Goal: Task Accomplishment & Management: Manage account settings

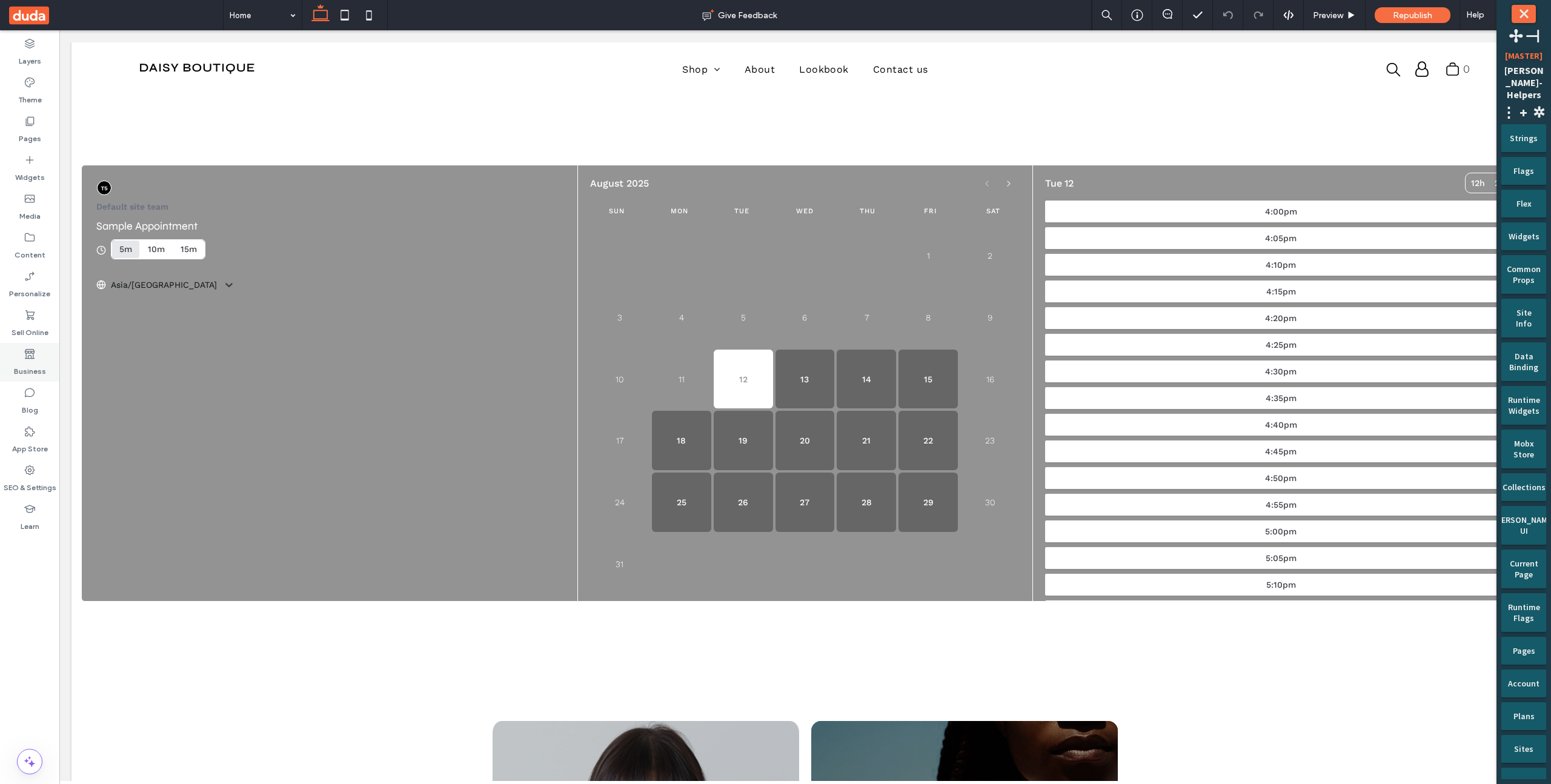
click at [24, 353] on icon at bounding box center [30, 354] width 12 height 12
click at [41, 479] on label "Bookings" at bounding box center [29, 484] width 33 height 17
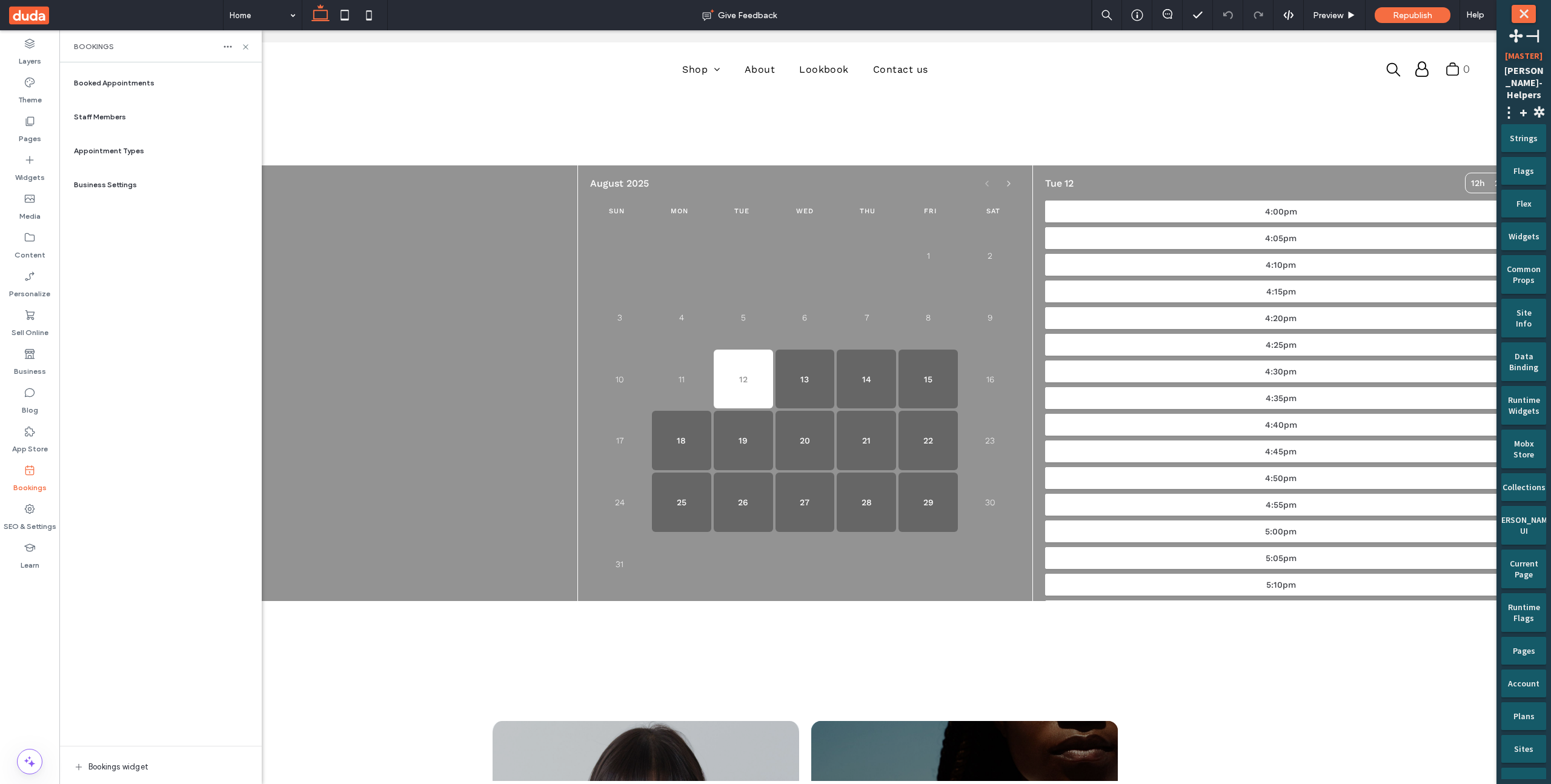
click at [133, 151] on span "Appointment Types" at bounding box center [109, 150] width 70 height 11
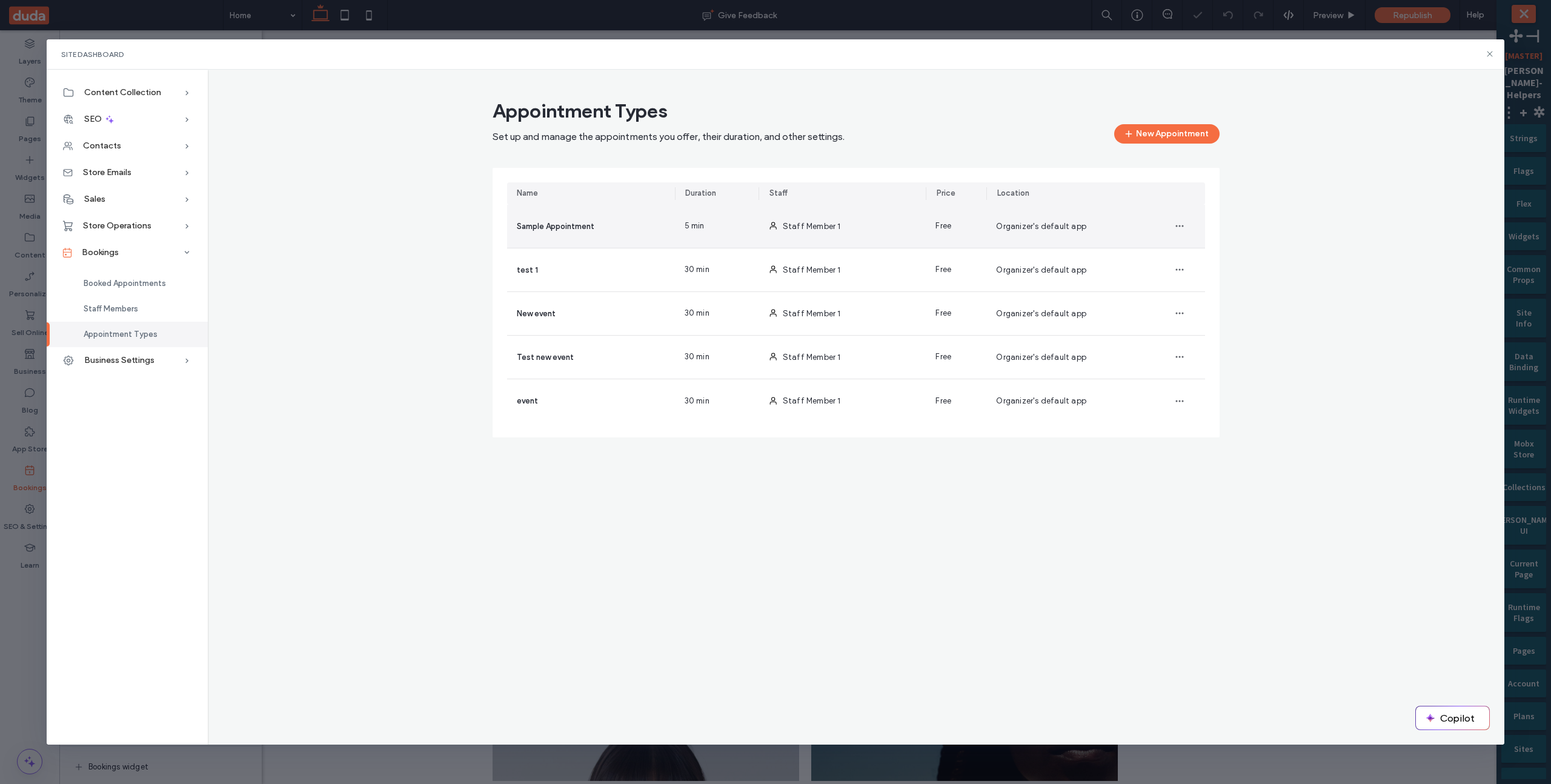
click at [761, 224] on div "Staff Member 1" at bounding box center [842, 226] width 168 height 43
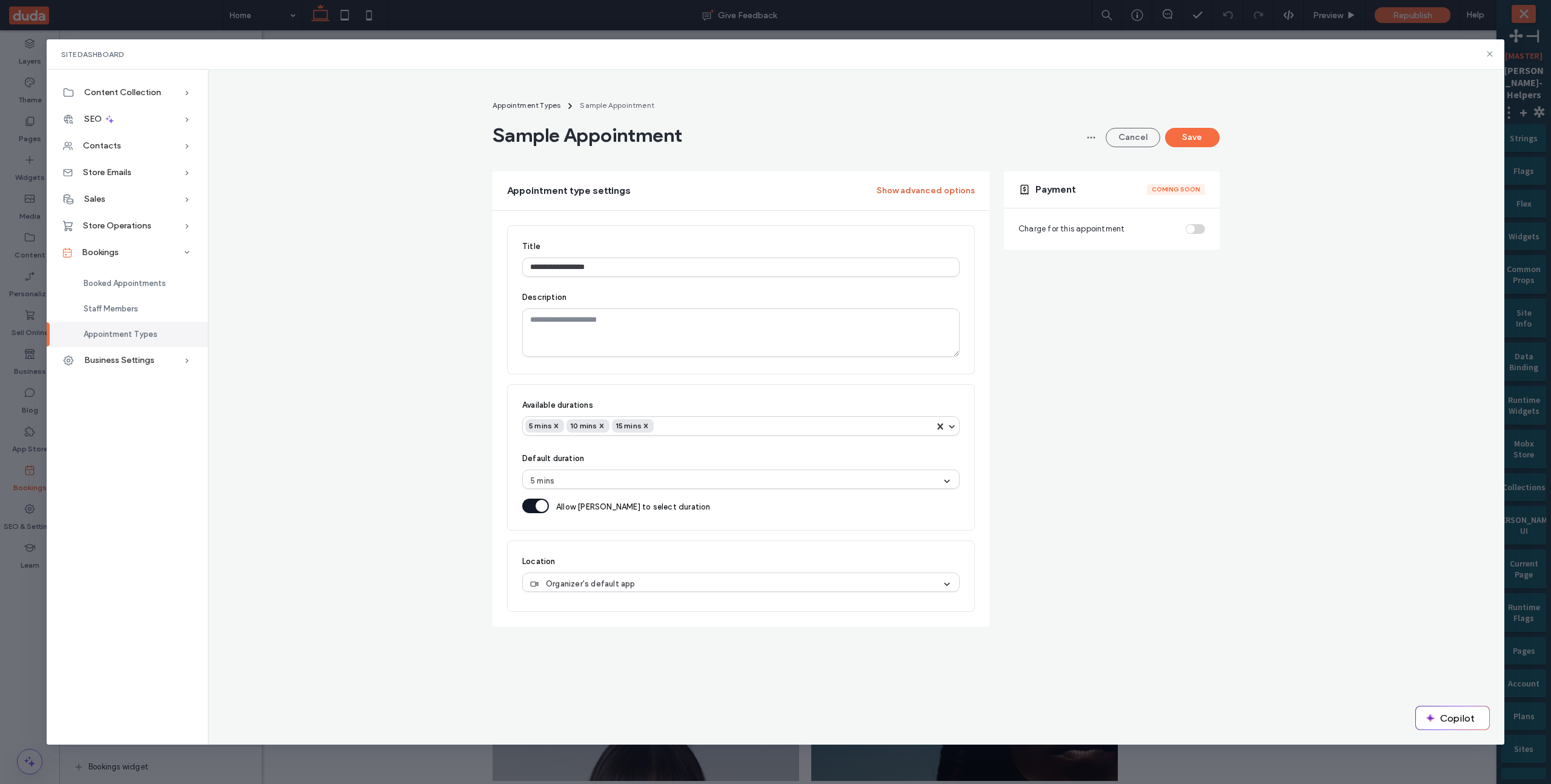
click at [899, 183] on button "Show advanced options" at bounding box center [926, 190] width 98 height 19
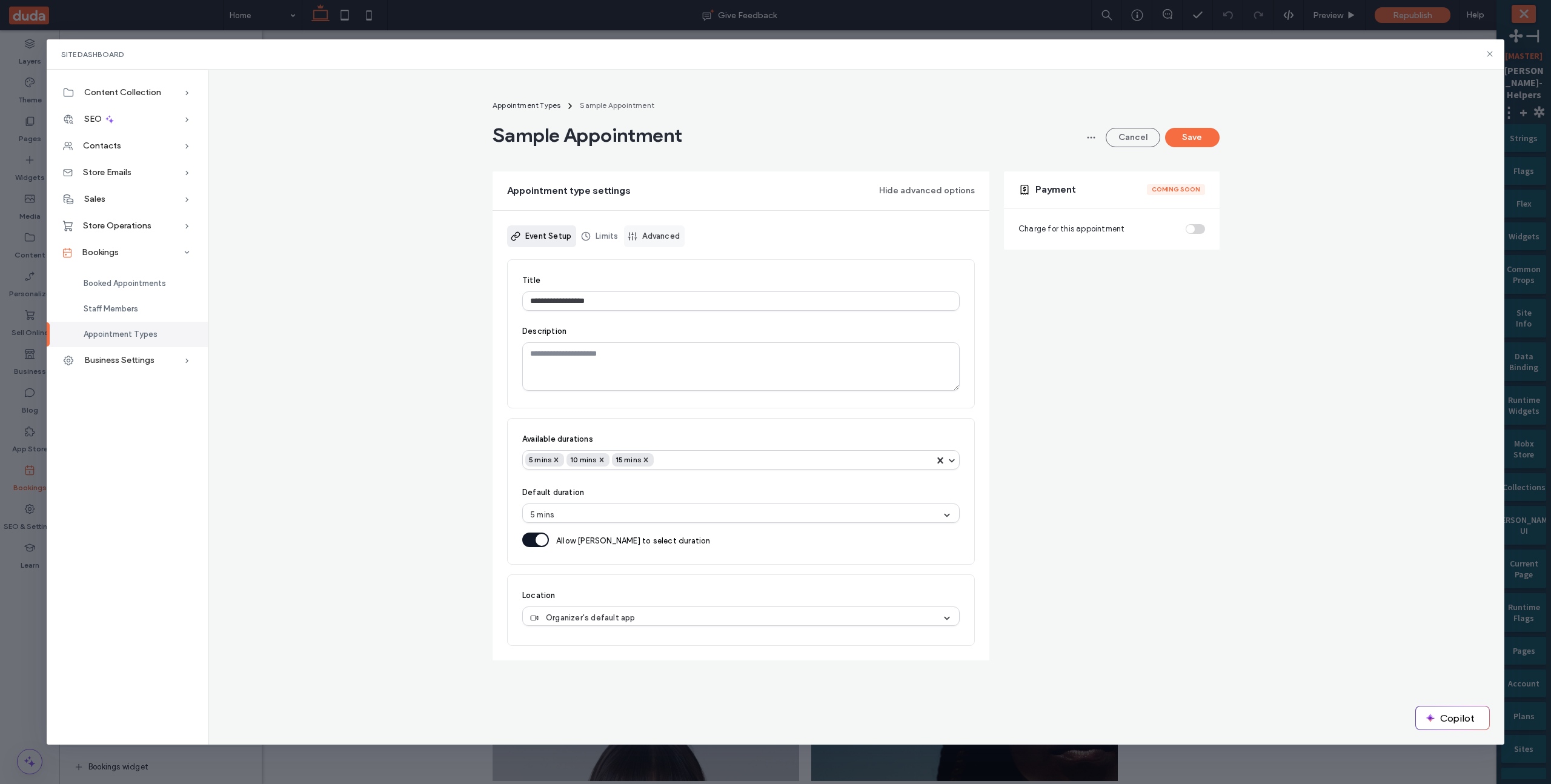
click at [674, 237] on link "Advanced" at bounding box center [654, 236] width 61 height 22
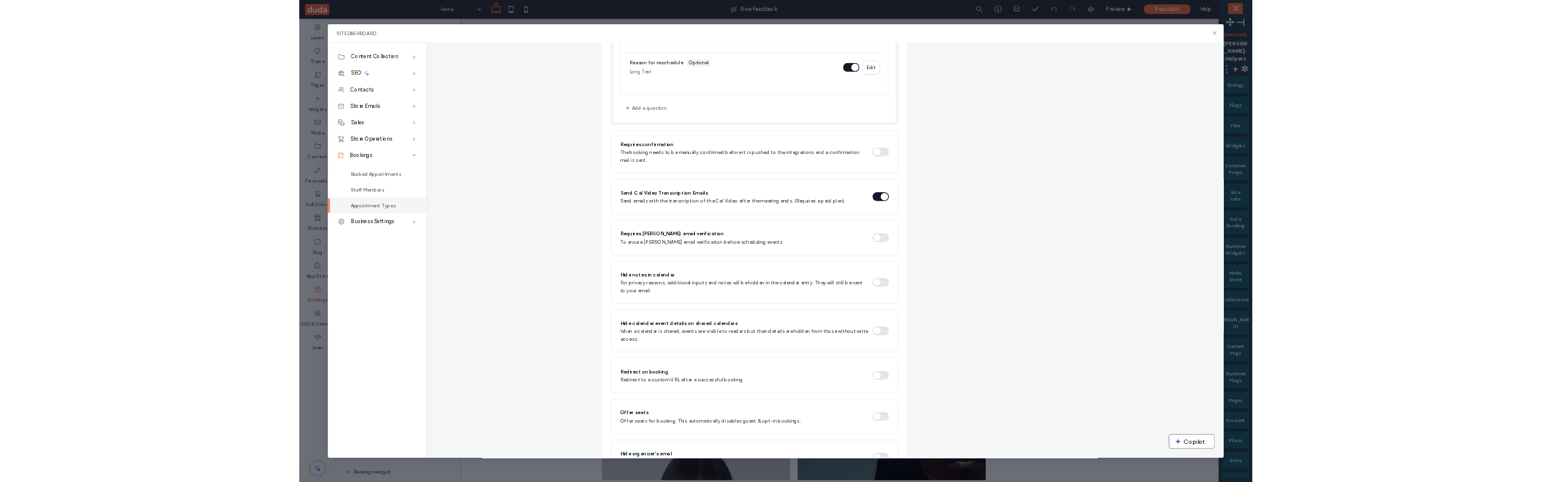
scroll to position [867, 0]
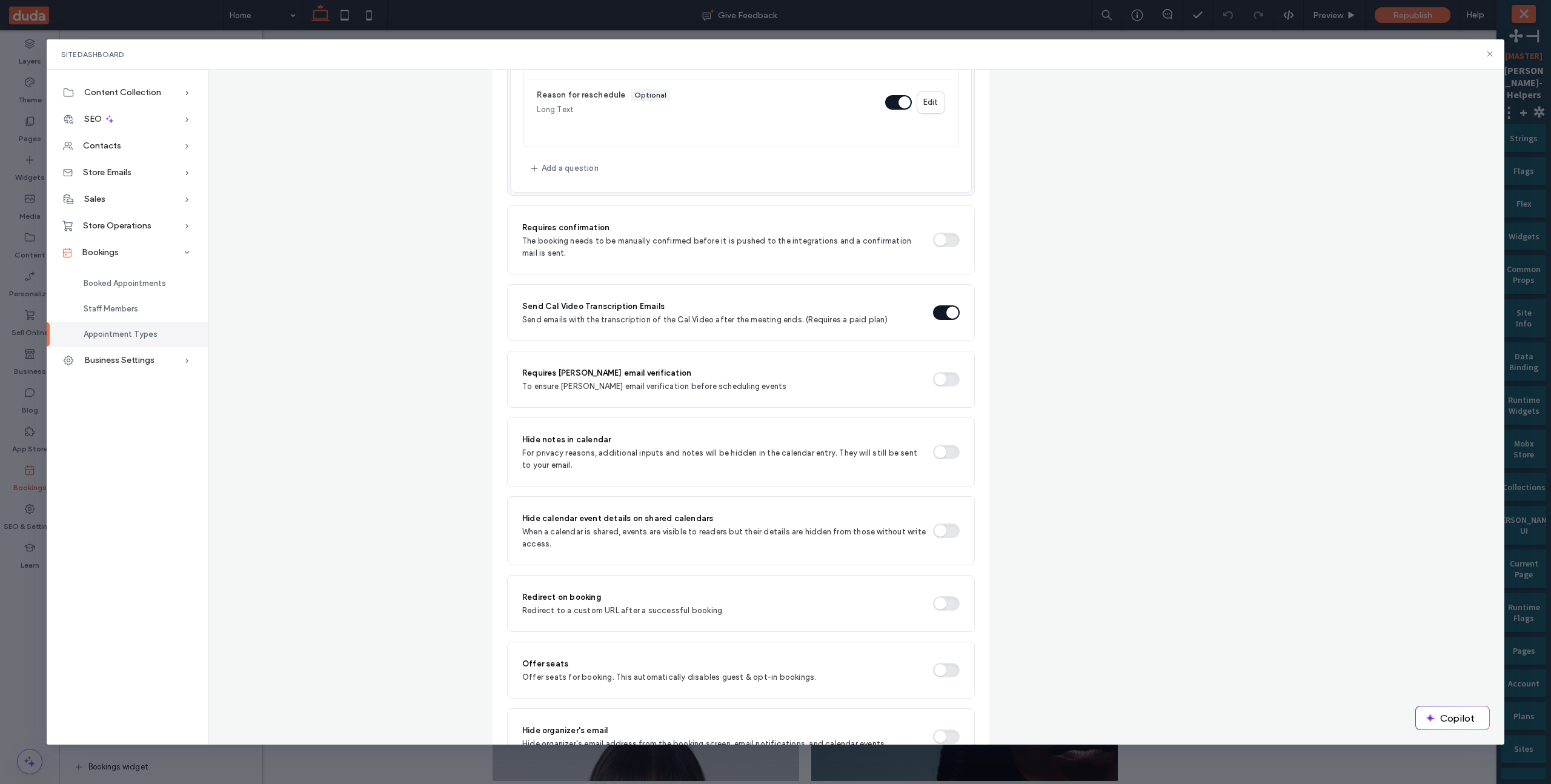
click at [944, 242] on button "button" at bounding box center [946, 240] width 27 height 15
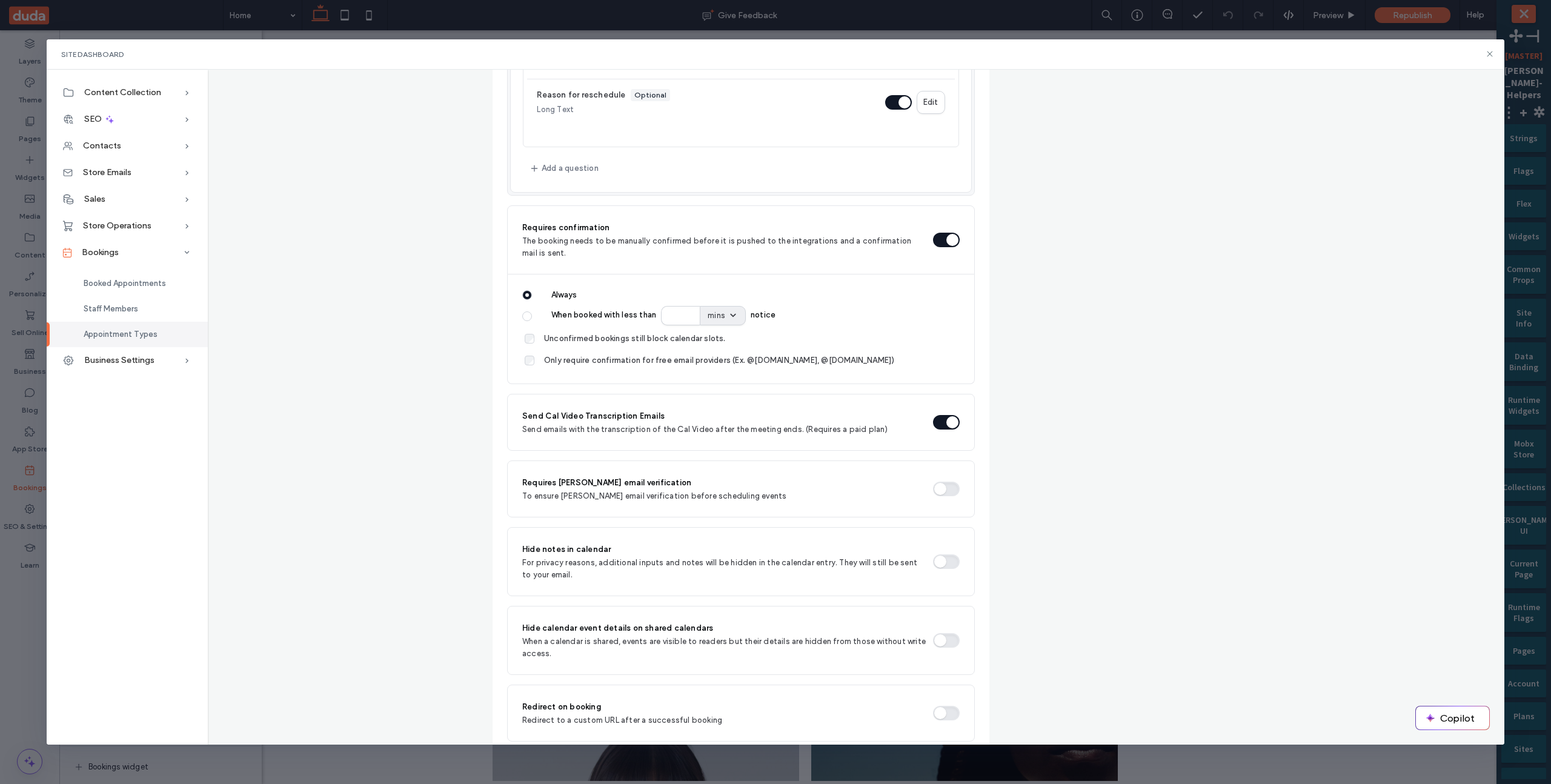
click at [587, 312] on label "When booked with less than ** mins notice" at bounding box center [749, 315] width 419 height 19
click at [532, 312] on button "When booked with less than ** mins notice" at bounding box center [527, 316] width 10 height 10
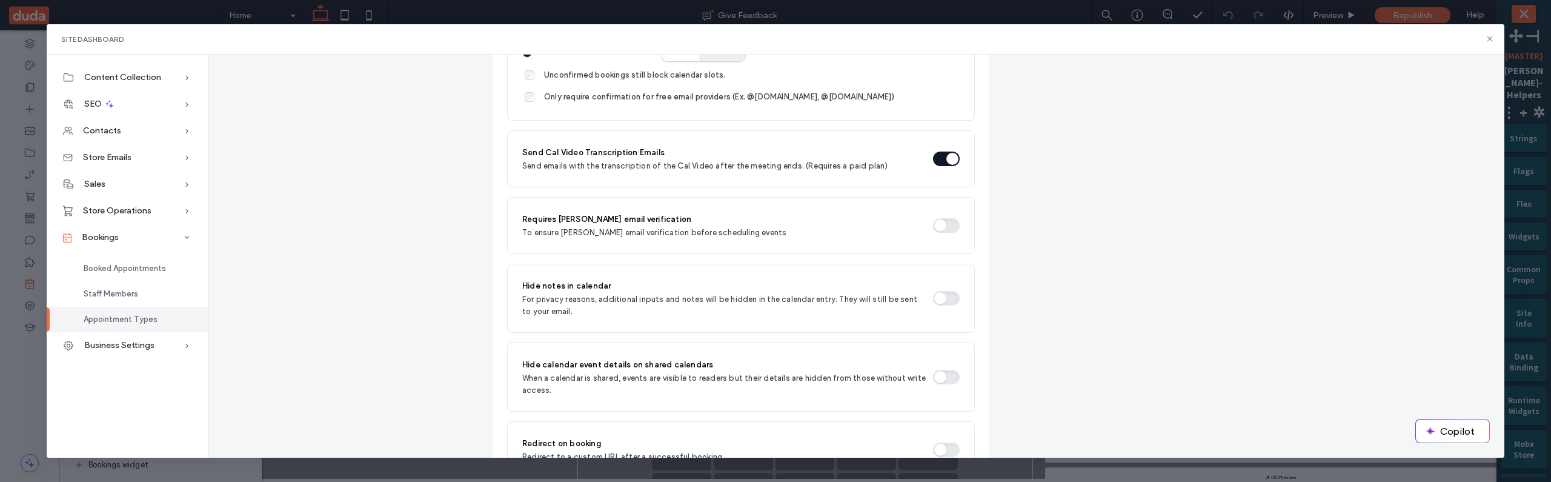
scroll to position [1115, 0]
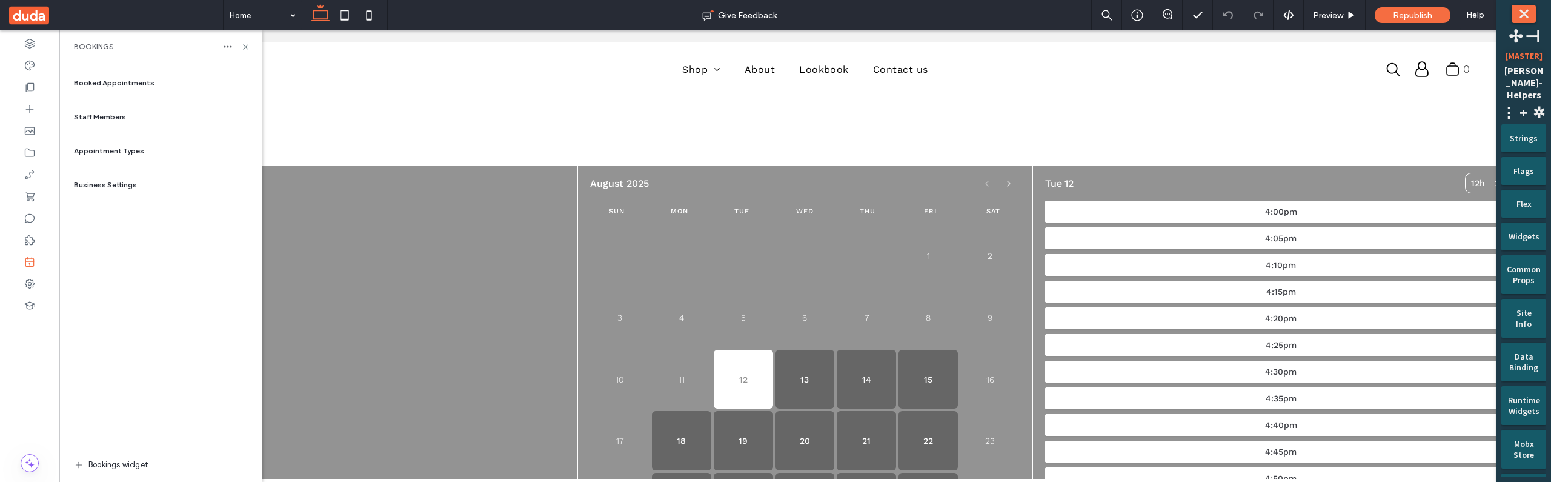
click at [108, 148] on span "Appointment Types" at bounding box center [109, 150] width 70 height 11
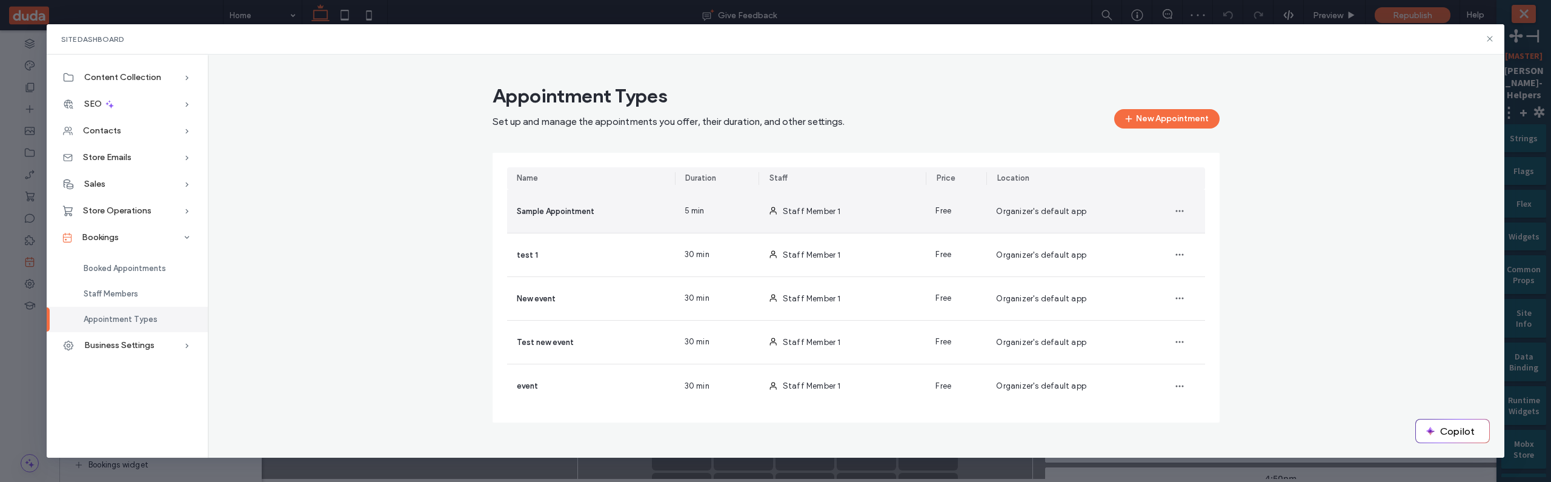
click at [777, 216] on span at bounding box center [773, 211] width 10 height 43
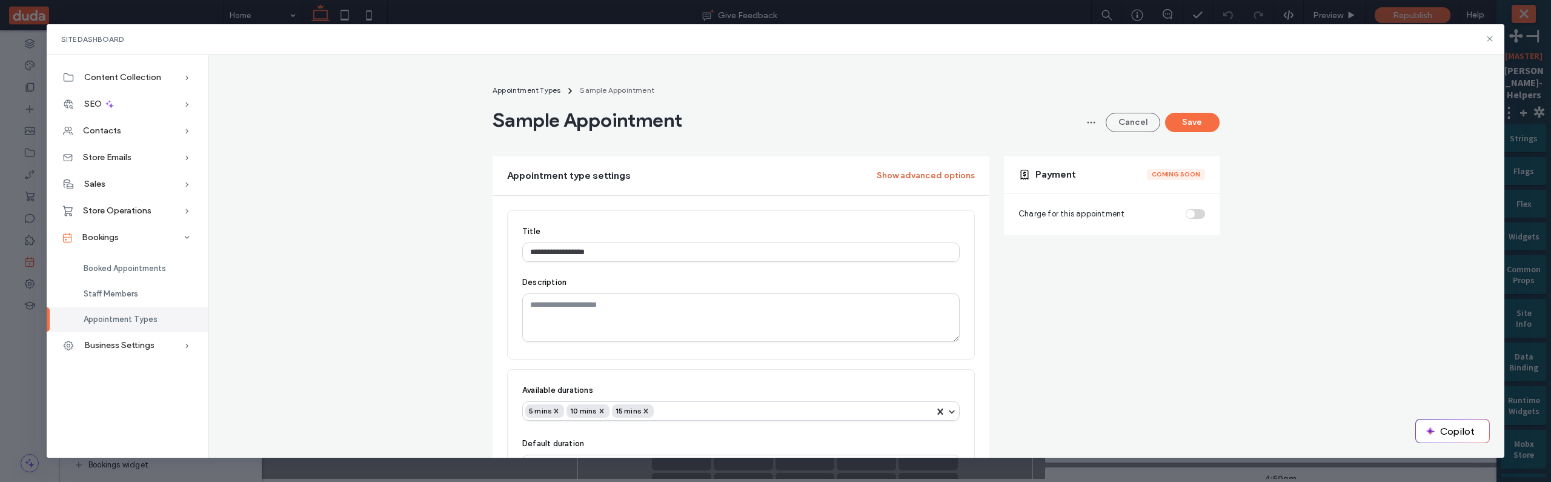
click at [910, 170] on button "Show advanced options" at bounding box center [926, 175] width 98 height 19
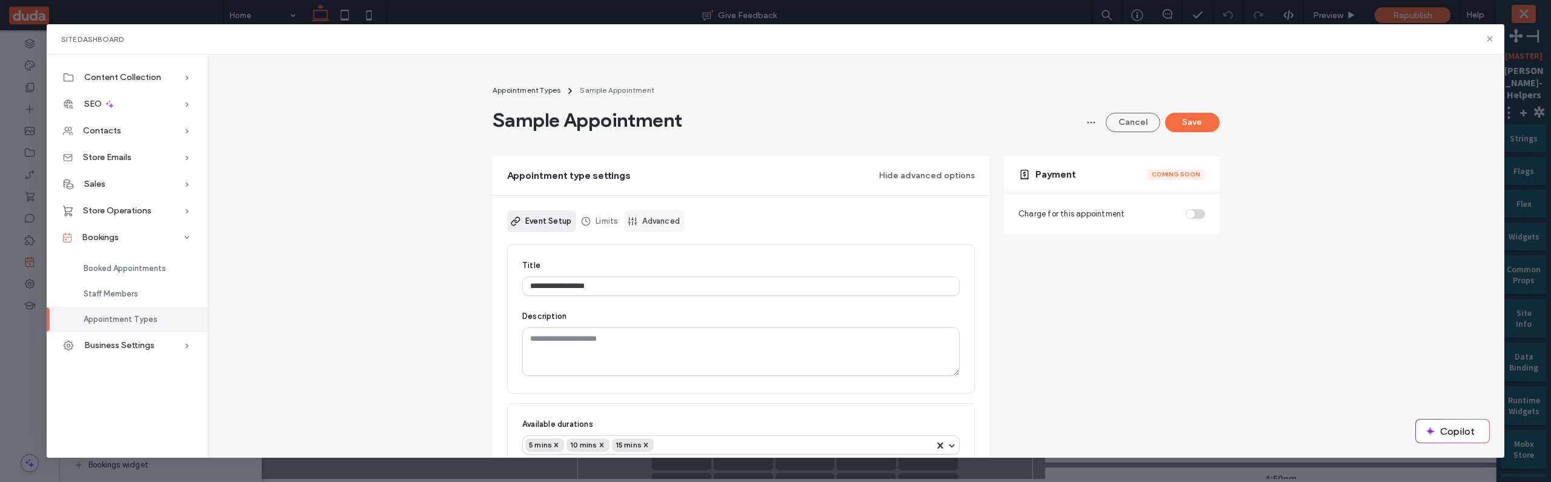
click at [665, 215] on link "Advanced" at bounding box center [654, 221] width 61 height 22
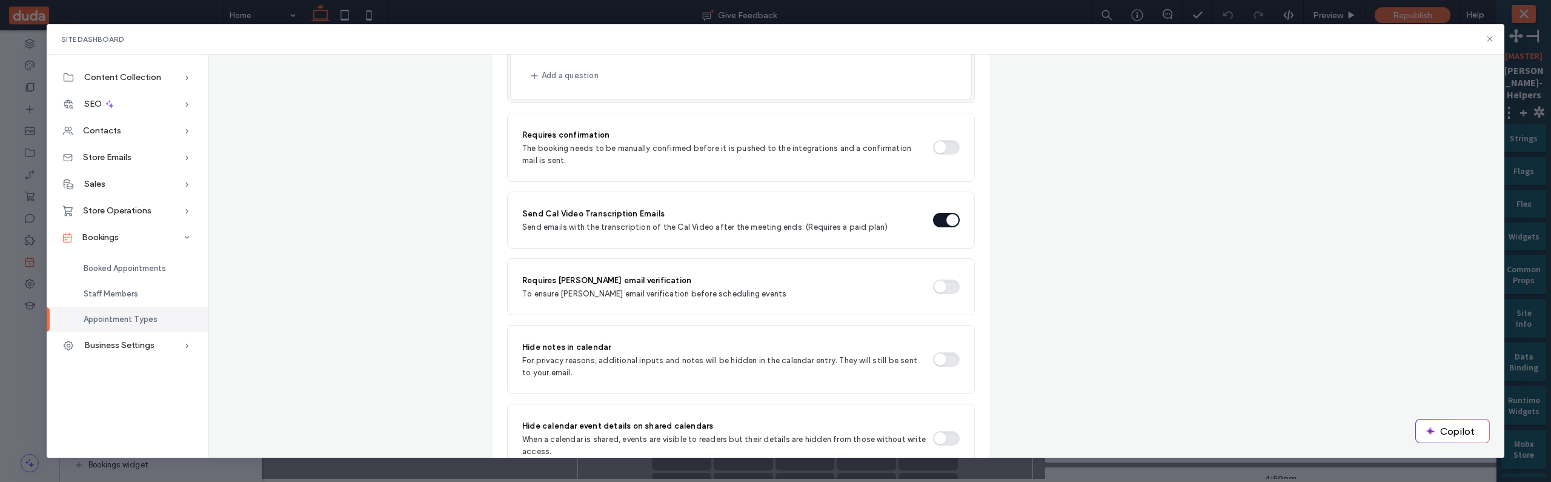
scroll to position [944, 0]
click at [1024, 217] on div "Appointment type settings Hide advanced options Sample Appointment Save Event S…" at bounding box center [855, 195] width 727 height 1966
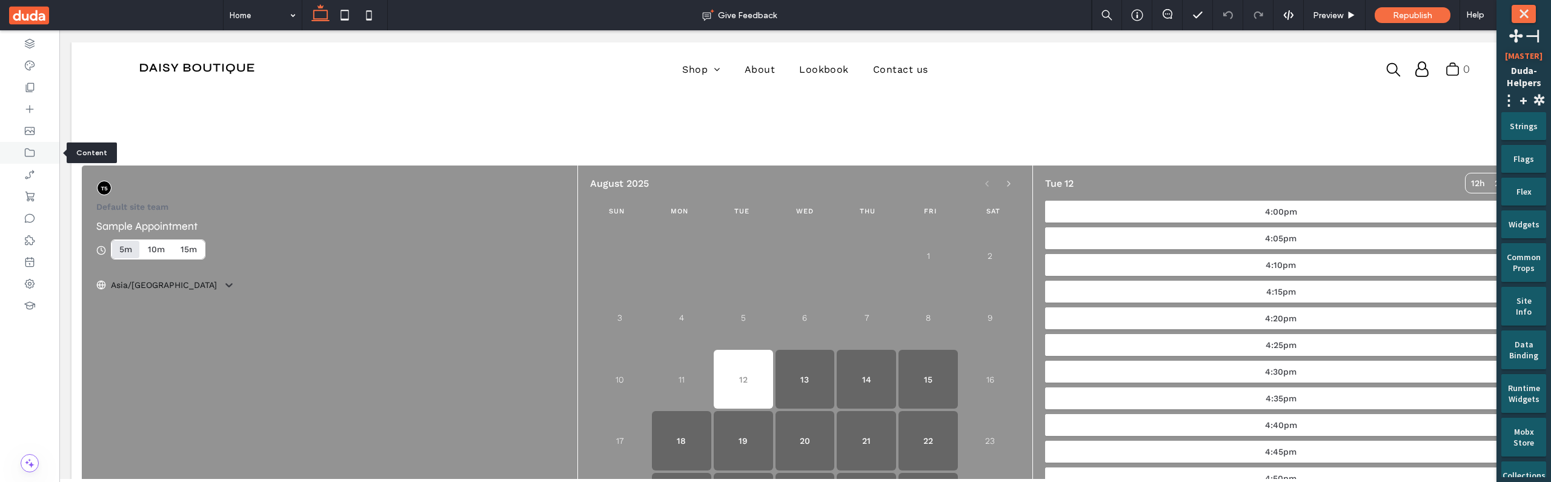
click at [37, 151] on div at bounding box center [29, 153] width 59 height 22
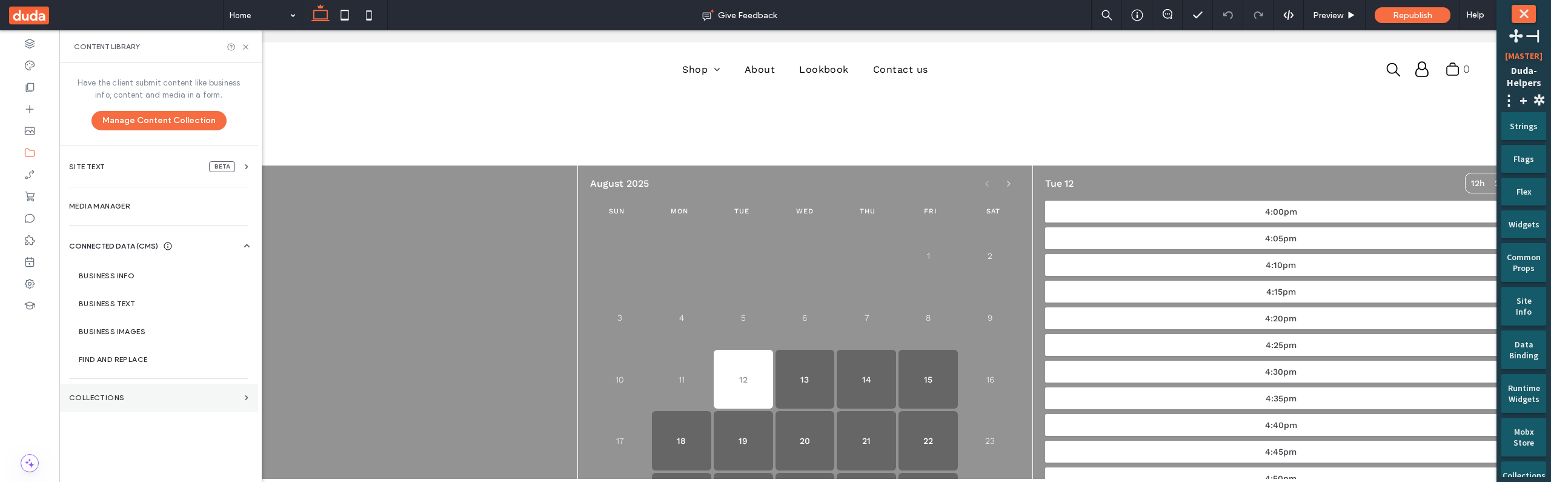
click at [181, 396] on label "Collections" at bounding box center [154, 397] width 171 height 8
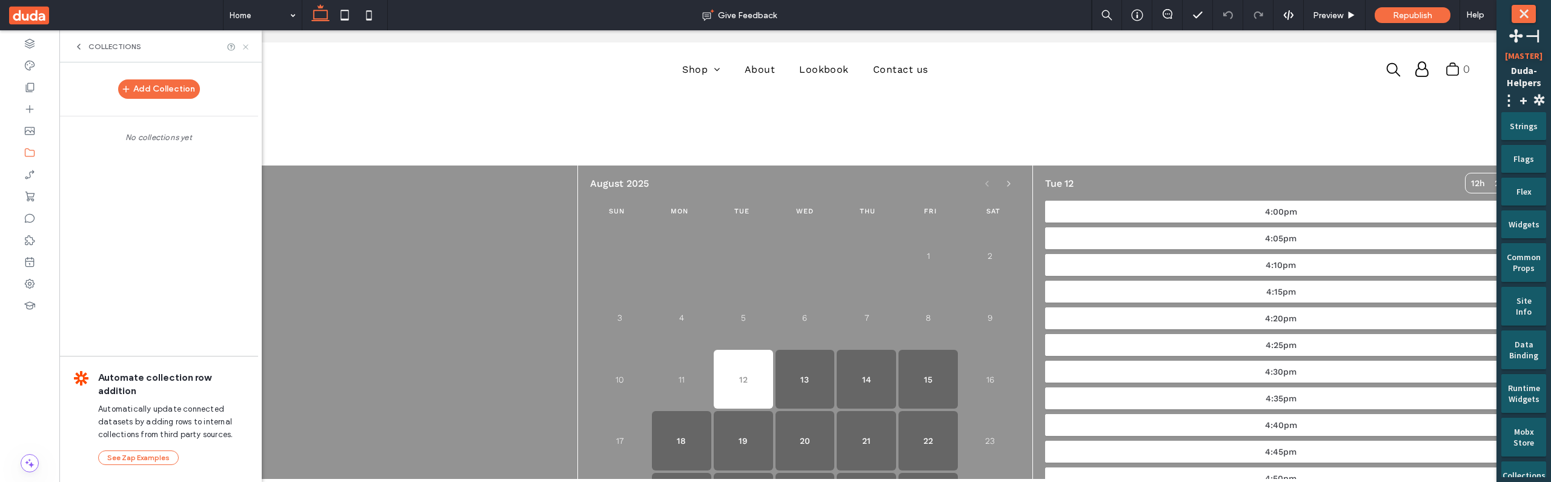
click at [244, 45] on icon at bounding box center [245, 46] width 9 height 9
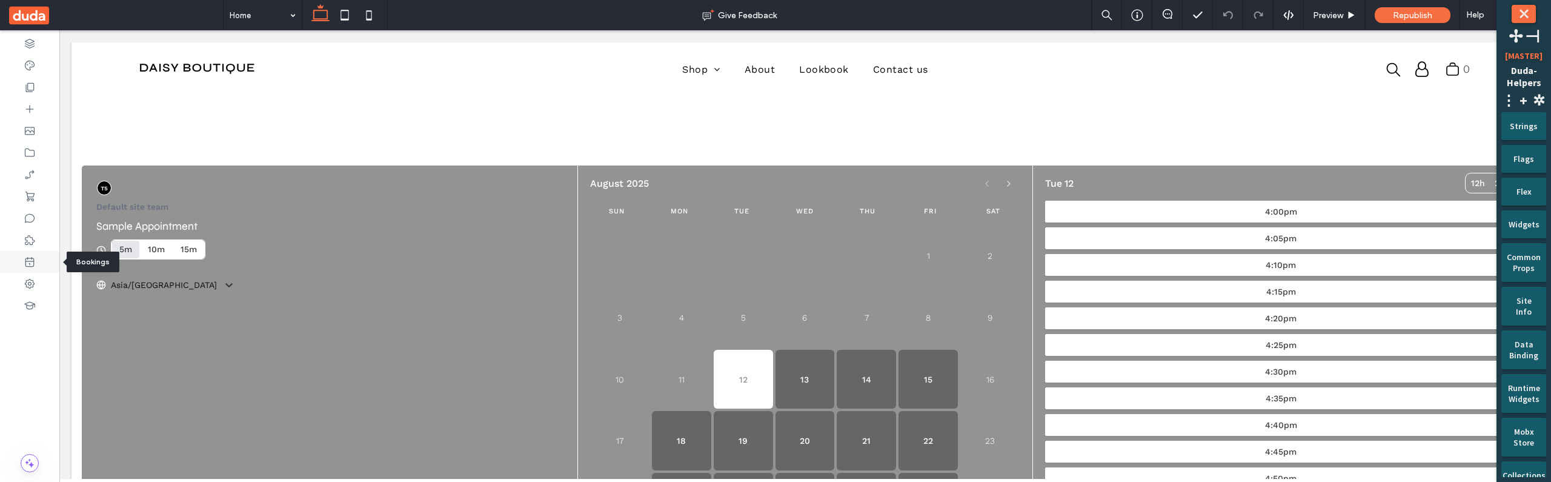
click at [28, 257] on icon at bounding box center [30, 262] width 12 height 12
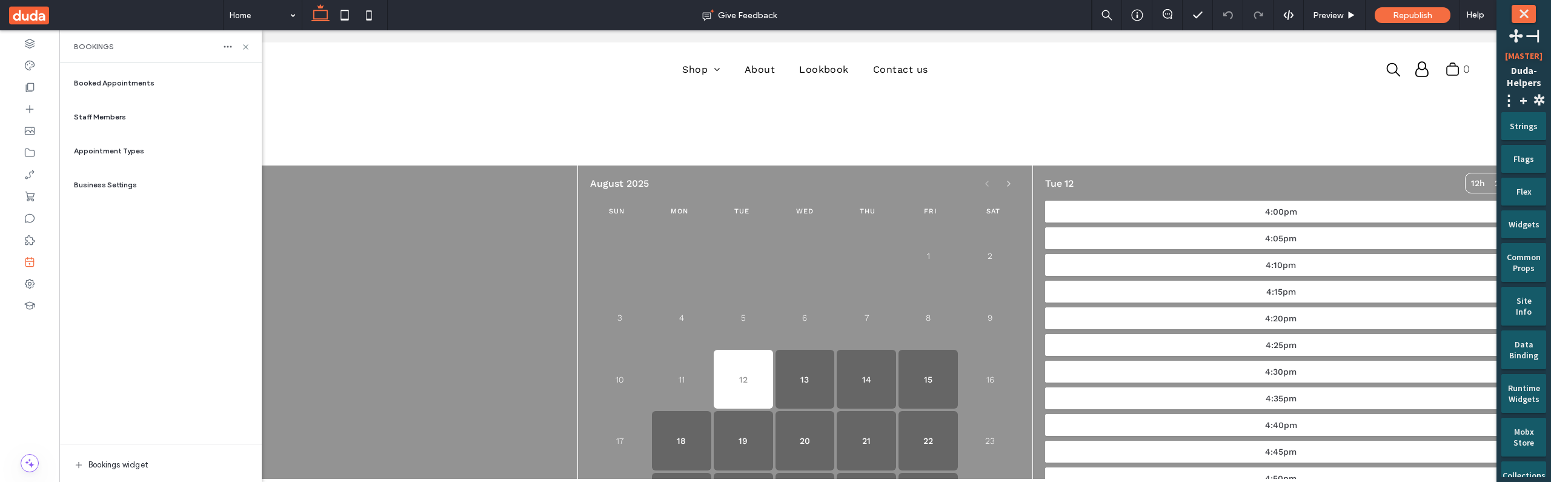
click at [127, 151] on span "Appointment Types" at bounding box center [109, 150] width 70 height 11
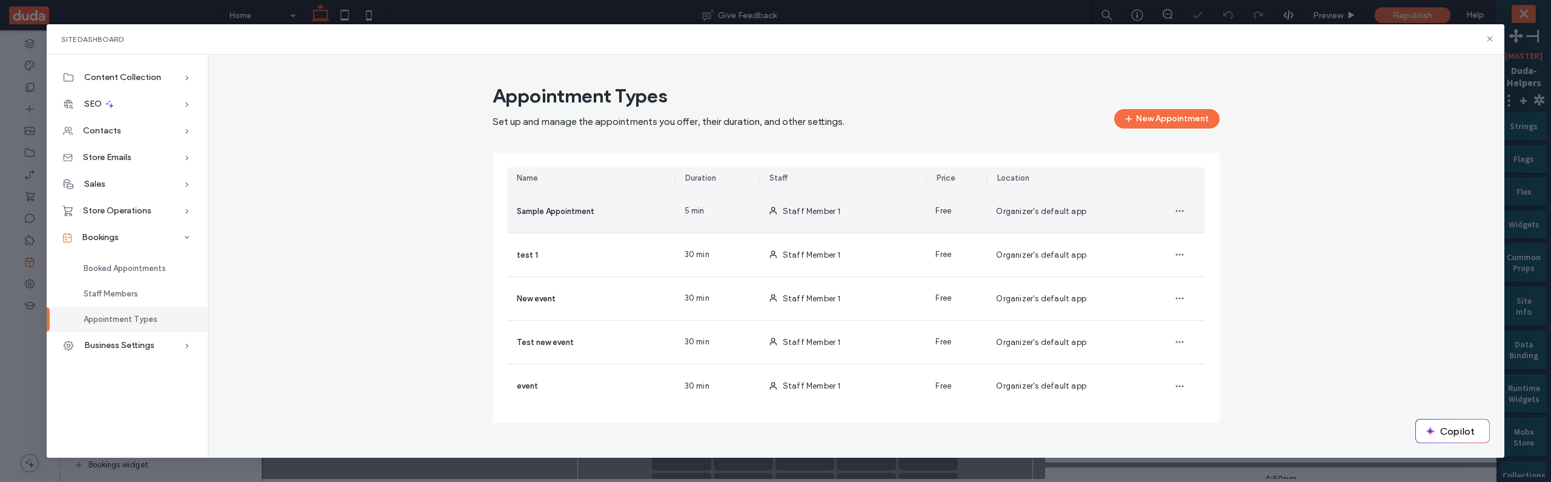
click at [737, 211] on div "5 min" at bounding box center [717, 211] width 84 height 43
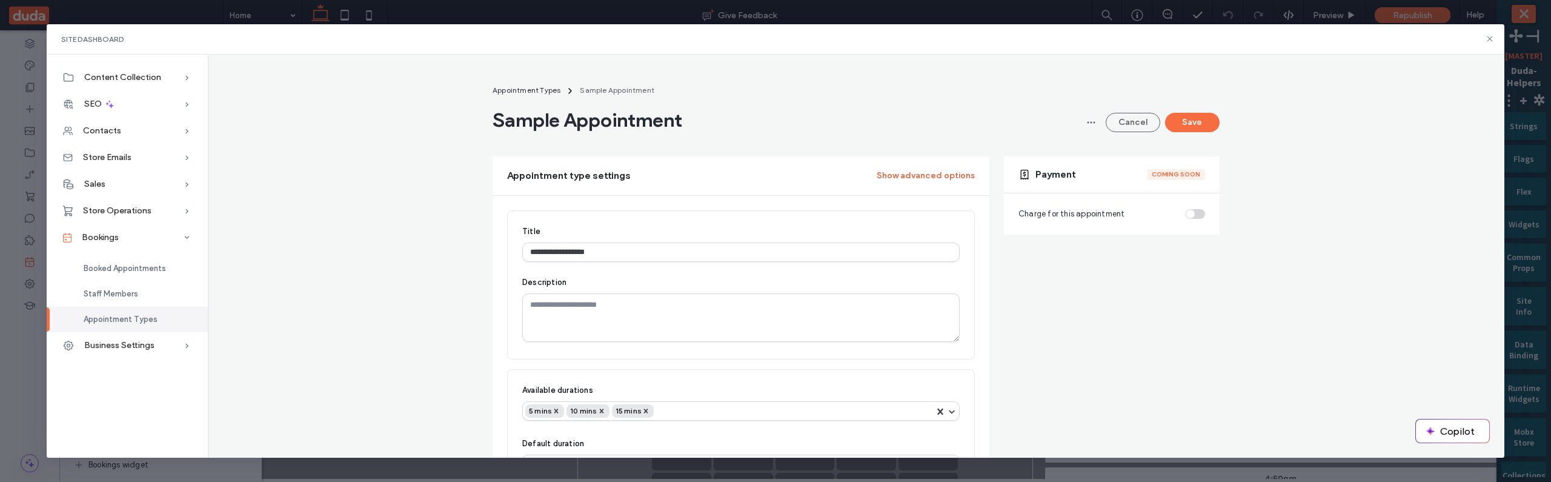
click at [917, 170] on button "Show advanced options" at bounding box center [926, 175] width 98 height 19
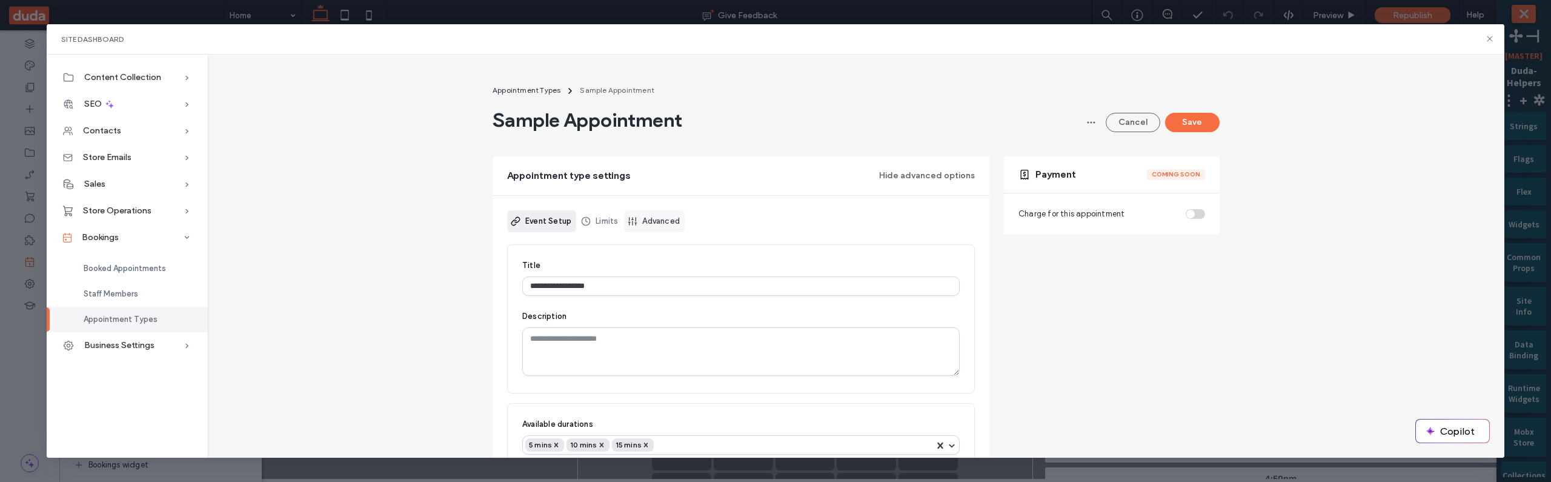
click at [677, 226] on link "Advanced" at bounding box center [654, 221] width 61 height 22
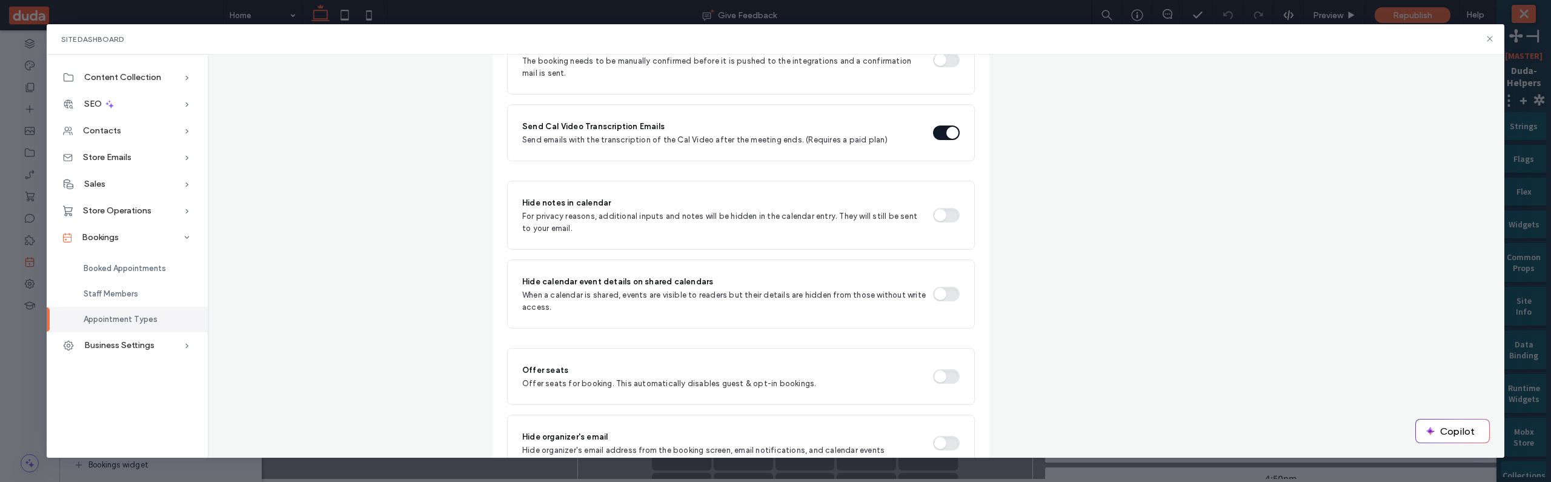
scroll to position [1030, 0]
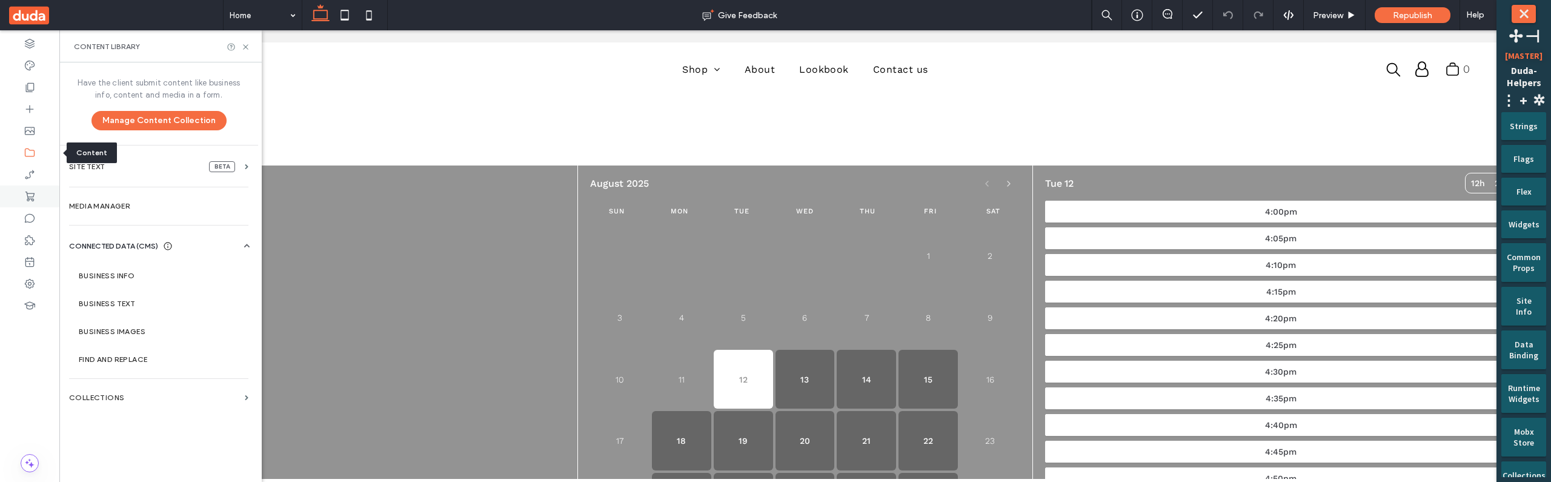
click at [36, 190] on div at bounding box center [29, 196] width 59 height 22
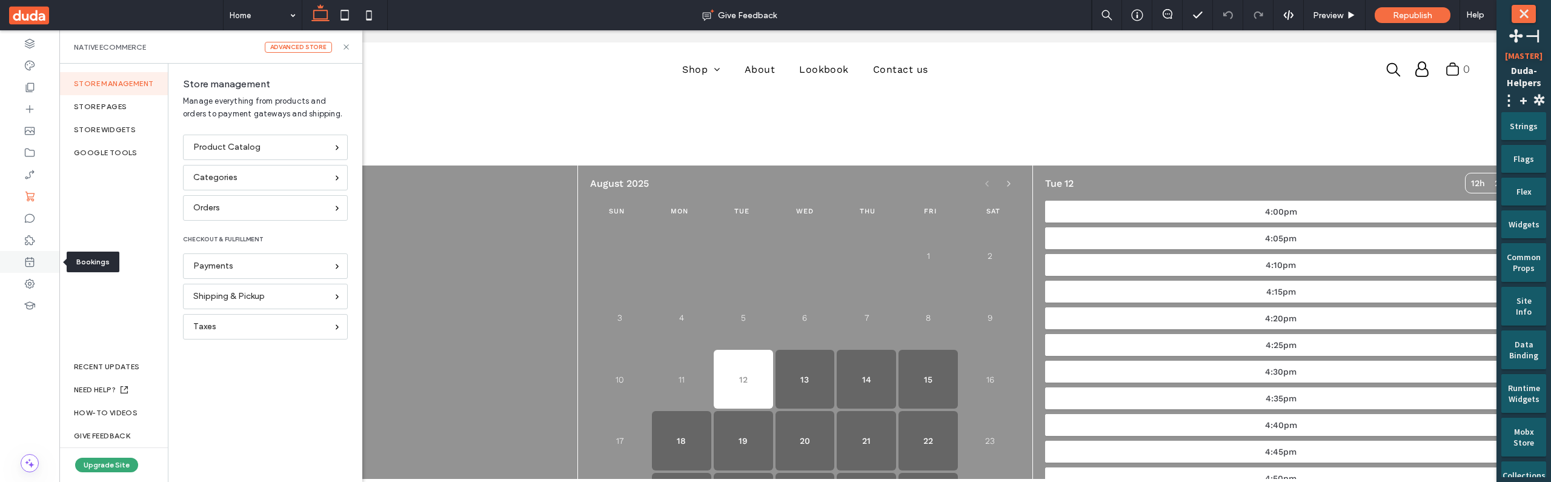
click at [31, 263] on icon at bounding box center [30, 262] width 12 height 12
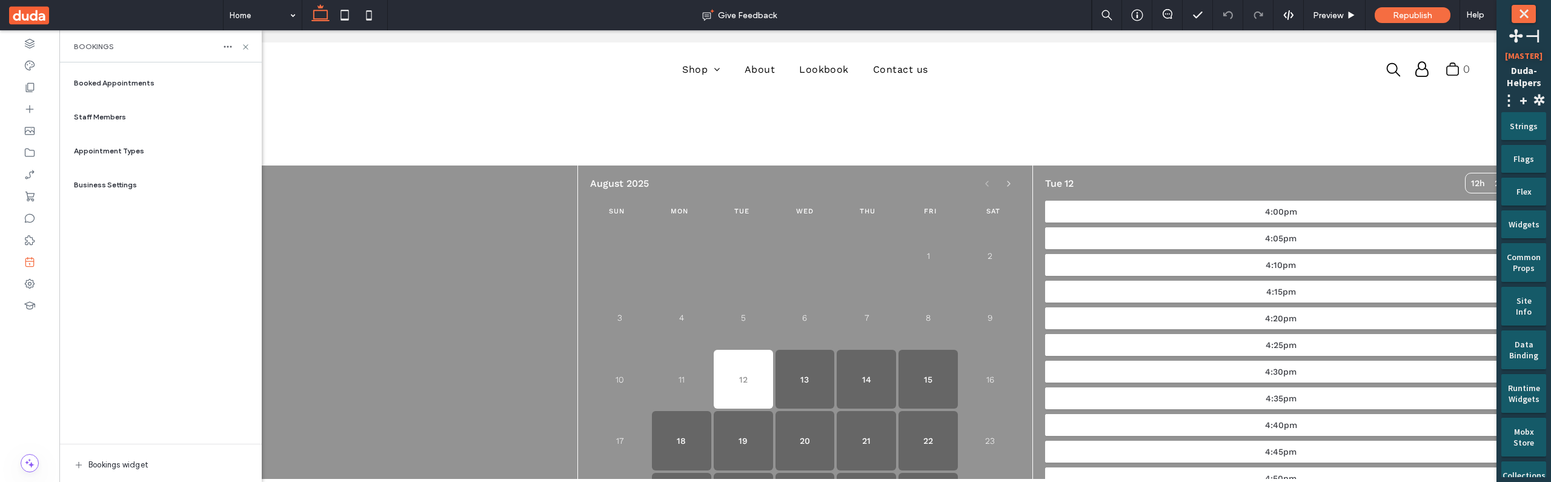
click at [127, 150] on span "Appointment Types" at bounding box center [109, 150] width 70 height 11
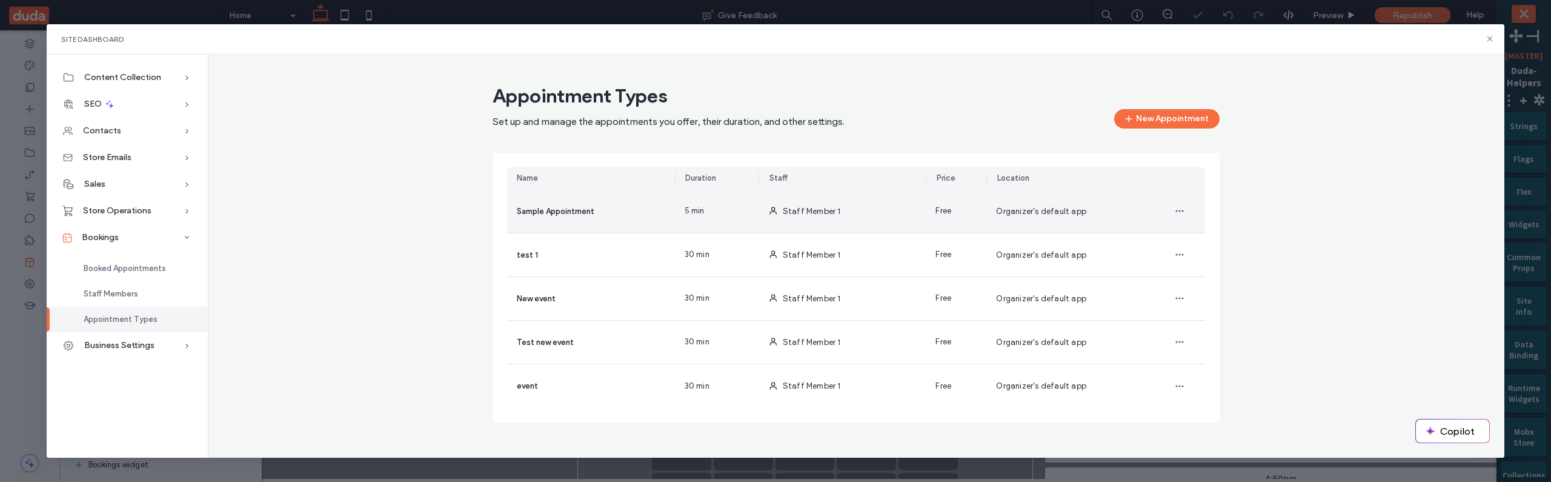
click at [749, 215] on div "5 min" at bounding box center [717, 211] width 84 height 43
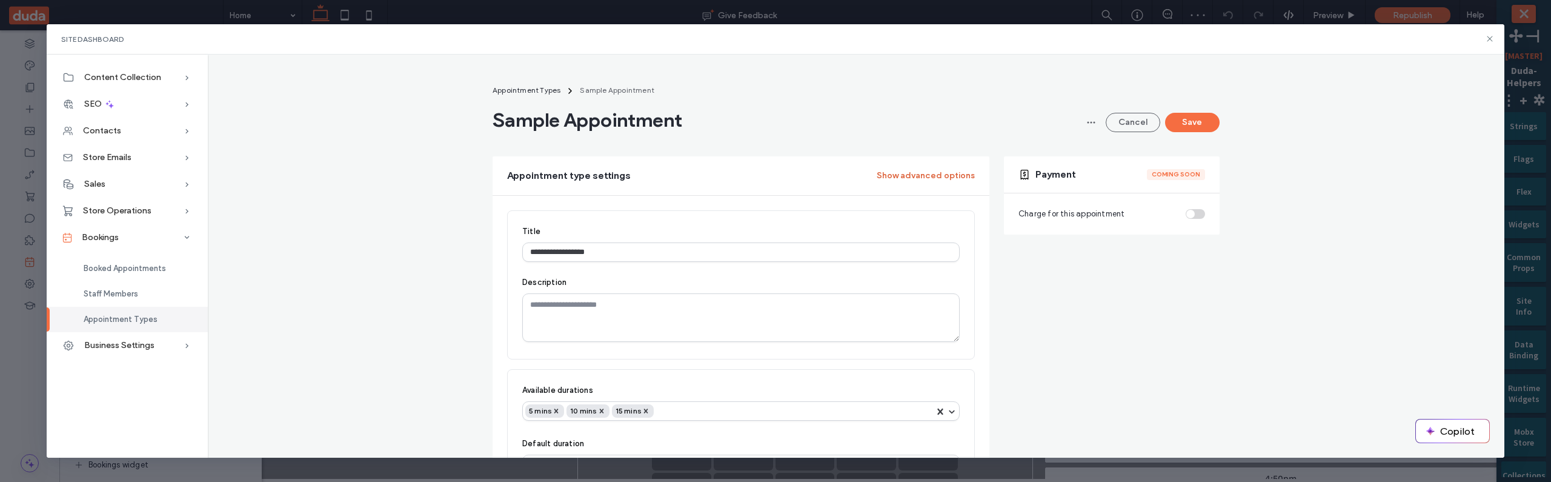
click at [937, 174] on button "Show advanced options" at bounding box center [926, 175] width 98 height 19
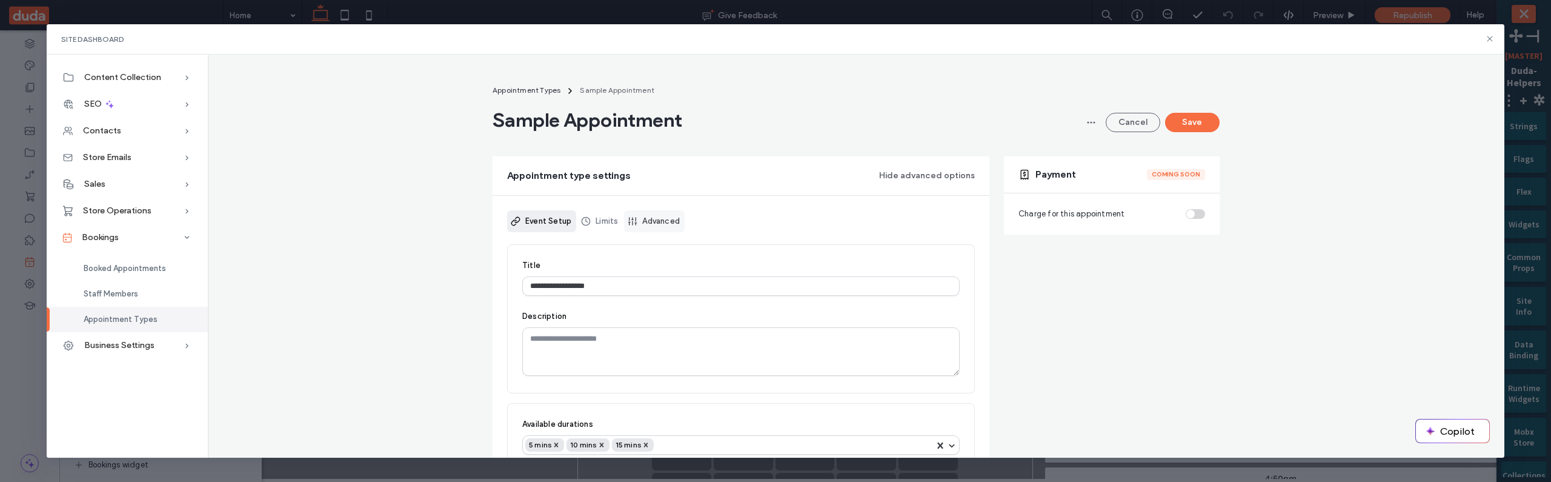
click at [669, 224] on link "Advanced" at bounding box center [654, 221] width 61 height 22
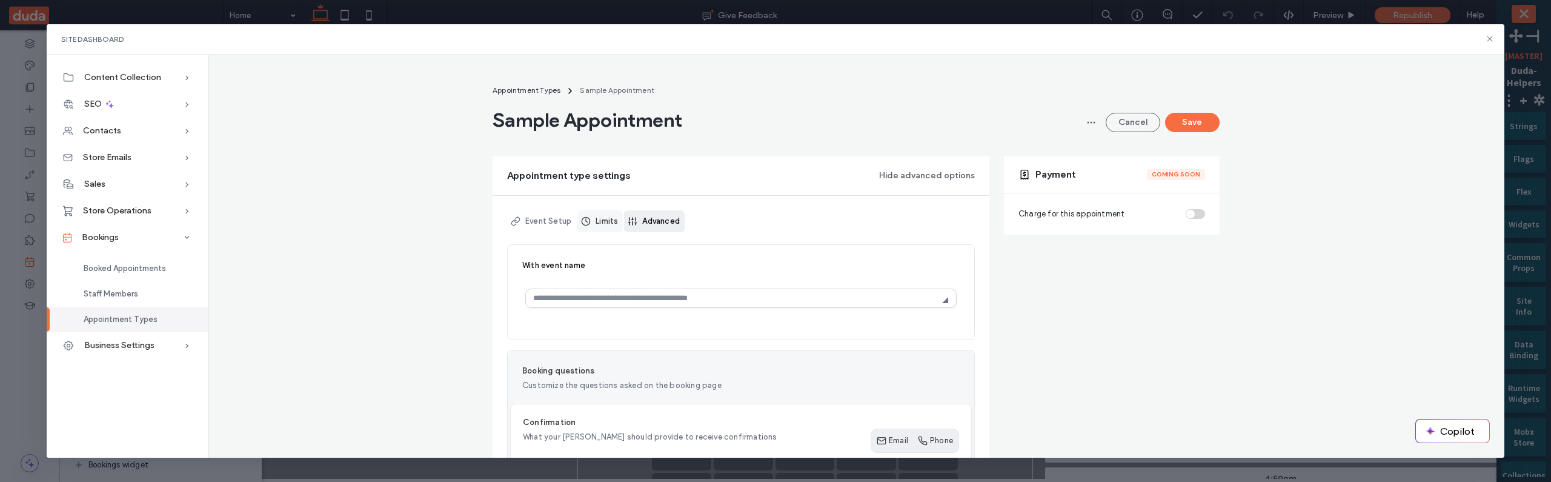
click at [608, 228] on link "Limits" at bounding box center [599, 221] width 45 height 22
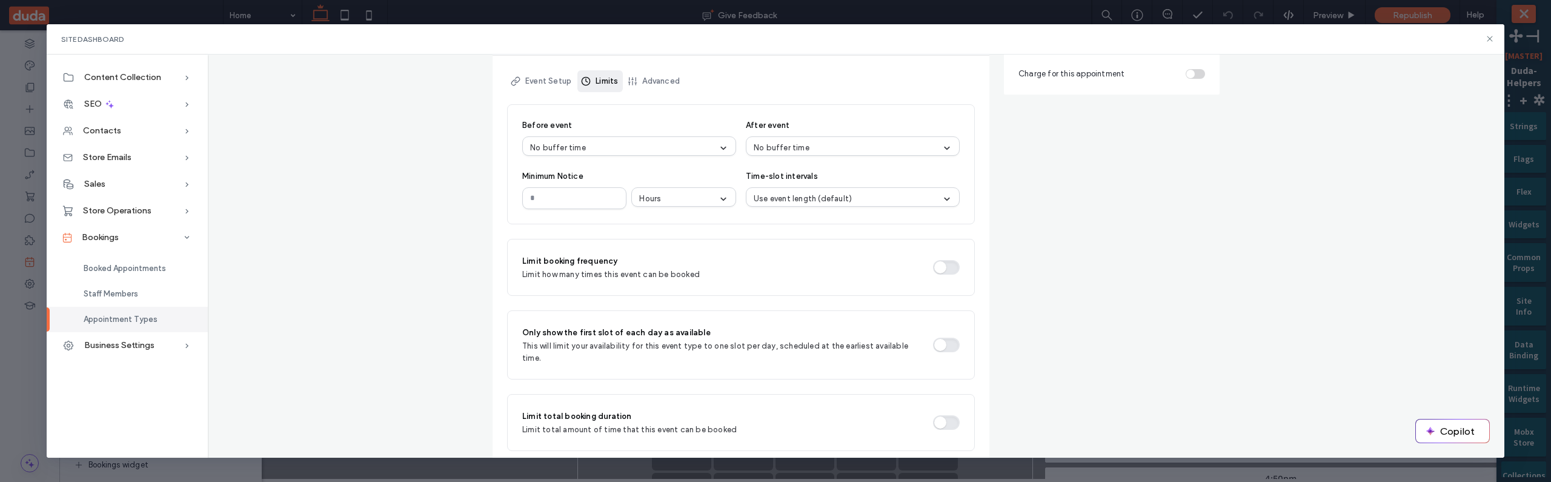
scroll to position [142, 0]
click at [949, 262] on button "button" at bounding box center [946, 265] width 27 height 15
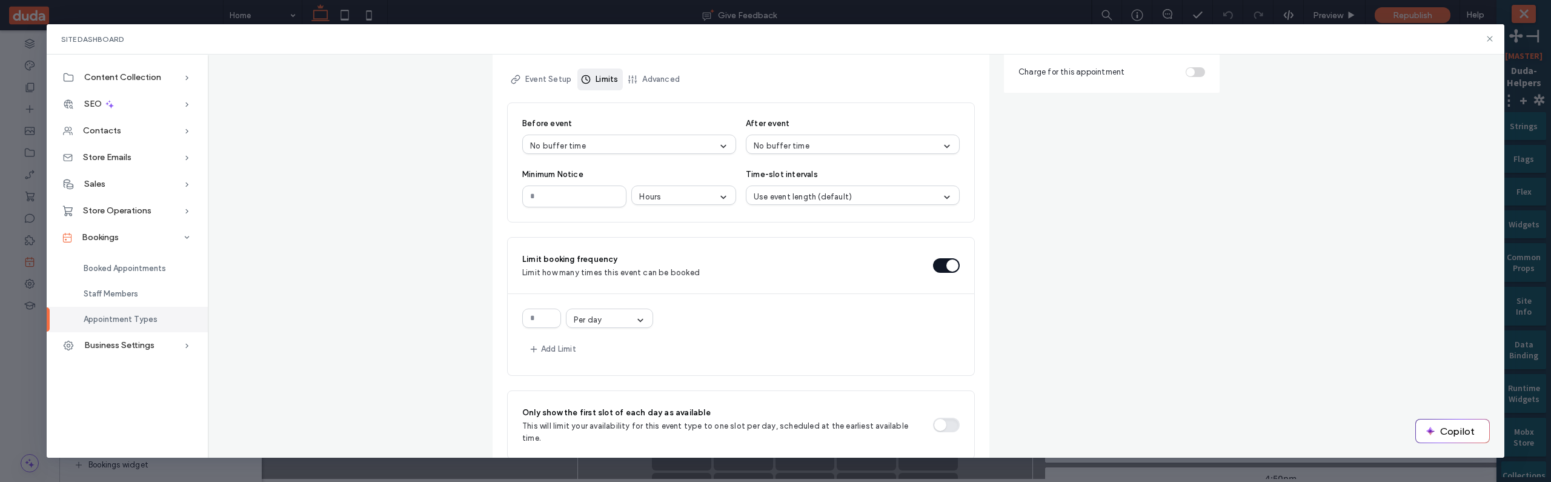
click at [949, 262] on button "button" at bounding box center [946, 265] width 27 height 15
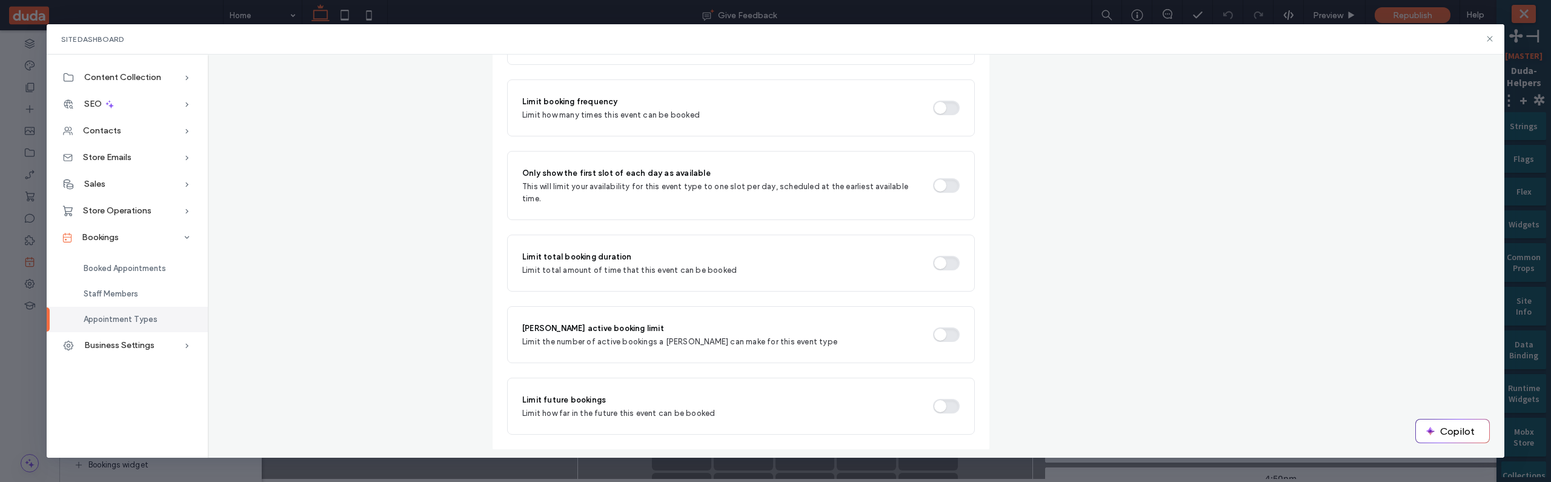
scroll to position [0, 0]
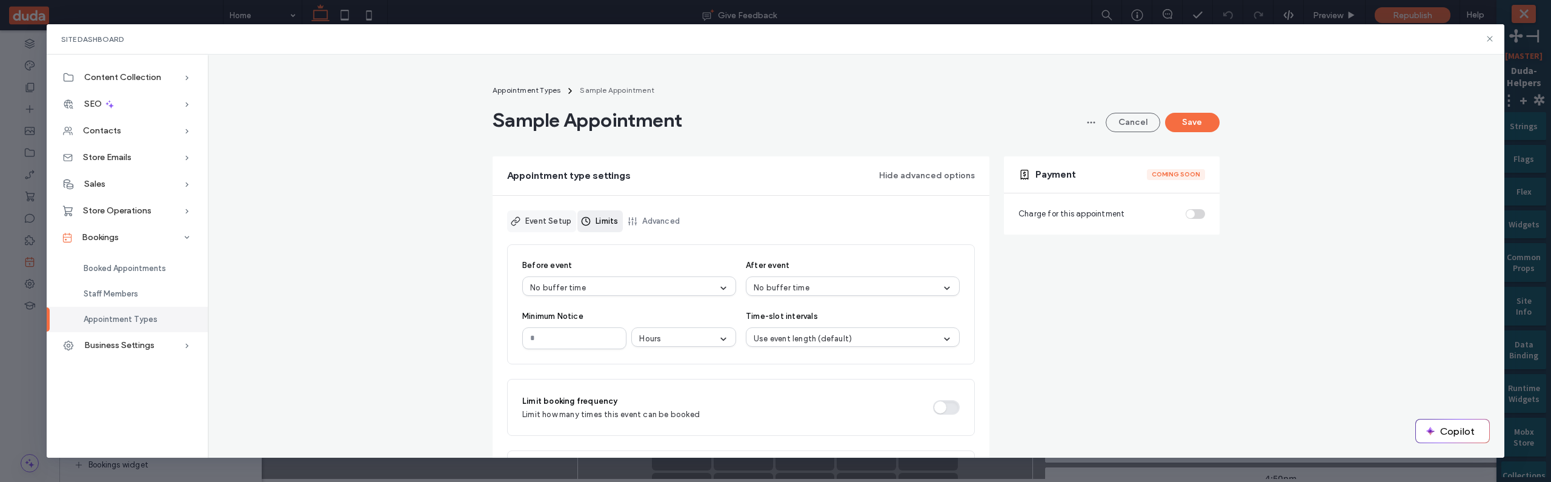
click at [531, 227] on link "Event Setup" at bounding box center [541, 221] width 69 height 22
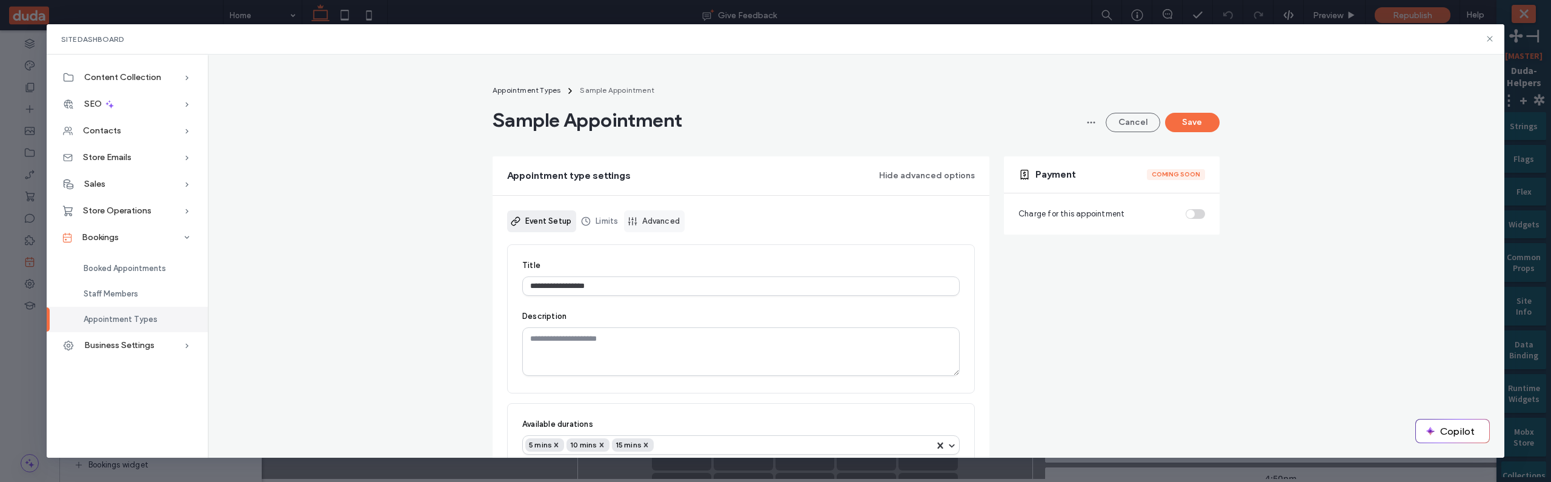
click at [662, 222] on link "Advanced" at bounding box center [654, 221] width 61 height 22
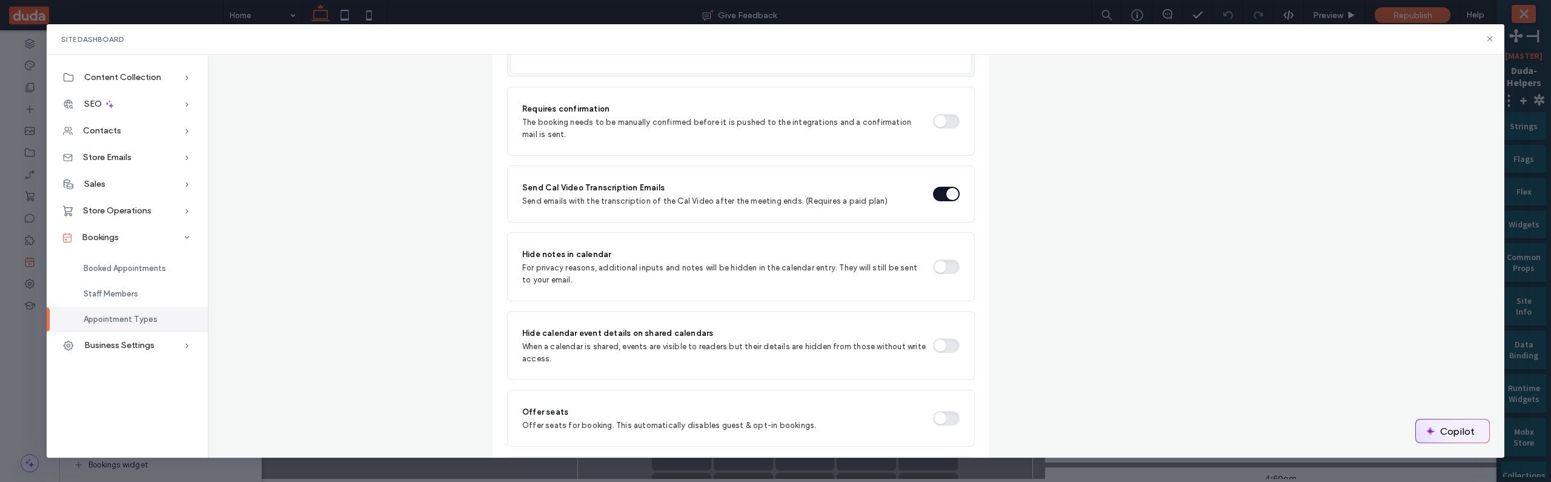
scroll to position [963, 0]
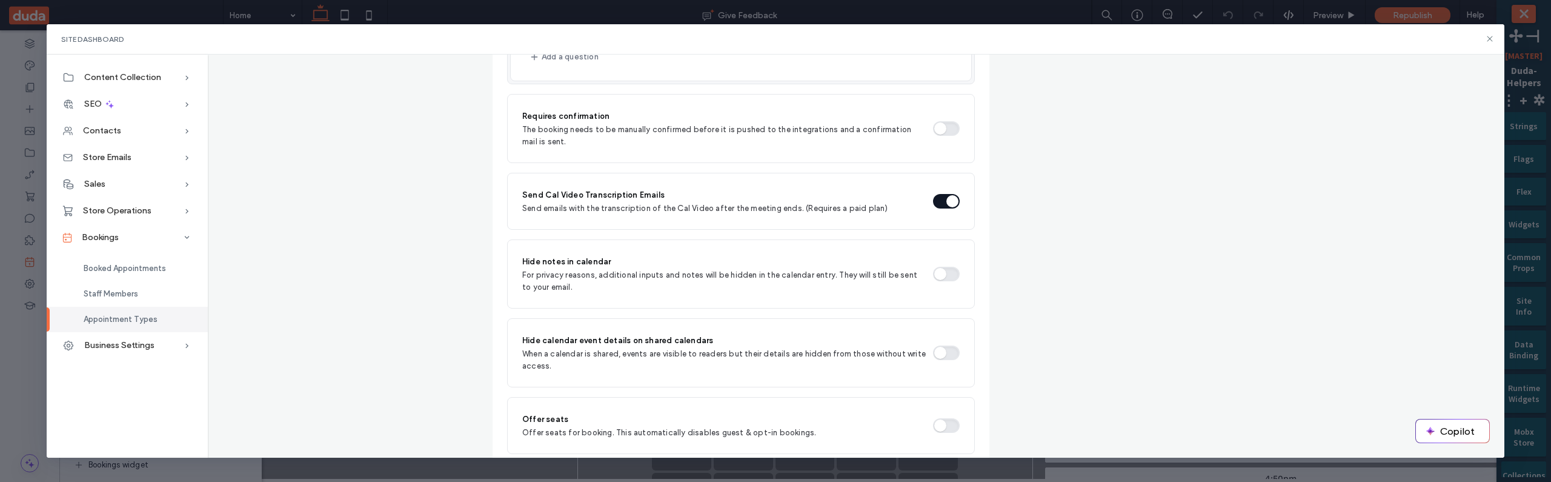
click at [938, 129] on button "button" at bounding box center [946, 128] width 27 height 15
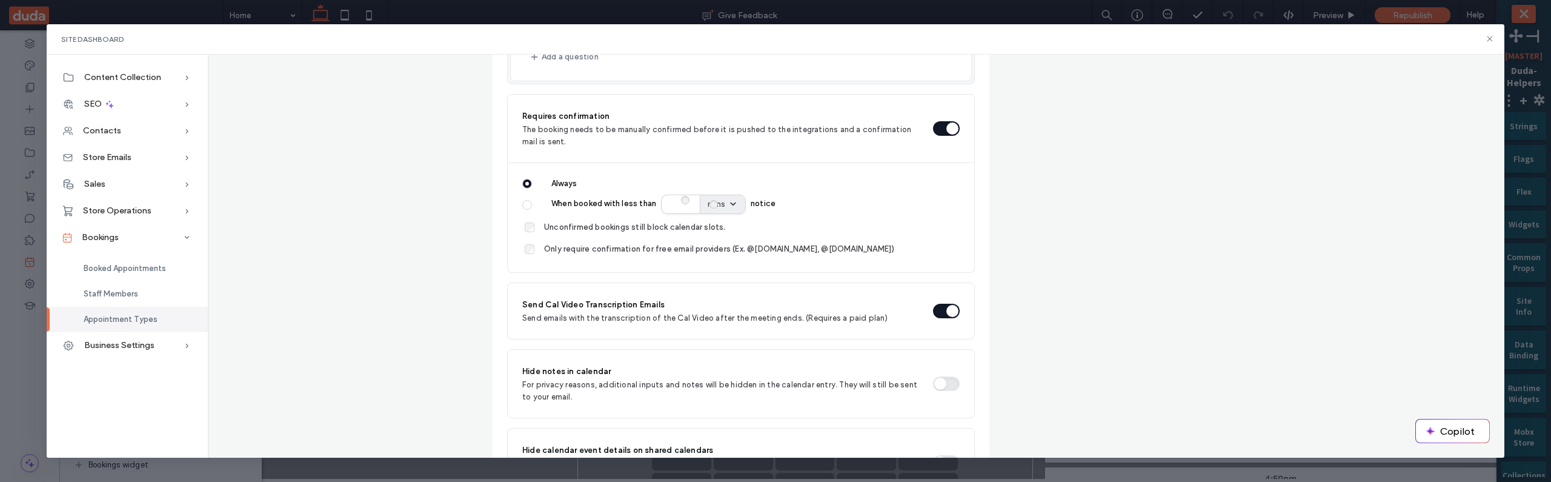
type button "on"
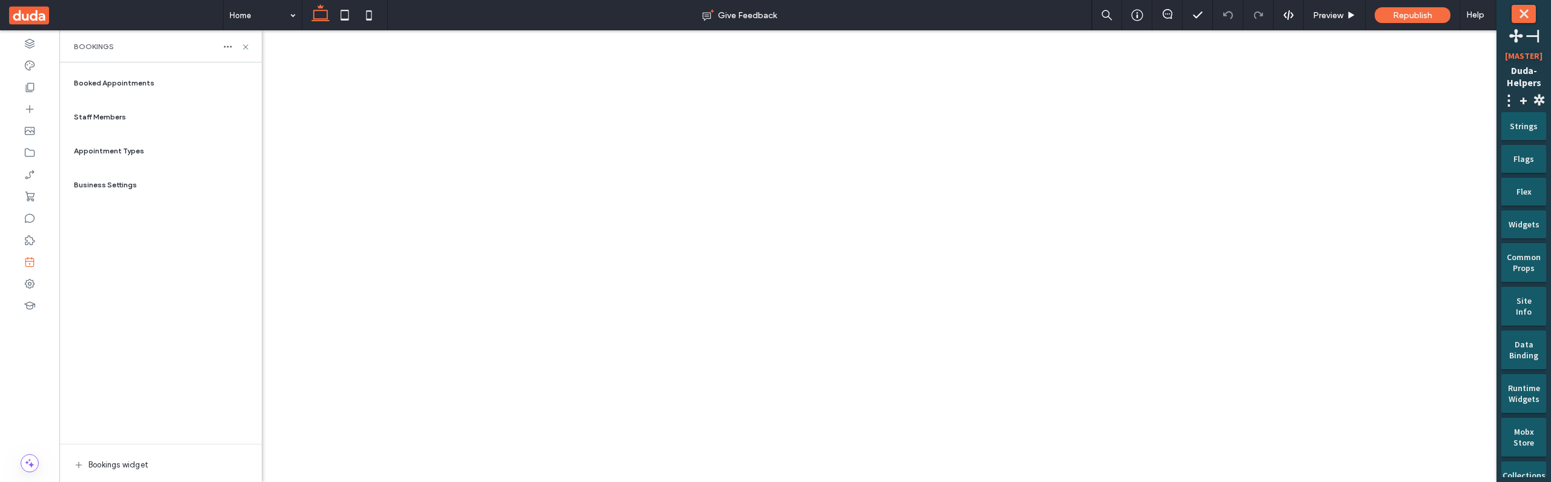
click at [115, 151] on span "Appointment Types" at bounding box center [109, 150] width 70 height 11
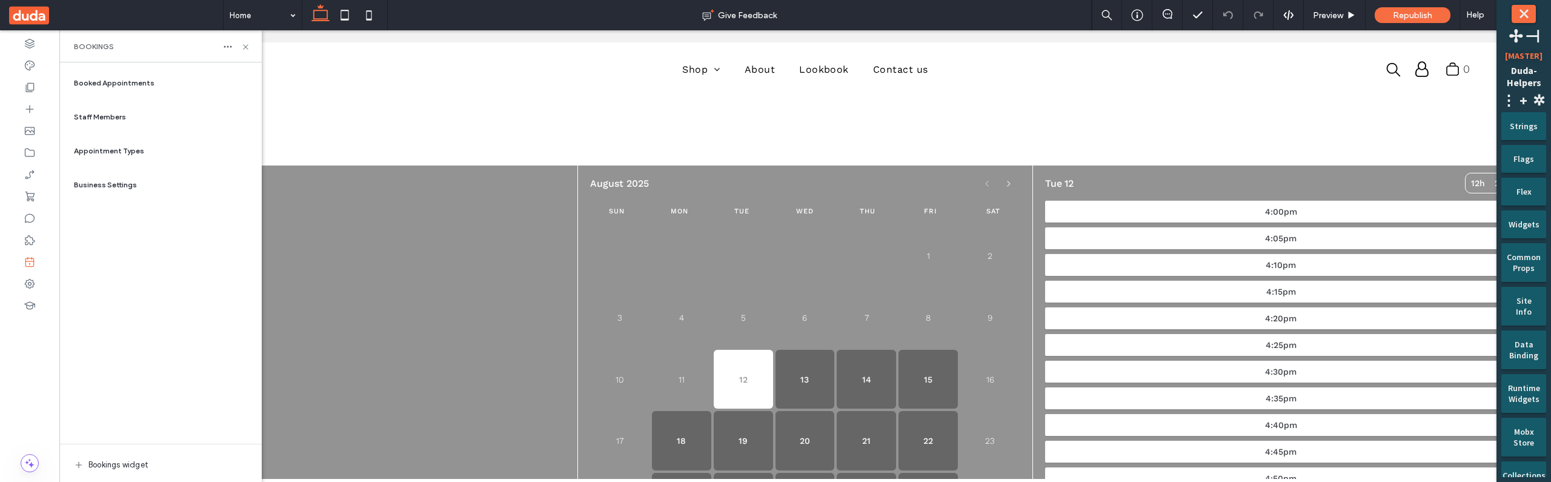
scroll to position [6, 0]
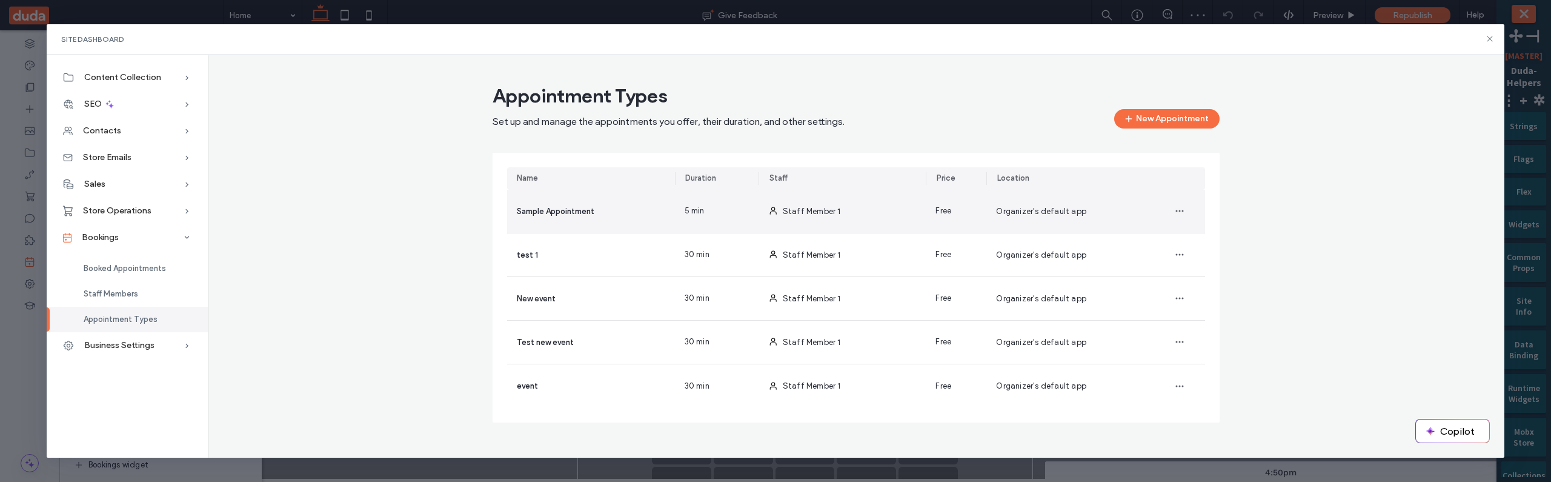
click at [731, 220] on div "5 min" at bounding box center [717, 211] width 84 height 43
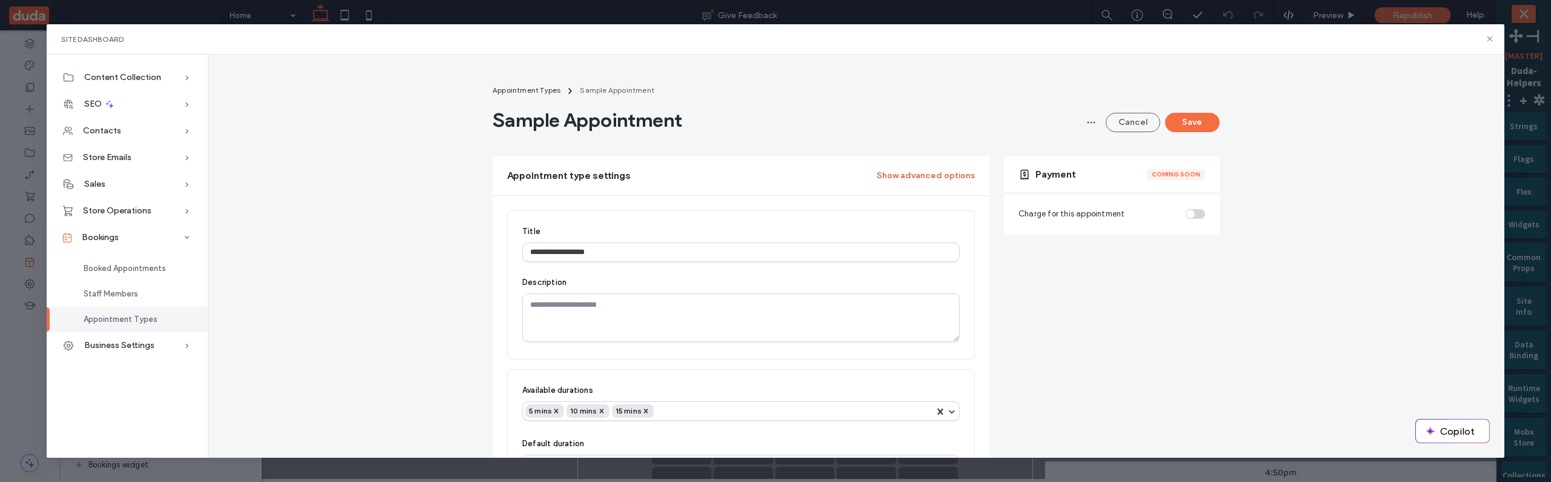
click at [935, 180] on button "Show advanced options" at bounding box center [926, 175] width 98 height 19
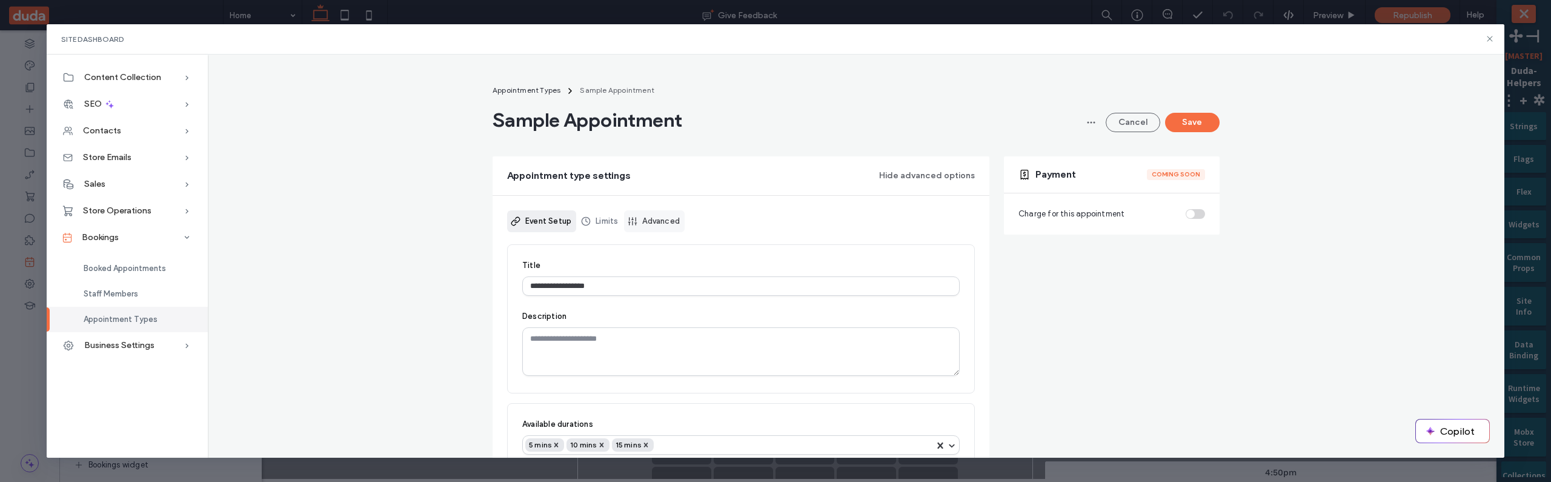
click at [677, 226] on link "Advanced" at bounding box center [654, 221] width 61 height 22
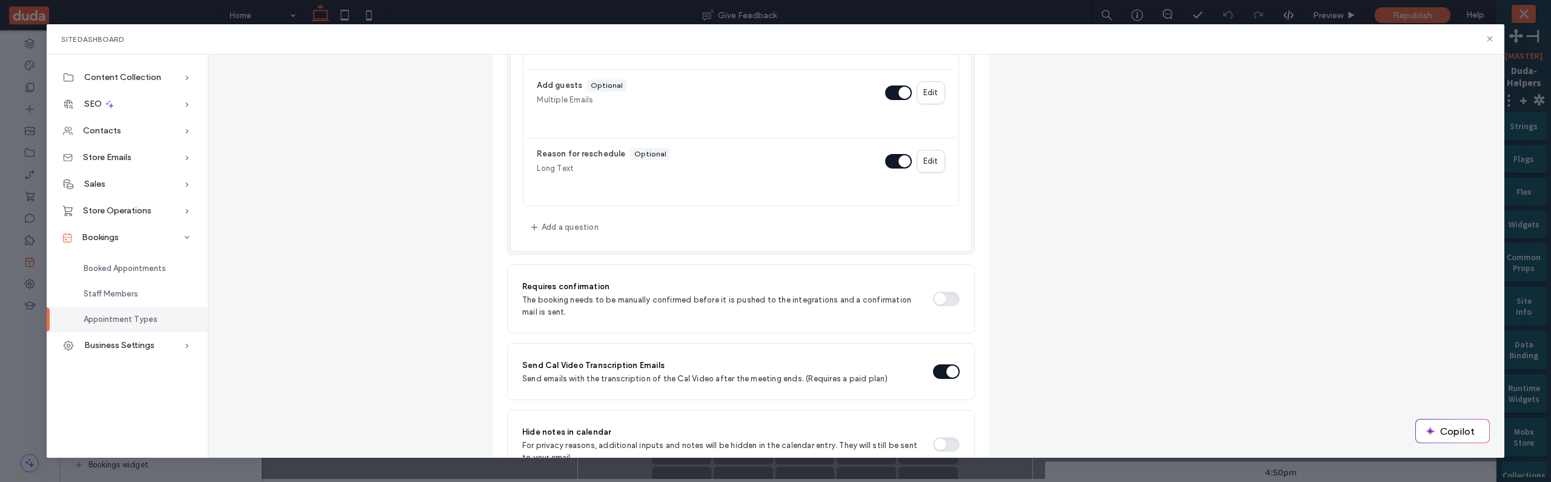
scroll to position [795, 0]
click at [935, 294] on button "button" at bounding box center [946, 297] width 27 height 15
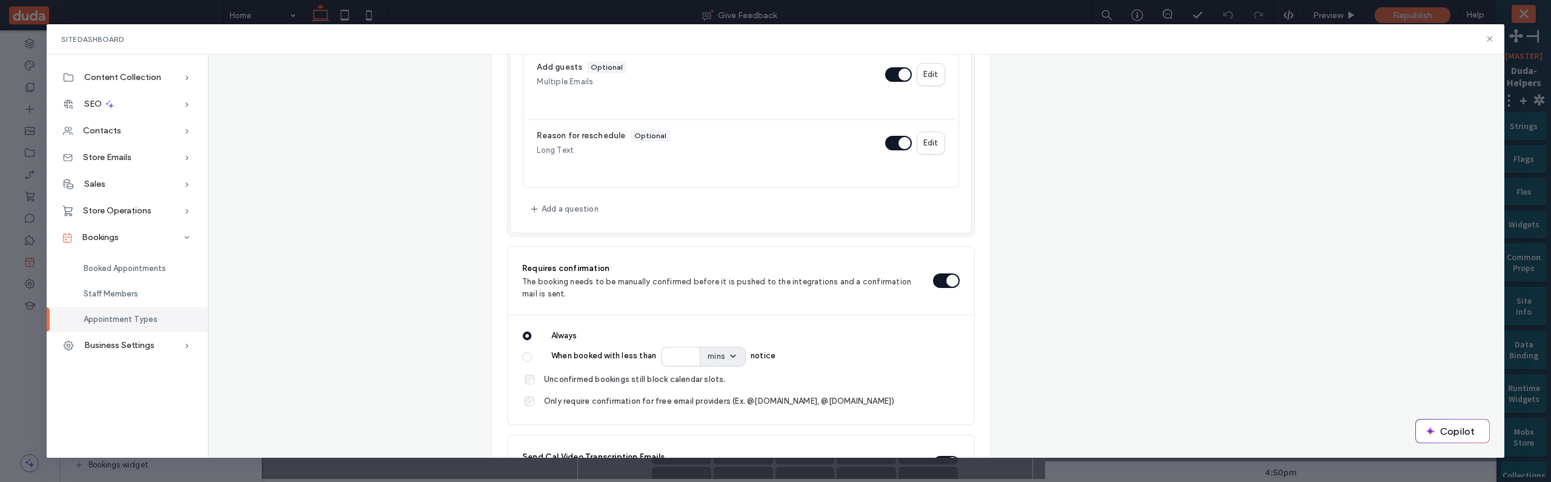
scroll to position [818, 0]
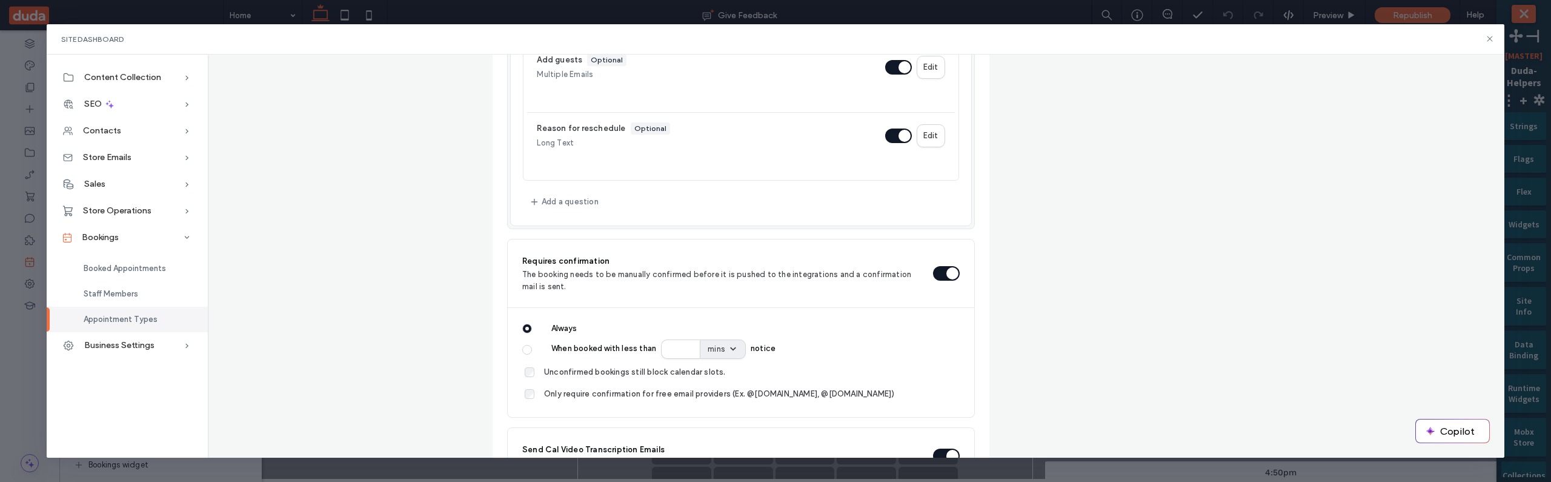
click at [552, 348] on label "When booked with less than ** mins notice" at bounding box center [749, 348] width 419 height 19
click at [532, 348] on button "When booked with less than ** mins notice" at bounding box center [527, 350] width 10 height 10
click at [728, 347] on icon at bounding box center [733, 348] width 10 height 12
click at [667, 349] on input "mins" at bounding box center [667, 349] width 0 height 0
click at [734, 347] on icon at bounding box center [733, 348] width 10 height 12
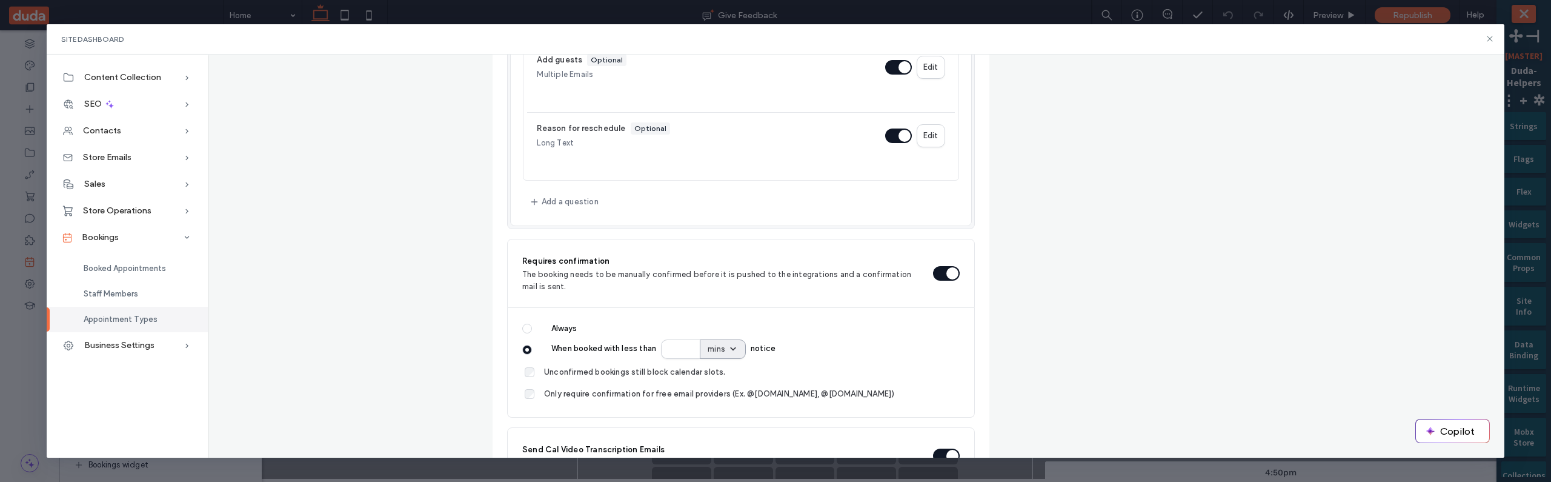
click at [667, 349] on input "Select is focused , press Down to open the menu, mins" at bounding box center [667, 349] width 0 height 0
click at [734, 347] on icon at bounding box center [733, 348] width 10 height 12
click at [667, 349] on input "Select is focused , press Down to open the menu, mins" at bounding box center [667, 349] width 0 height 0
click at [734, 347] on icon at bounding box center [733, 348] width 10 height 12
click at [667, 349] on input "option mins focused, 1 of 2. 2 results available. Use Up and Down to choose opt…" at bounding box center [667, 349] width 0 height 0
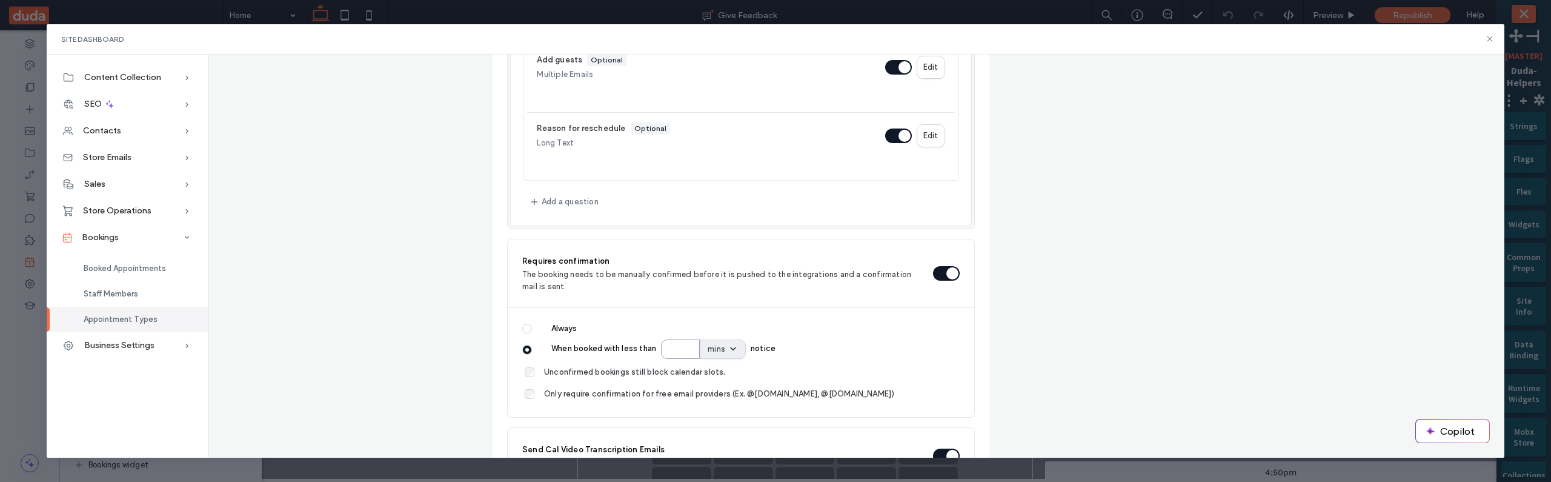
click at [674, 347] on input "**" at bounding box center [680, 348] width 39 height 19
click at [701, 325] on label "Always" at bounding box center [749, 328] width 419 height 12
click at [532, 325] on button "Always" at bounding box center [527, 328] width 10 height 10
click at [709, 351] on div "mins" at bounding box center [717, 349] width 18 height 12
click at [667, 349] on input "mins" at bounding box center [667, 349] width 0 height 0
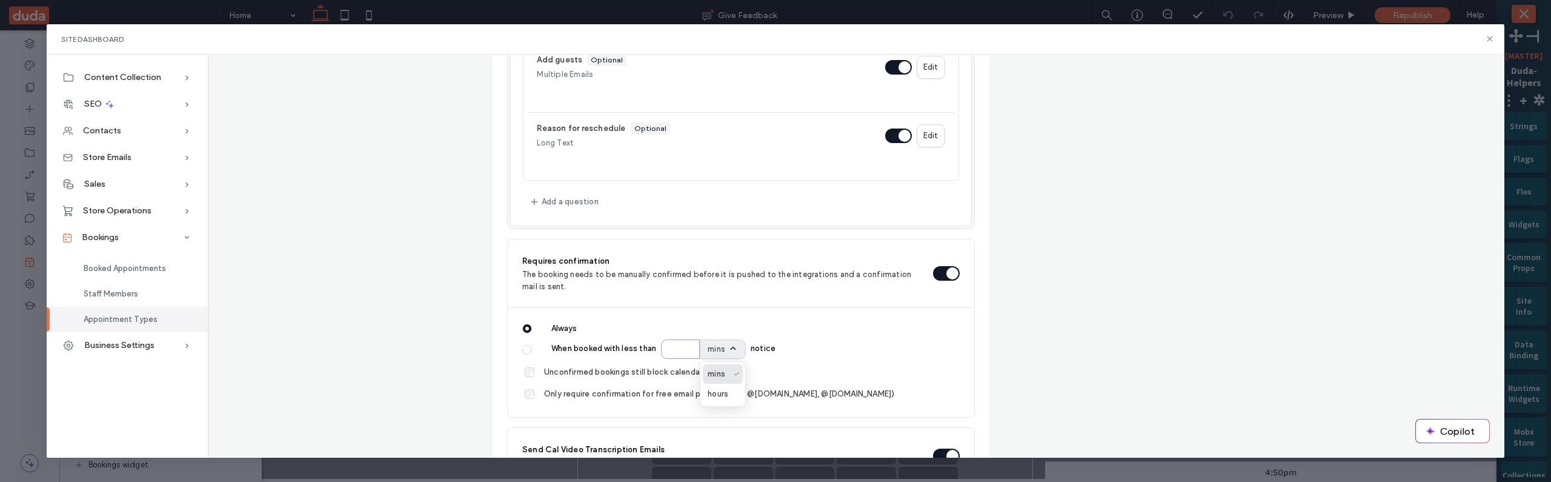
type input "**"
click at [685, 351] on input "**" at bounding box center [680, 348] width 39 height 19
click at [649, 369] on span "Unconfirmed bookings still block calendar slots." at bounding box center [635, 372] width 182 height 12
click at [648, 388] on span "Only require confirmation for free email providers (Ex. @gmail.com, @outlook.co…" at bounding box center [719, 394] width 350 height 12
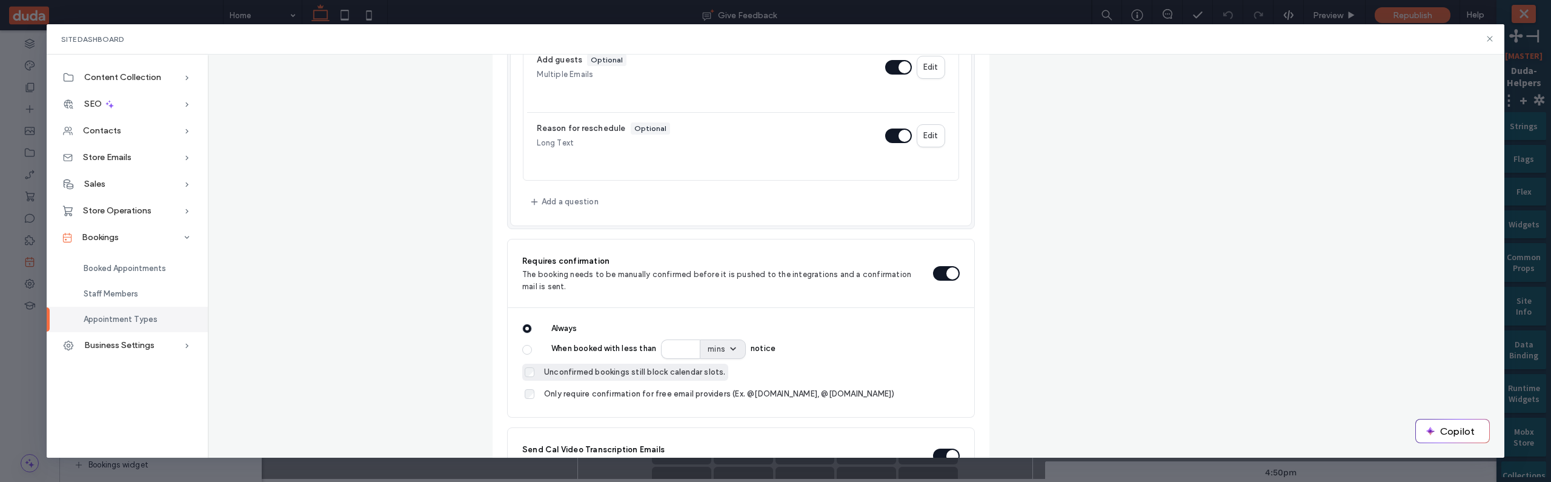
click at [651, 371] on span "Unconfirmed bookings still block calendar slots." at bounding box center [635, 372] width 182 height 12
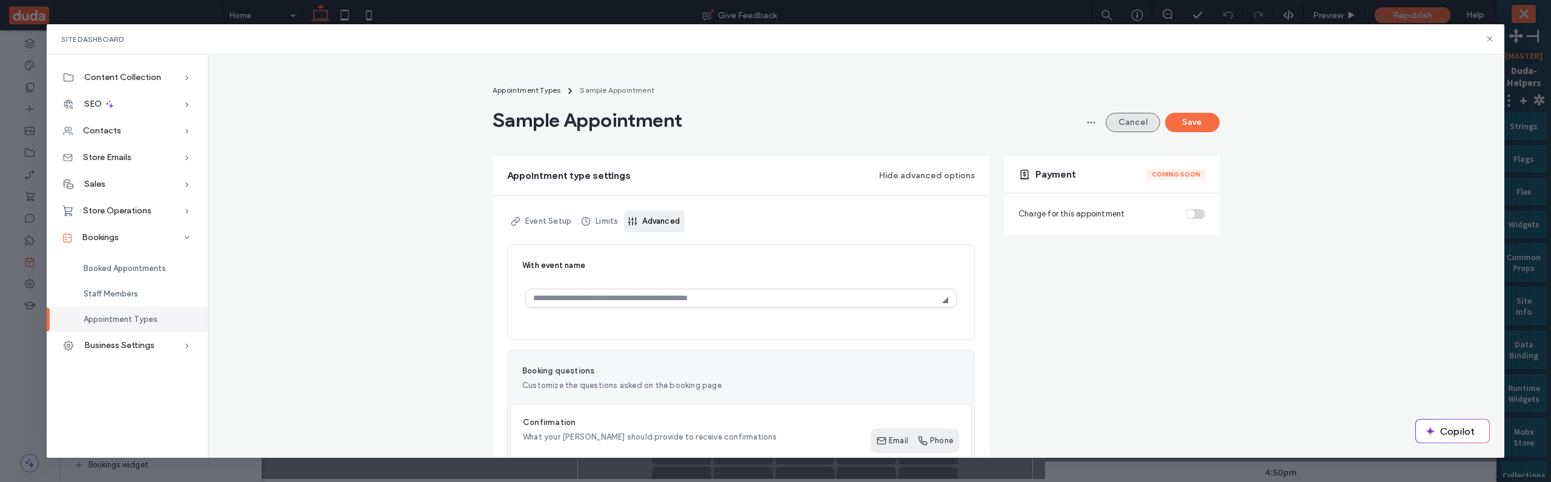
click at [1141, 121] on button "Cancel" at bounding box center [1133, 122] width 55 height 19
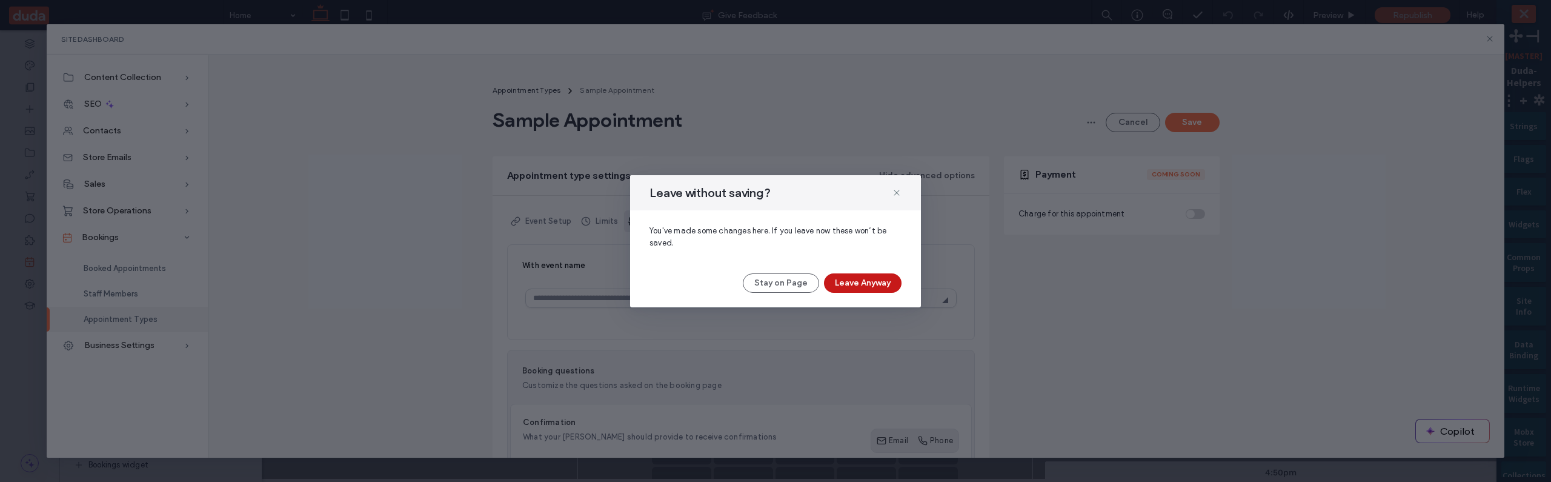
click at [878, 283] on button "Leave Anyway" at bounding box center [863, 282] width 78 height 19
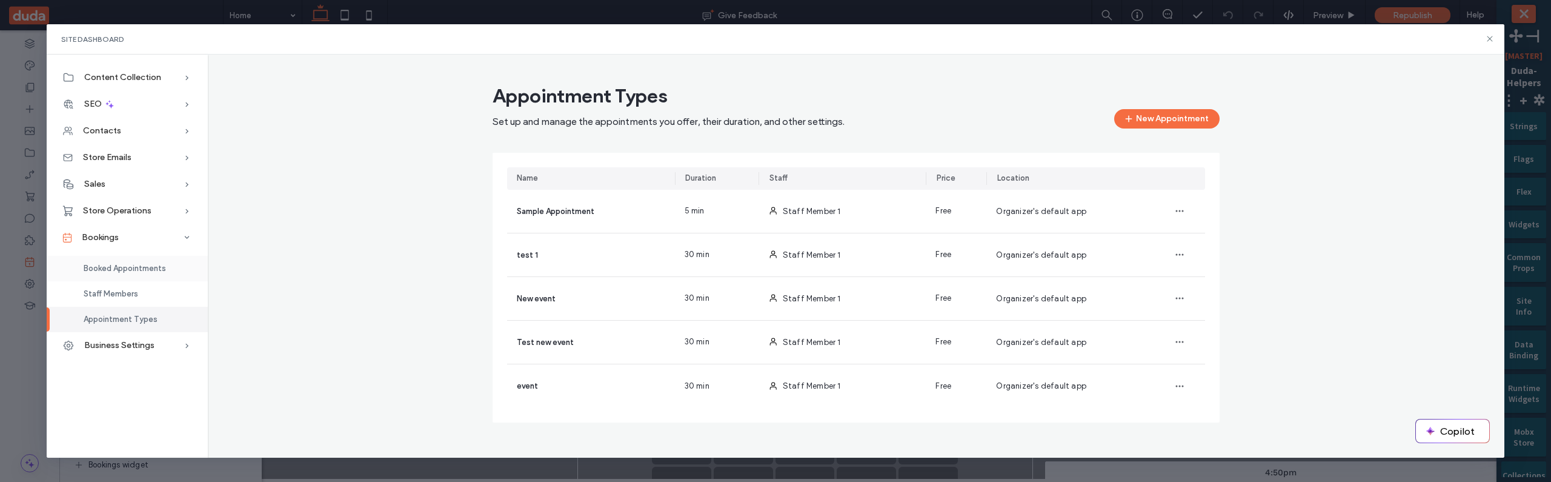
click at [154, 260] on div "Booked Appointments" at bounding box center [127, 268] width 161 height 25
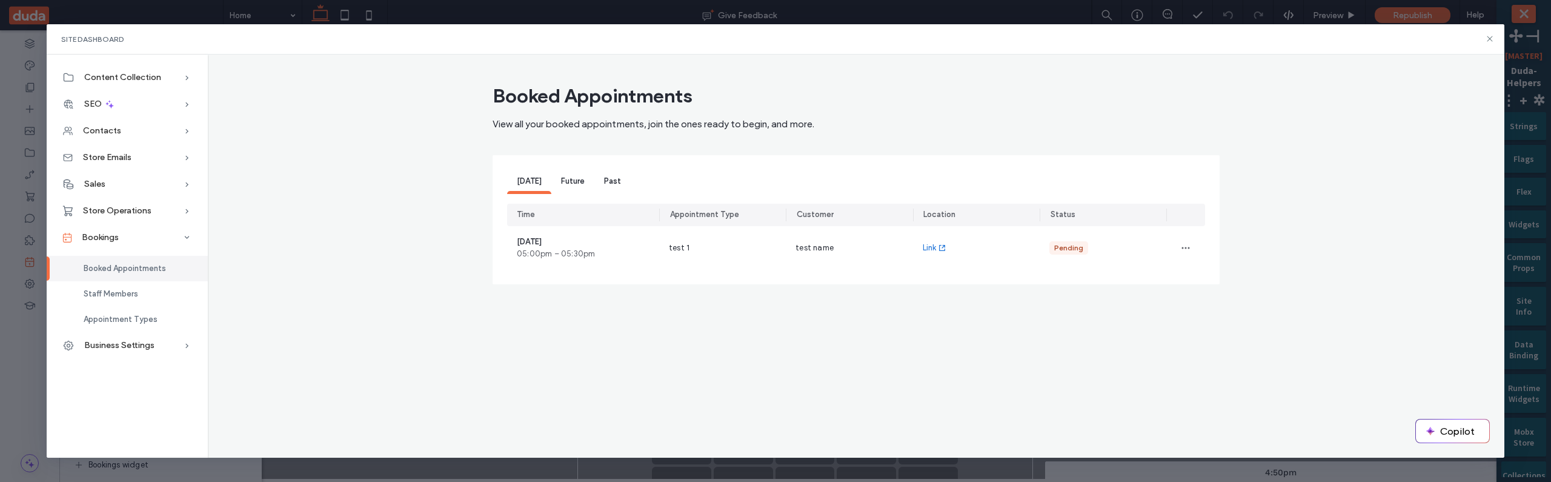
click at [569, 184] on span "Future" at bounding box center [573, 180] width 24 height 9
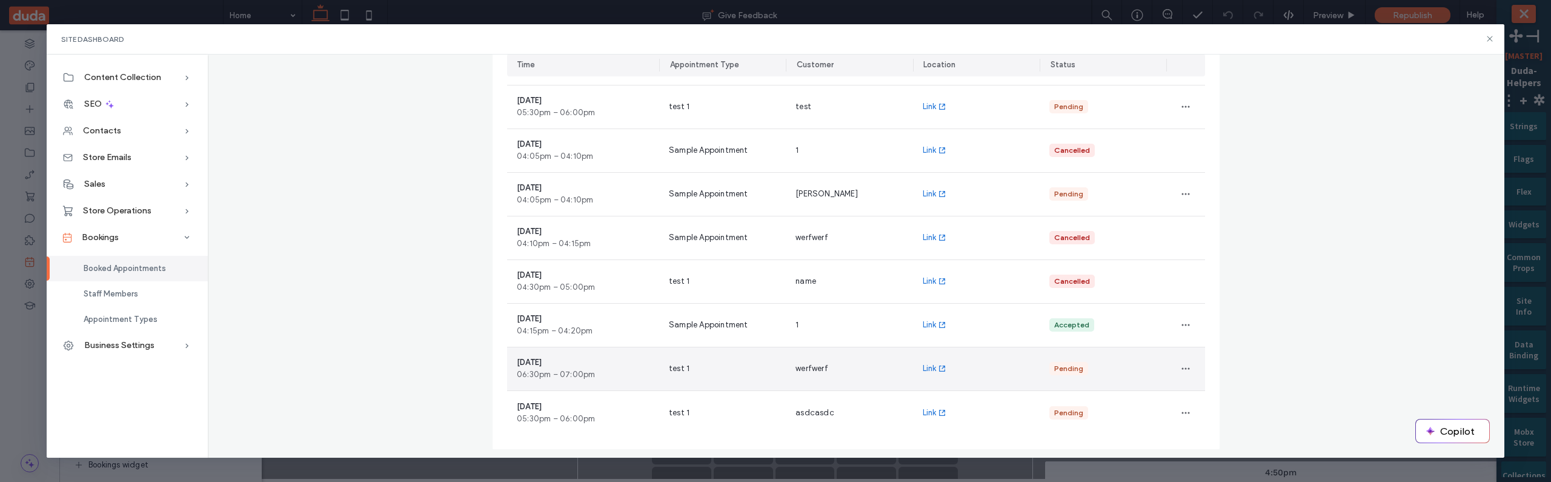
scroll to position [305, 0]
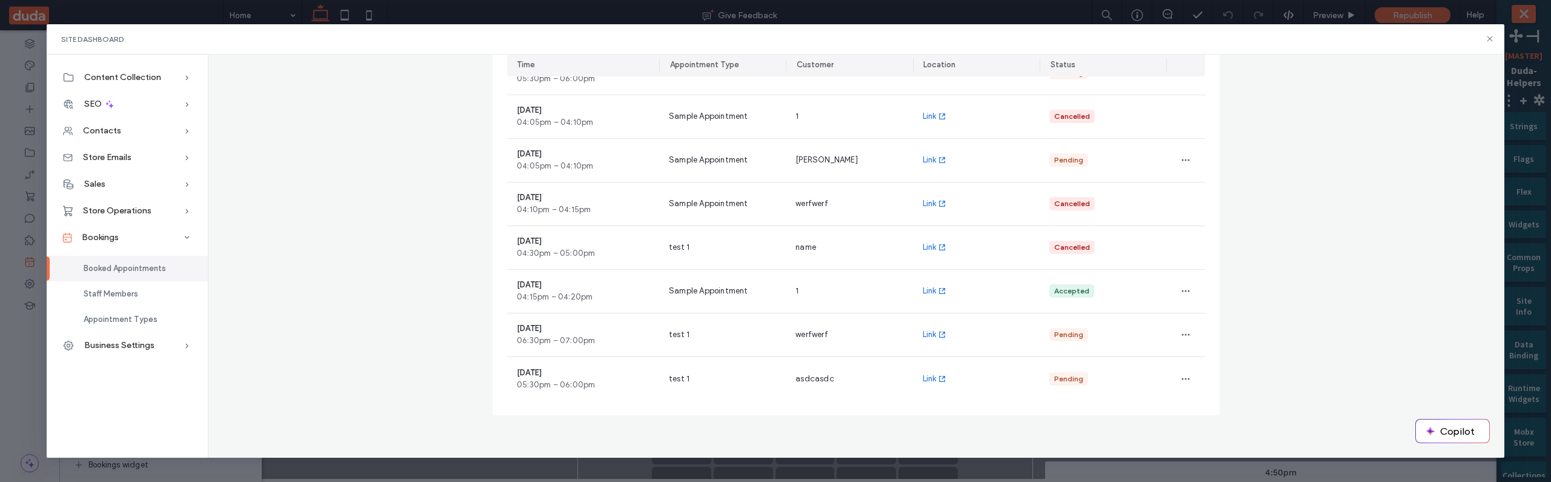
click at [1221, 197] on div "Booked Appointments View all your booked appointments, join the ones ready to b…" at bounding box center [855, 120] width 1277 height 685
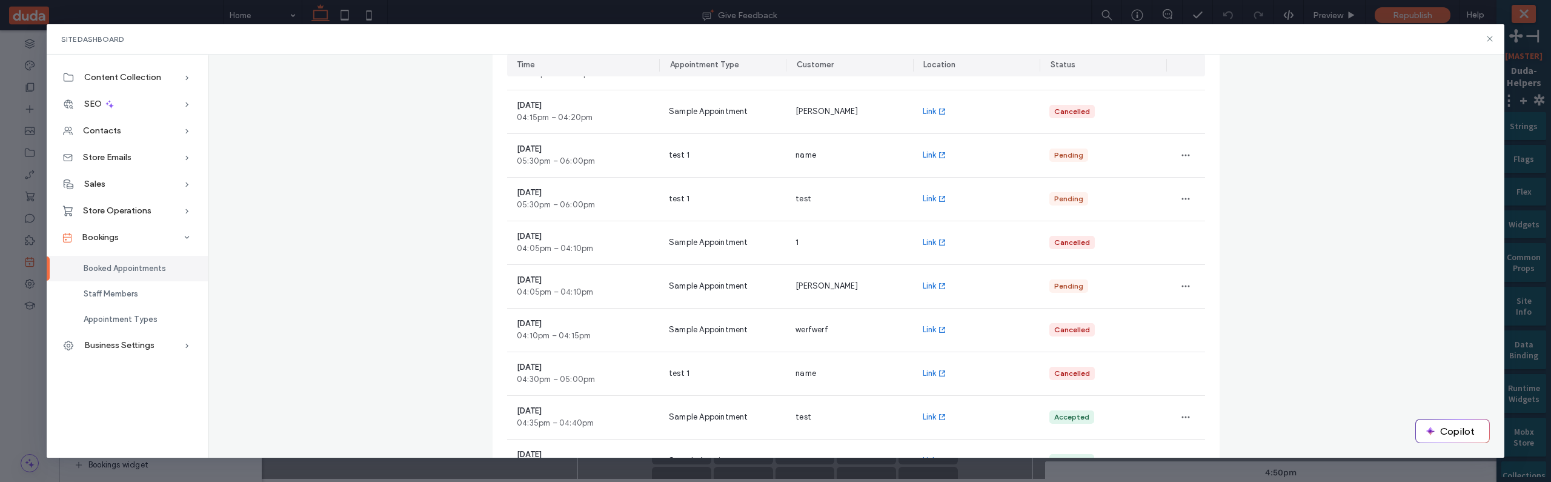
scroll to position [364, 0]
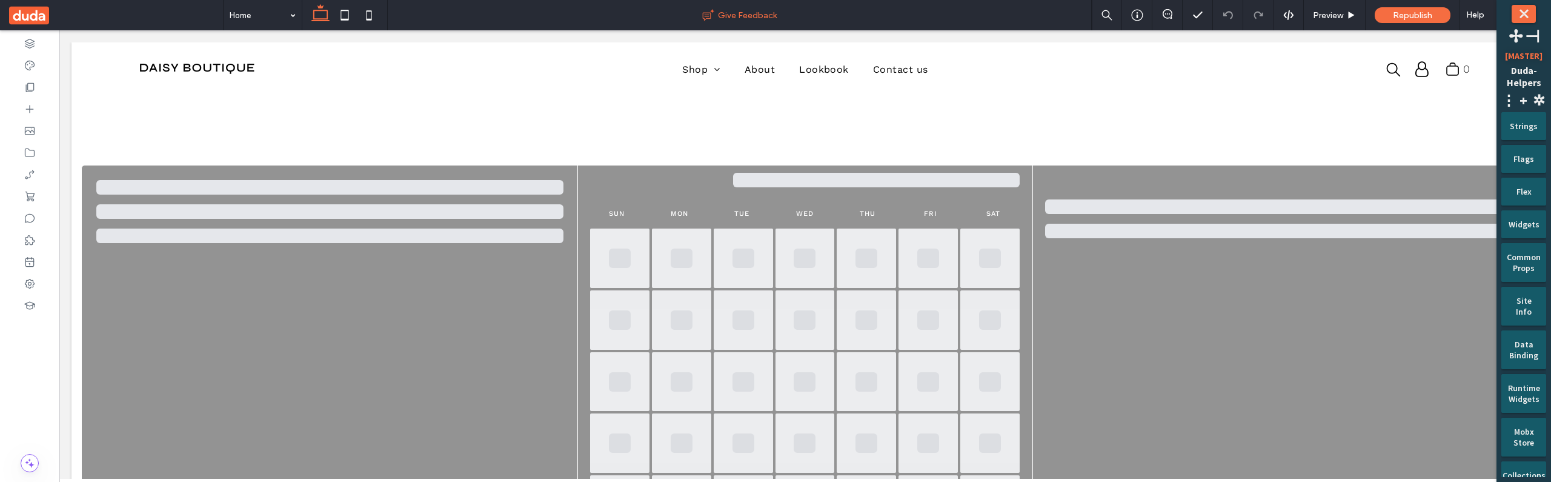
scroll to position [7, 0]
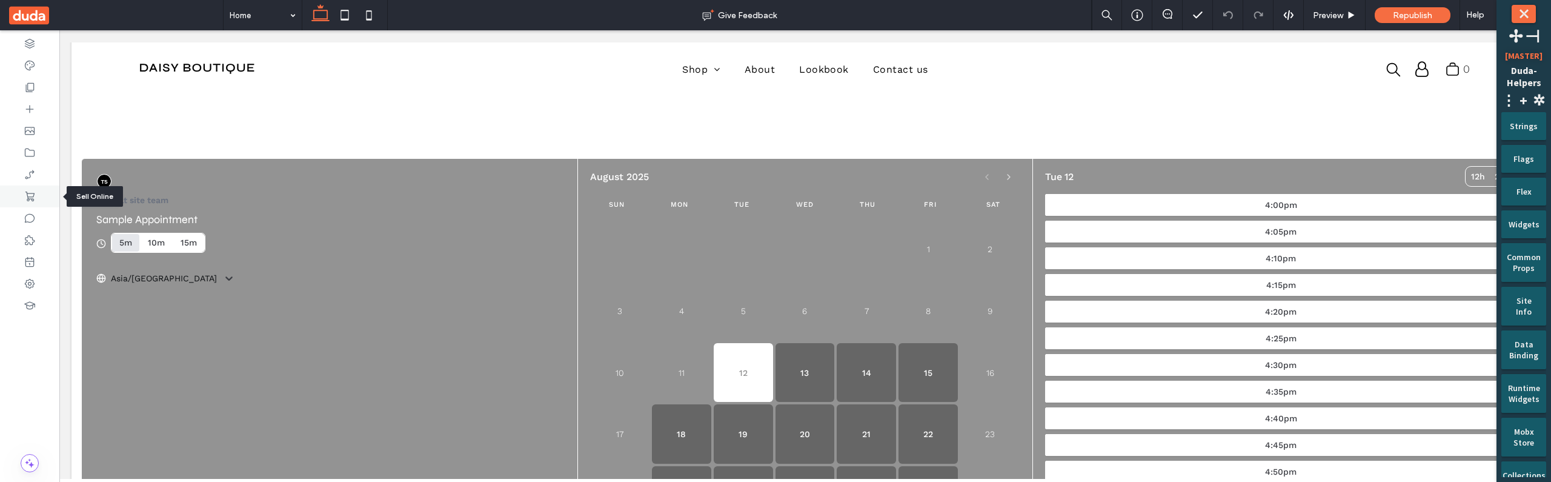
click at [36, 202] on div at bounding box center [29, 196] width 59 height 22
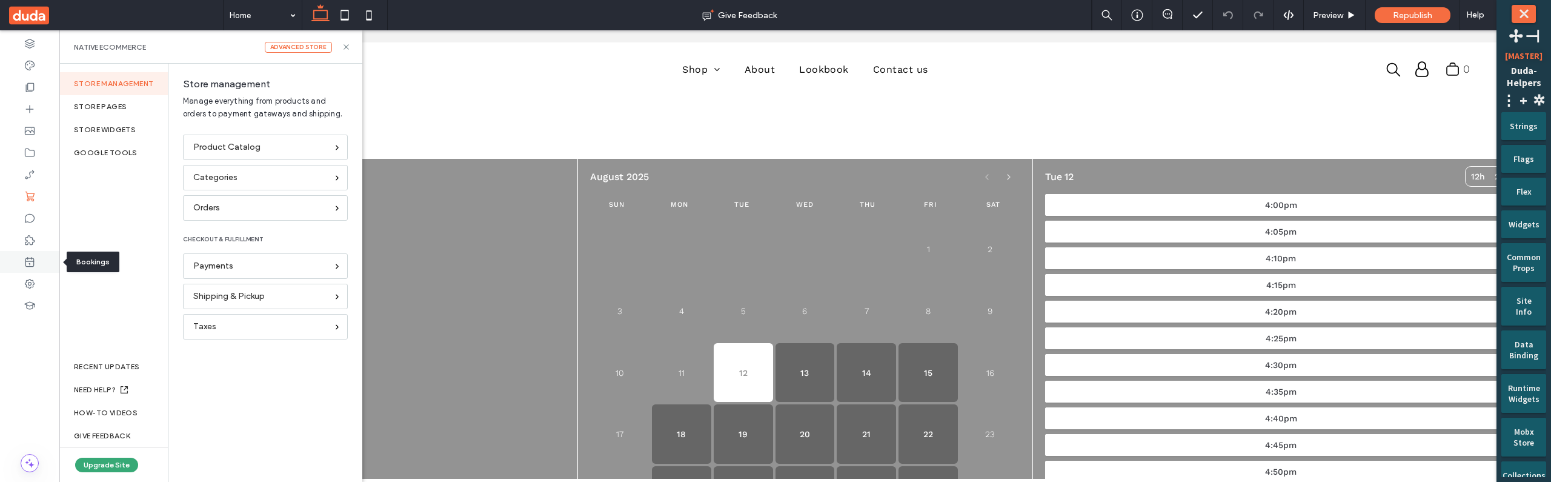
click at [41, 262] on div at bounding box center [29, 262] width 59 height 22
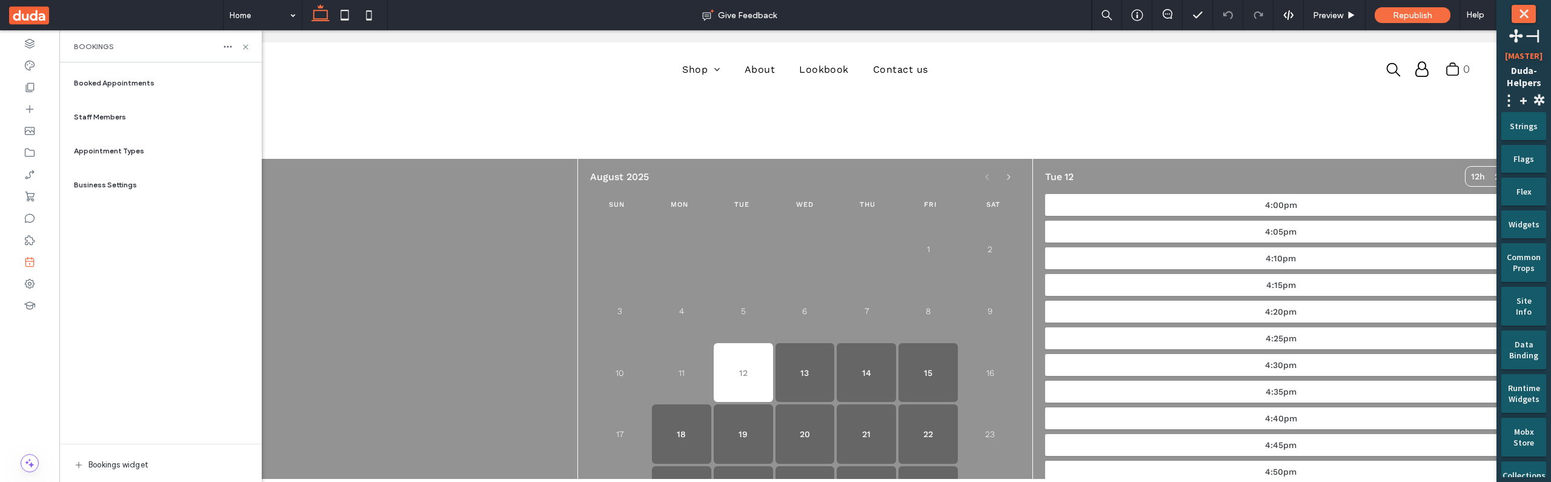
click at [151, 144] on div "Appointment Types" at bounding box center [160, 150] width 183 height 29
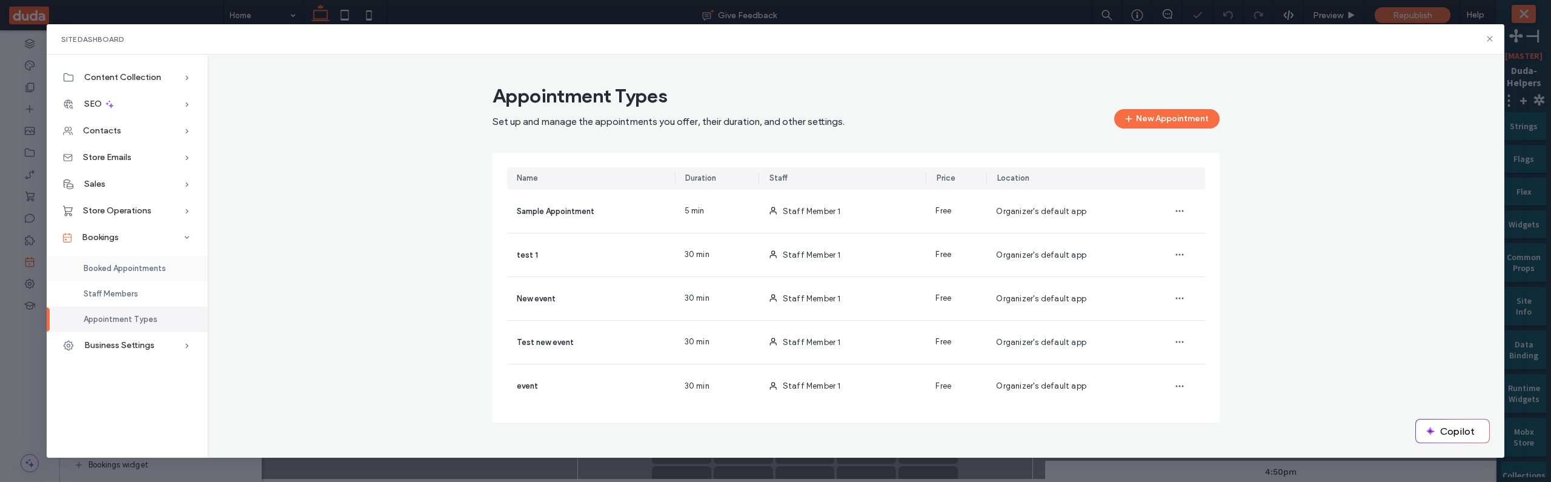
click at [150, 272] on span "Booked Appointments" at bounding box center [125, 268] width 82 height 9
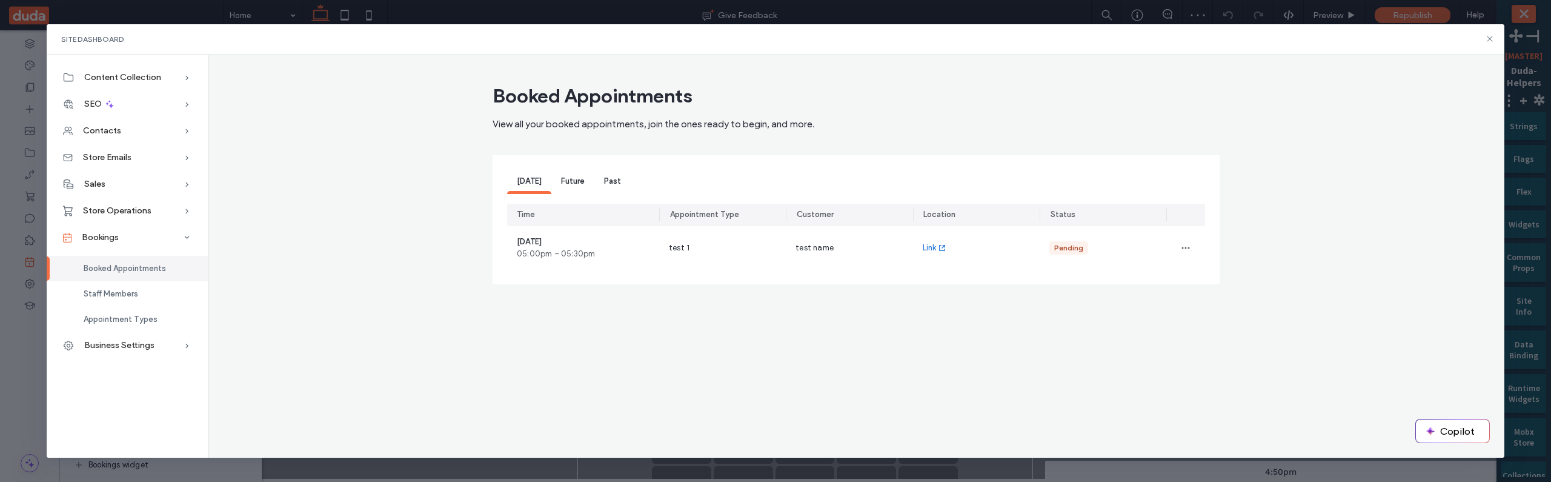
click at [569, 182] on span "Future" at bounding box center [573, 180] width 24 height 9
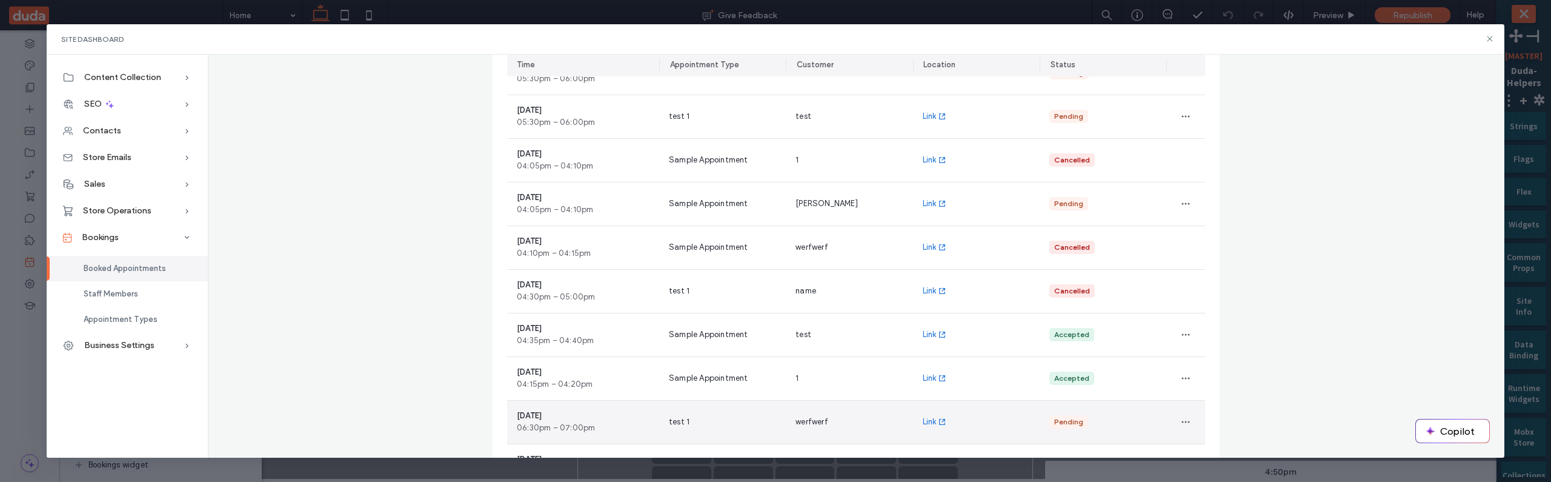
scroll to position [259, 0]
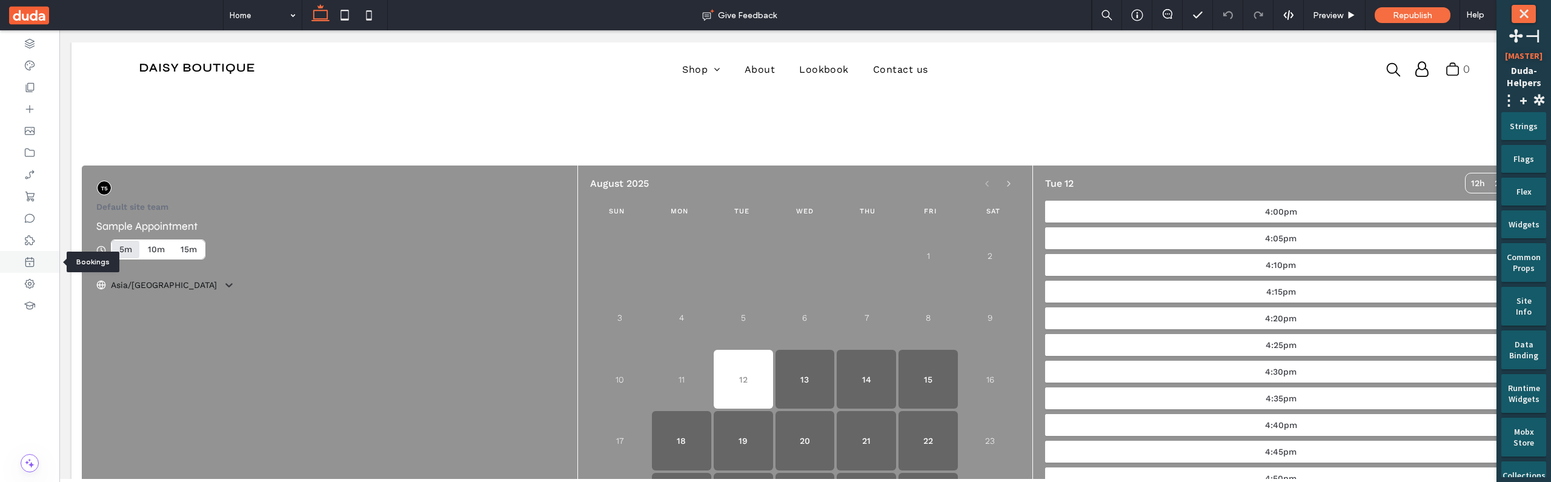
click at [34, 257] on icon at bounding box center [30, 262] width 12 height 12
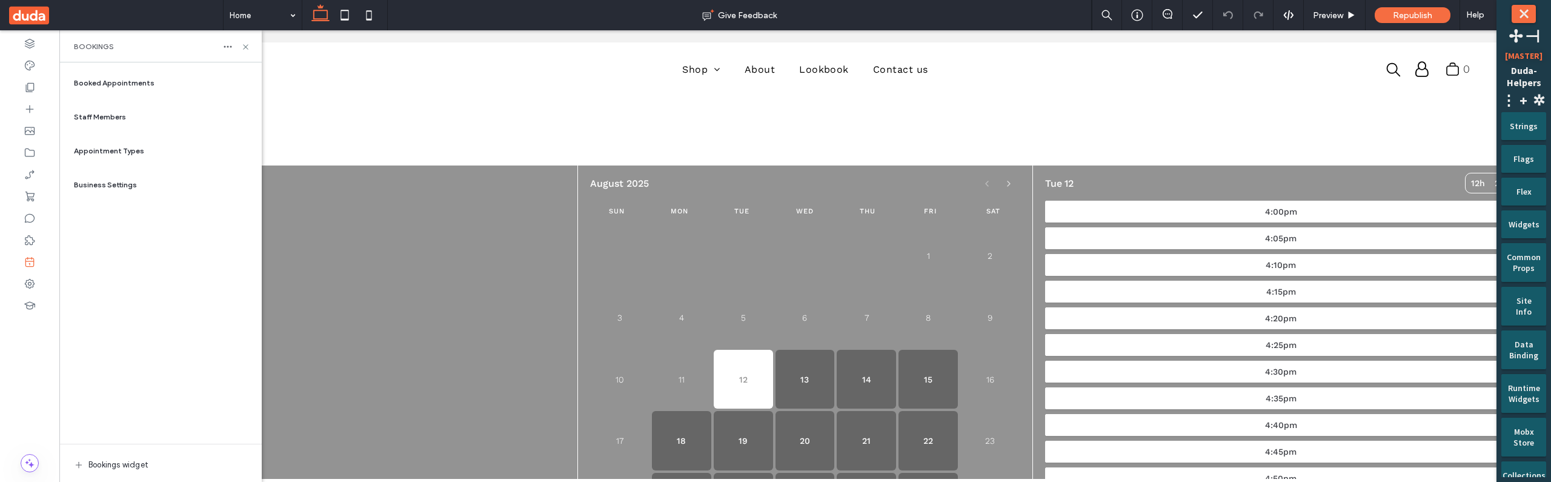
click at [131, 85] on span "Booked Appointments" at bounding box center [114, 83] width 81 height 11
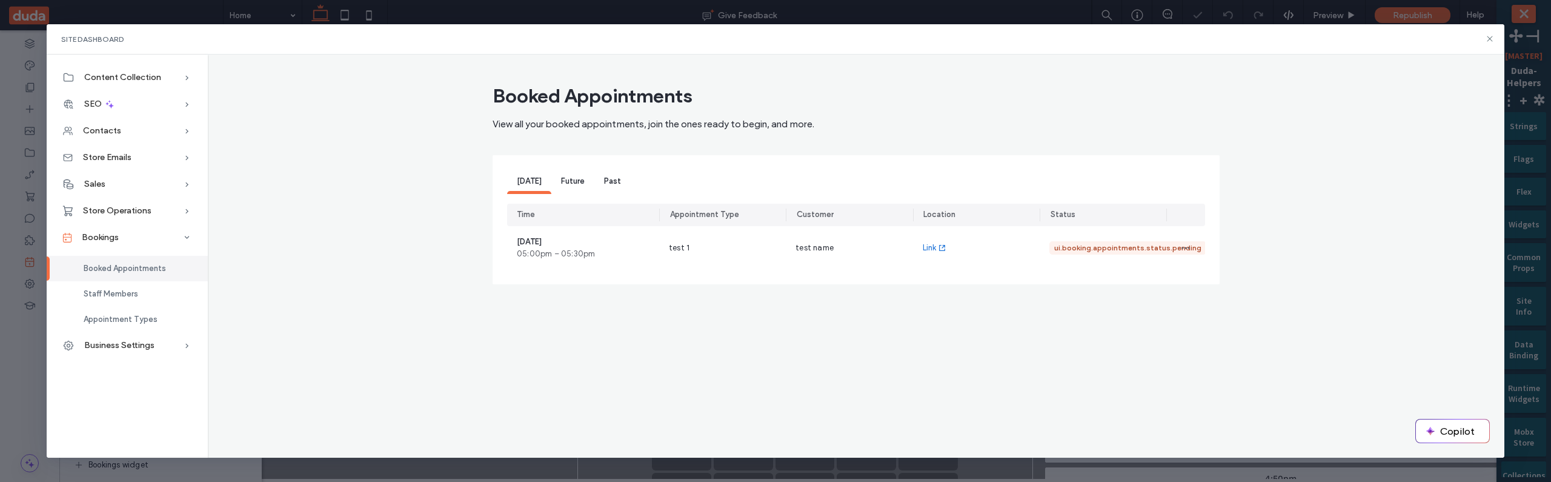
click at [581, 182] on span "Future" at bounding box center [573, 180] width 24 height 9
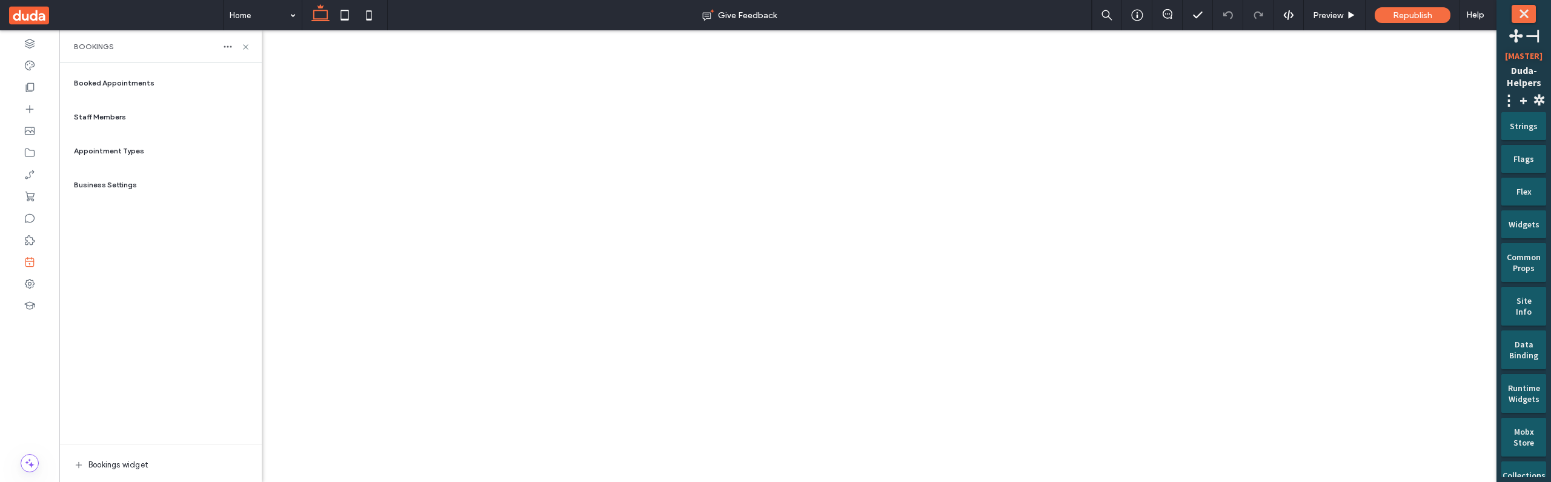
click at [122, 85] on span "Booked Appointments" at bounding box center [114, 83] width 81 height 11
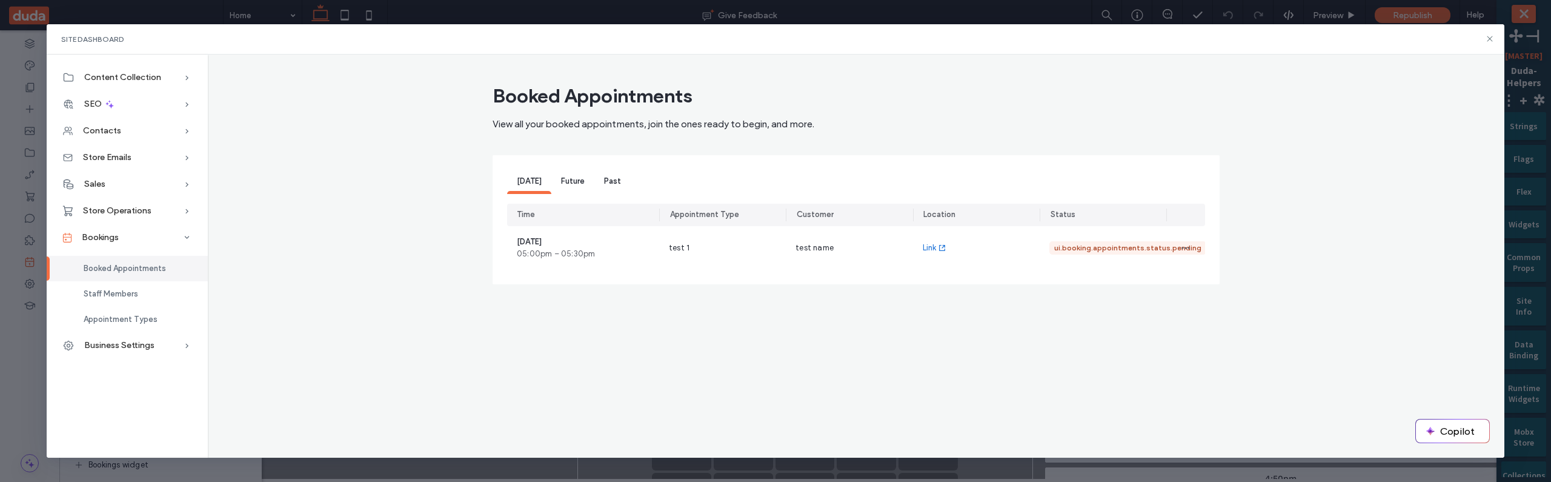
click at [582, 182] on span "Future" at bounding box center [573, 180] width 24 height 9
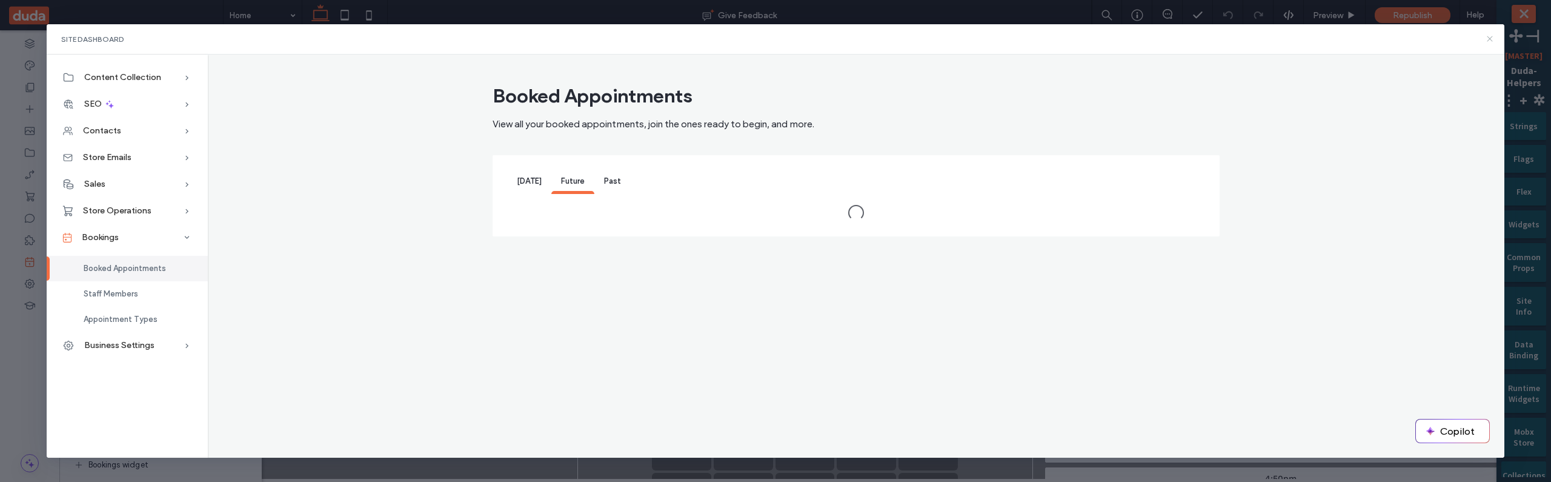
click at [1490, 37] on icon at bounding box center [1490, 39] width 10 height 10
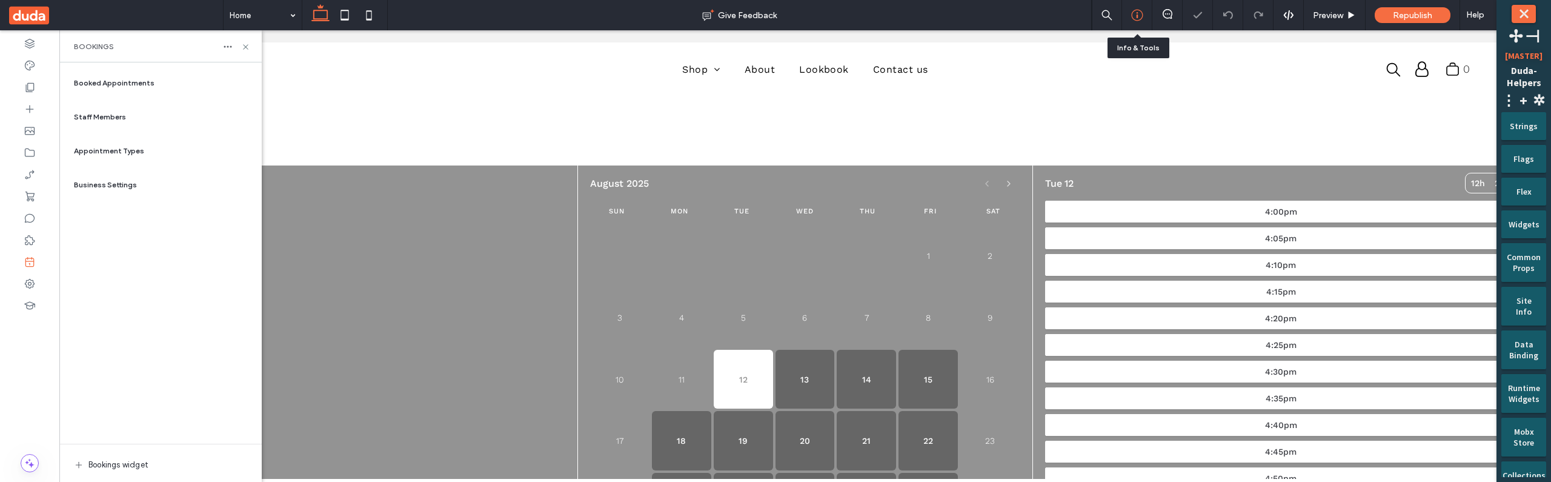
click at [1131, 18] on icon at bounding box center [1137, 15] width 12 height 12
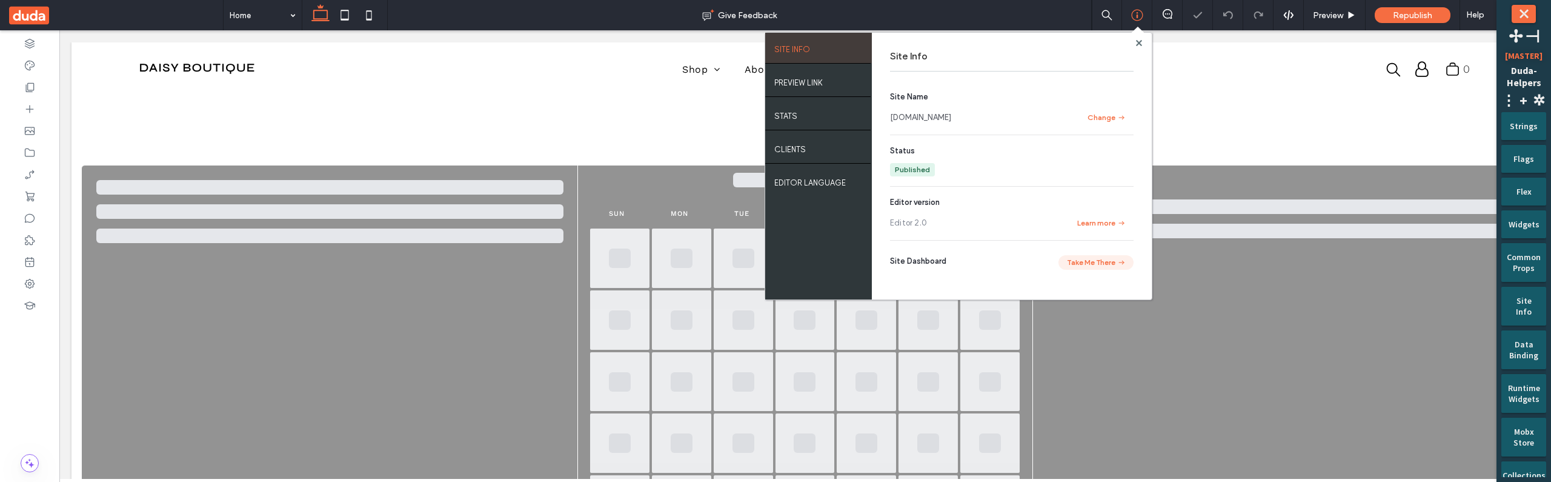
click at [1110, 264] on button "Take Me There" at bounding box center [1095, 262] width 75 height 15
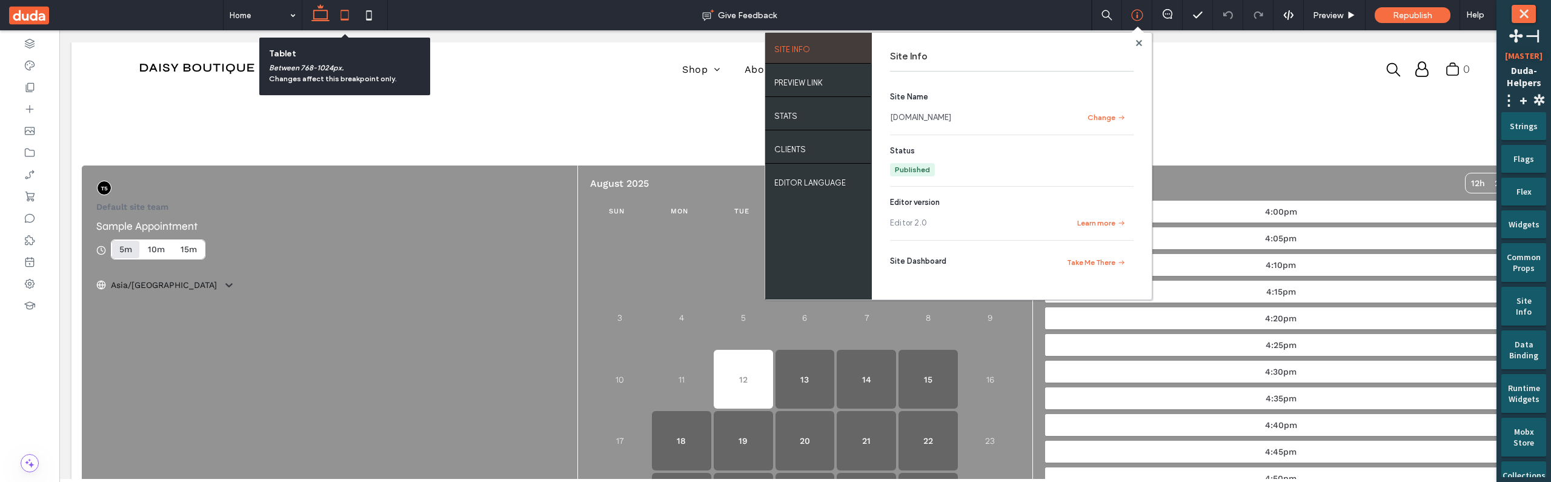
click at [348, 15] on use at bounding box center [344, 15] width 8 height 10
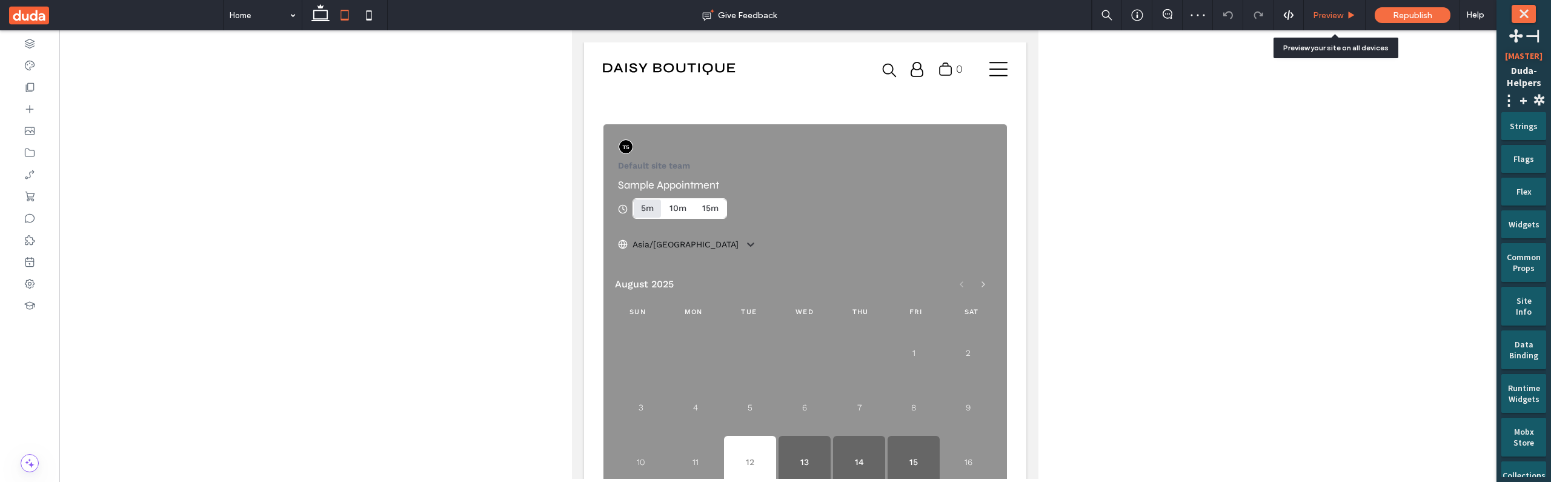
click at [1327, 19] on span "Preview" at bounding box center [1328, 15] width 30 height 10
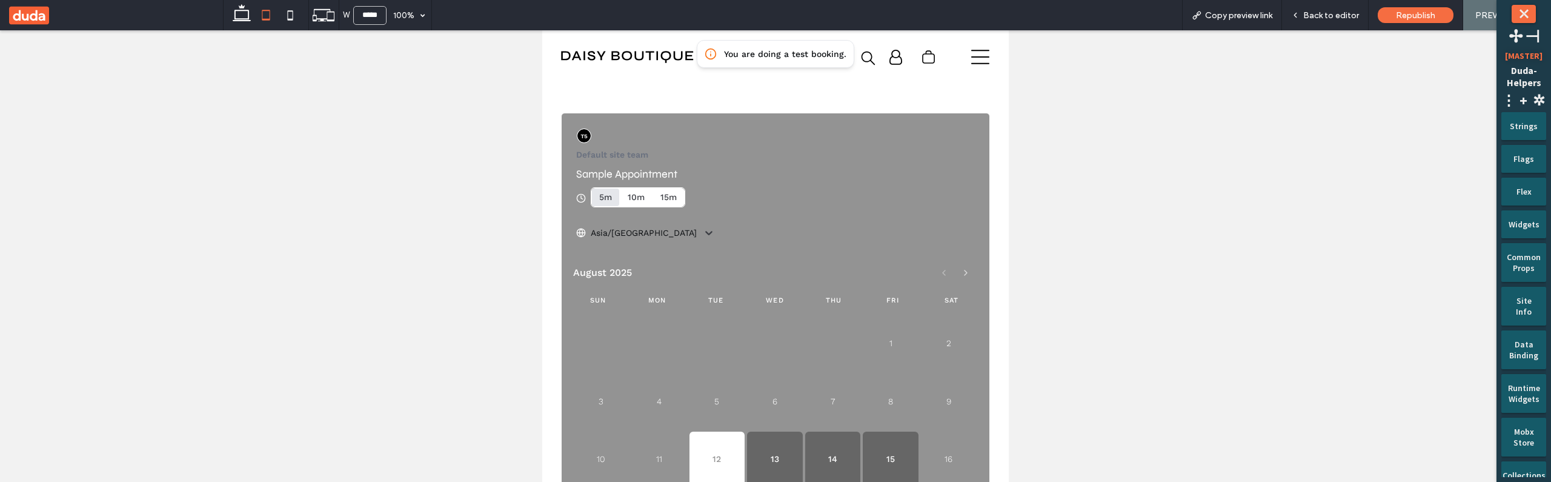
click at [1327, 19] on span "Back to editor" at bounding box center [1331, 15] width 56 height 10
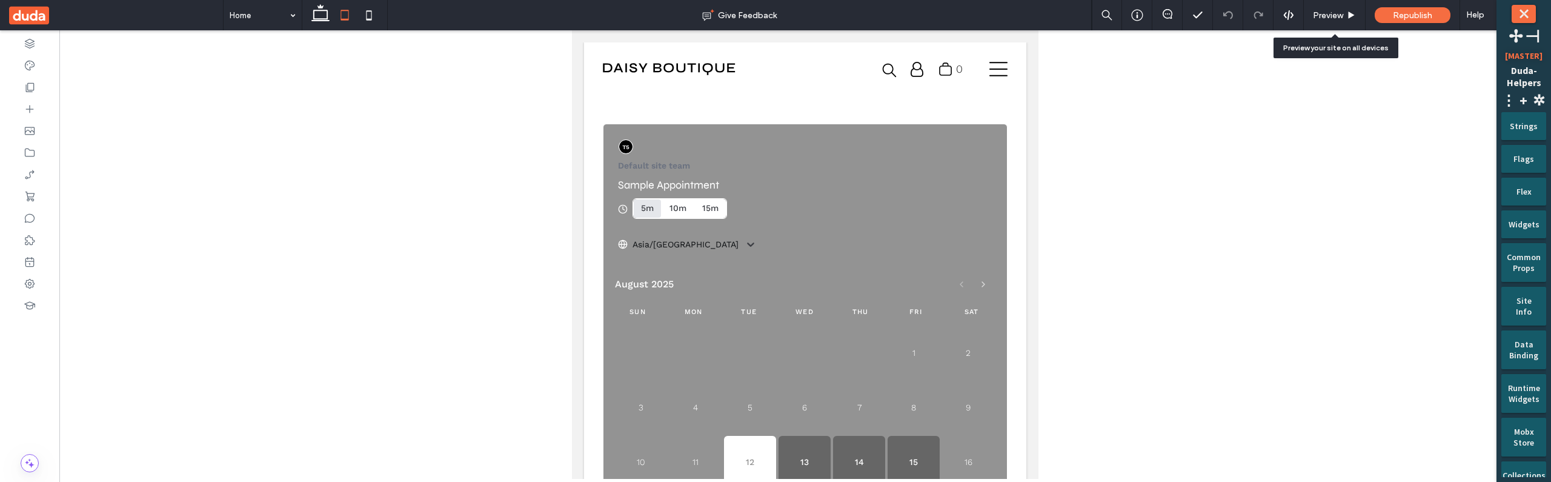
click at [1327, 19] on span "Preview" at bounding box center [1328, 15] width 30 height 10
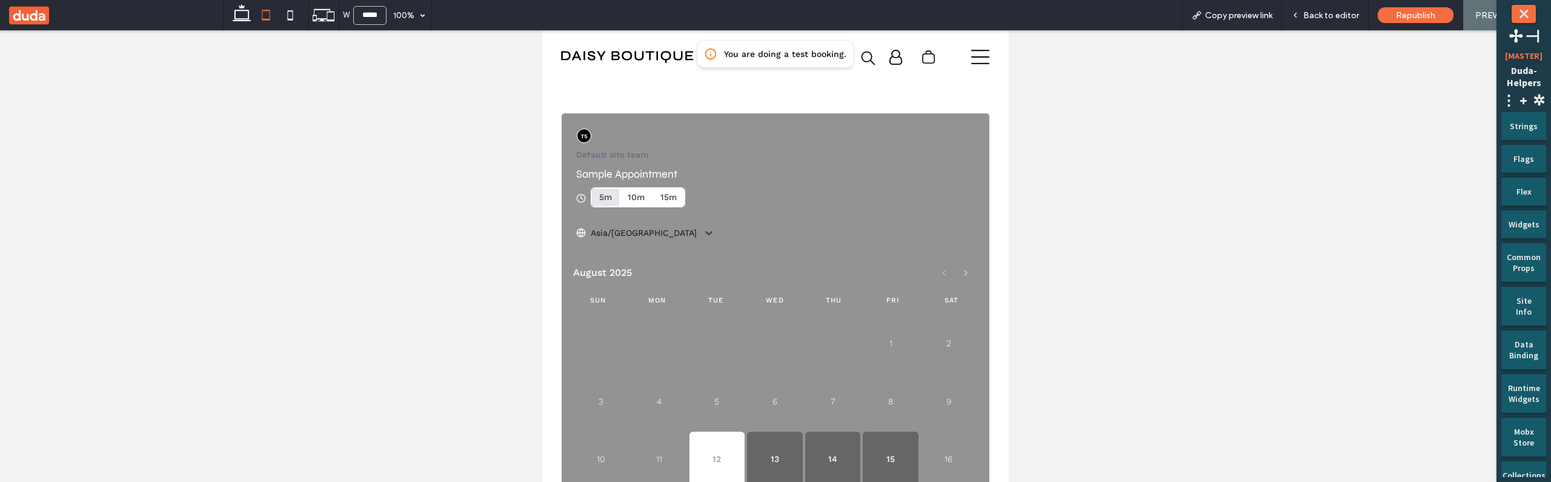
click at [1327, 19] on span "Back to editor" at bounding box center [1331, 15] width 56 height 10
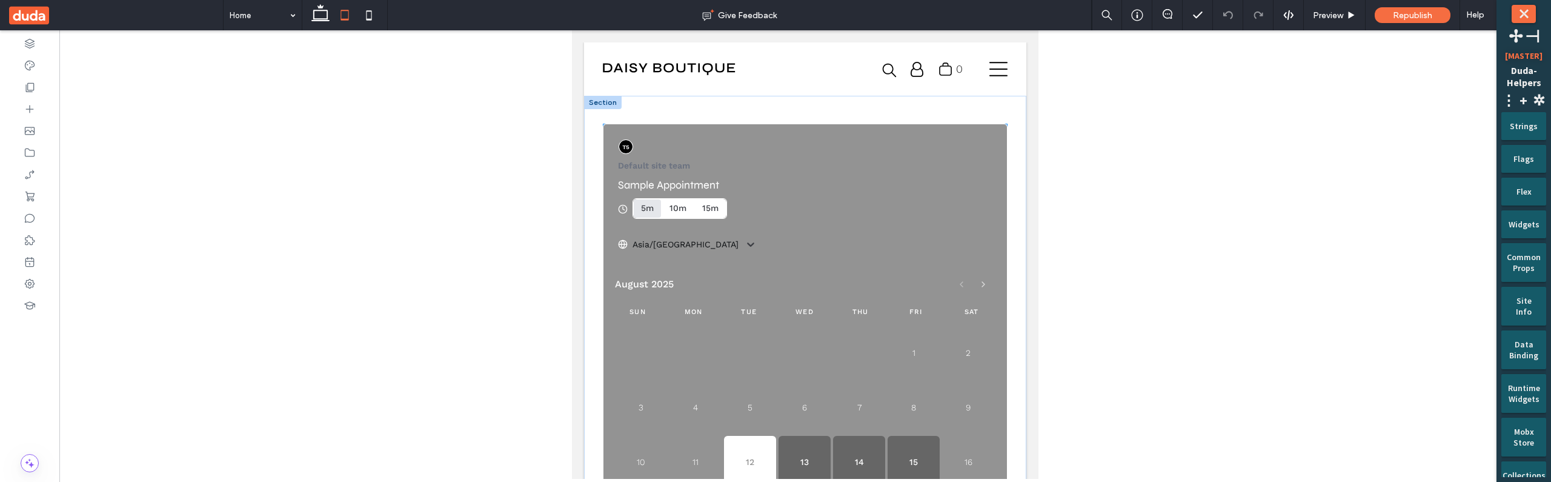
click at [772, 257] on div "Default site team Sample Appointment 5m 10m 15m Asia/Baghdad" at bounding box center [805, 195] width 404 height 142
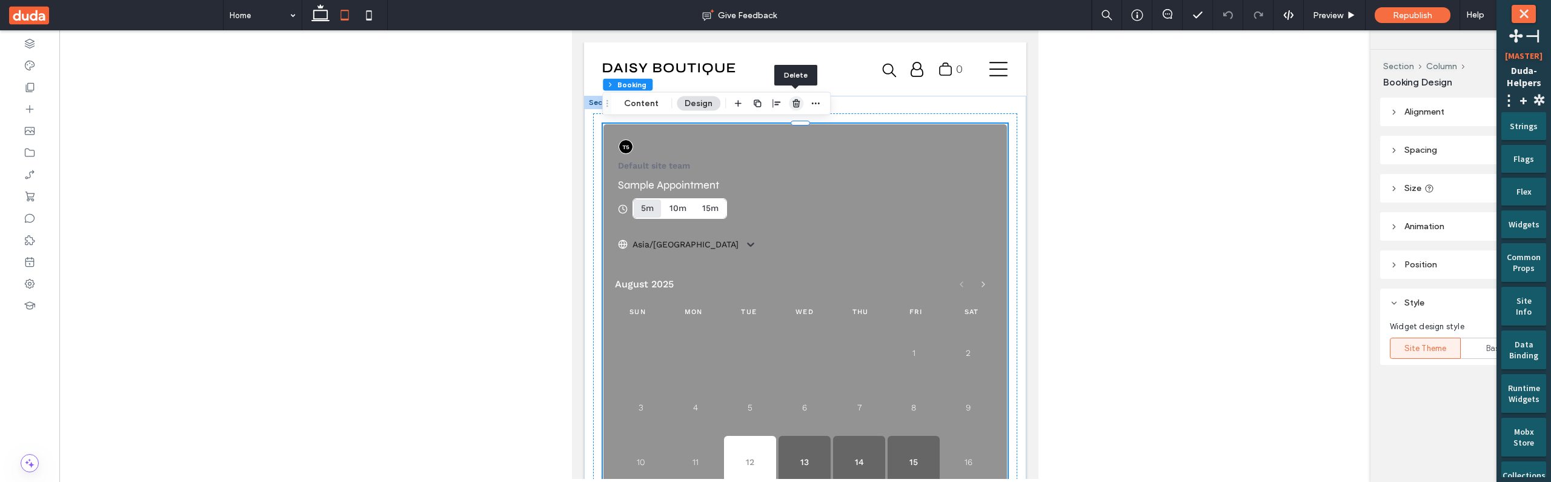
click at [795, 107] on use "button" at bounding box center [795, 103] width 7 height 8
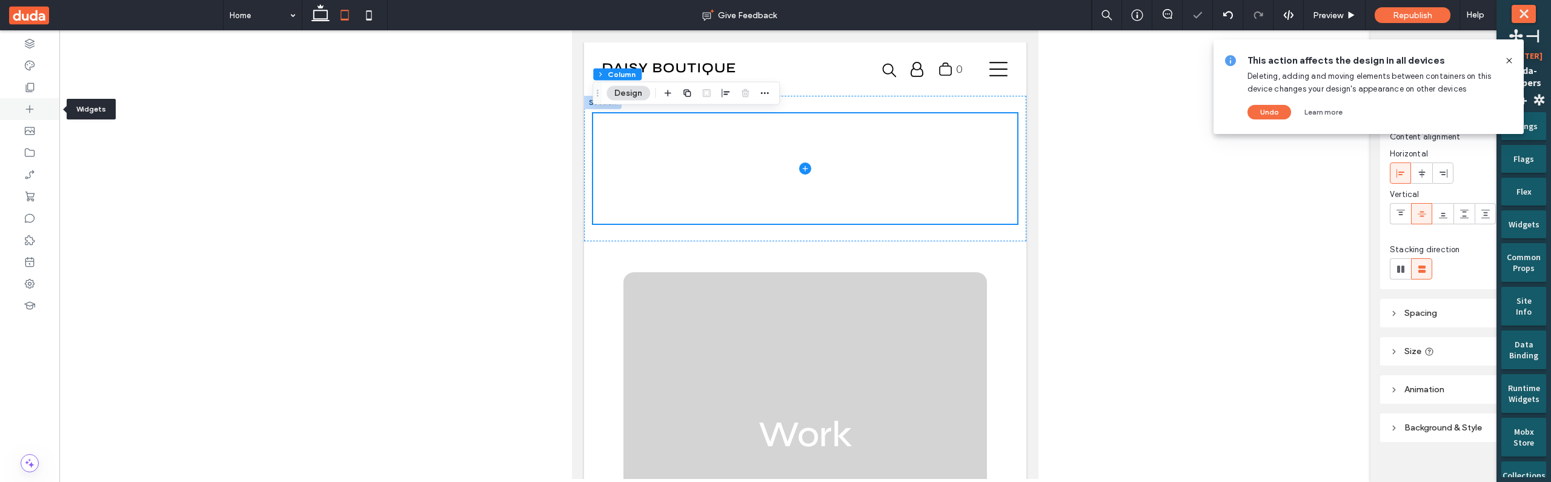
click at [26, 113] on icon at bounding box center [30, 109] width 12 height 12
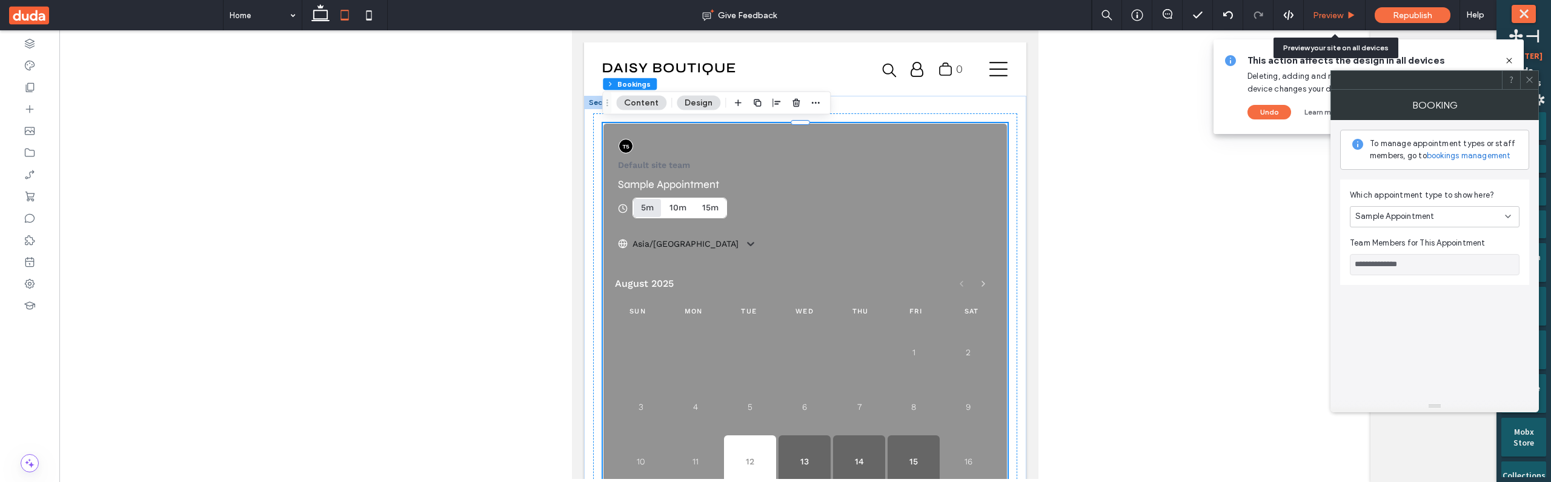
click at [1324, 16] on span "Preview" at bounding box center [1328, 15] width 30 height 10
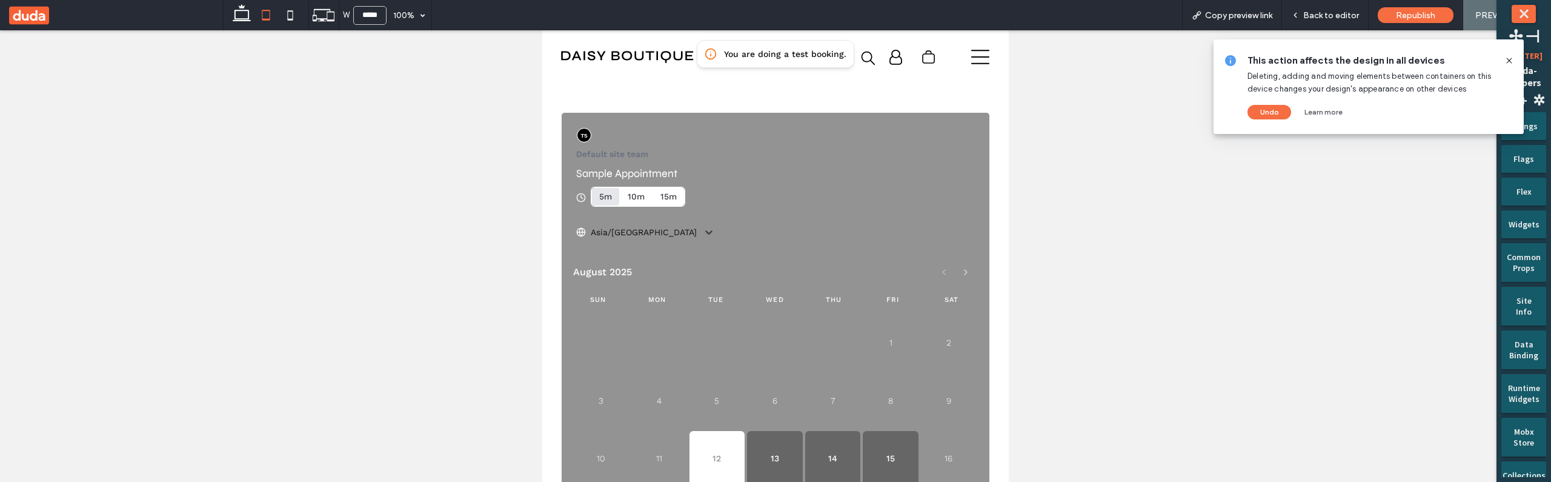
click at [1169, 215] on div at bounding box center [775, 255] width 1551 height 451
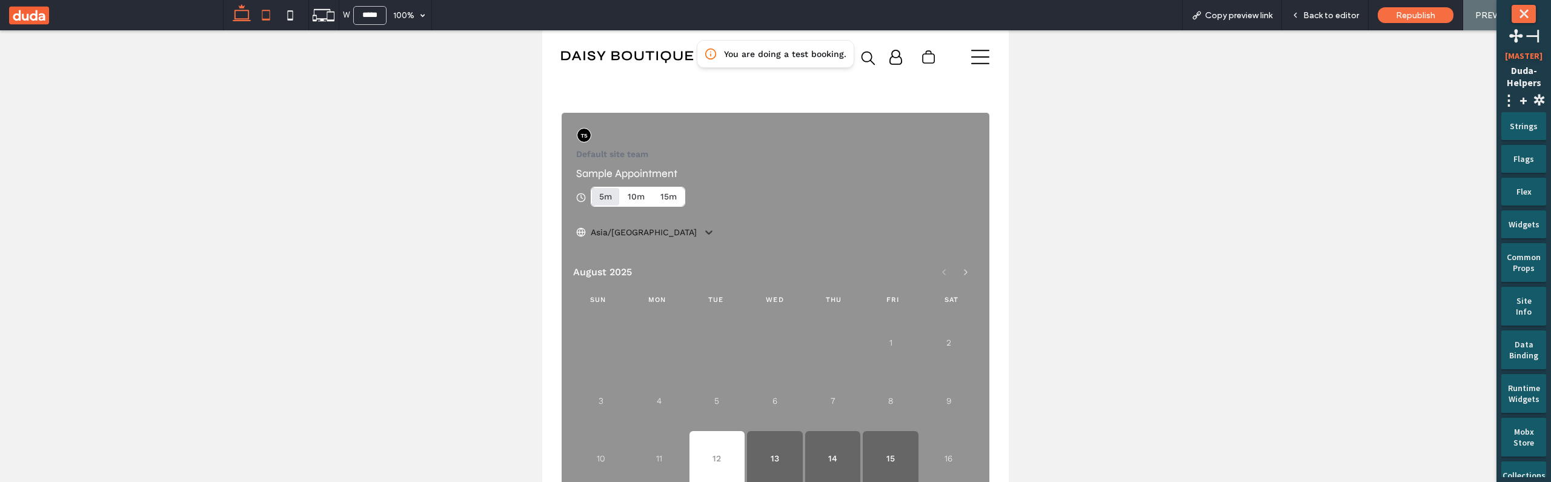
click at [236, 15] on icon at bounding box center [242, 15] width 24 height 24
type input "******"
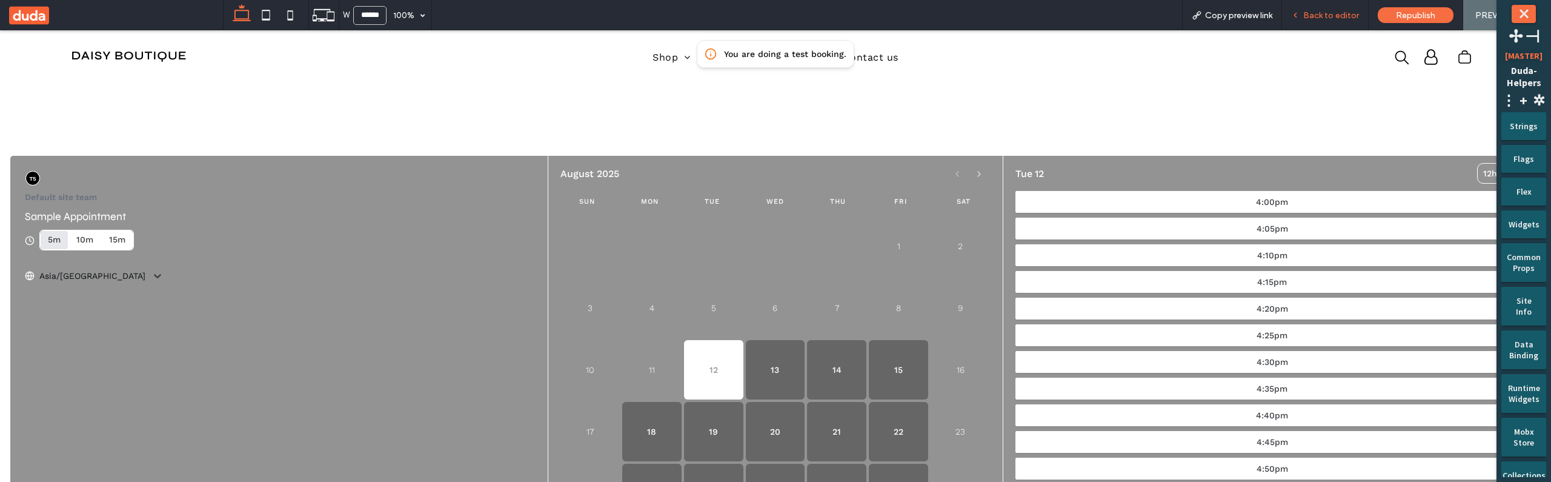
click at [1345, 12] on span "Back to editor" at bounding box center [1331, 15] width 56 height 10
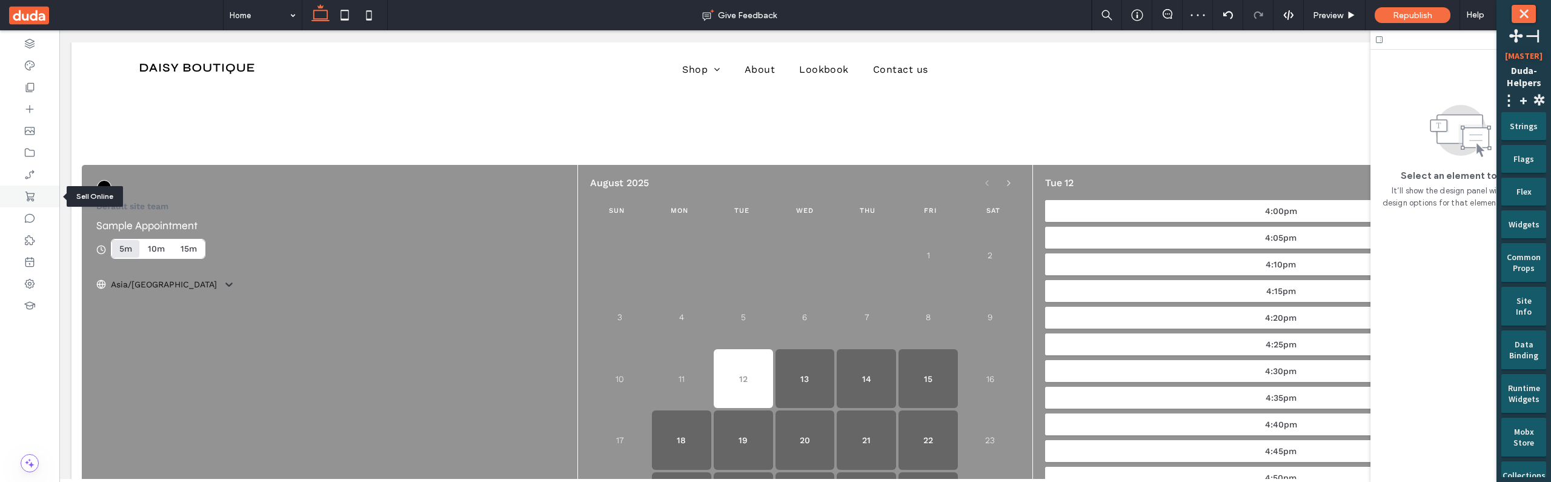
click at [28, 201] on use at bounding box center [29, 196] width 9 height 10
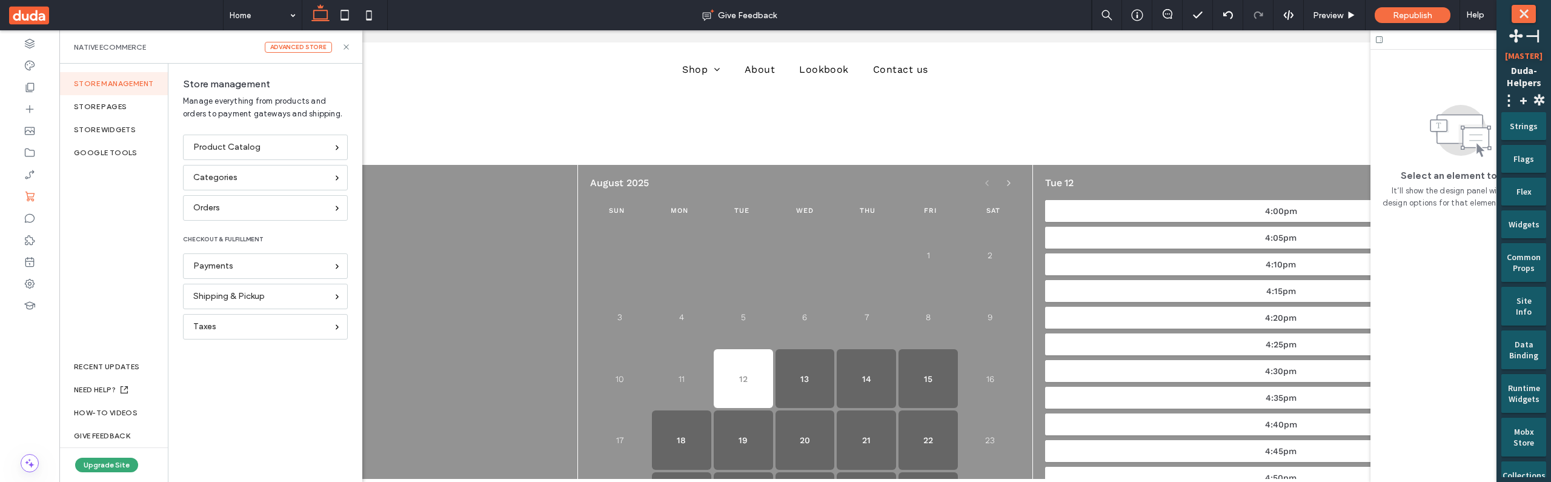
click at [324, 71] on div "Store management Manage everything from products and orders to payment gateways…" at bounding box center [265, 273] width 194 height 418
click at [324, 47] on div "Advanced store" at bounding box center [298, 47] width 67 height 11
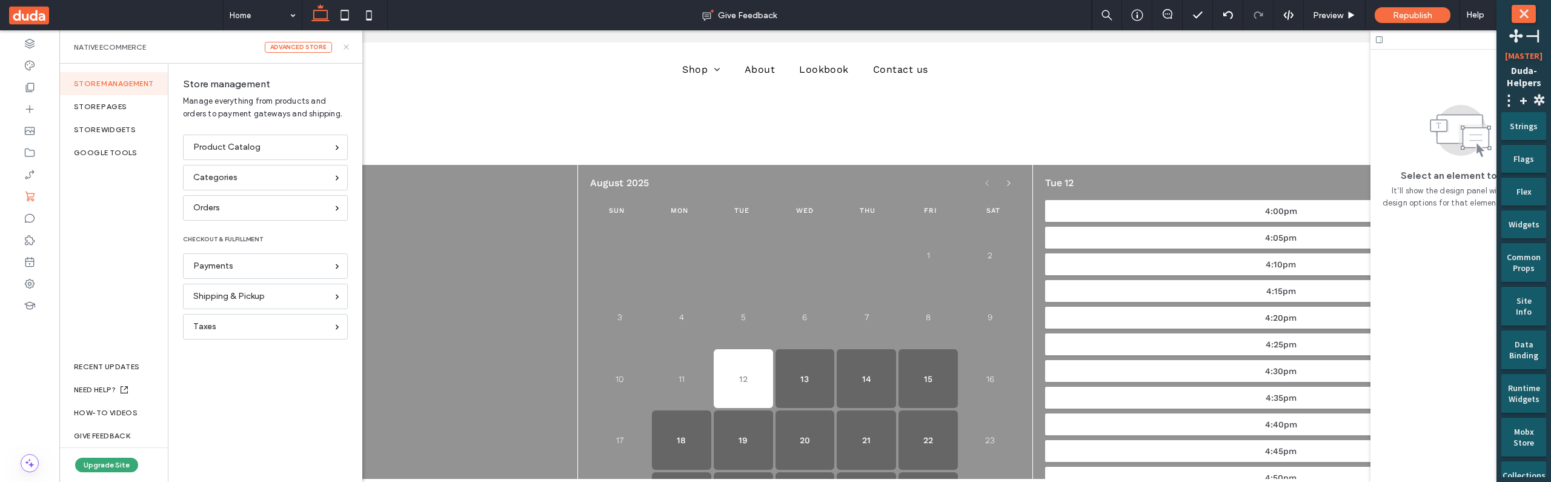
click at [347, 48] on use at bounding box center [345, 46] width 5 height 5
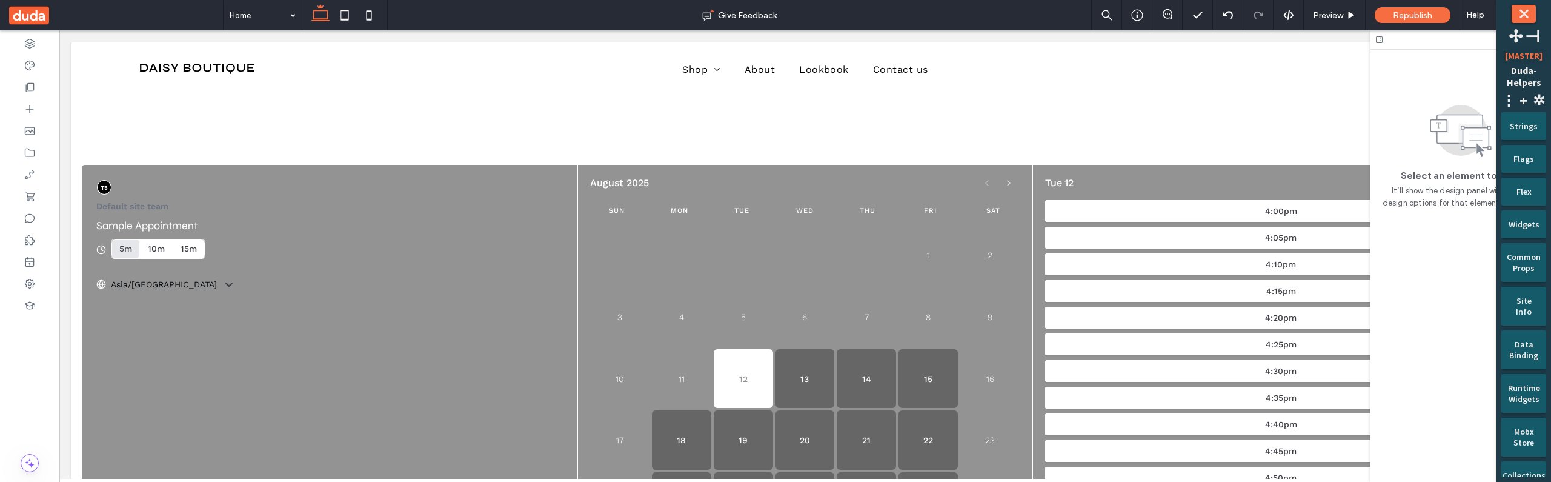
click at [1528, 13] on button "⤬" at bounding box center [1523, 14] width 24 height 18
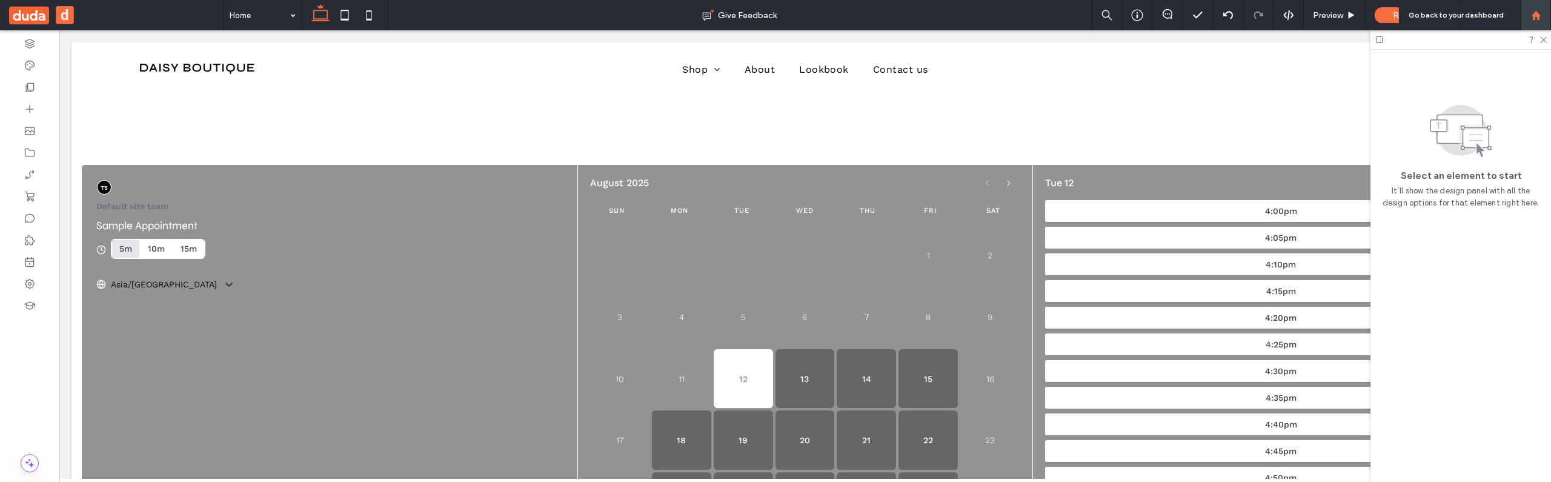
click at [1535, 14] on use at bounding box center [1535, 14] width 9 height 9
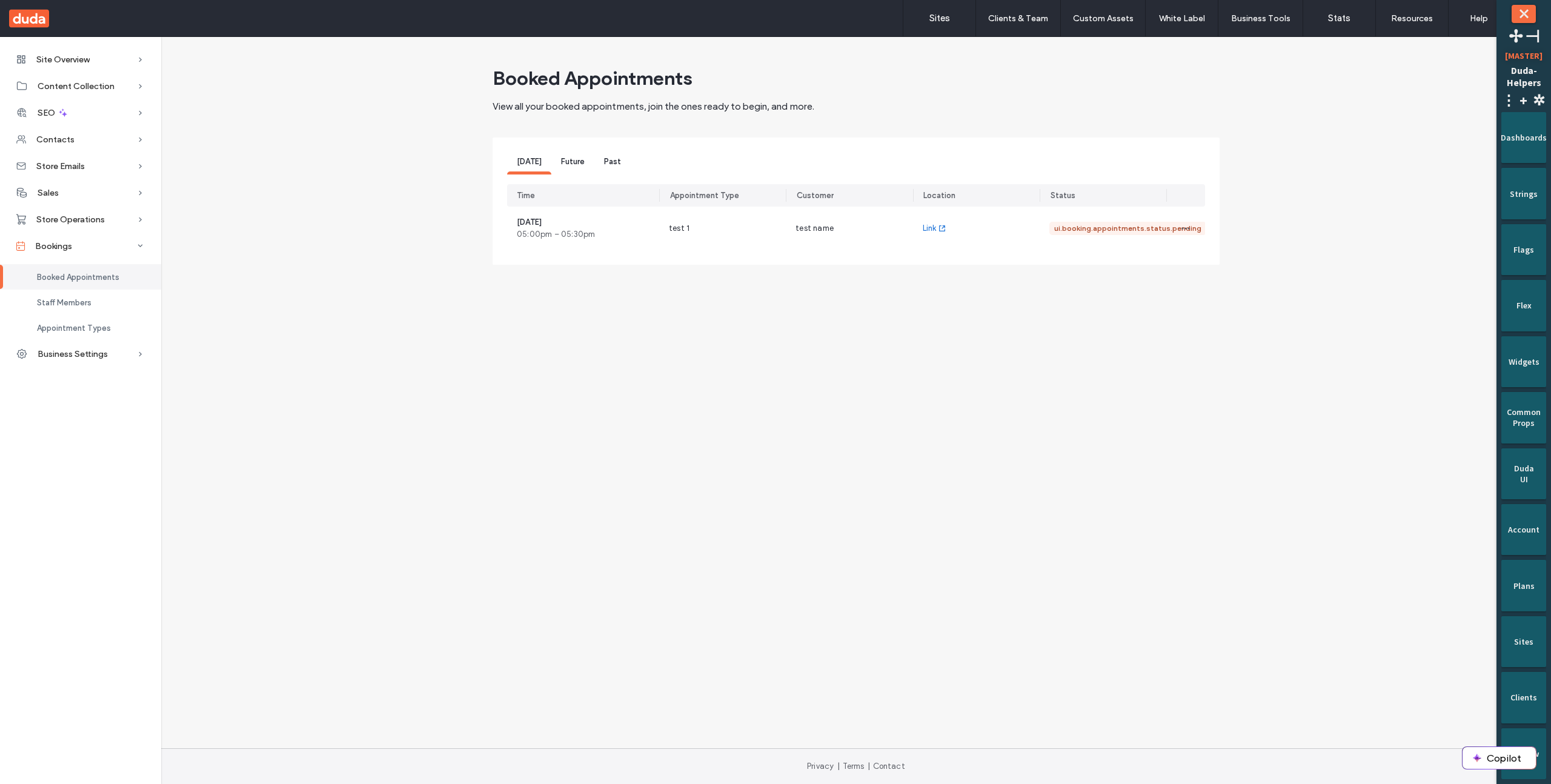
click at [571, 166] on div "Future" at bounding box center [572, 163] width 43 height 22
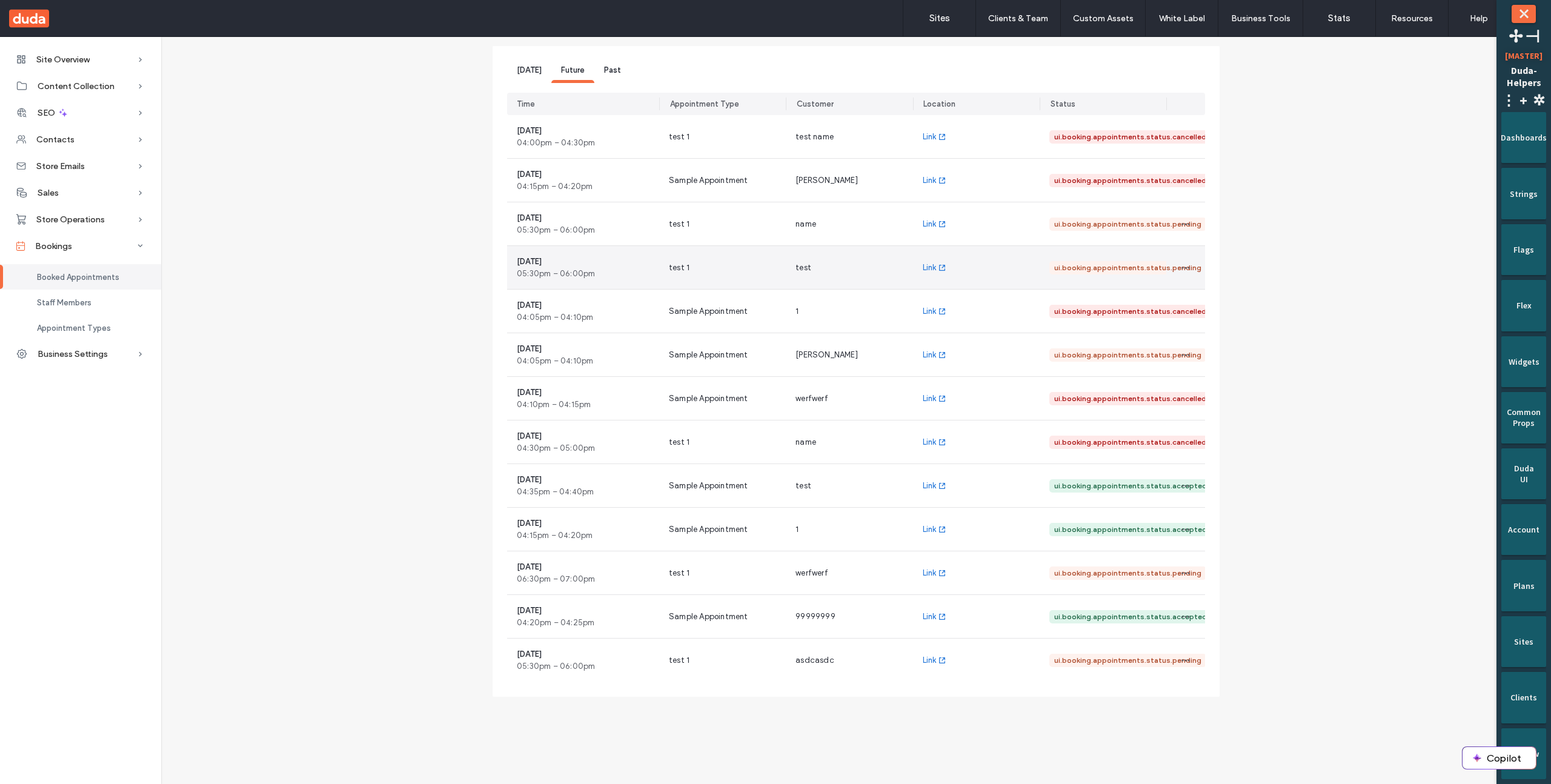
scroll to position [99, 0]
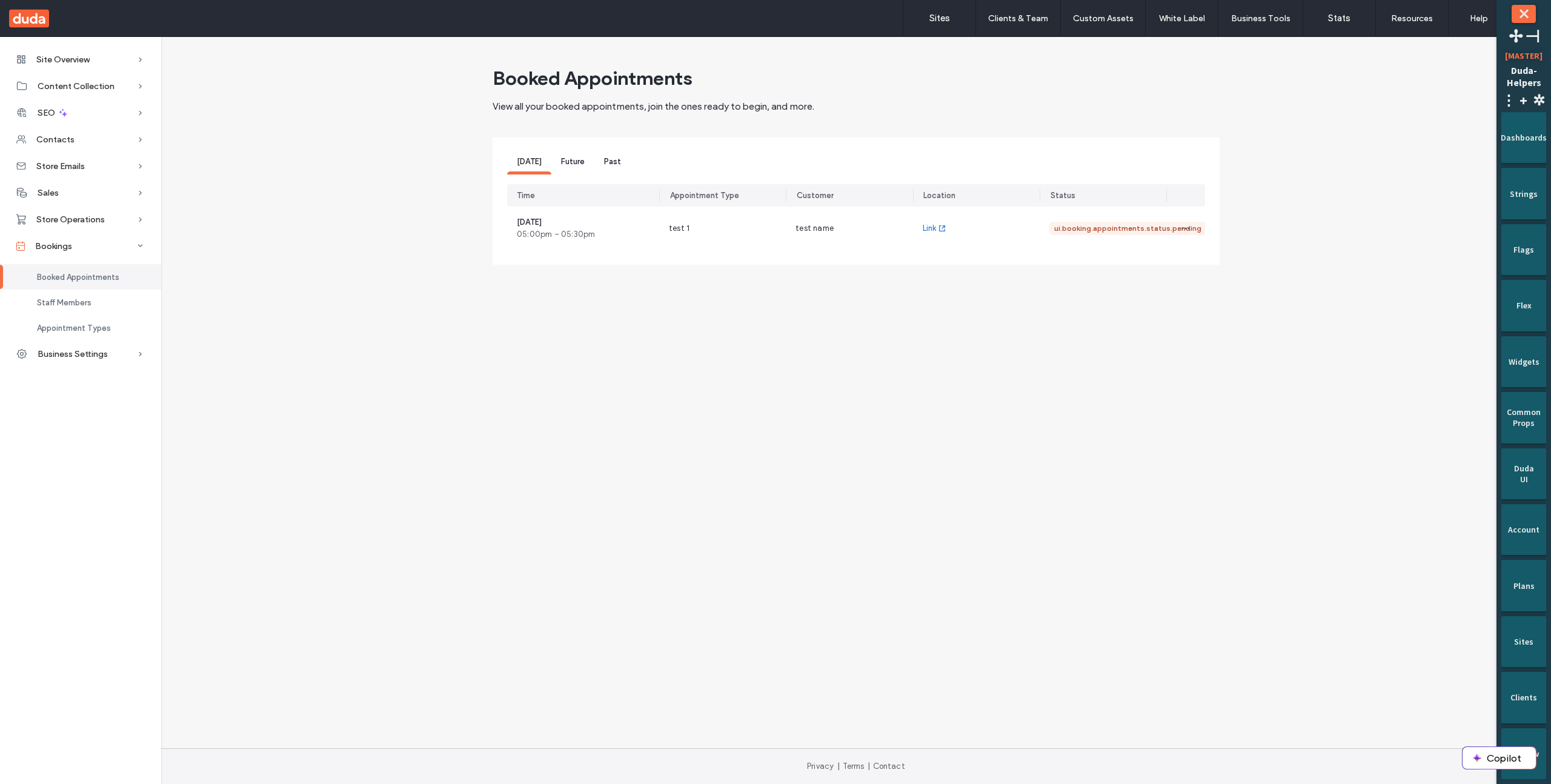
click at [1165, 476] on div "Site Overview Overview Project Files Stats Form Responses Clients Client Billin…" at bounding box center [775, 392] width 1551 height 711
click at [1338, 602] on div "Site Overview Overview Project Files Stats Form Responses Clients Client Billin…" at bounding box center [775, 392] width 1551 height 711
click at [1133, 230] on div "ui.booking.appointments.status.pending" at bounding box center [1127, 228] width 147 height 11
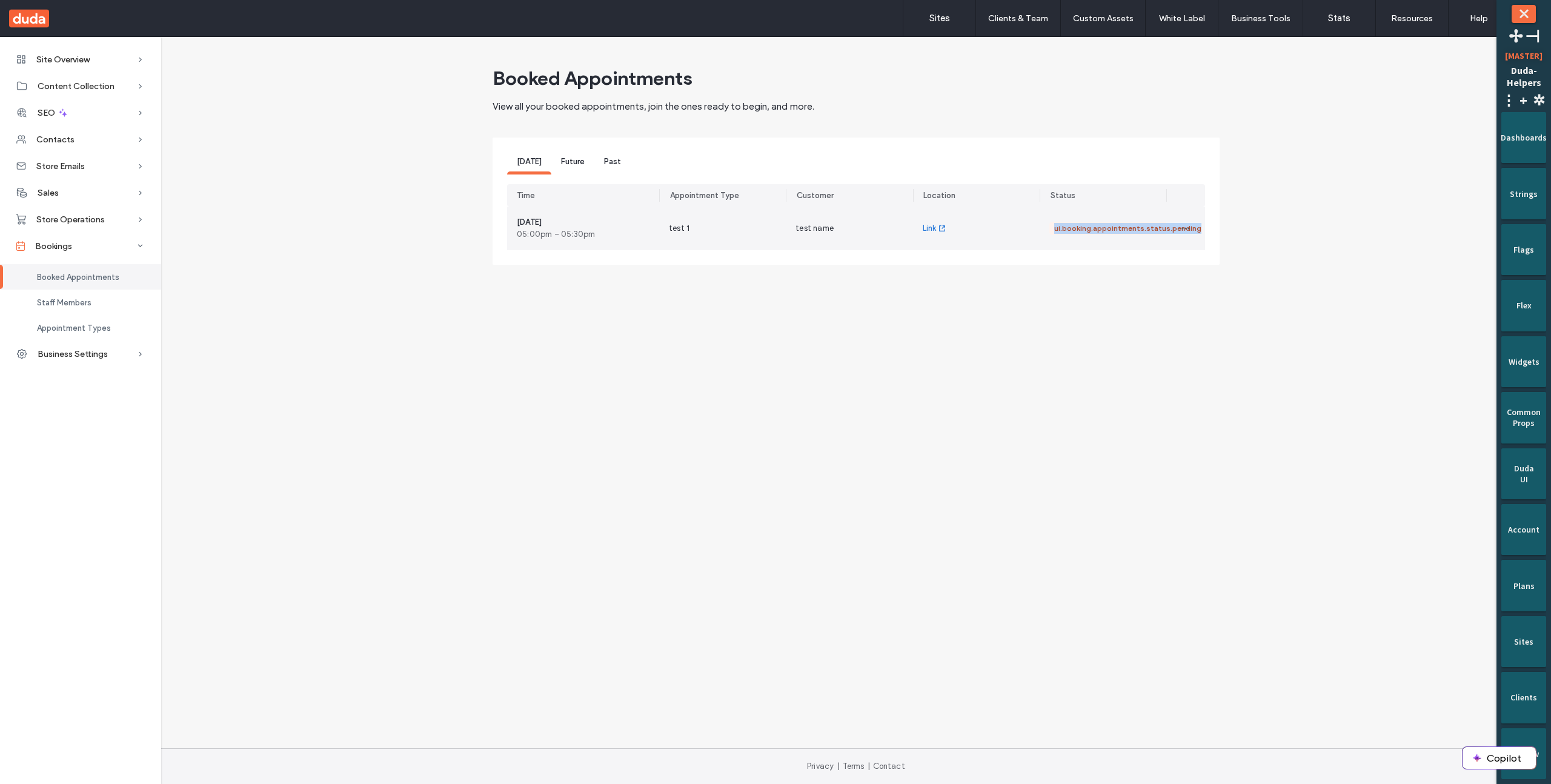
click at [1133, 230] on div "ui.booking.appointments.status.pending" at bounding box center [1127, 228] width 147 height 11
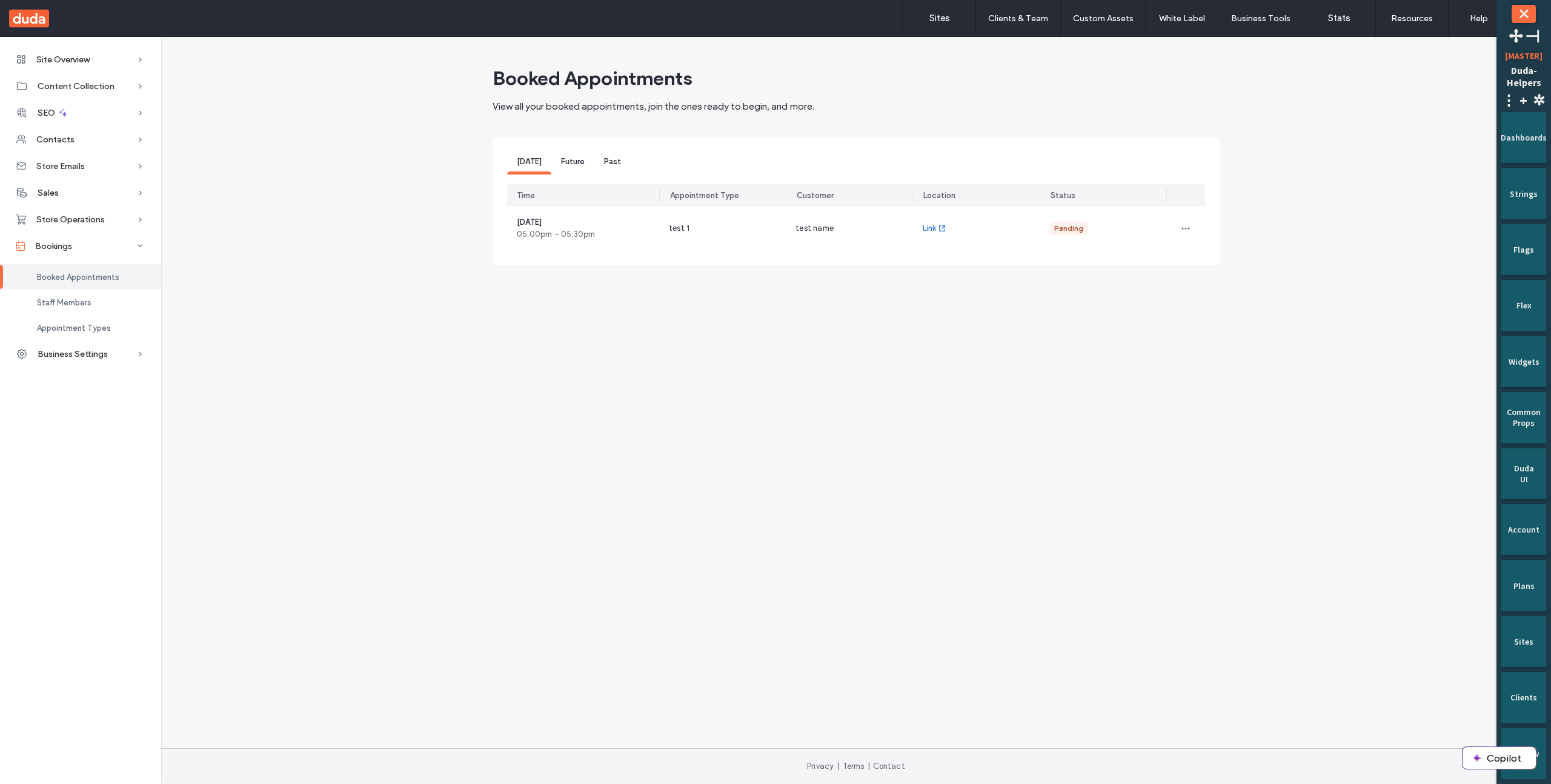
click at [573, 159] on span "Future" at bounding box center [573, 161] width 24 height 9
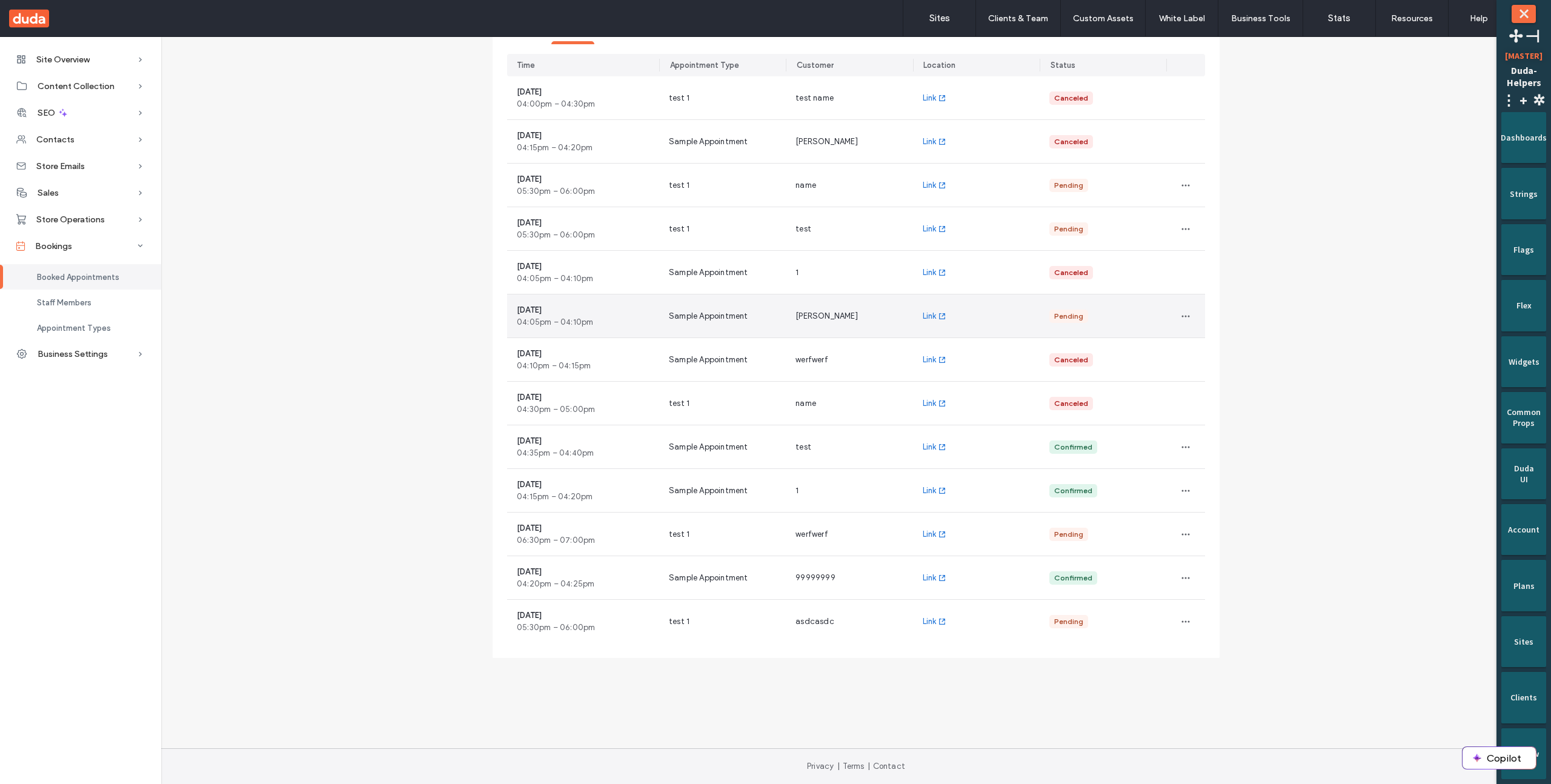
scroll to position [127, 0]
click at [1282, 260] on div "Booked Appointments View all your booked appointments, join the ones ready to b…" at bounding box center [856, 324] width 1370 height 771
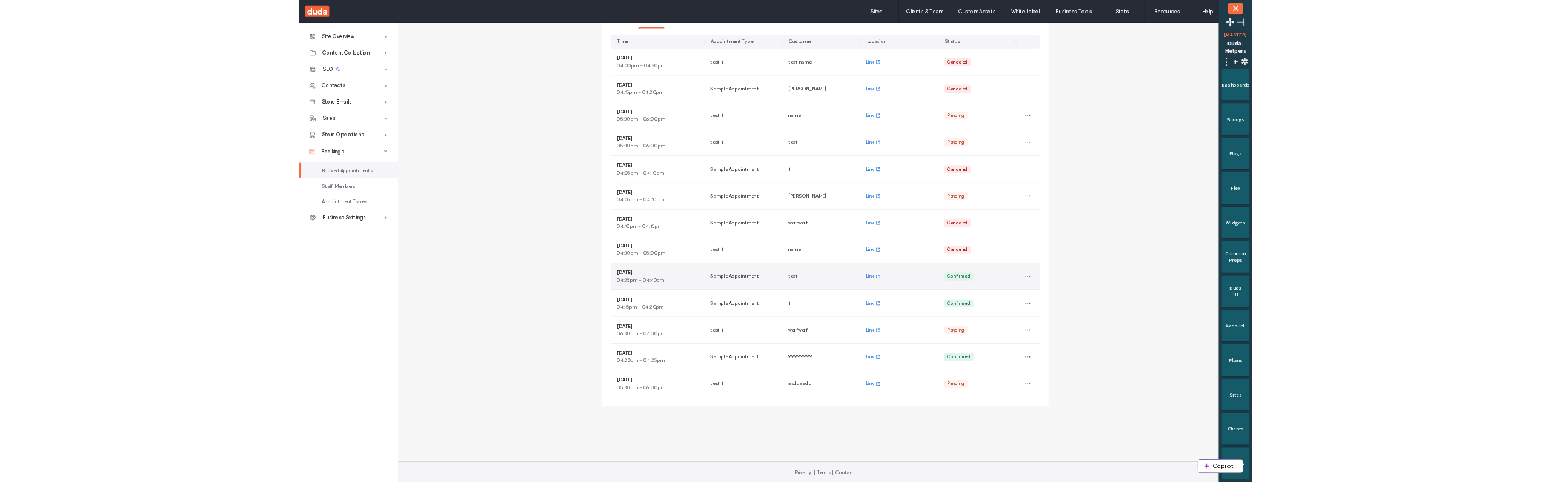
scroll to position [0, 0]
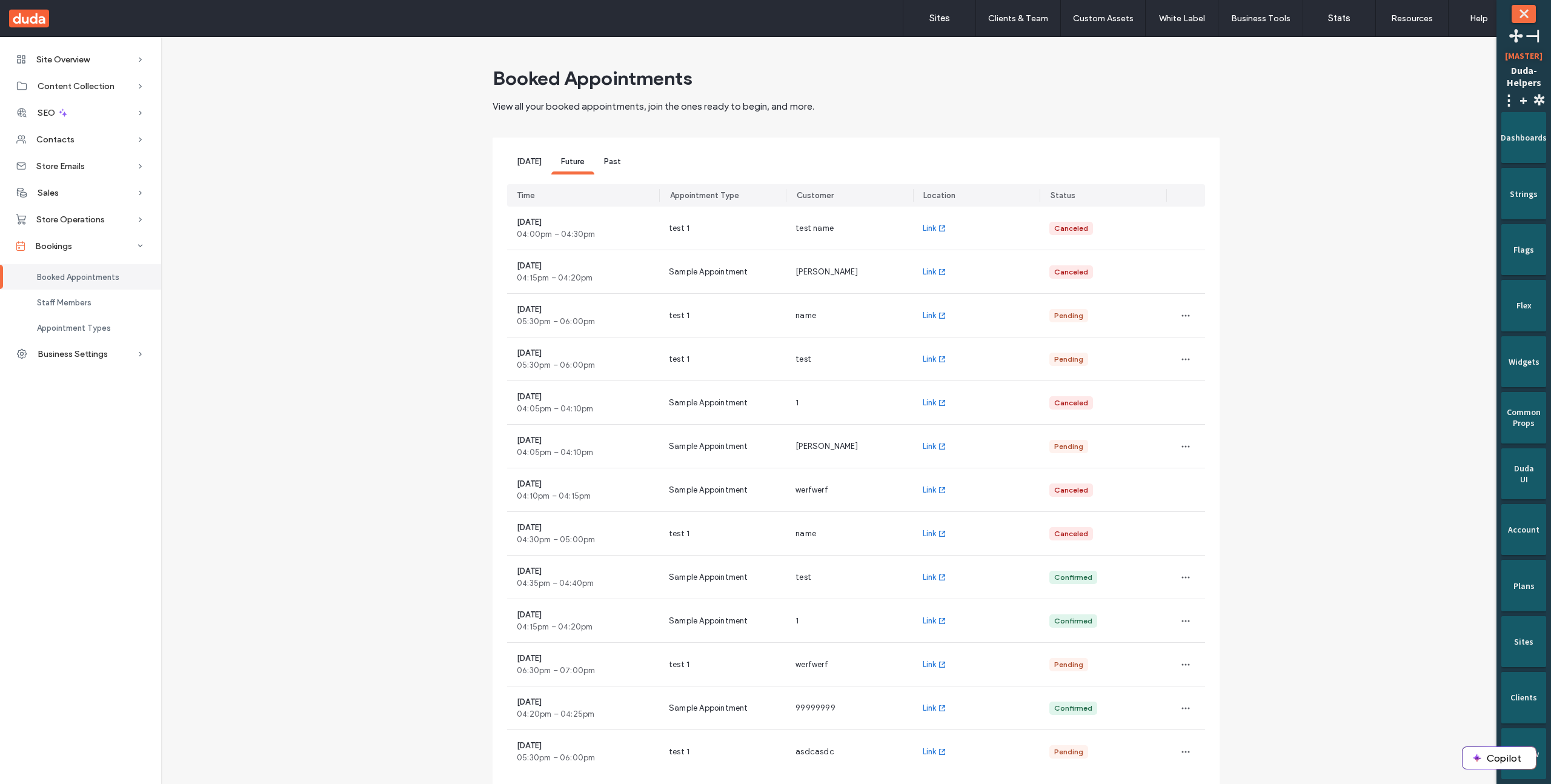
click at [525, 167] on div "[DATE]" at bounding box center [529, 163] width 44 height 22
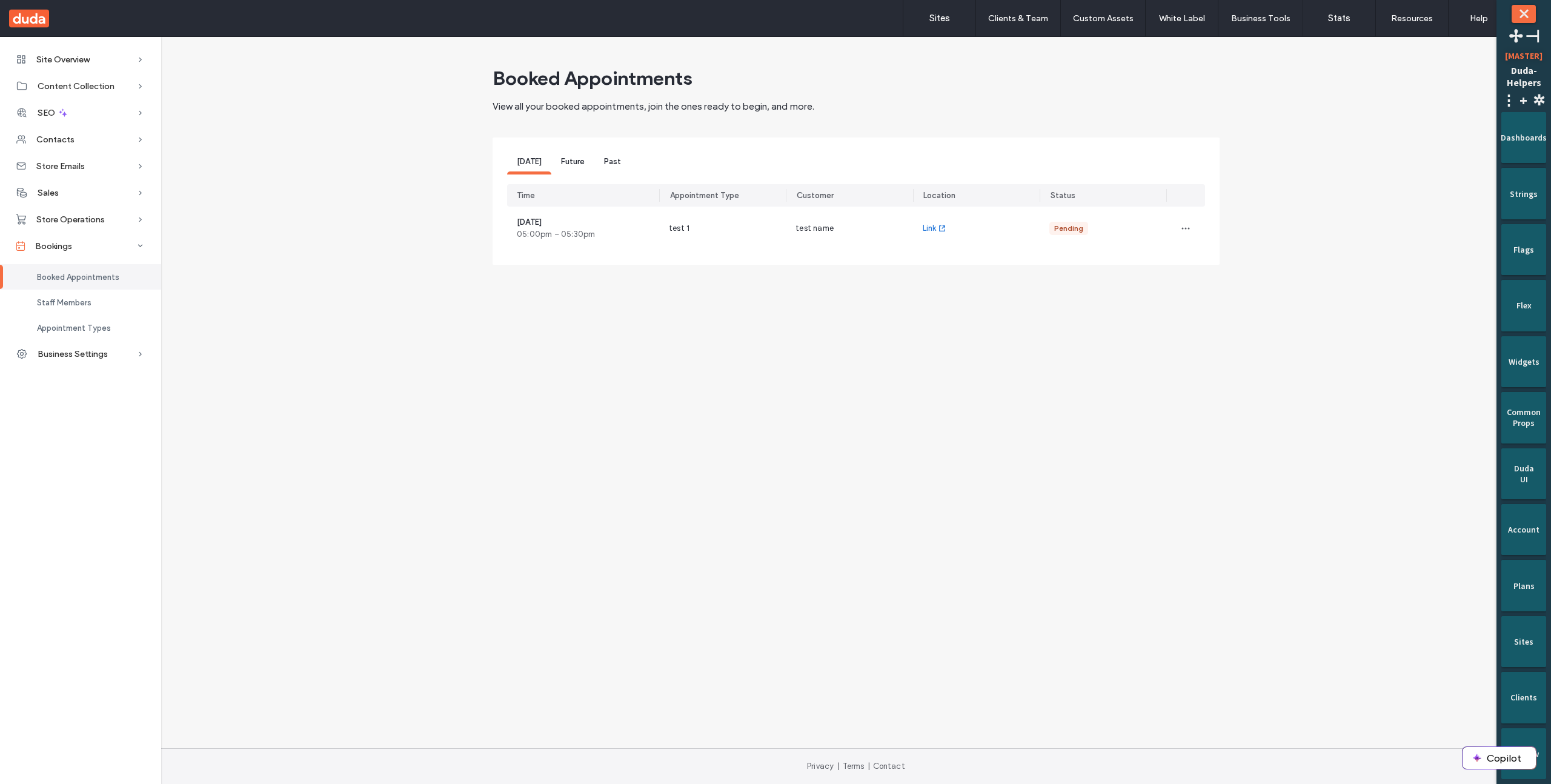
click at [577, 161] on span "Future" at bounding box center [573, 161] width 24 height 9
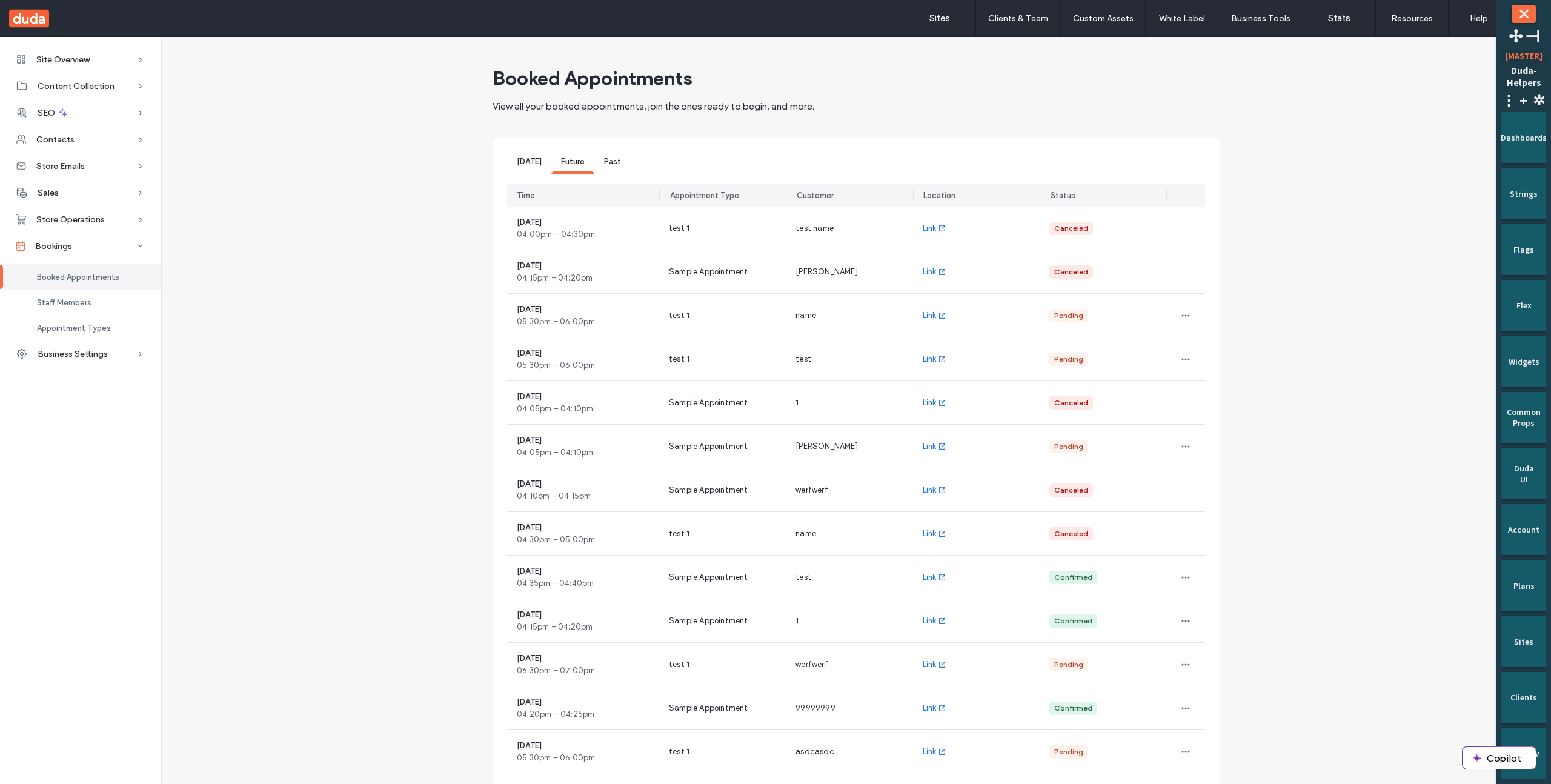
click at [461, 590] on div "Booked Appointments View all your booked appointments, join the ones ready to b…" at bounding box center [856, 451] width 1370 height 771
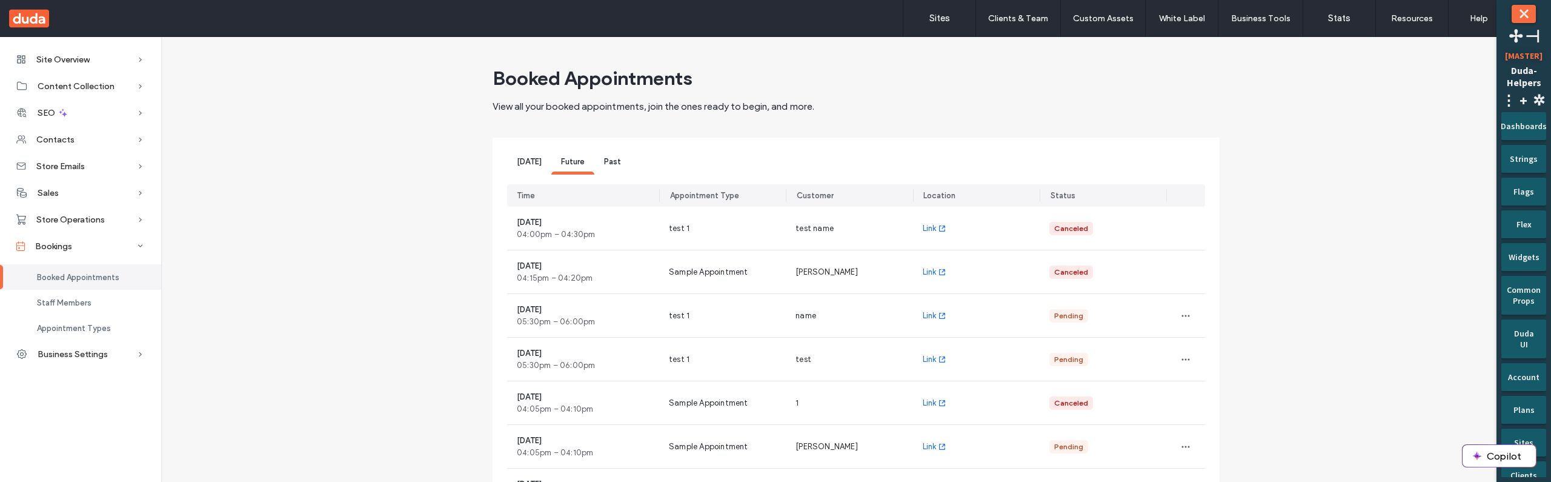
click at [327, 393] on div "Booked Appointments View all your booked appointments, join the ones ready to b…" at bounding box center [856, 451] width 1370 height 771
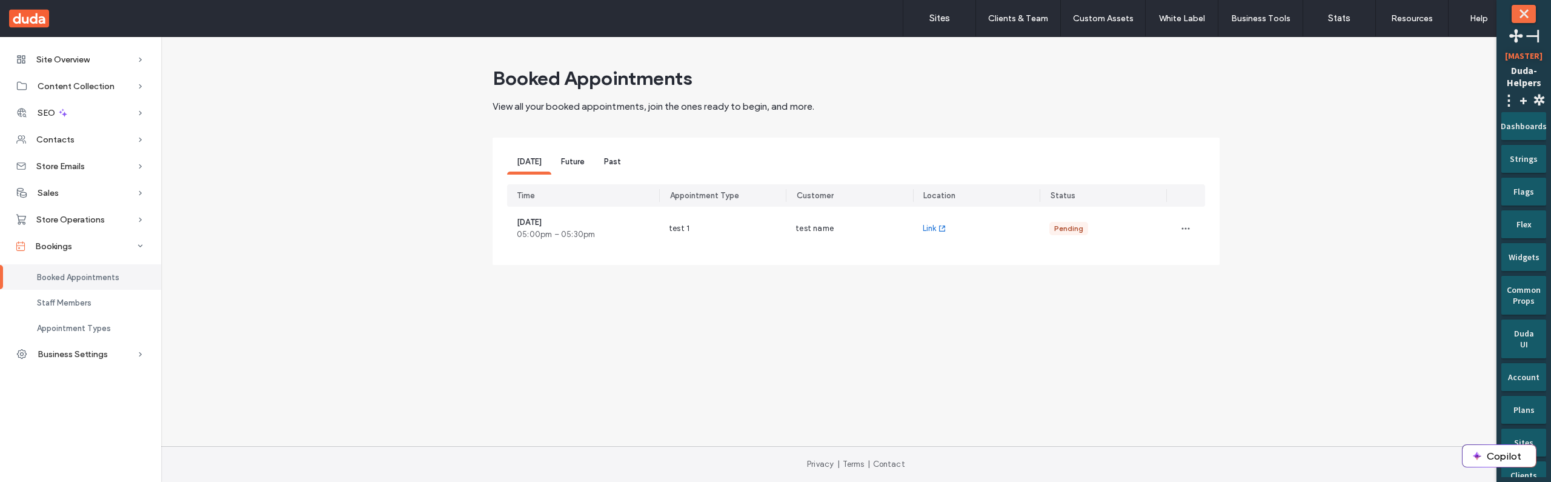
click at [572, 162] on span "Future" at bounding box center [573, 161] width 24 height 9
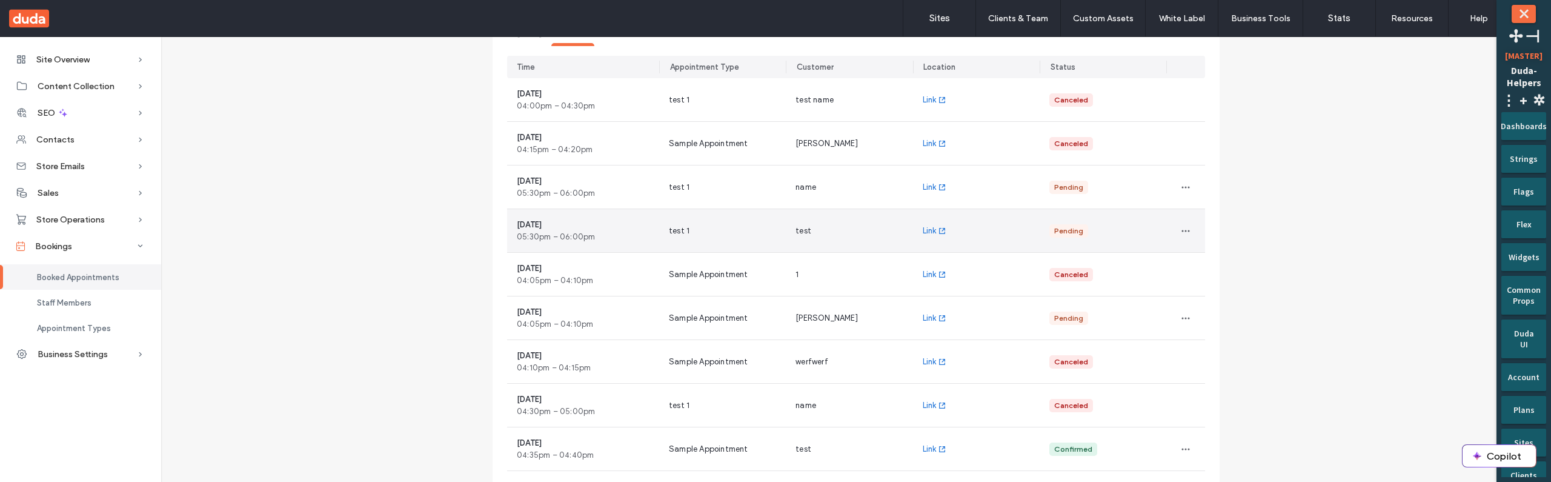
scroll to position [433, 0]
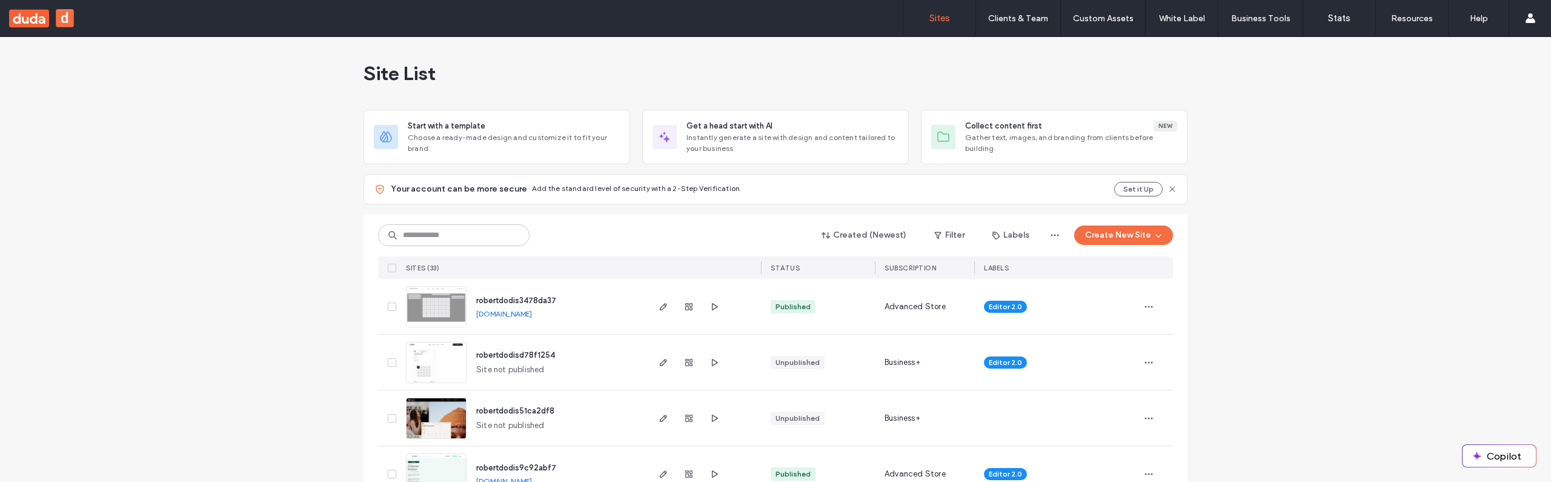
click at [530, 358] on span "robertdodisd78f1254" at bounding box center [515, 354] width 79 height 9
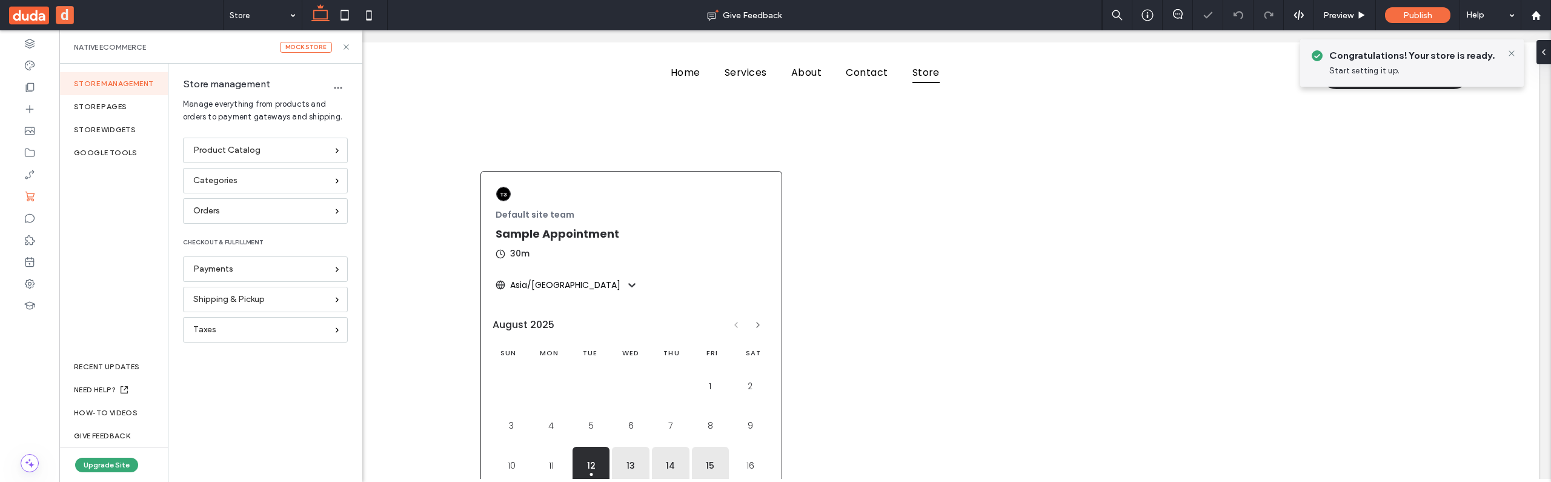
click at [340, 85] on div at bounding box center [775, 241] width 1551 height 482
click at [339, 87] on use "button" at bounding box center [338, 88] width 8 height 2
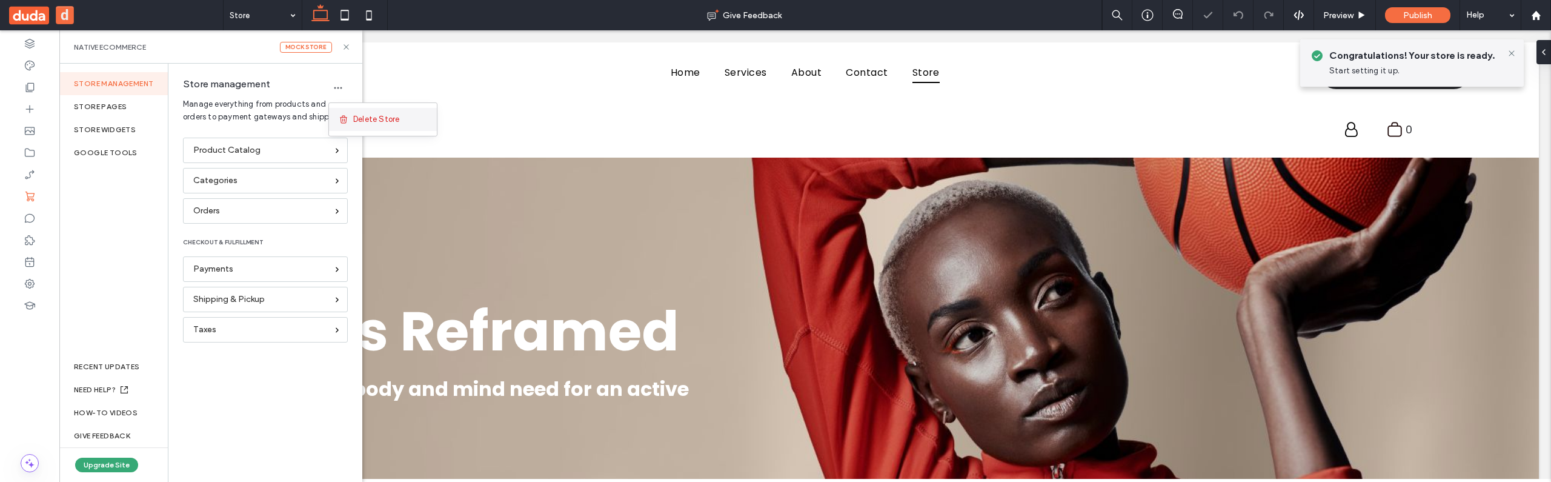
click at [370, 119] on span "Delete Store" at bounding box center [376, 119] width 46 height 12
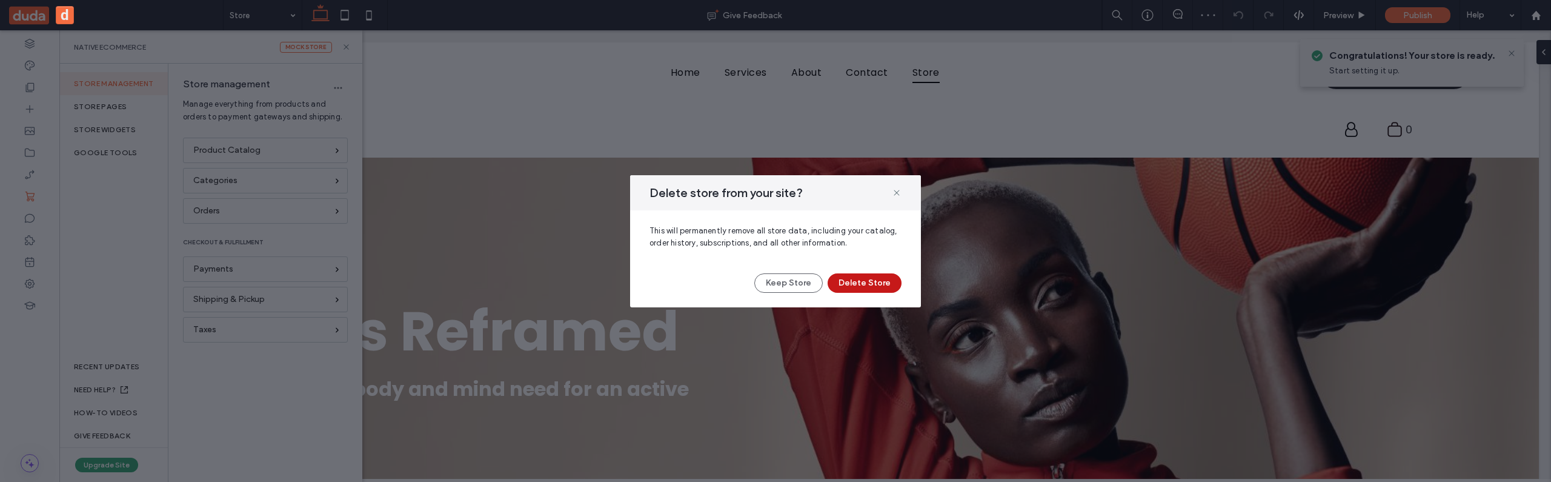
click at [855, 282] on button "Delete Store" at bounding box center [864, 282] width 74 height 19
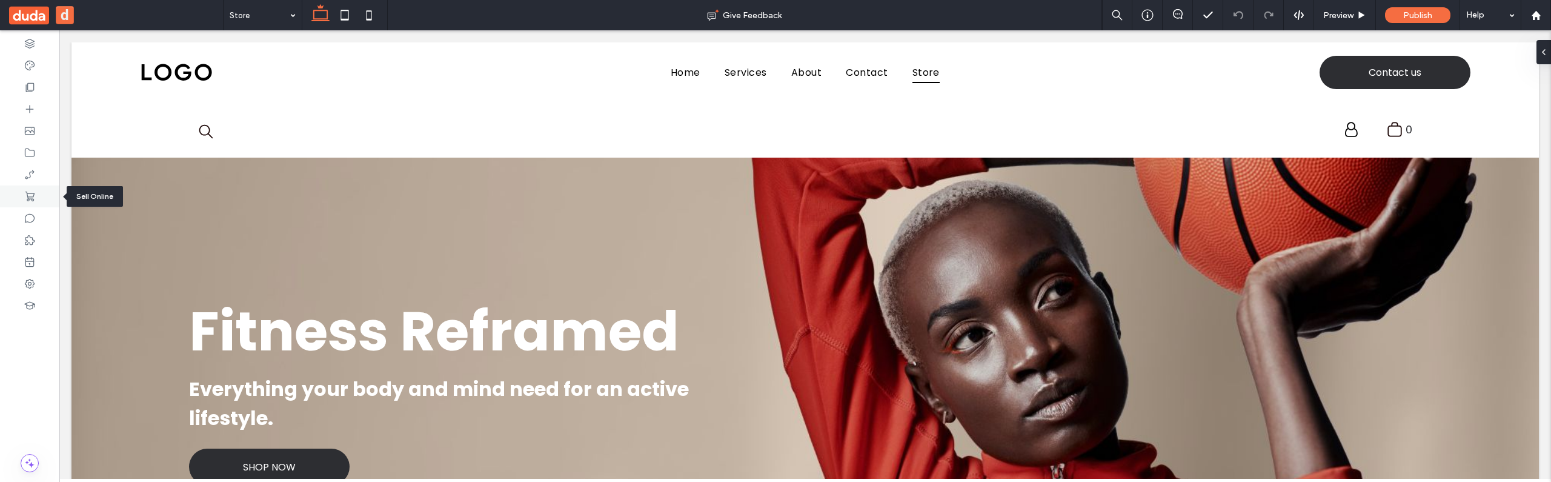
click at [24, 205] on div at bounding box center [29, 196] width 59 height 22
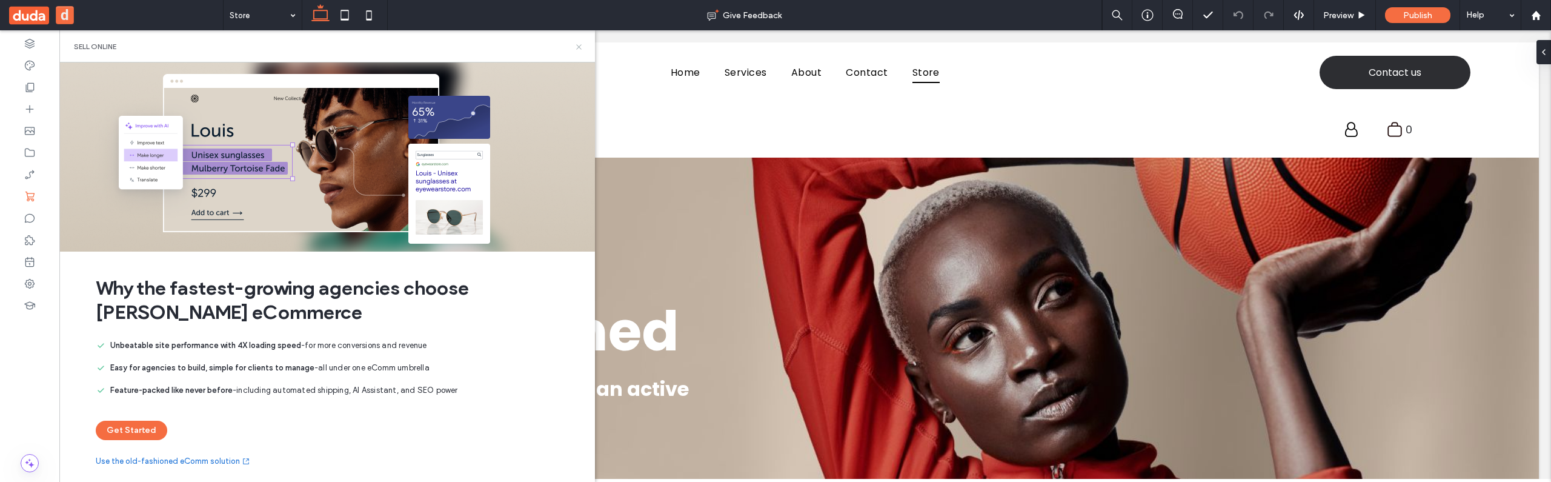
click at [580, 48] on icon at bounding box center [578, 46] width 9 height 9
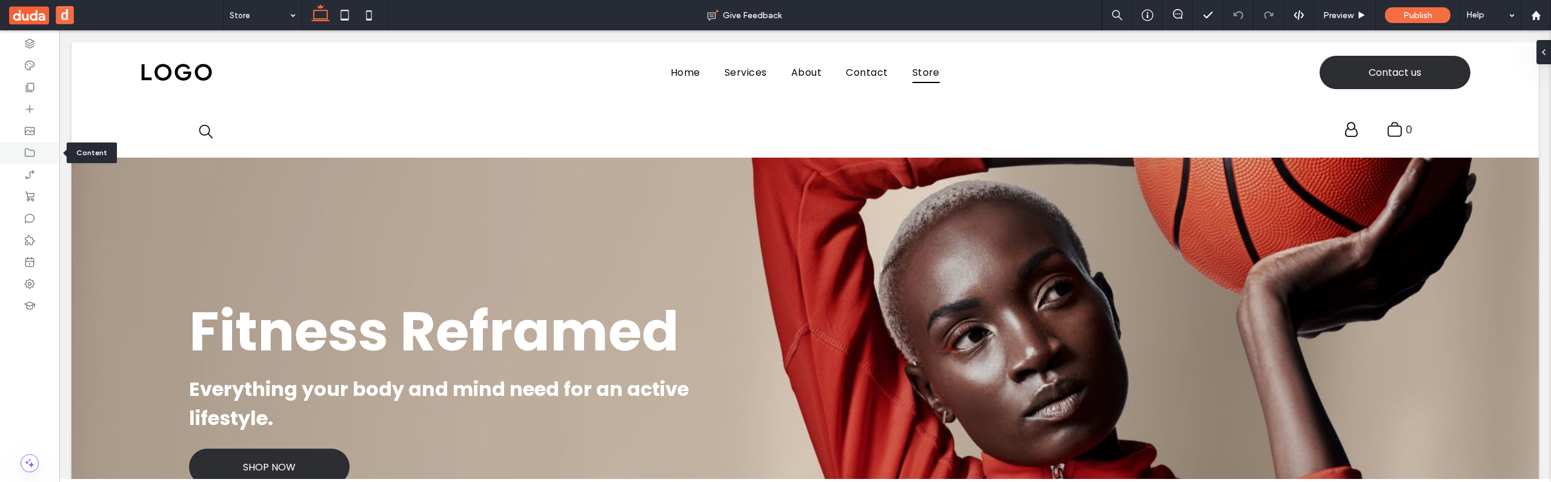
click at [29, 153] on icon at bounding box center [30, 153] width 12 height 12
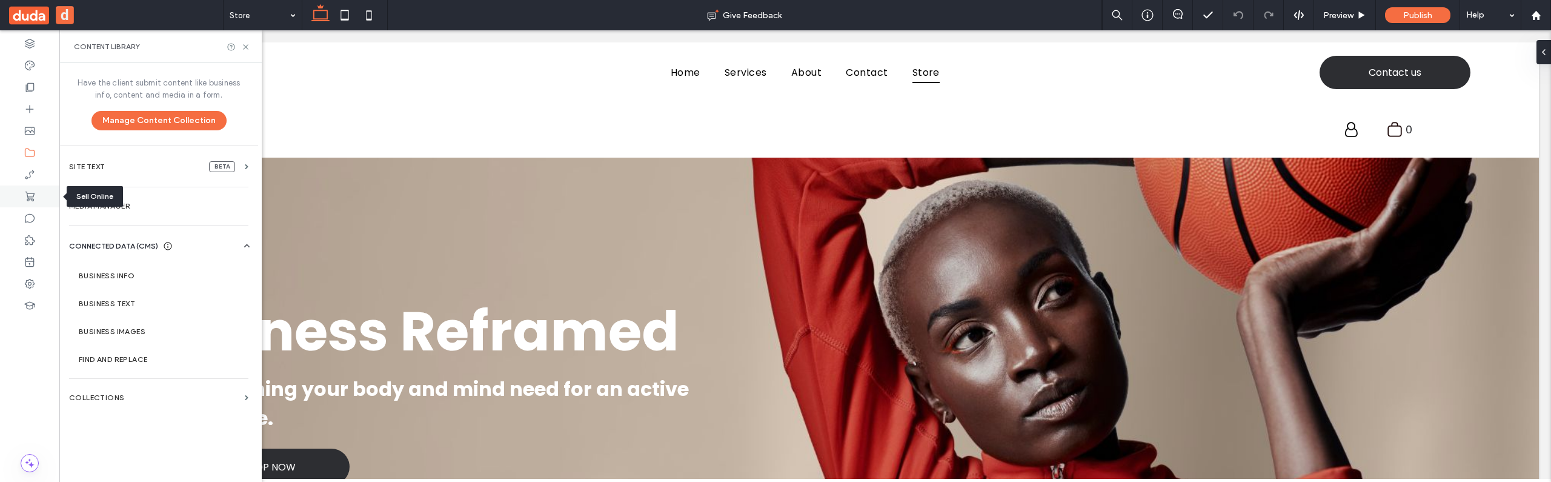
click at [34, 195] on icon at bounding box center [30, 196] width 12 height 12
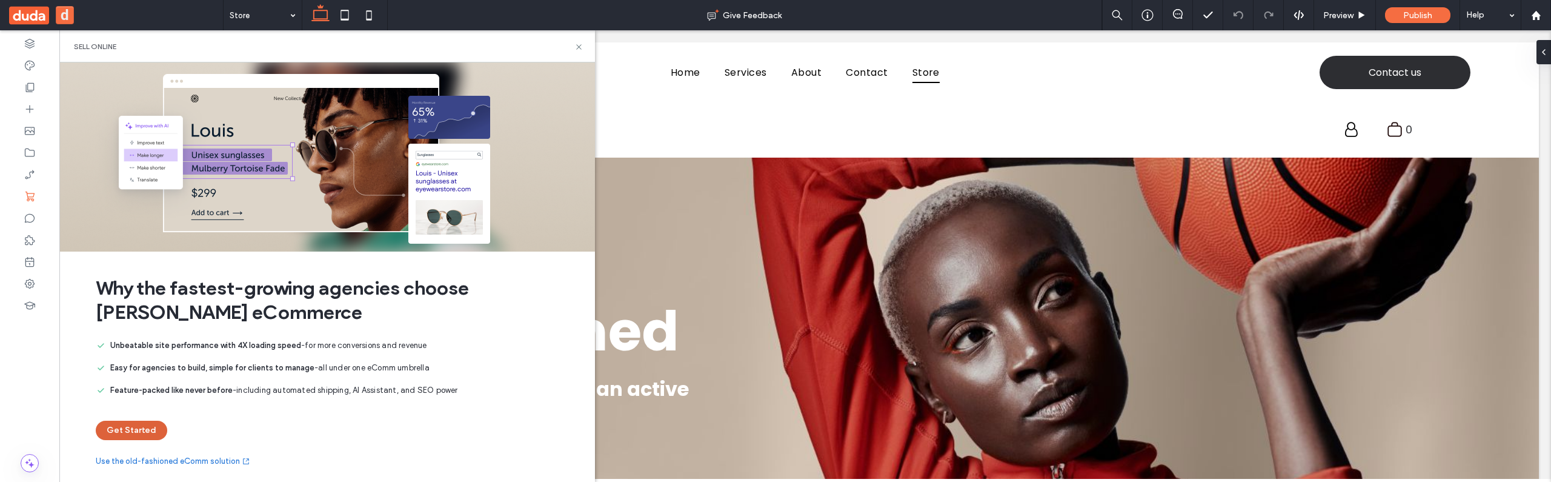
click at [136, 432] on button "Get Started" at bounding box center [131, 429] width 71 height 19
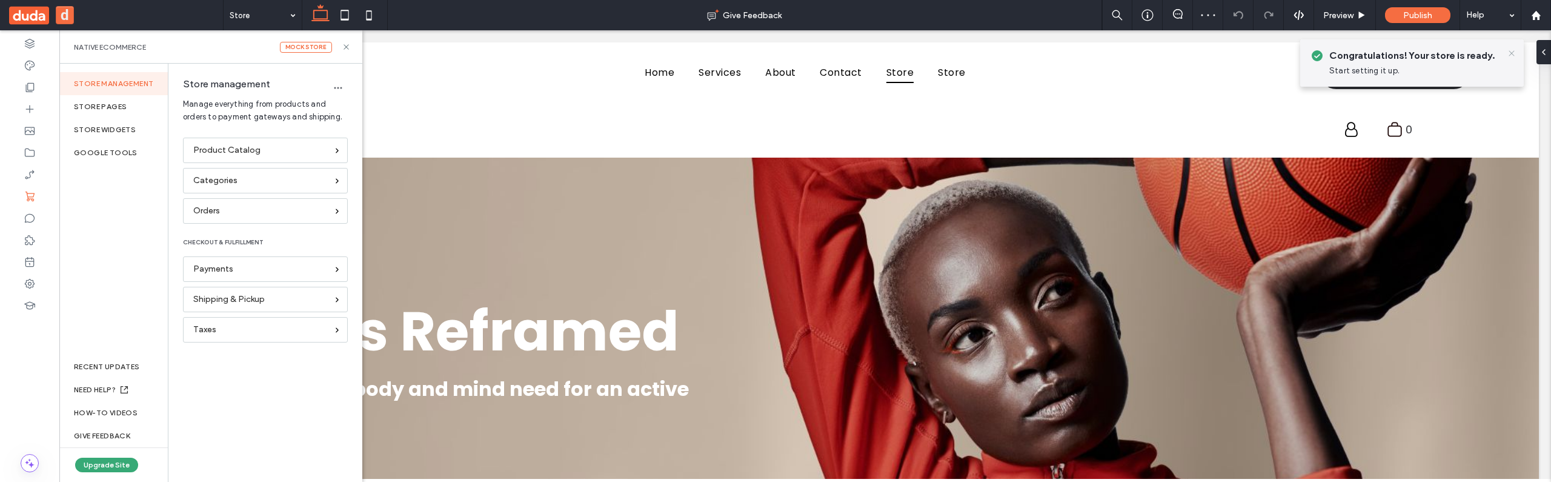
click at [1508, 96] on div at bounding box center [804, 96] width 1467 height 0
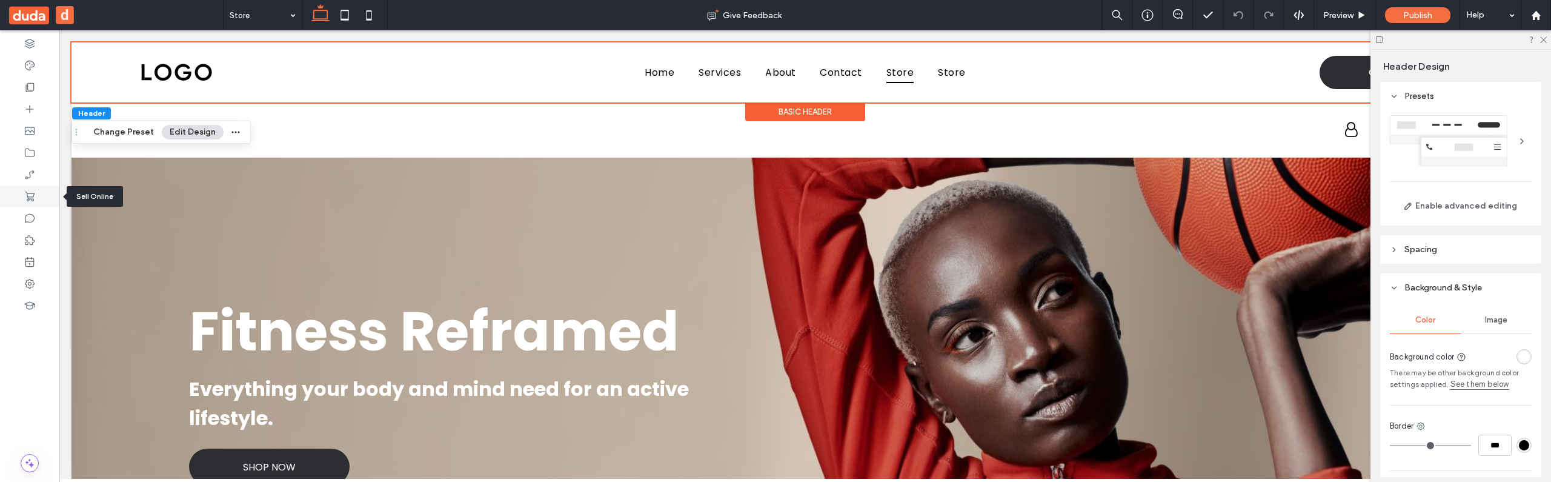
click at [16, 196] on div at bounding box center [29, 196] width 59 height 22
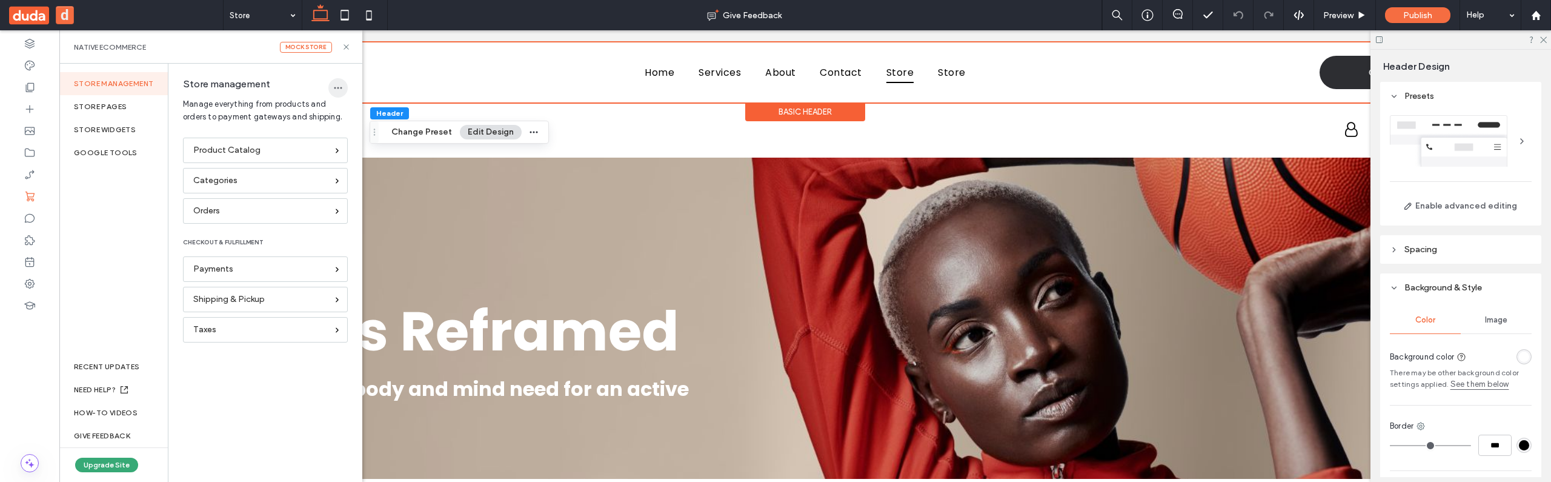
click at [339, 88] on icon "button" at bounding box center [338, 88] width 10 height 10
click at [360, 120] on span "Delete Store" at bounding box center [376, 119] width 46 height 12
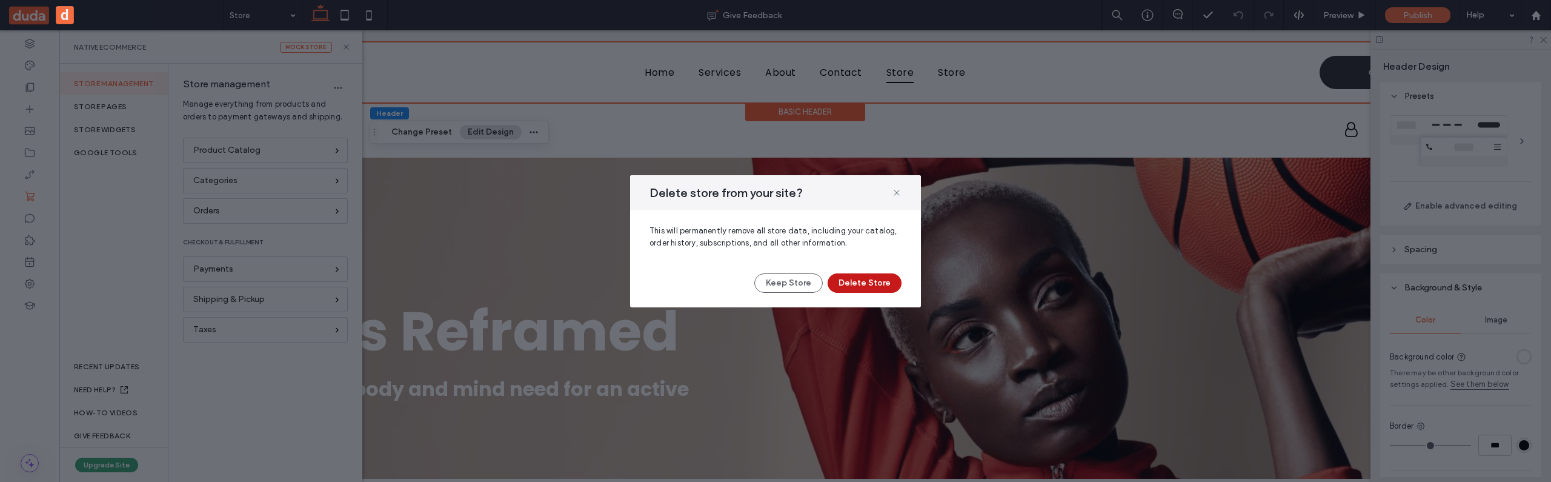
click at [871, 282] on button "Delete Store" at bounding box center [864, 282] width 74 height 19
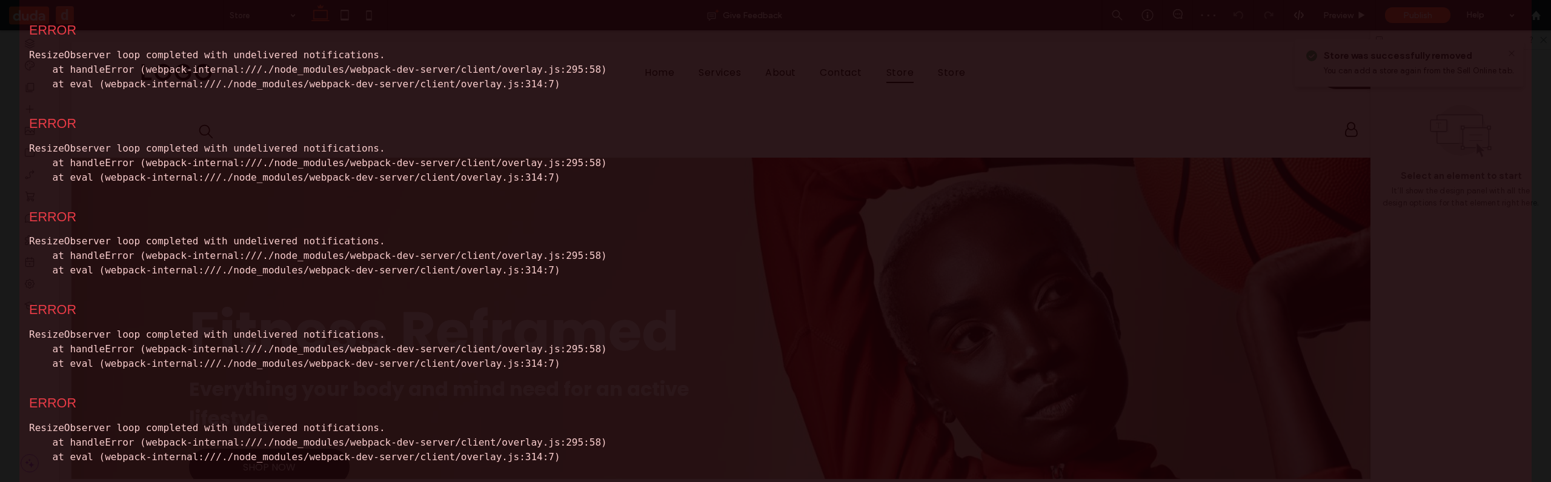
scroll to position [645, 0]
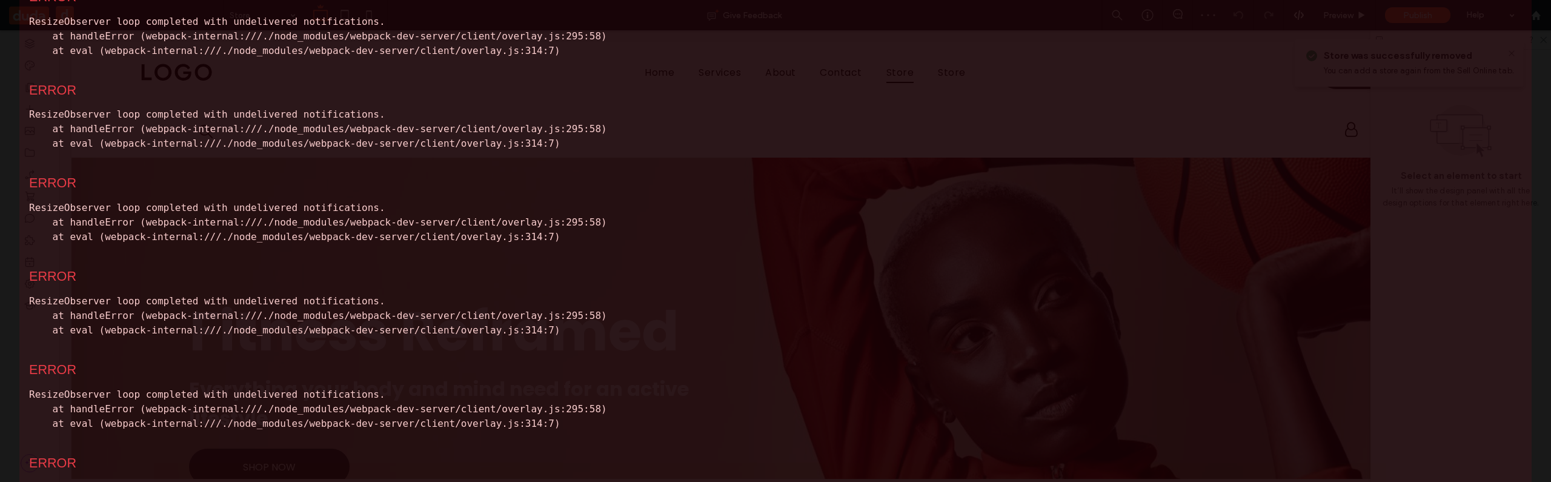
click at [1516, 26] on div "ERROR ResizeObserver loop completed with undelivered notifications. at handleEr…" at bounding box center [775, 25] width 1512 height 93
click at [1528, 30] on div "Uncaught runtime errors: × ERROR ResizeObserver loop completed with undelivered…" at bounding box center [775, 241] width 1551 height 482
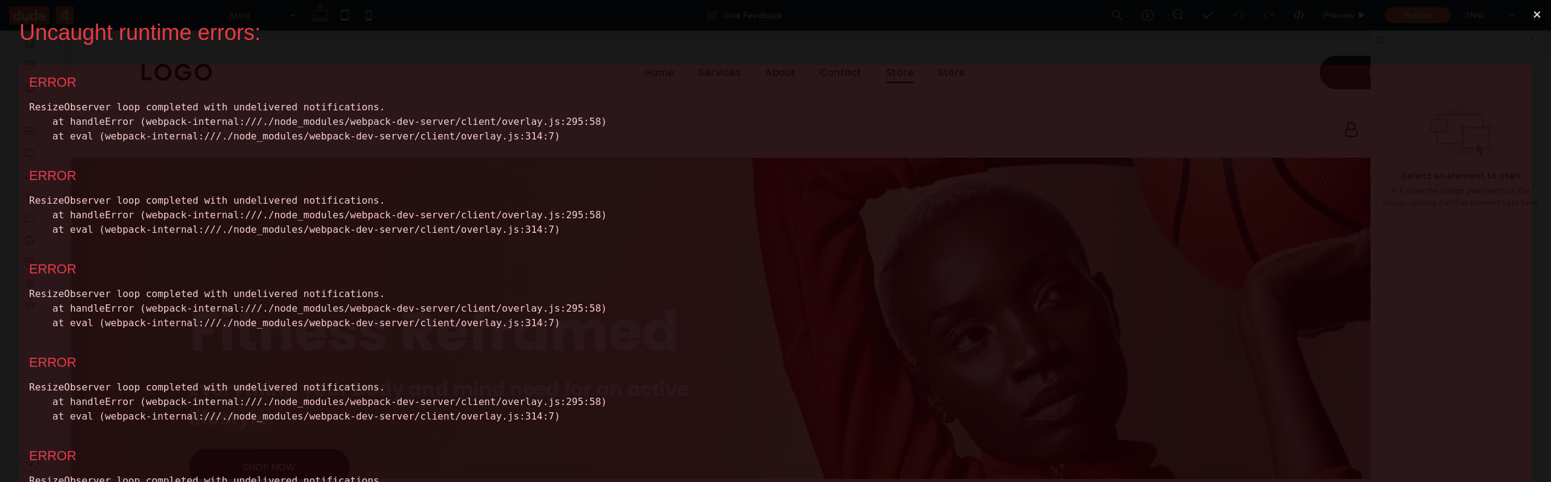
click at [1529, 12] on button "×" at bounding box center [1537, 14] width 28 height 29
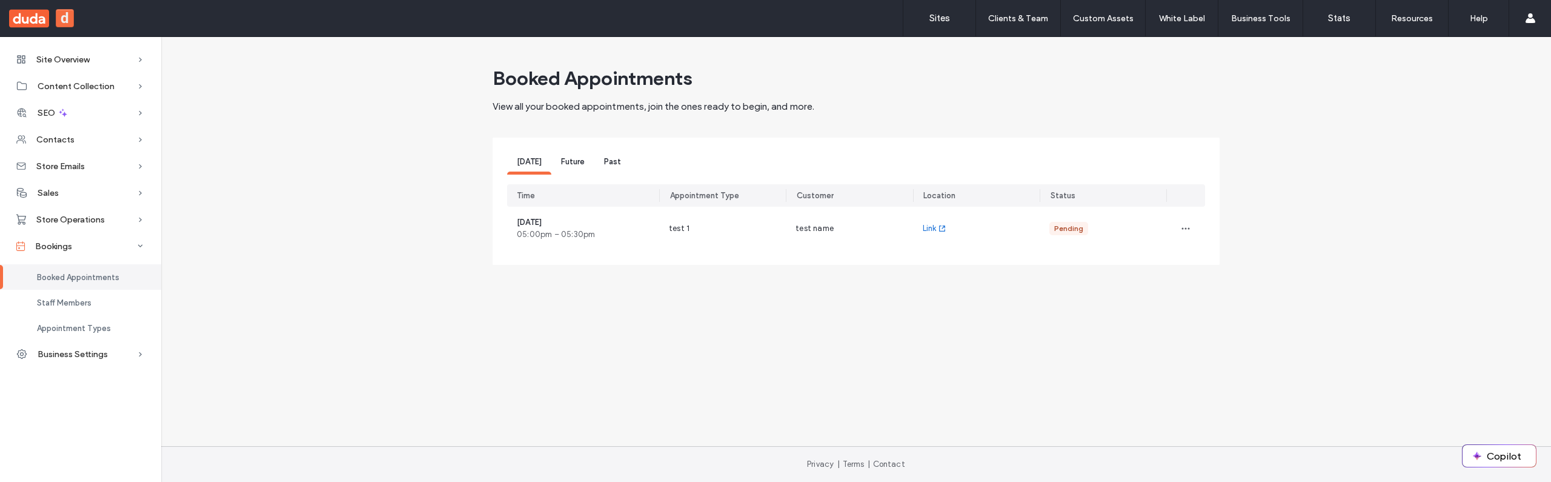
click at [580, 167] on div "Future" at bounding box center [572, 163] width 43 height 22
click at [577, 163] on span "Future" at bounding box center [573, 161] width 24 height 9
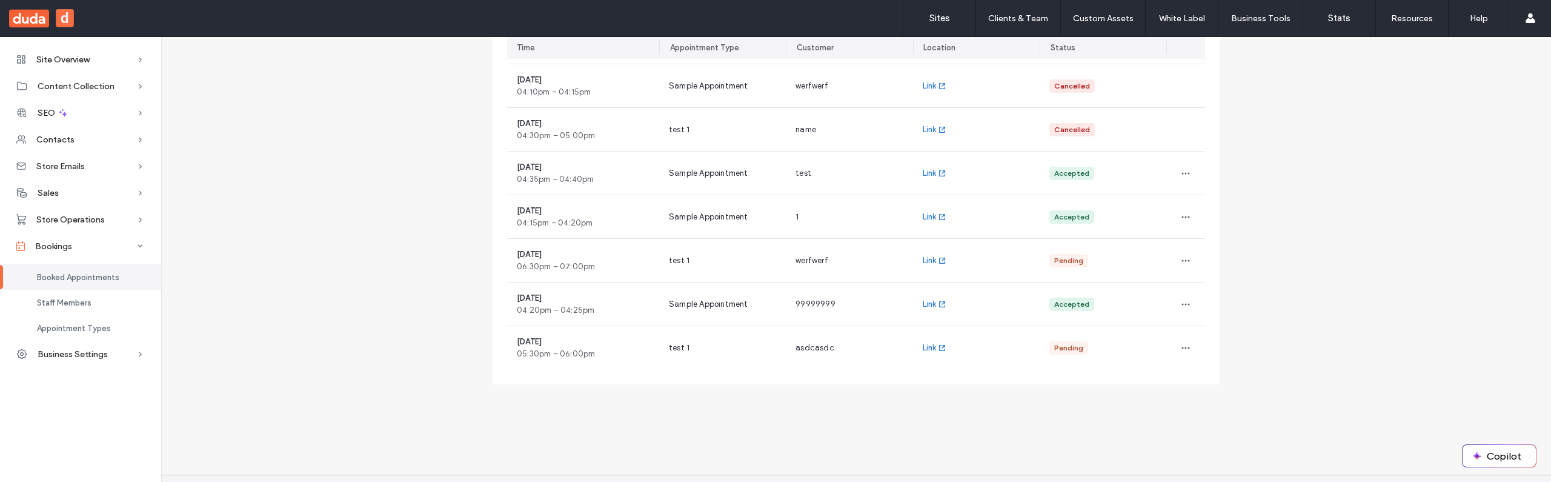
scroll to position [433, 0]
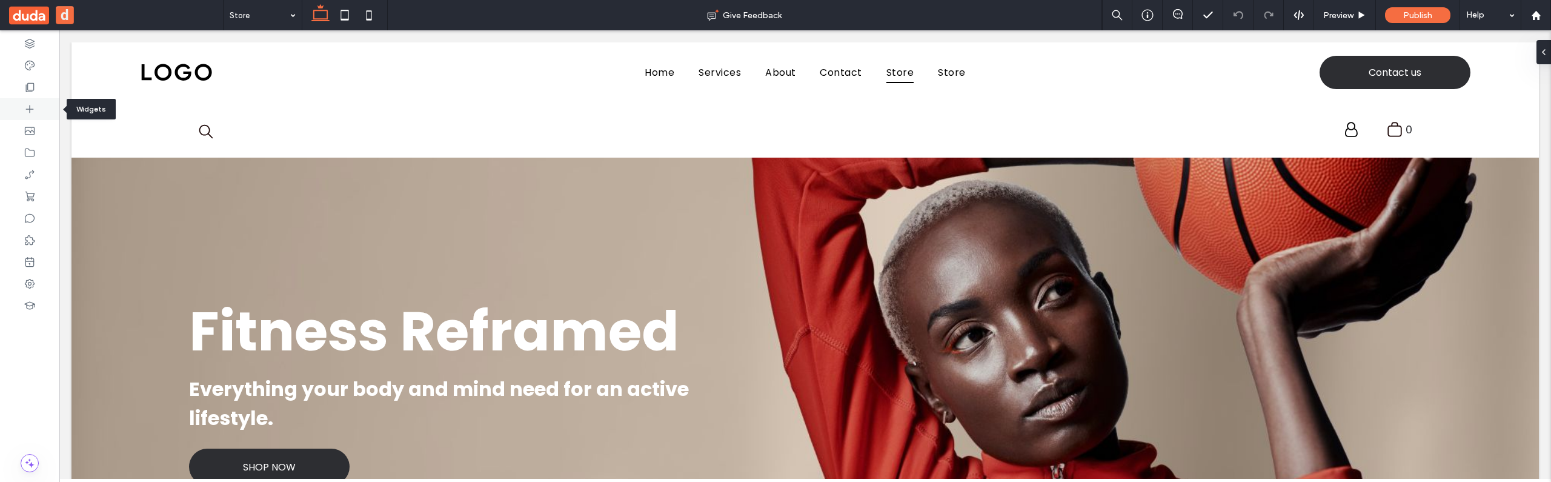
click at [30, 111] on icon at bounding box center [30, 109] width 12 height 12
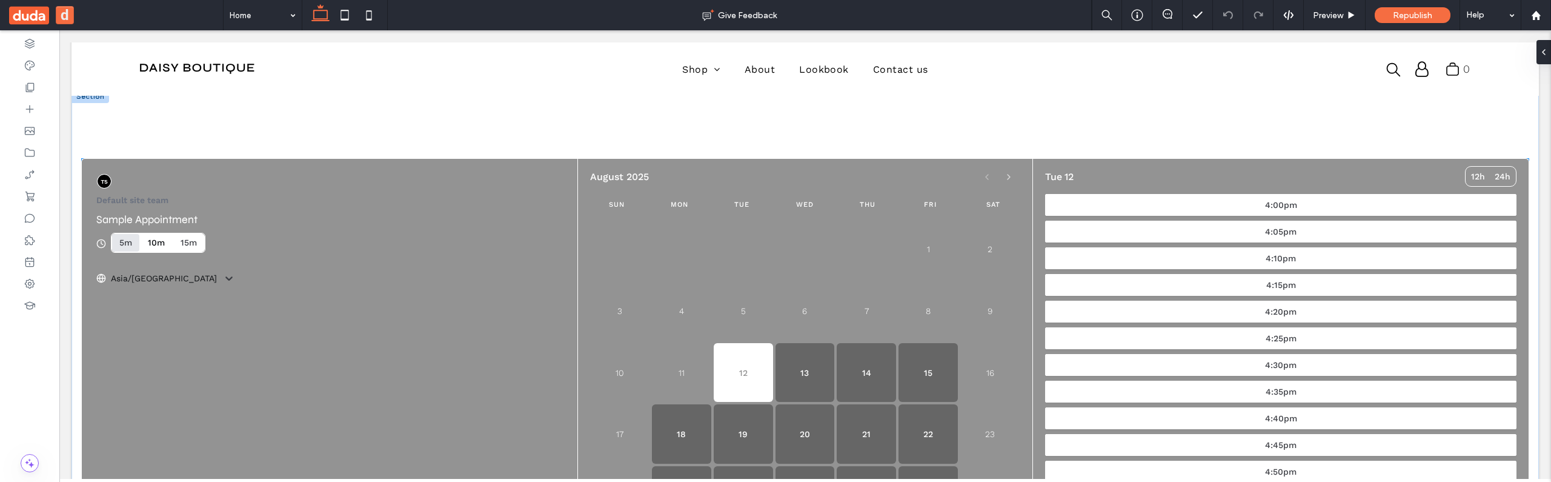
click at [164, 249] on li "10m" at bounding box center [157, 243] width 32 height 18
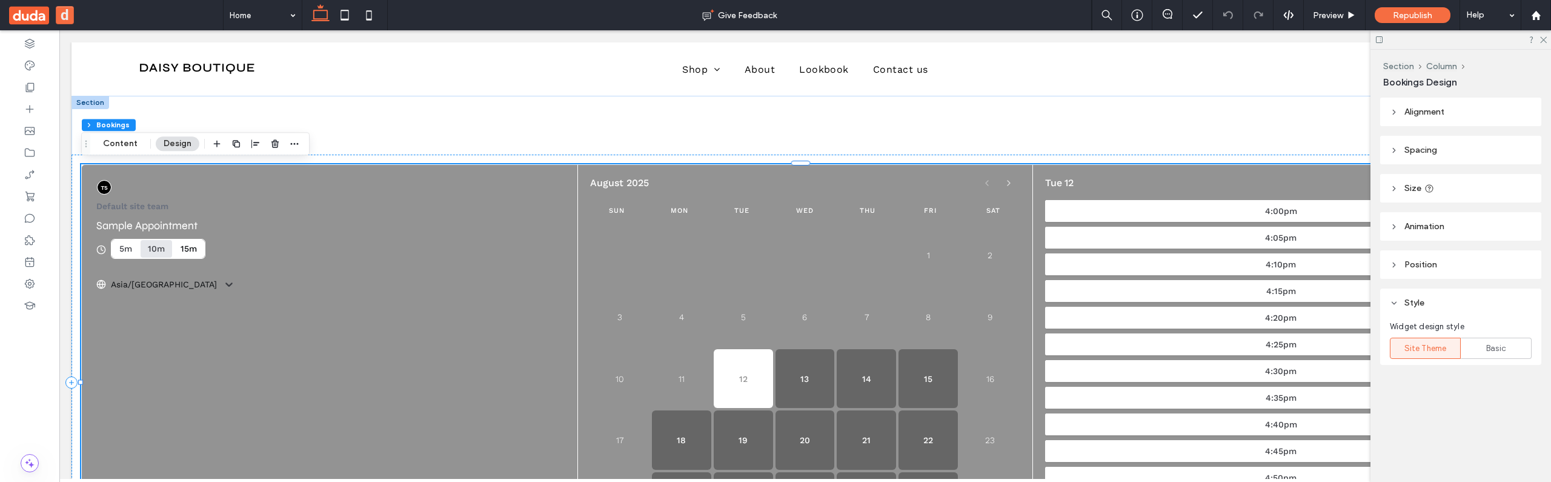
click at [188, 249] on div "15m" at bounding box center [189, 249] width 16 height 11
click at [156, 248] on div "10m" at bounding box center [156, 249] width 17 height 11
click at [132, 247] on div "5m" at bounding box center [125, 249] width 13 height 11
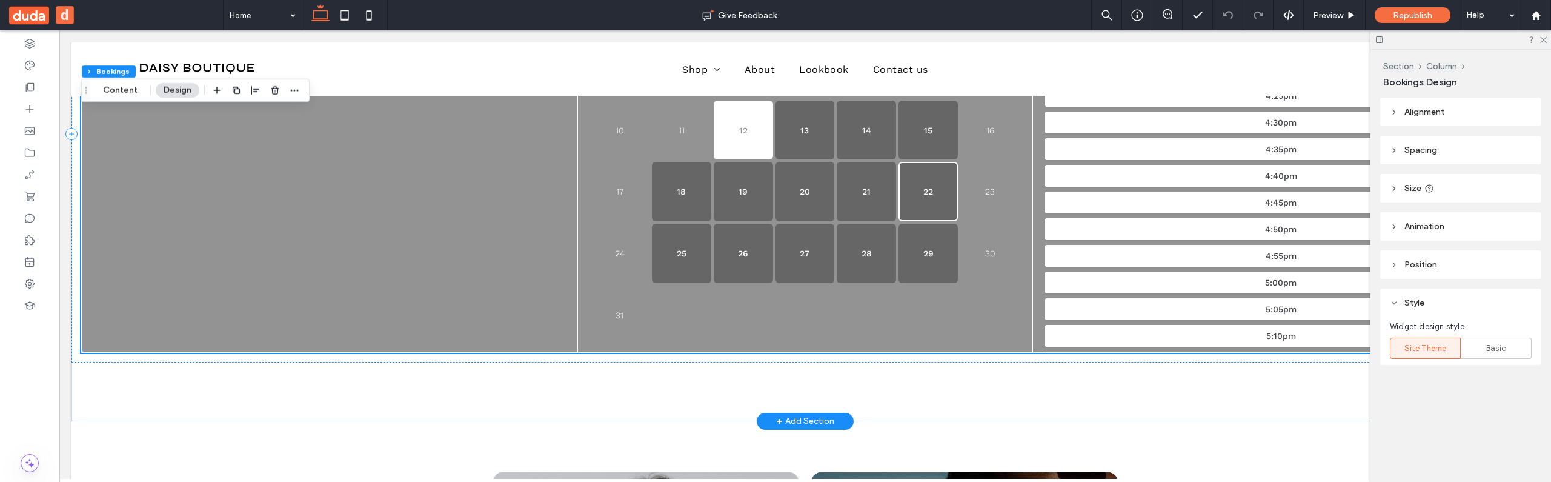
scroll to position [247, 0]
click at [874, 189] on button "21" at bounding box center [866, 192] width 59 height 59
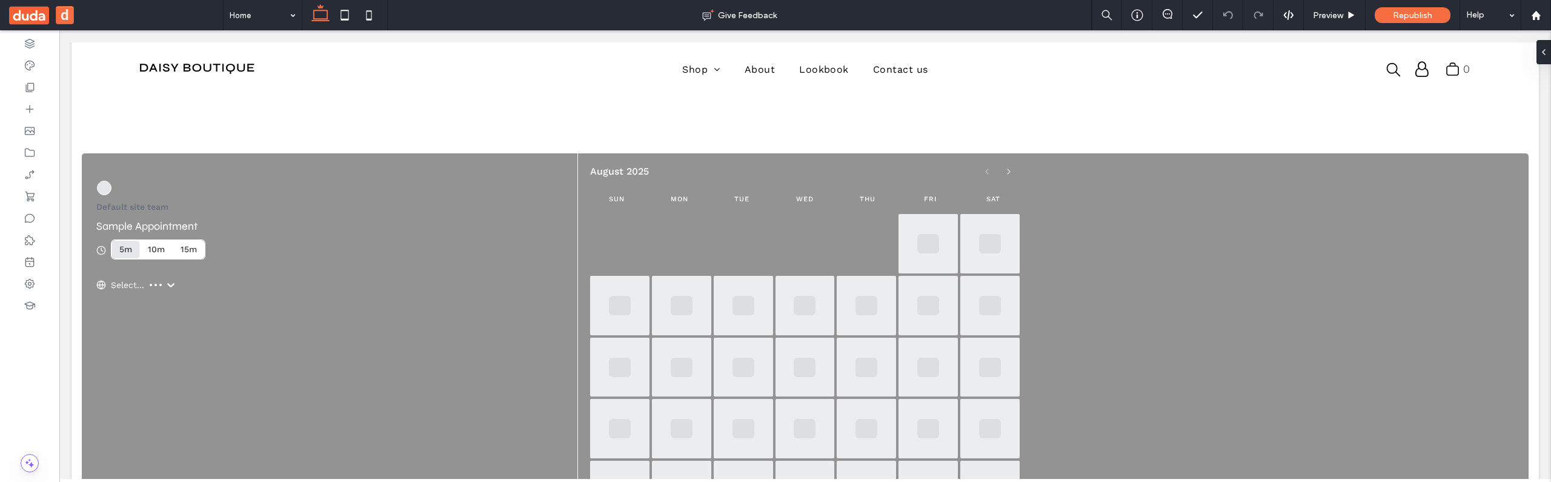
scroll to position [6, 0]
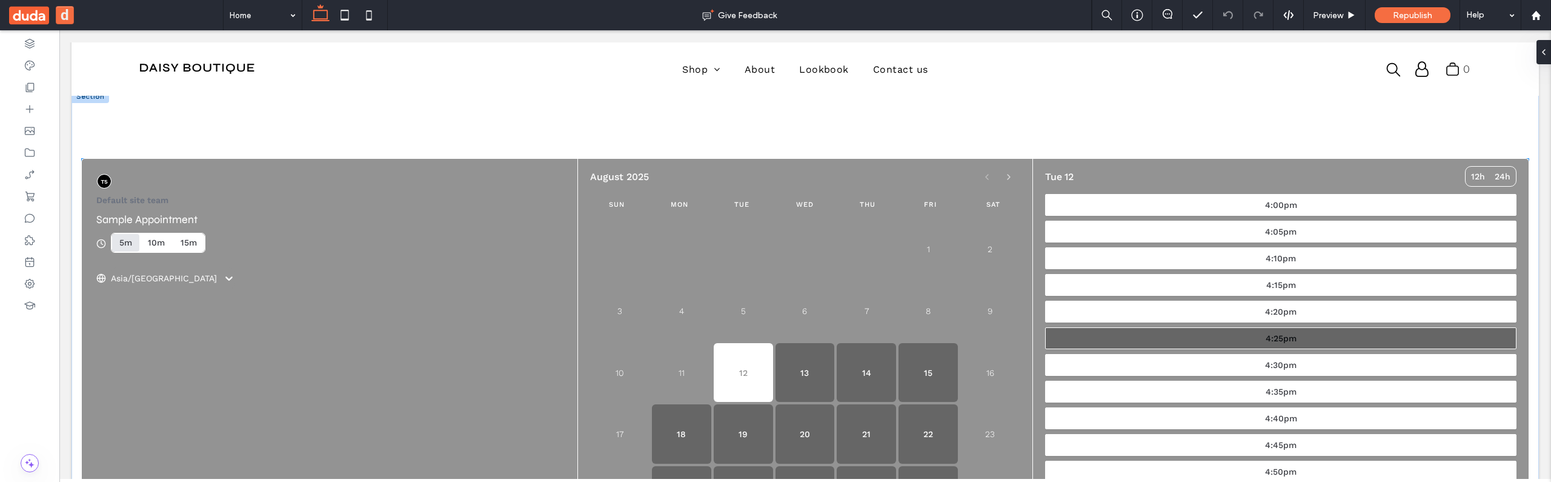
click at [1176, 330] on button "4:25pm" at bounding box center [1280, 338] width 471 height 22
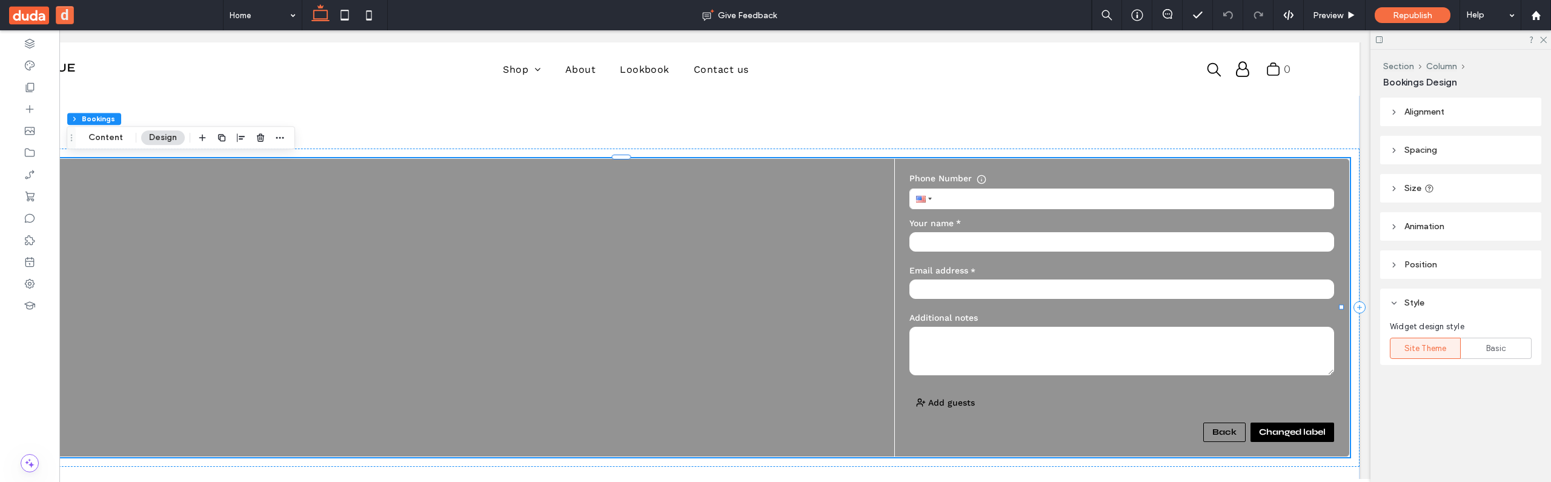
scroll to position [0, 181]
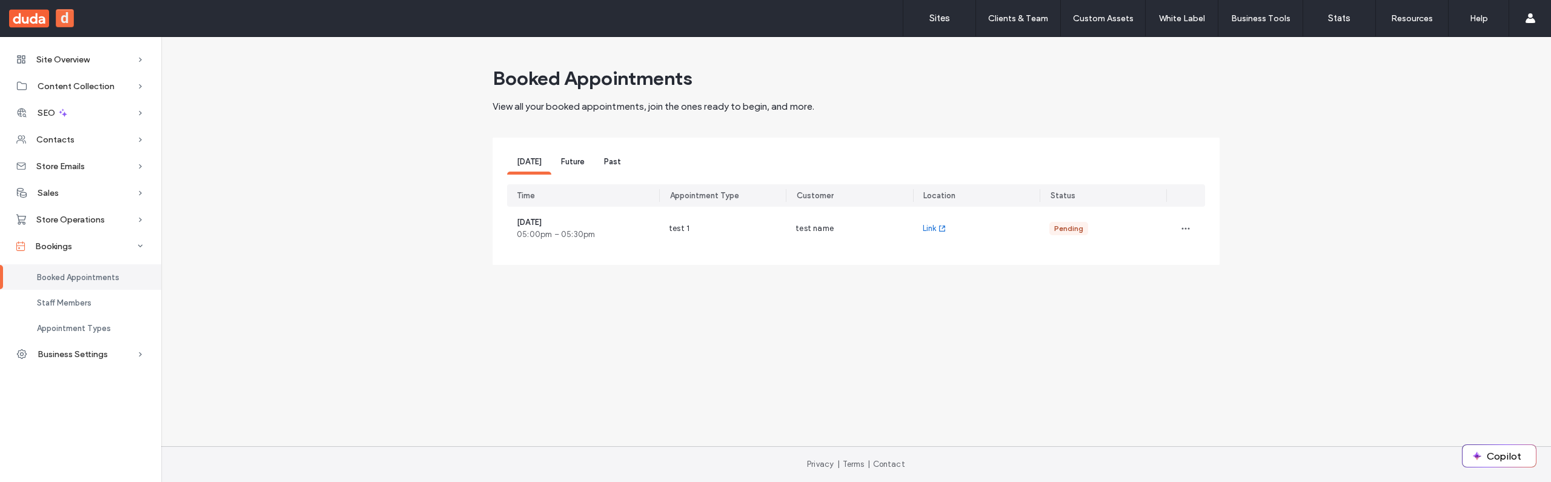
click at [581, 159] on span "Future" at bounding box center [573, 161] width 24 height 9
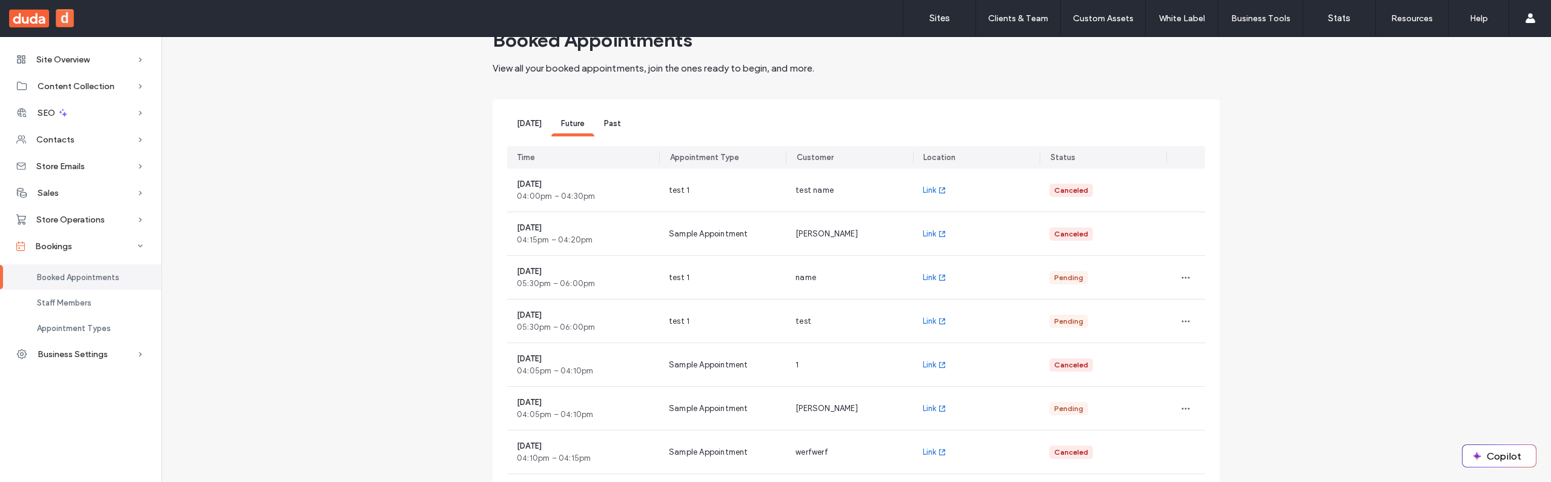
scroll to position [34, 0]
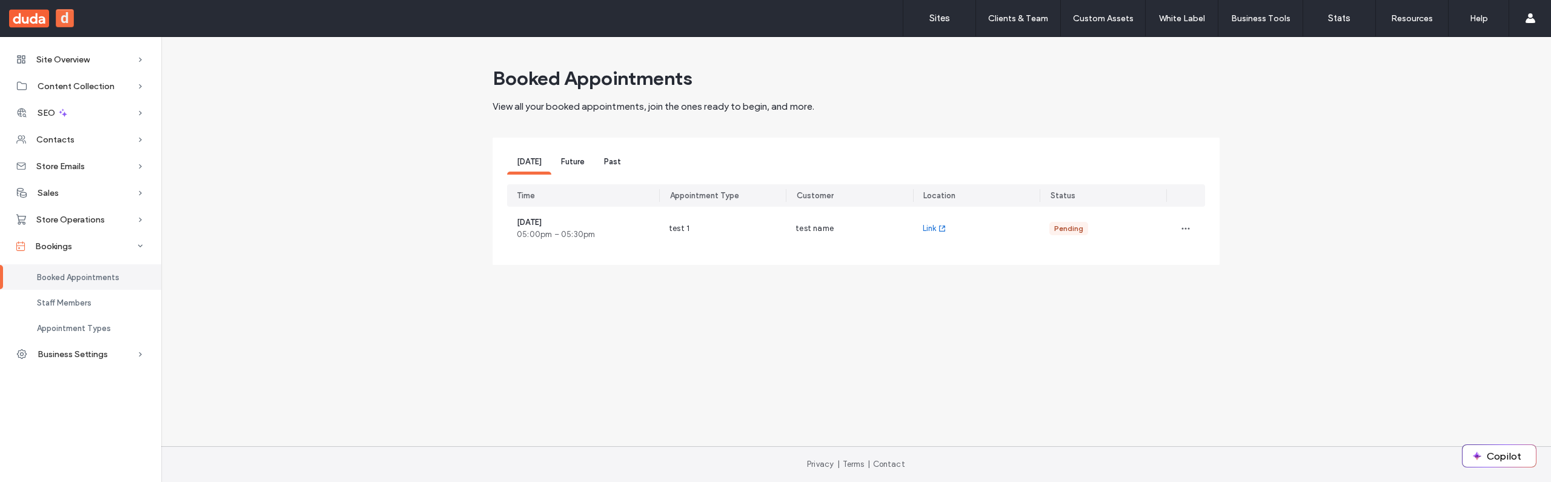
click at [571, 162] on span "Future" at bounding box center [573, 161] width 24 height 9
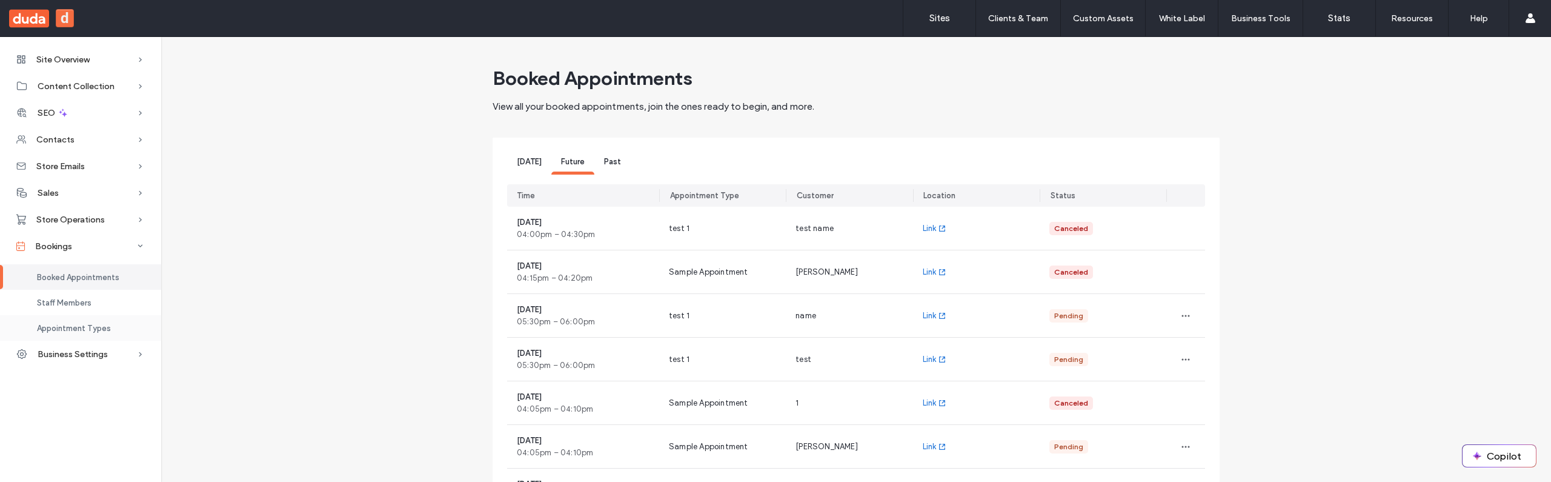
click at [101, 325] on span "Appointment Types" at bounding box center [74, 327] width 74 height 9
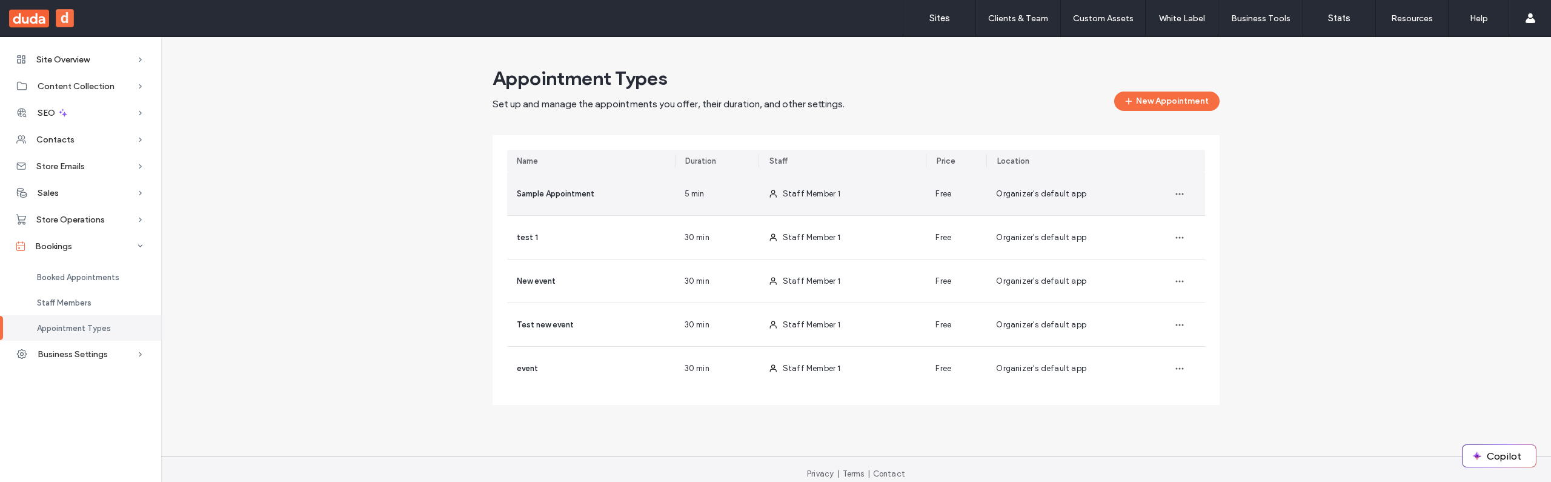
click at [846, 192] on div "Staff Member 1" at bounding box center [842, 193] width 168 height 43
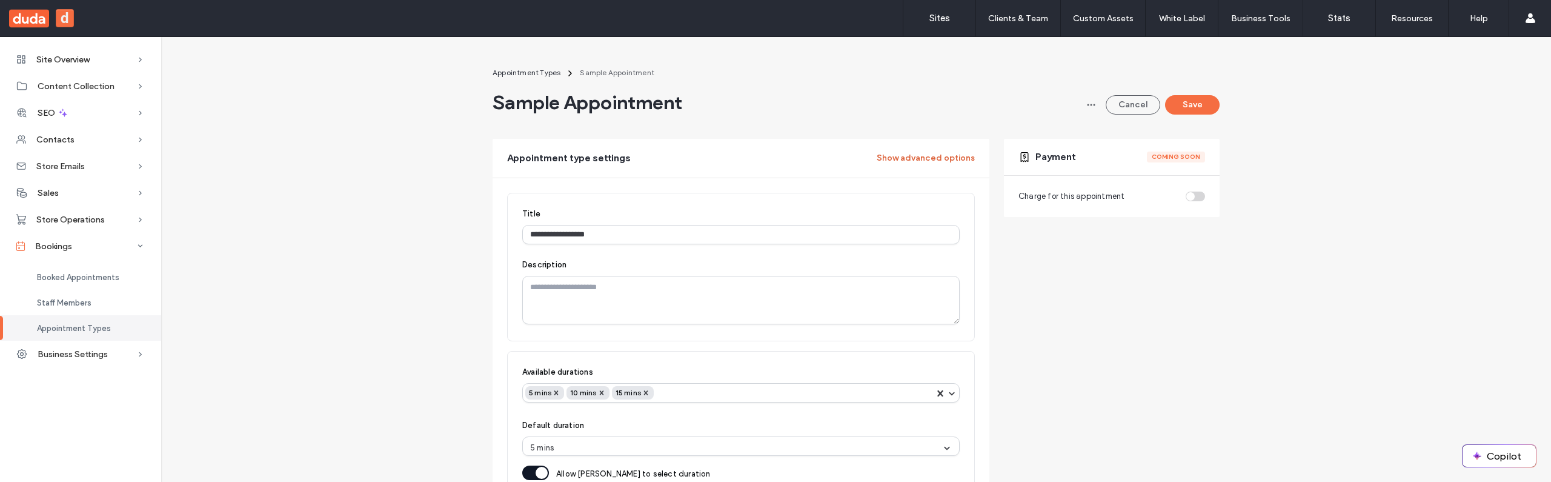
click at [932, 156] on button "Show advanced options" at bounding box center [926, 157] width 98 height 19
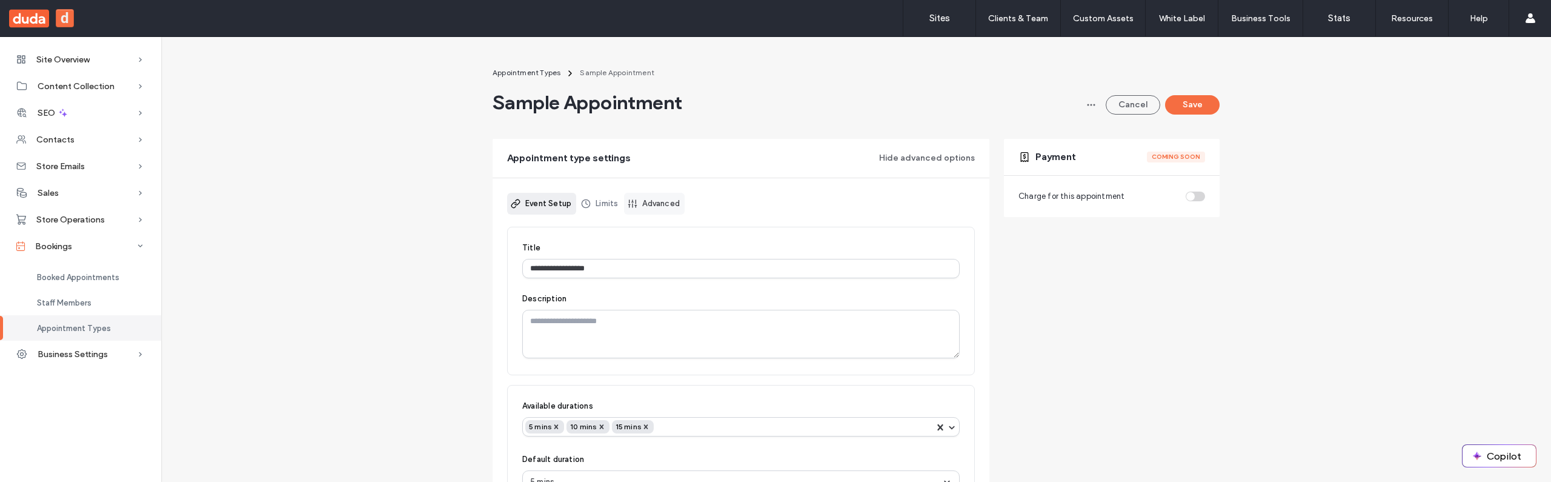
click at [662, 199] on link "Advanced" at bounding box center [654, 204] width 61 height 22
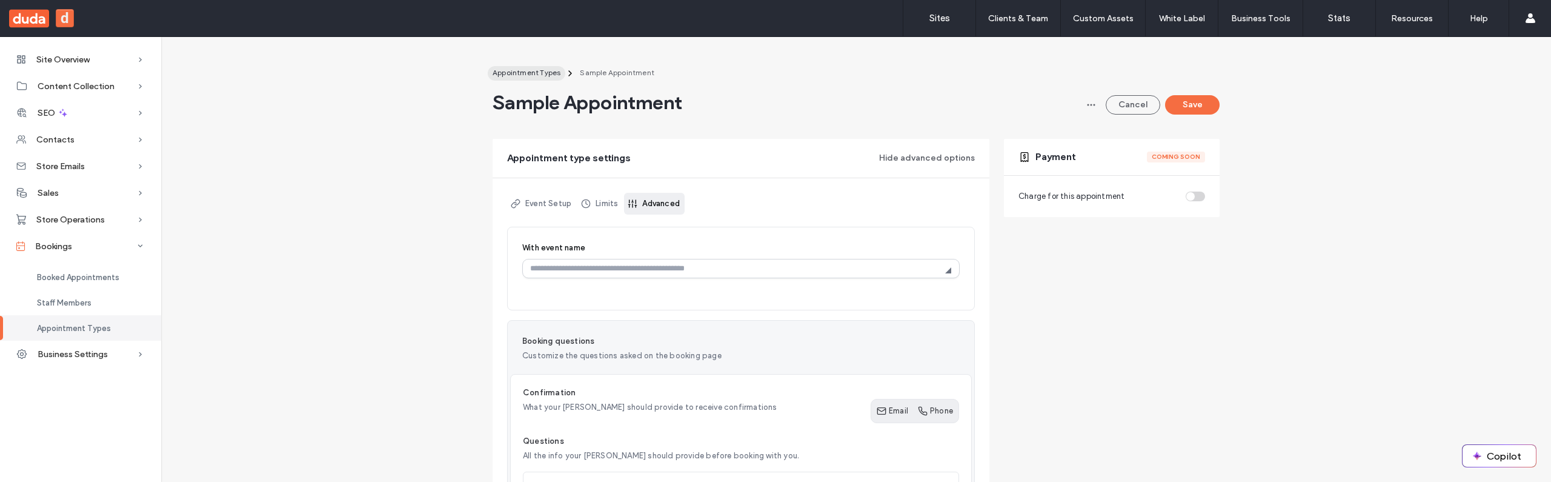
click at [529, 71] on span "Appointment Types" at bounding box center [526, 72] width 68 height 9
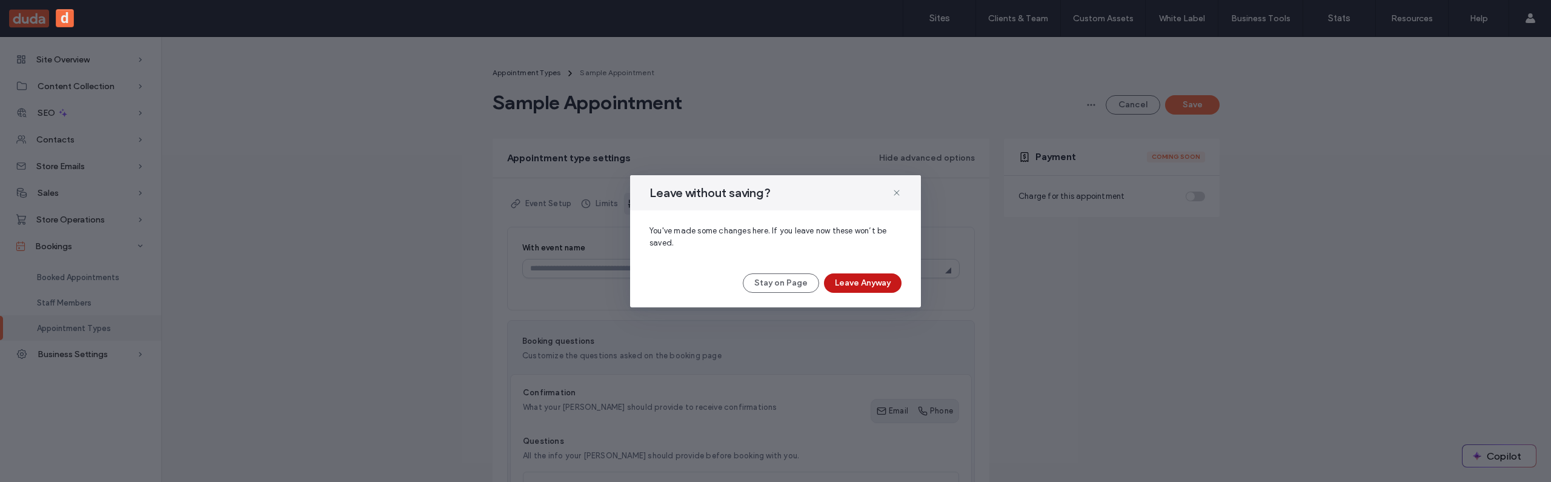
click at [887, 282] on button "Leave Anyway" at bounding box center [863, 282] width 78 height 19
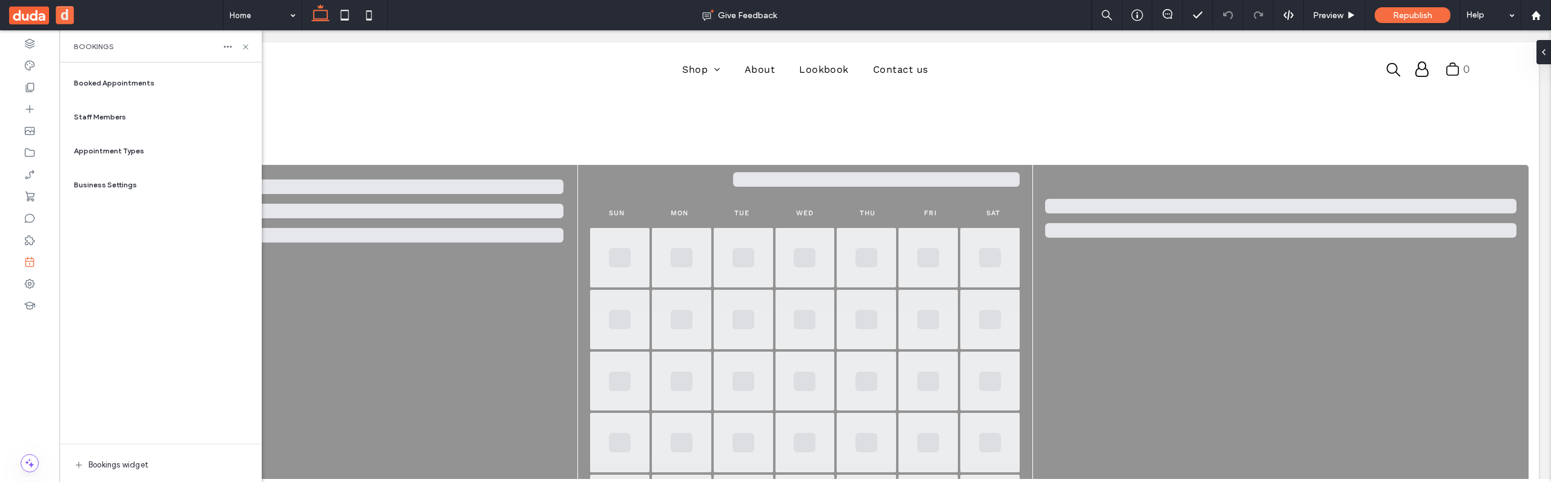
click at [108, 150] on span "Appointment Types" at bounding box center [109, 150] width 70 height 11
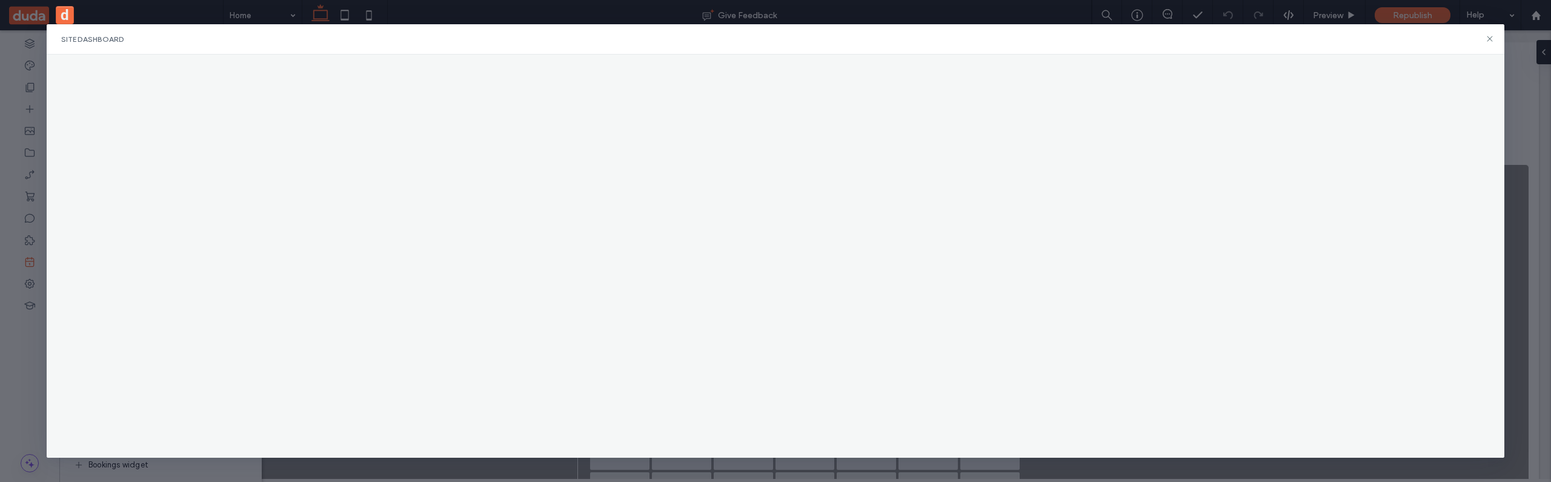
scroll to position [5, 0]
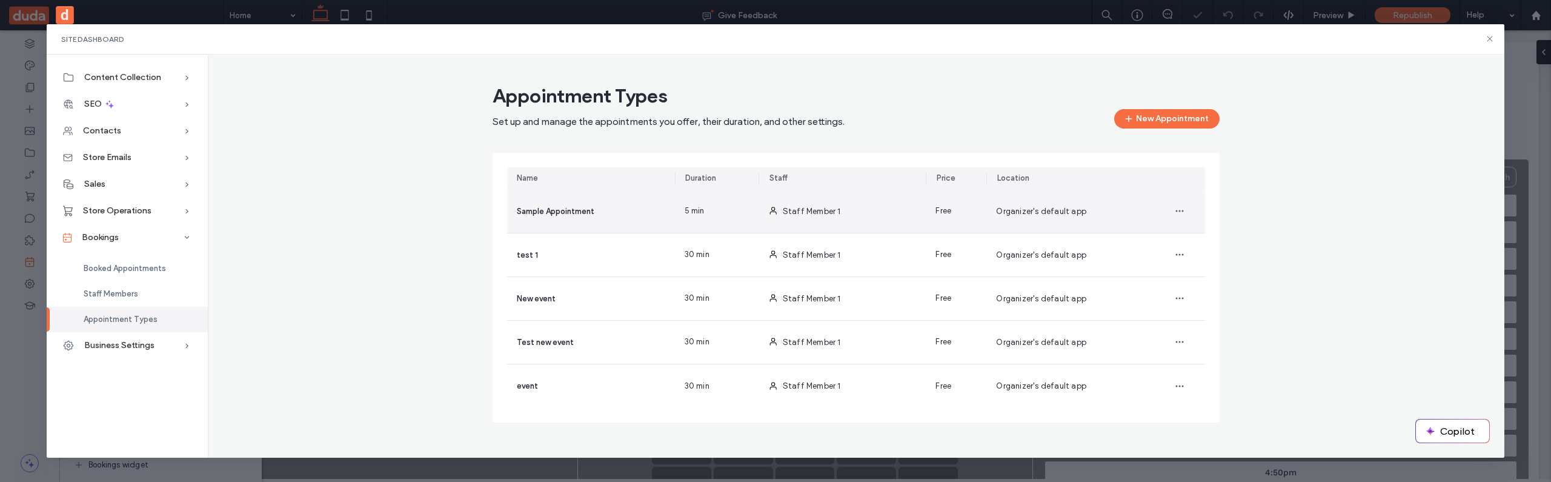
click at [788, 225] on div "Staff Member 1" at bounding box center [842, 211] width 168 height 43
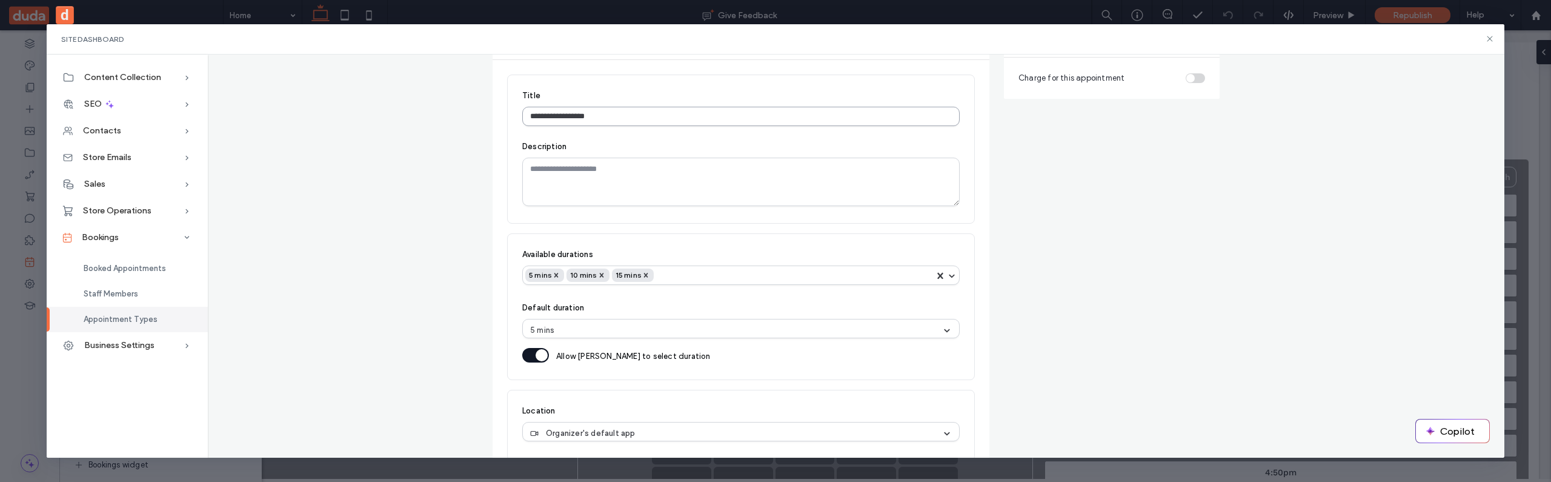
scroll to position [81, 0]
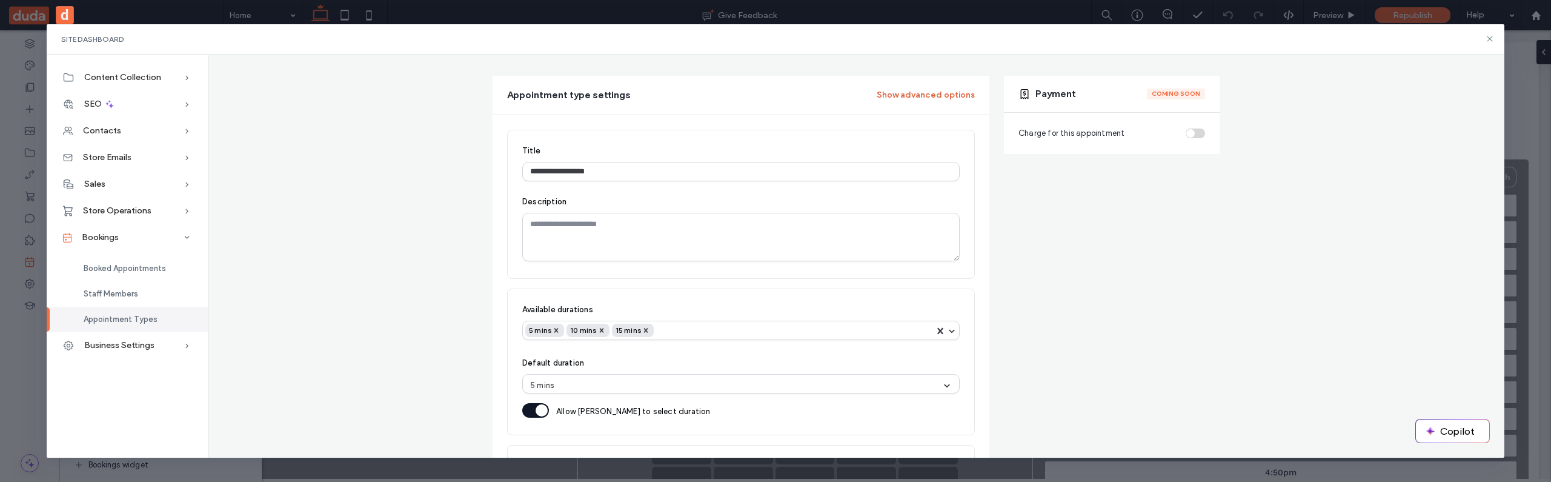
click at [909, 93] on button "Show advanced options" at bounding box center [926, 94] width 98 height 19
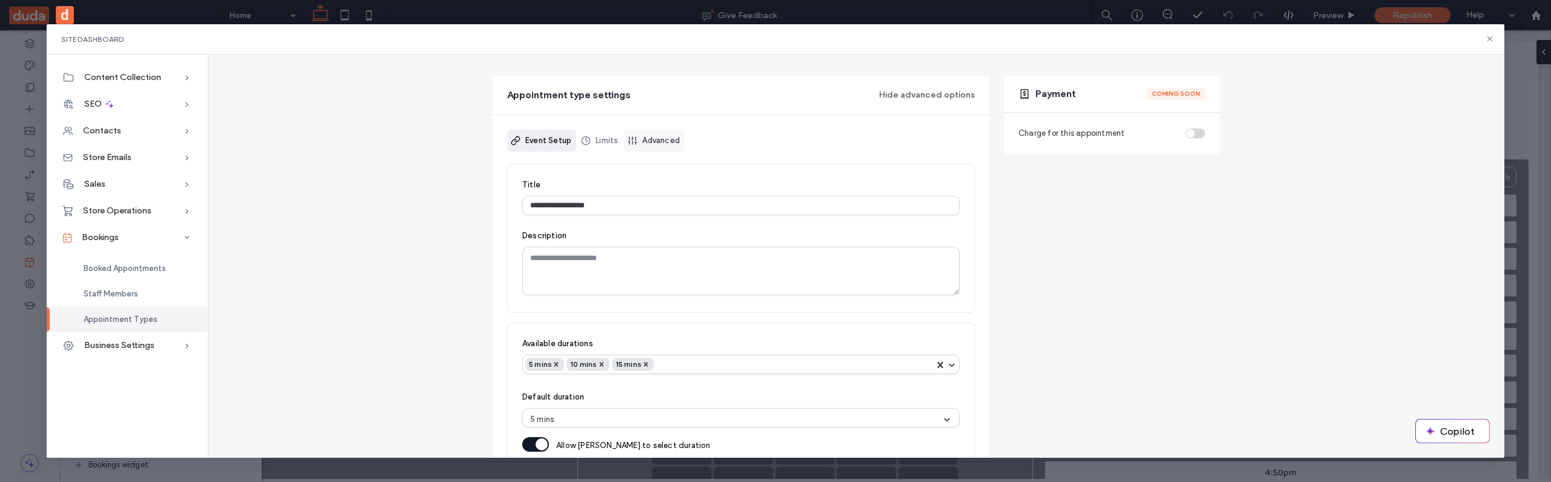
click at [657, 144] on link "Advanced" at bounding box center [654, 141] width 61 height 22
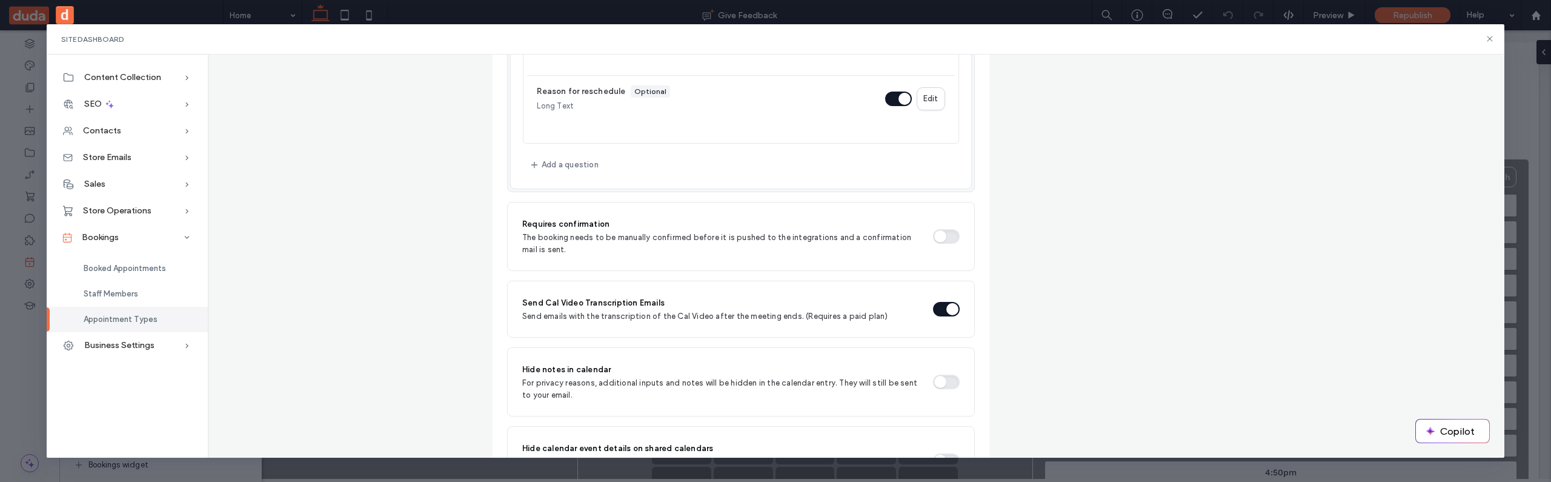
scroll to position [858, 0]
click at [942, 234] on button "button" at bounding box center [946, 234] width 27 height 15
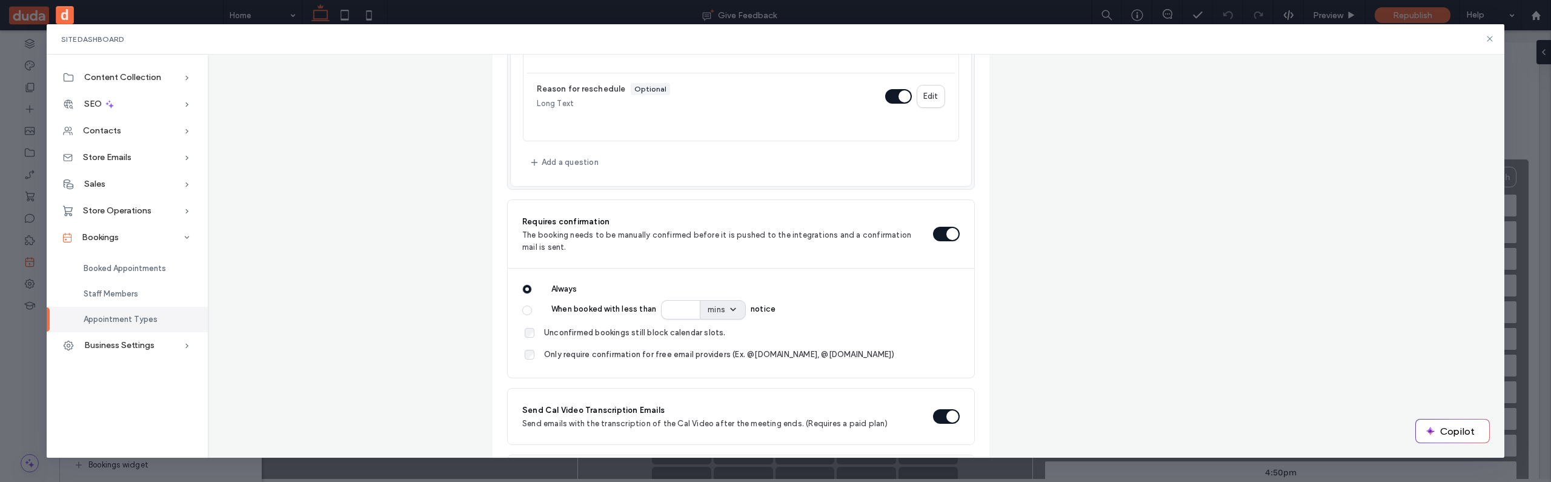
click at [555, 310] on label "When booked with less than ** mins notice" at bounding box center [749, 309] width 419 height 19
click at [532, 310] on button "When booked with less than ** mins notice" at bounding box center [527, 310] width 10 height 10
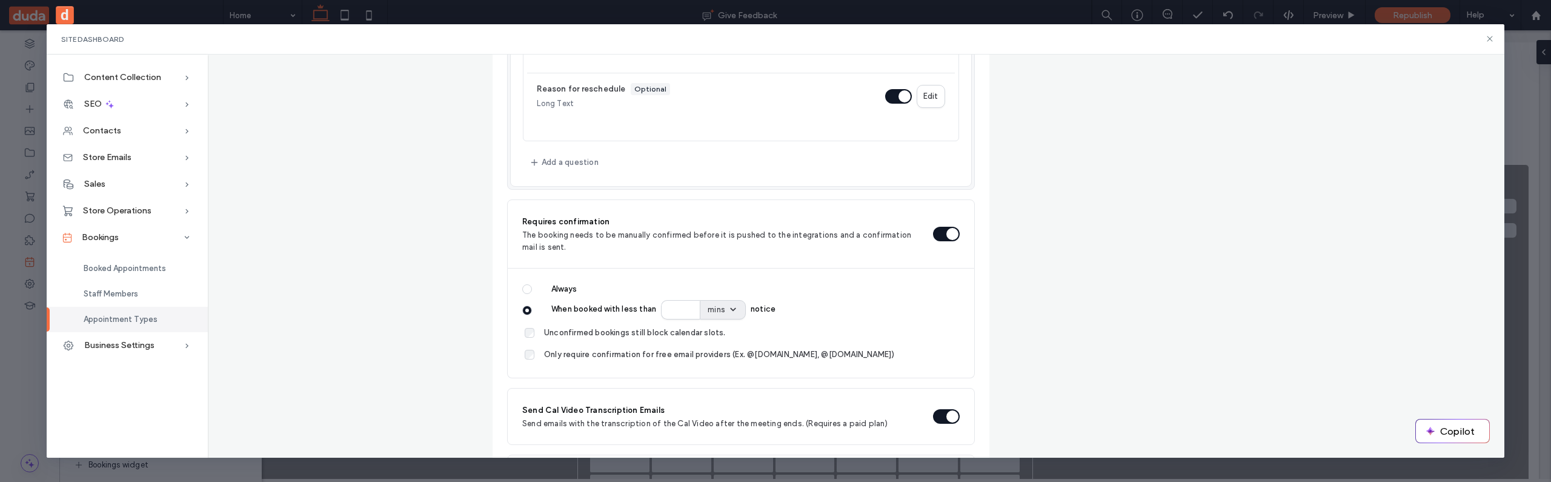
scroll to position [5, 0]
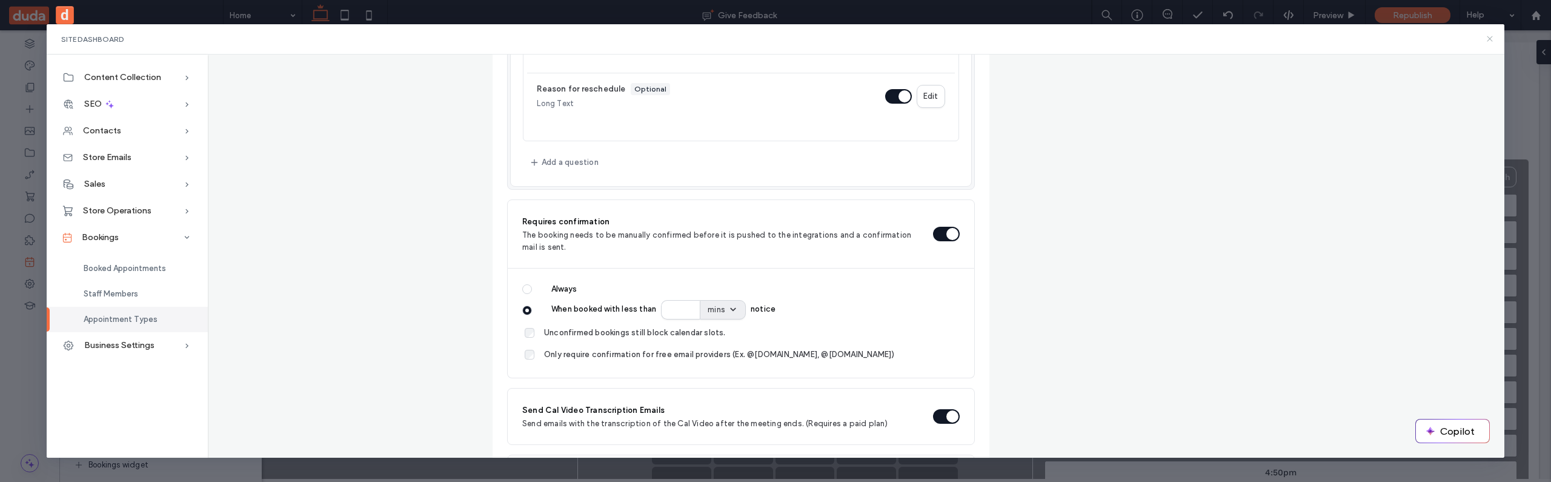
click at [1493, 40] on icon at bounding box center [1490, 39] width 10 height 10
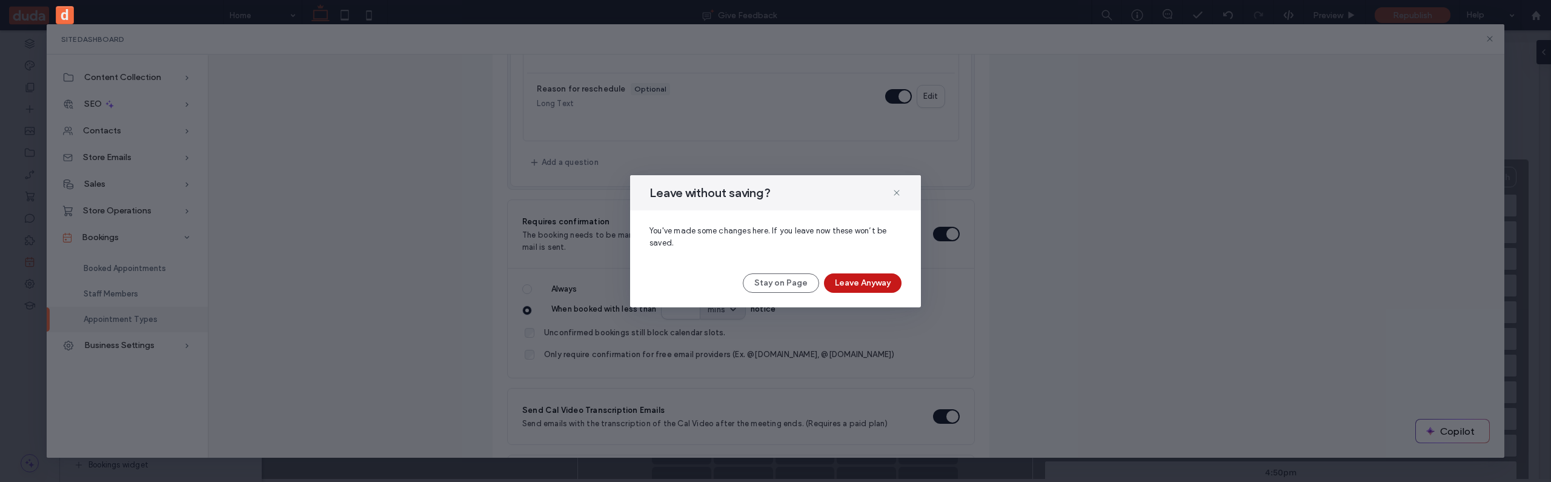
click at [882, 285] on button "Leave Anyway" at bounding box center [863, 282] width 78 height 19
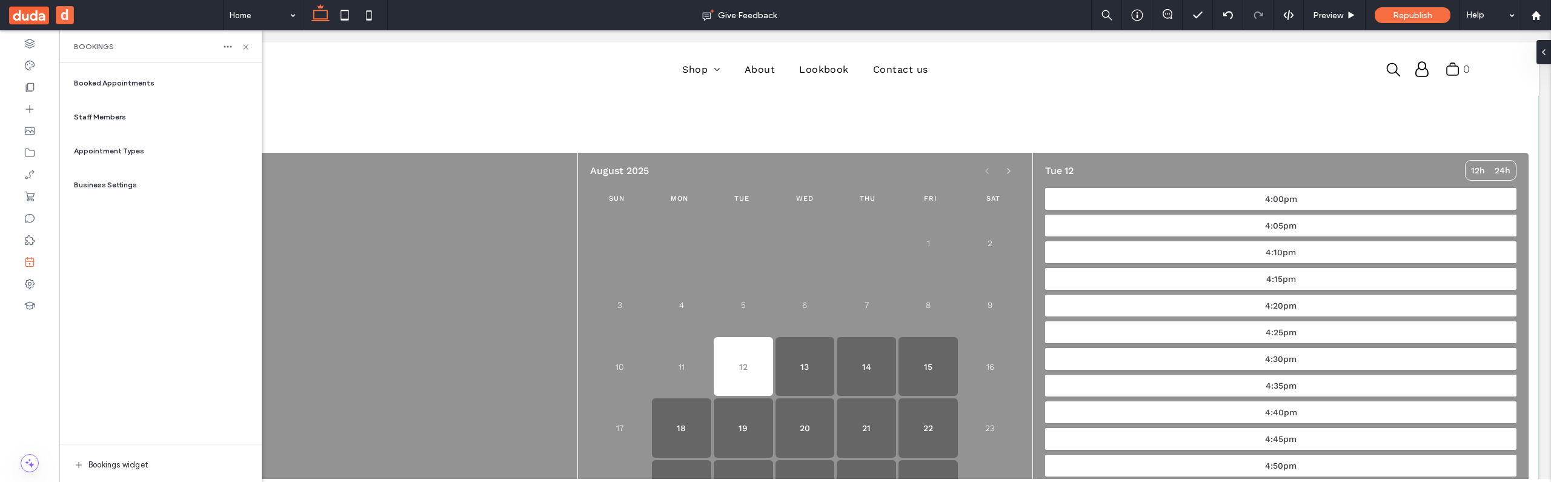
scroll to position [11, 0]
click at [245, 50] on icon at bounding box center [245, 46] width 9 height 9
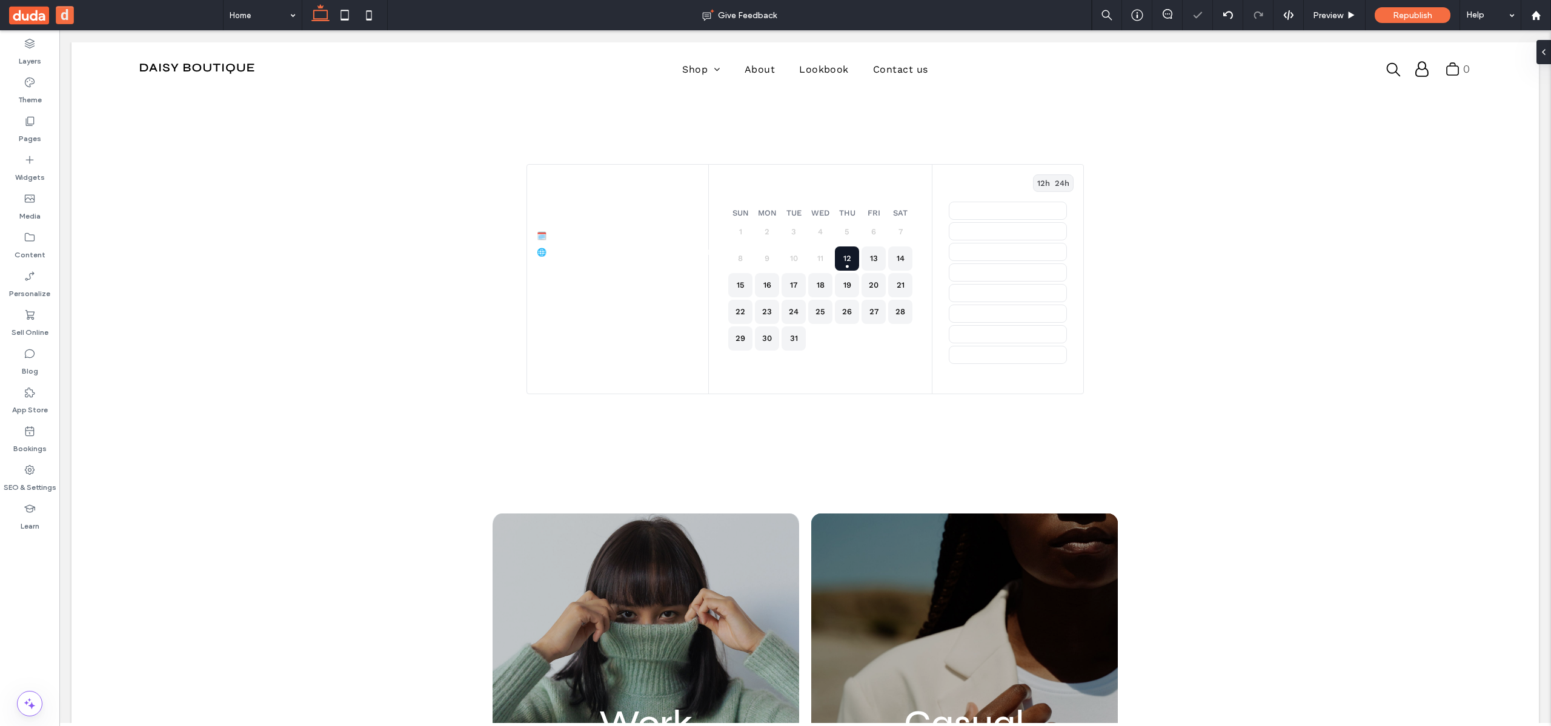
scroll to position [0, 0]
click at [30, 318] on icon at bounding box center [30, 315] width 12 height 12
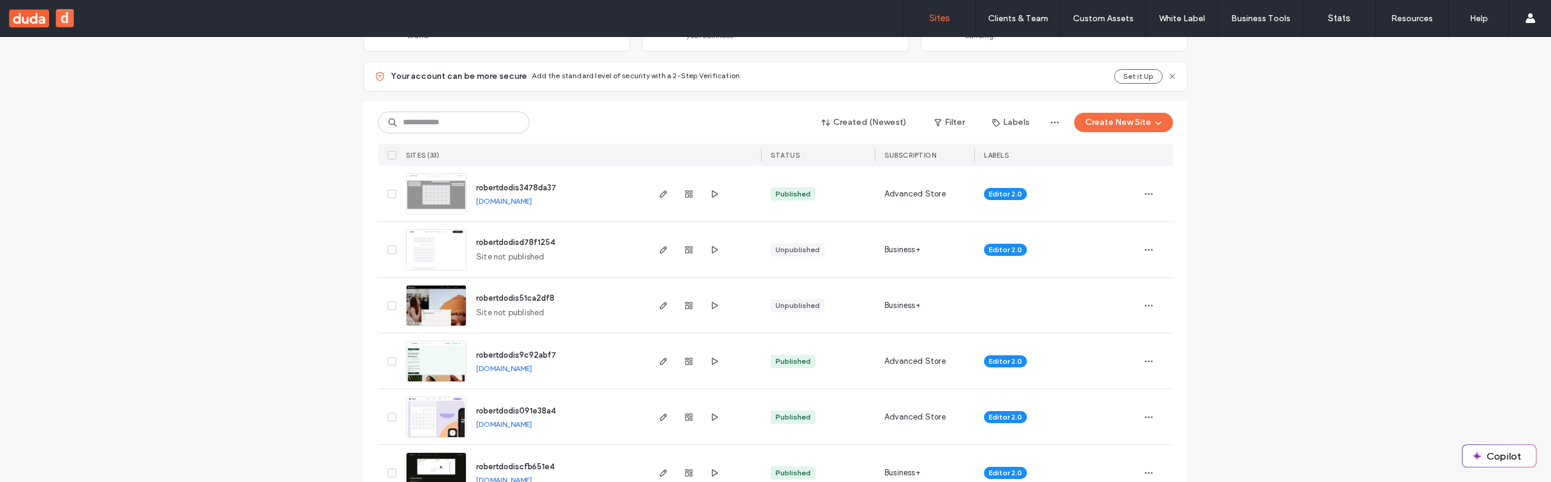
scroll to position [116, 0]
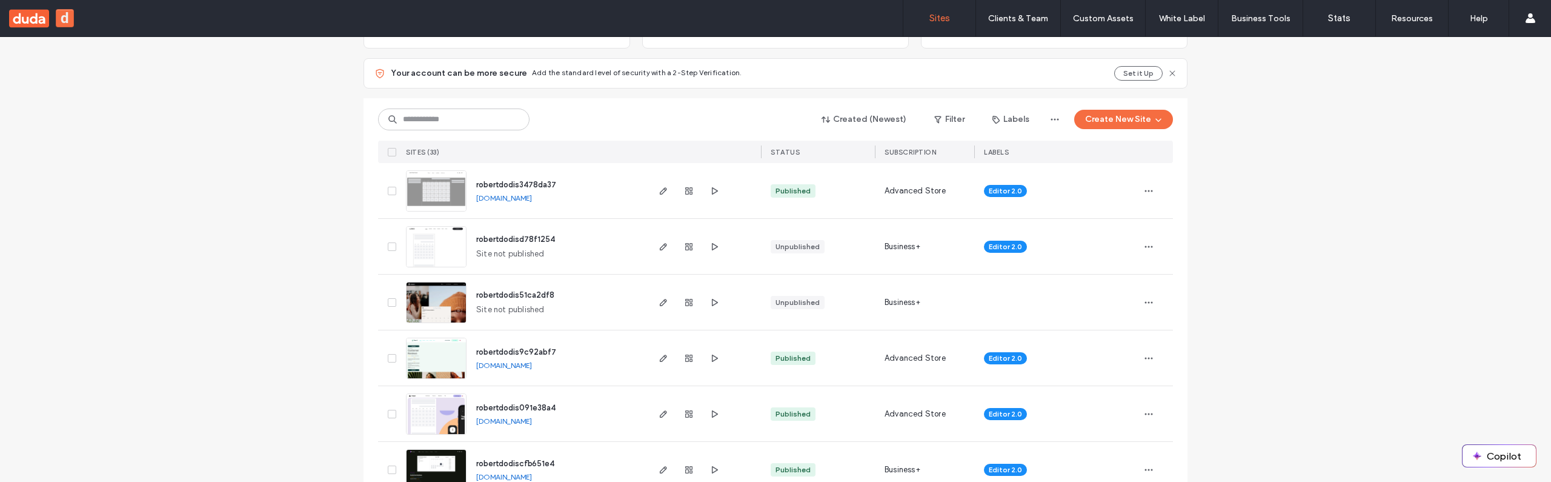
click at [519, 294] on span "robertdodis51ca2df8" at bounding box center [515, 294] width 78 height 9
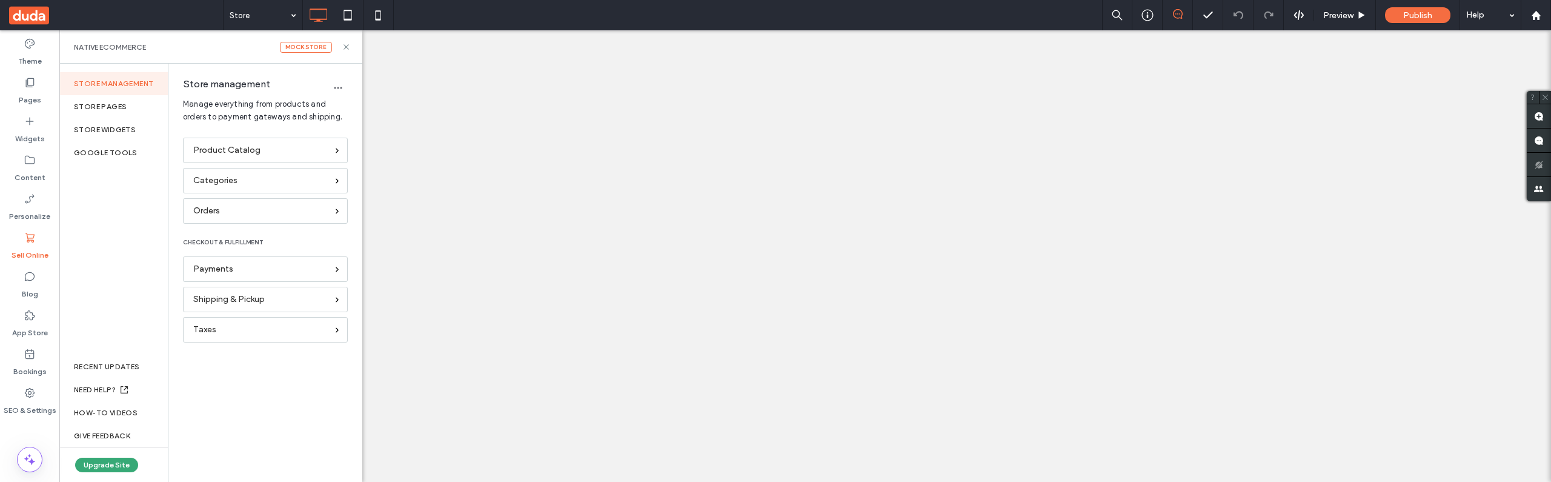
click at [336, 91] on icon "button" at bounding box center [338, 88] width 10 height 10
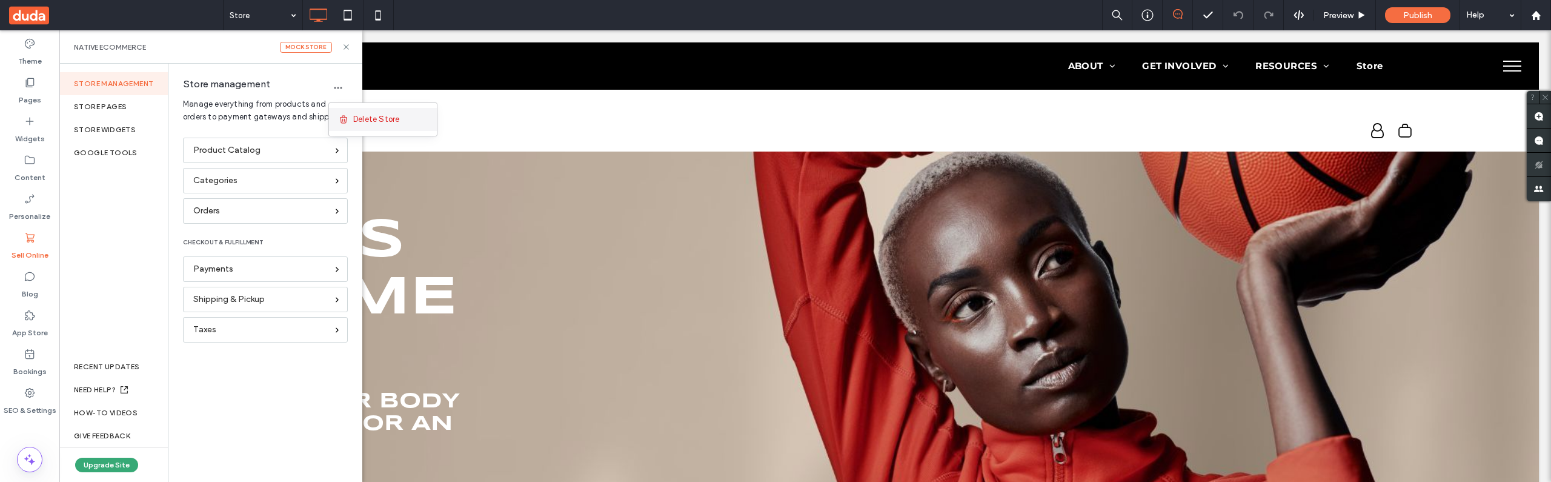
click at [365, 118] on span "Delete Store" at bounding box center [376, 119] width 46 height 12
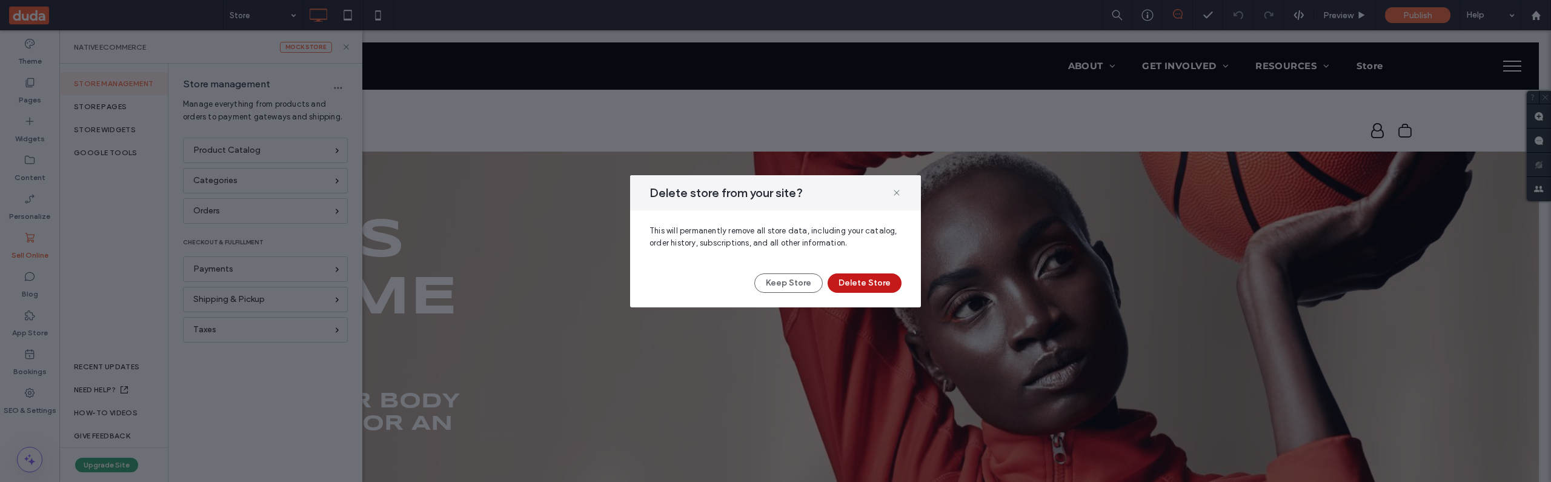
click at [858, 281] on button "Delete Store" at bounding box center [864, 282] width 74 height 19
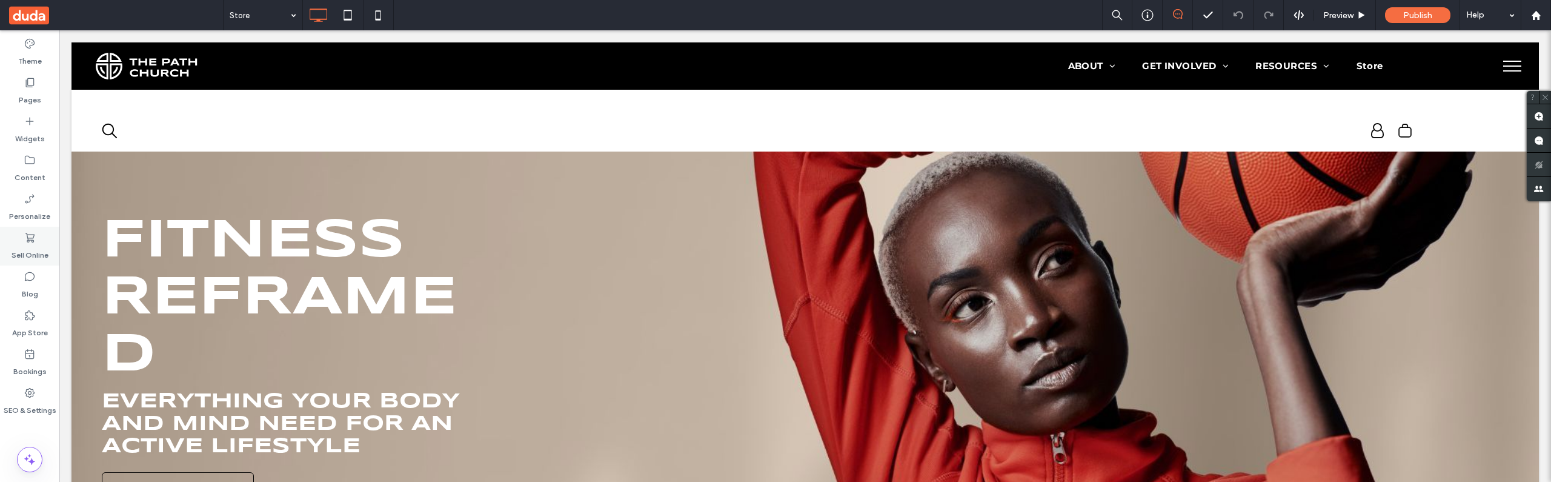
click at [25, 245] on label "Sell Online" at bounding box center [30, 252] width 37 height 17
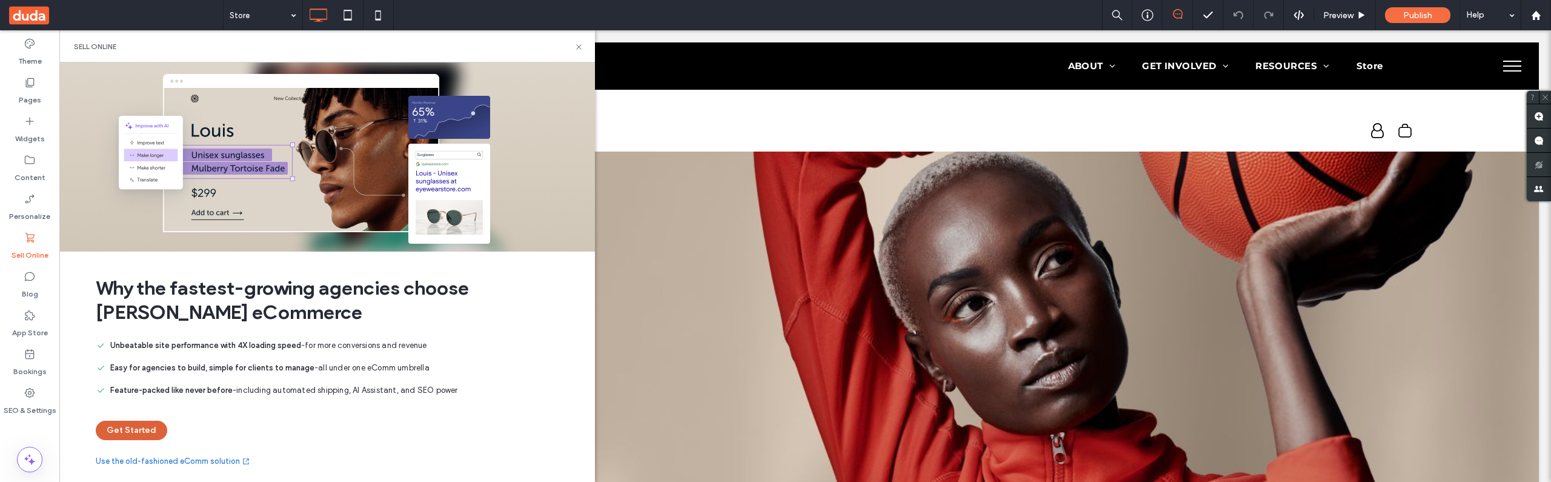
click at [131, 430] on button "Get Started" at bounding box center [131, 429] width 71 height 19
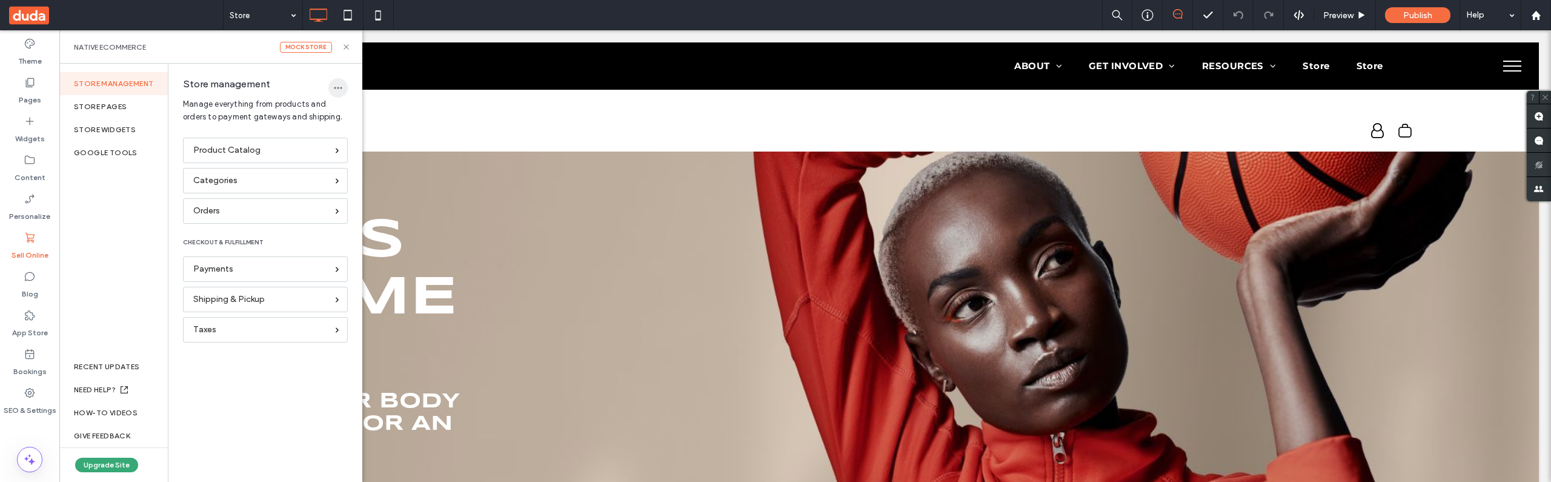
click at [340, 84] on icon "button" at bounding box center [338, 88] width 10 height 10
click at [365, 119] on span "Delete Store" at bounding box center [376, 119] width 46 height 12
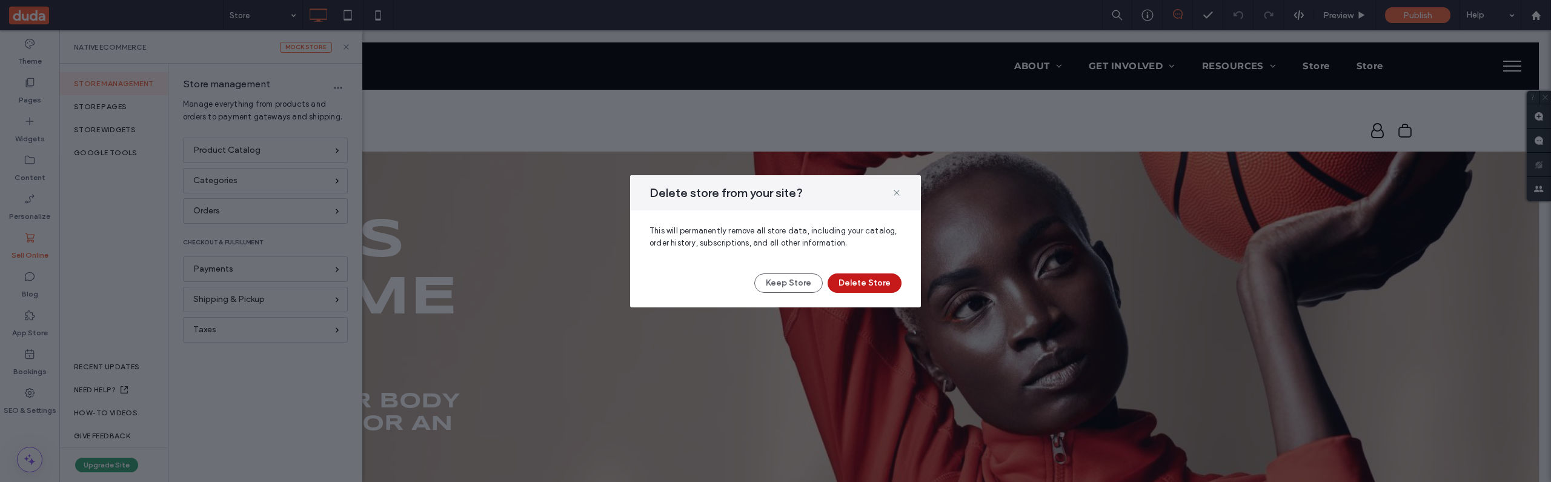
click at [858, 281] on button "Delete Store" at bounding box center [864, 282] width 74 height 19
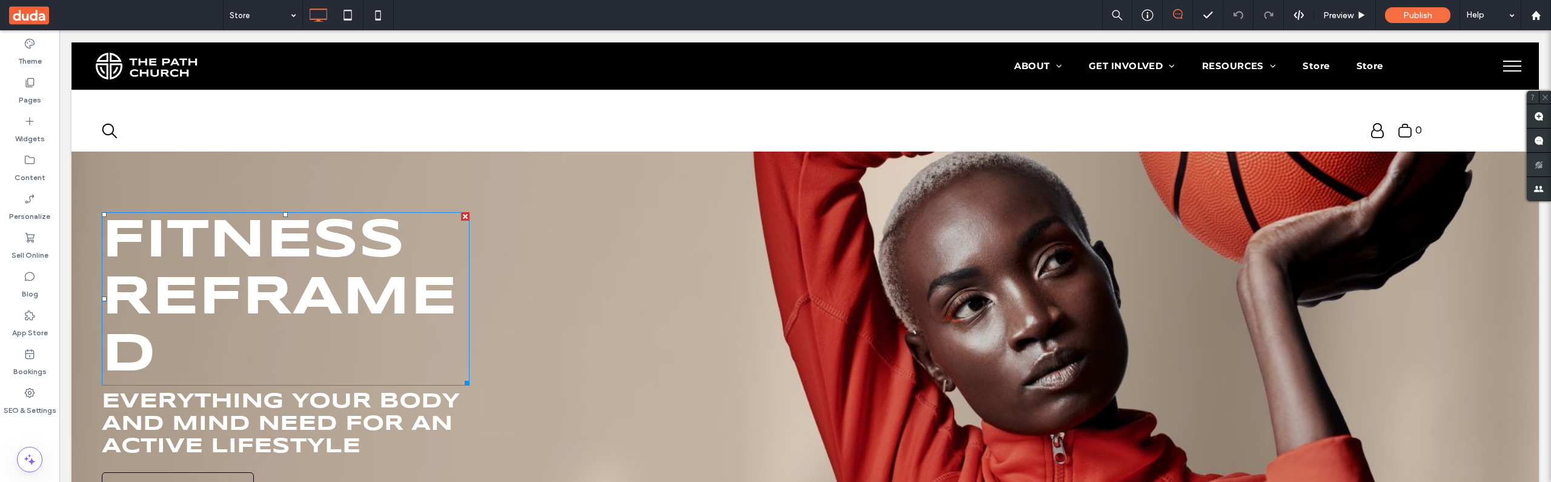
scroll to position [5, 0]
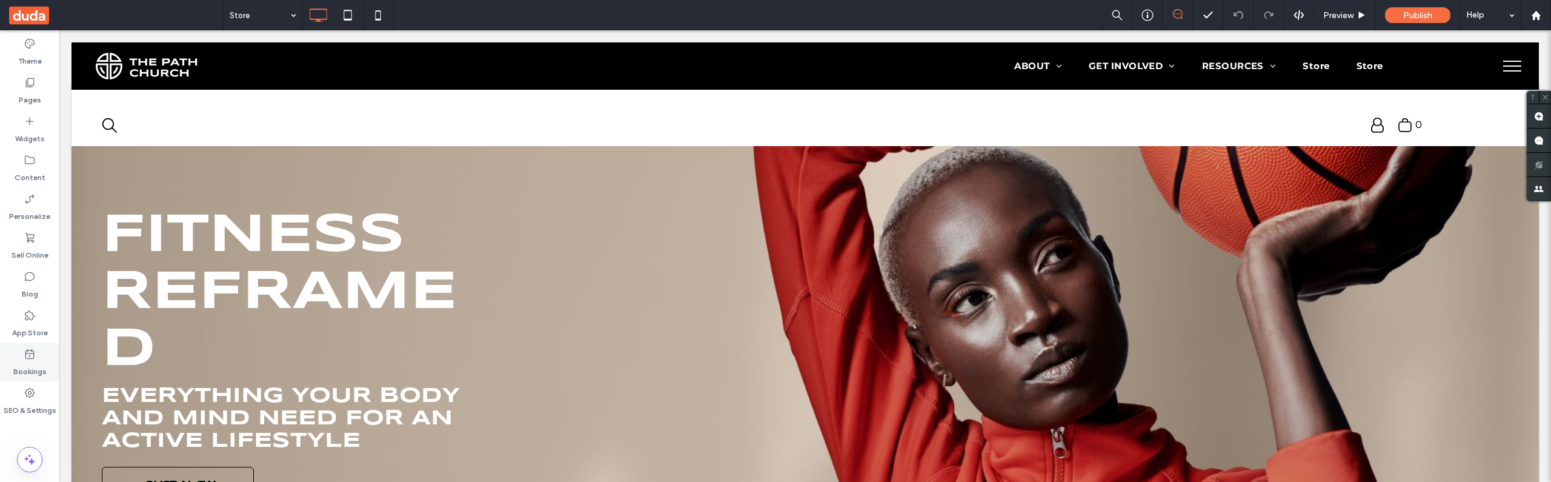
click at [41, 368] on label "Bookings" at bounding box center [29, 368] width 33 height 17
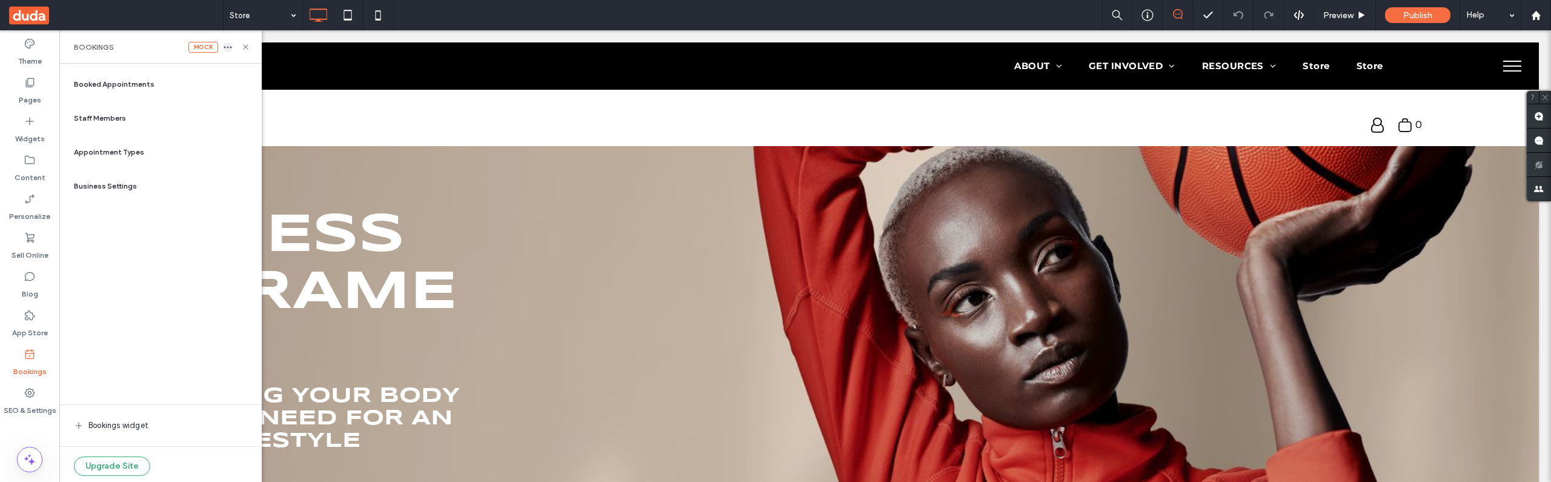
click at [230, 46] on icon "button" at bounding box center [228, 47] width 10 height 10
click at [213, 297] on div "Booked Appointments Staff Members Appointment Types Business Settings Bookings …" at bounding box center [160, 273] width 183 height 406
click at [241, 47] on icon at bounding box center [245, 46] width 9 height 9
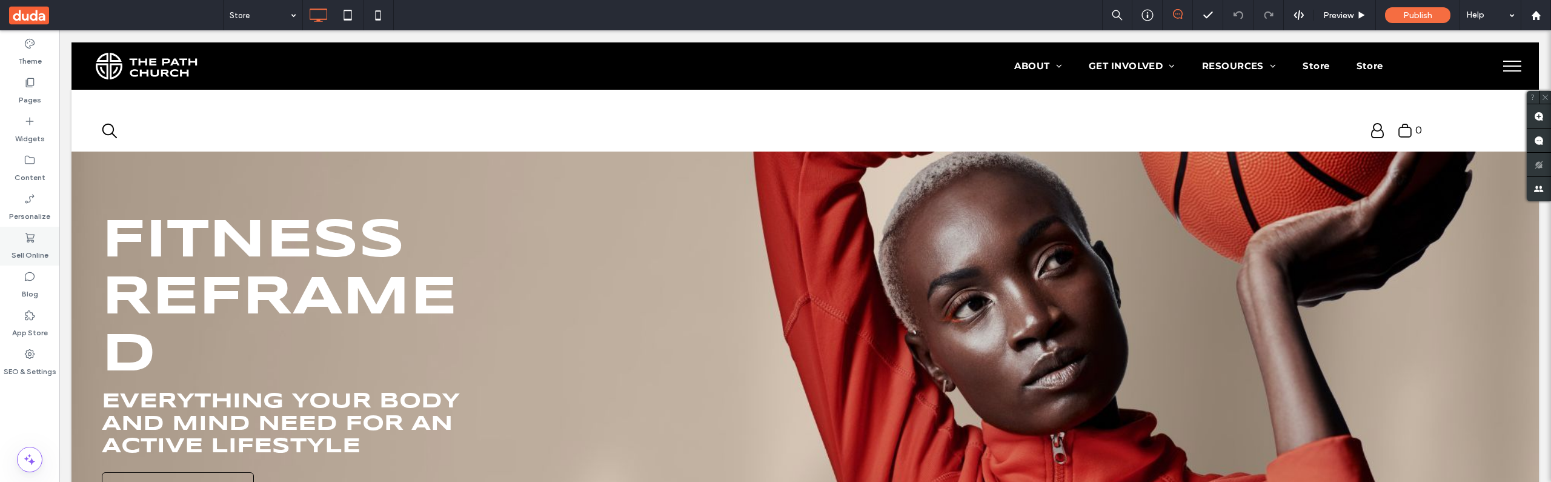
click at [30, 248] on label "Sell Online" at bounding box center [30, 252] width 37 height 17
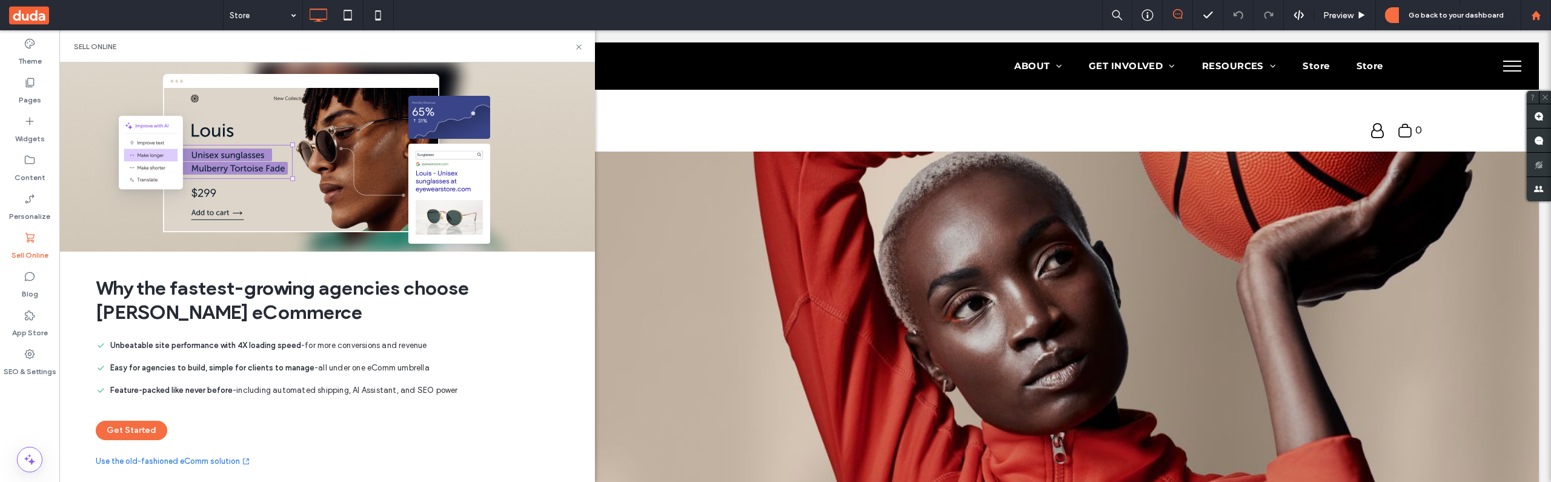
click at [1534, 18] on use at bounding box center [1535, 14] width 9 height 9
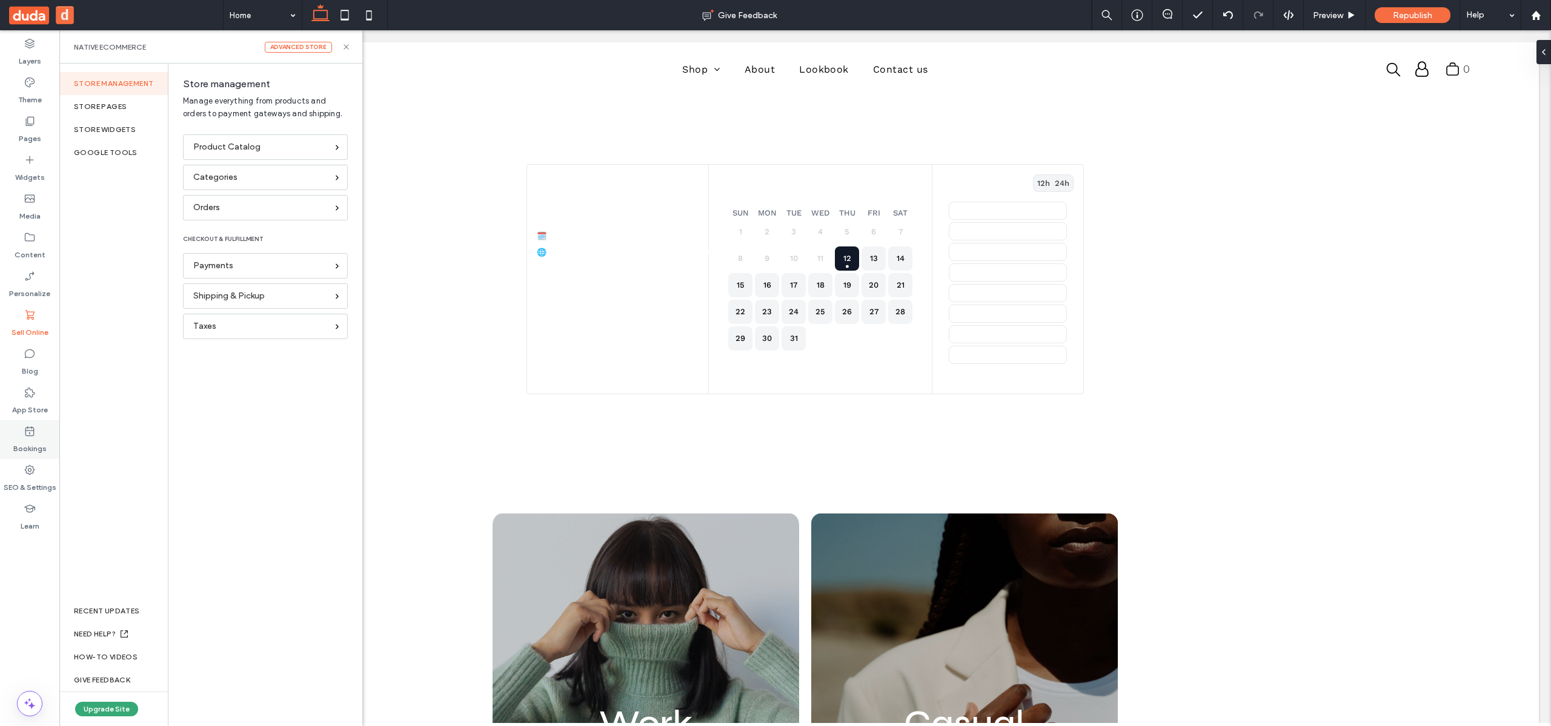
click at [34, 434] on icon at bounding box center [30, 431] width 12 height 12
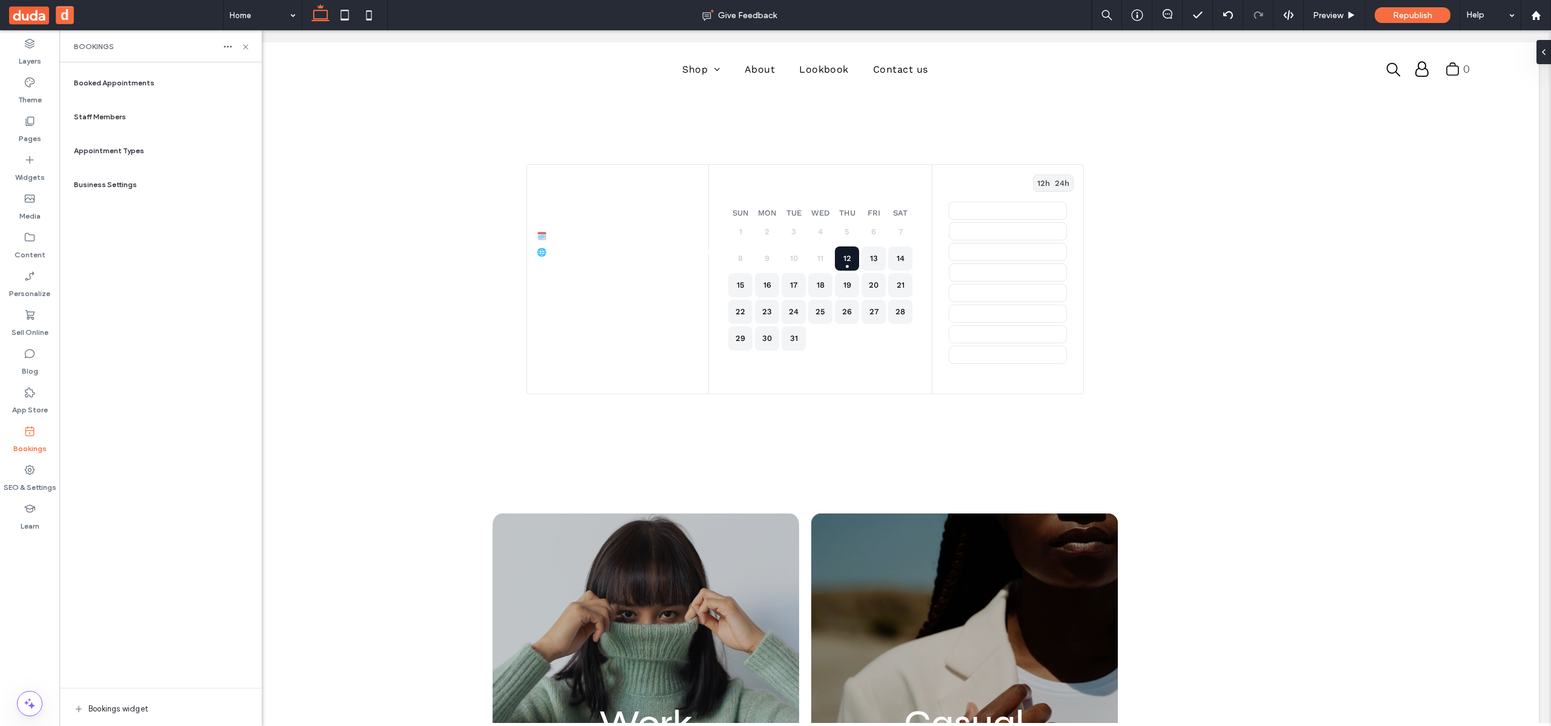
click at [114, 153] on span "Appointment Types" at bounding box center [109, 150] width 70 height 11
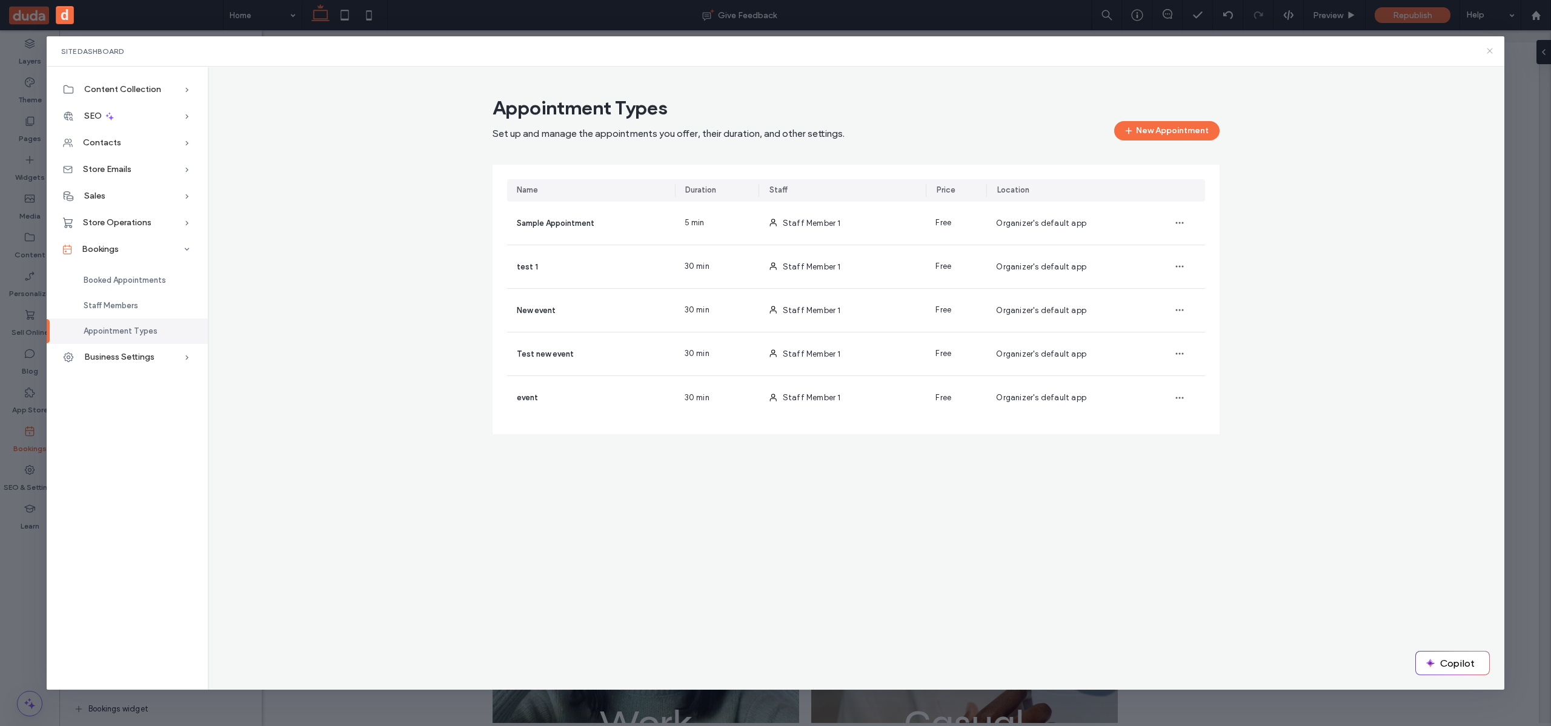
click at [1488, 51] on use at bounding box center [1489, 50] width 5 height 5
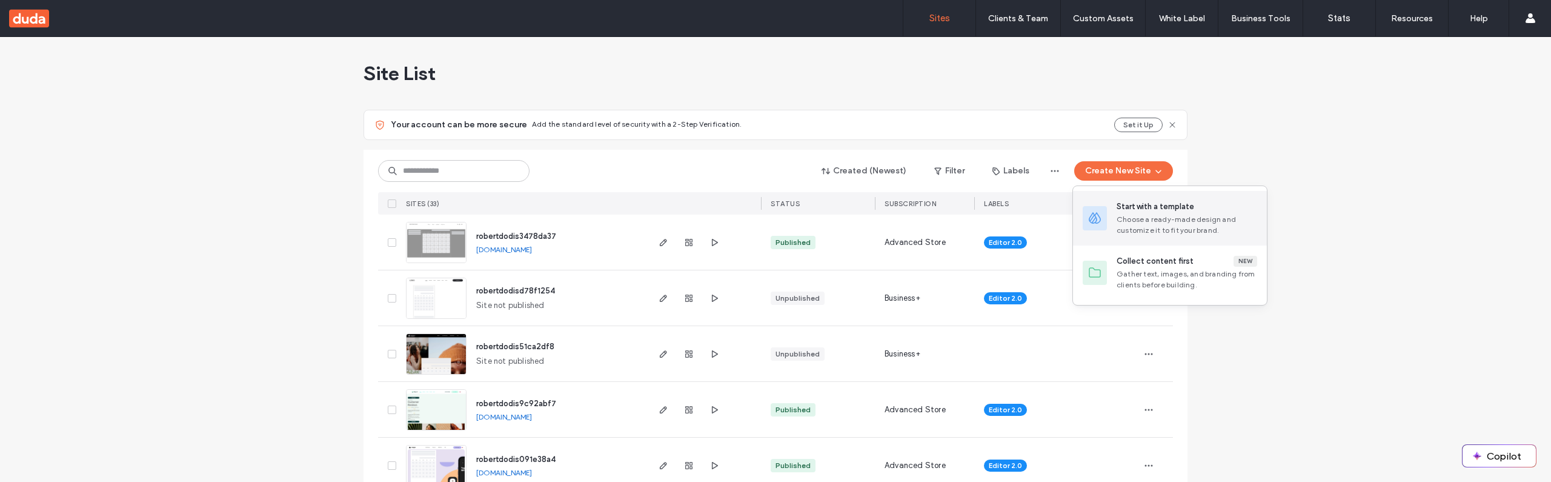
click at [1141, 216] on div "Choose a ready-made design and customize it to fit your brand." at bounding box center [1186, 225] width 141 height 22
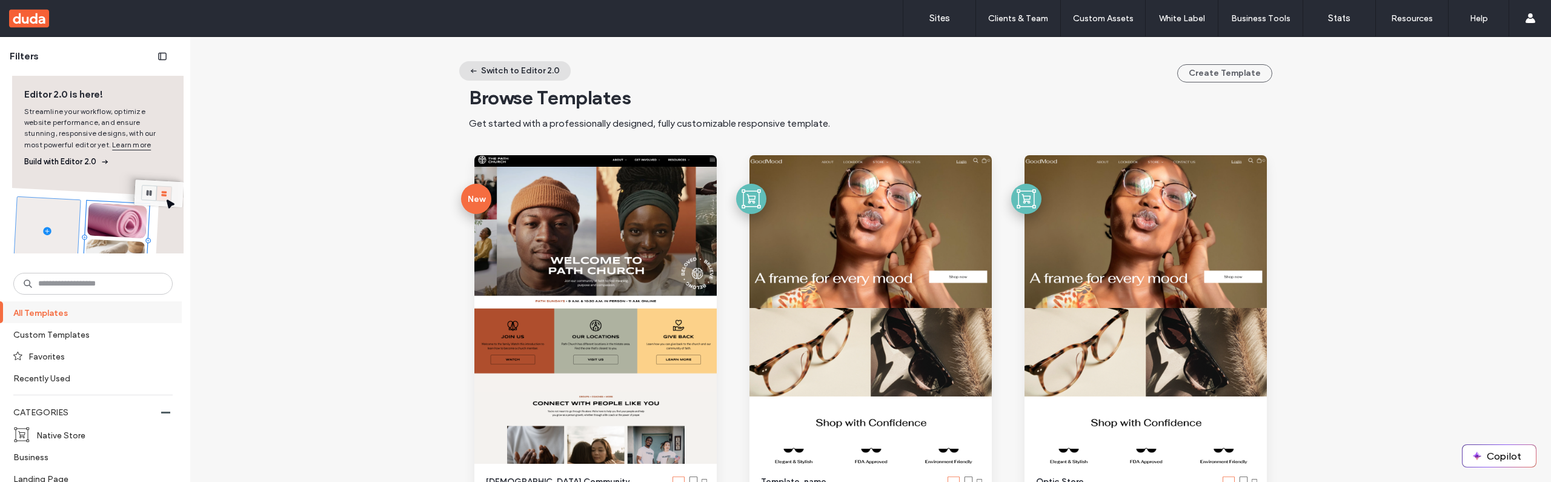
click at [525, 75] on button "Switch to Editor 2.0" at bounding box center [514, 70] width 111 height 19
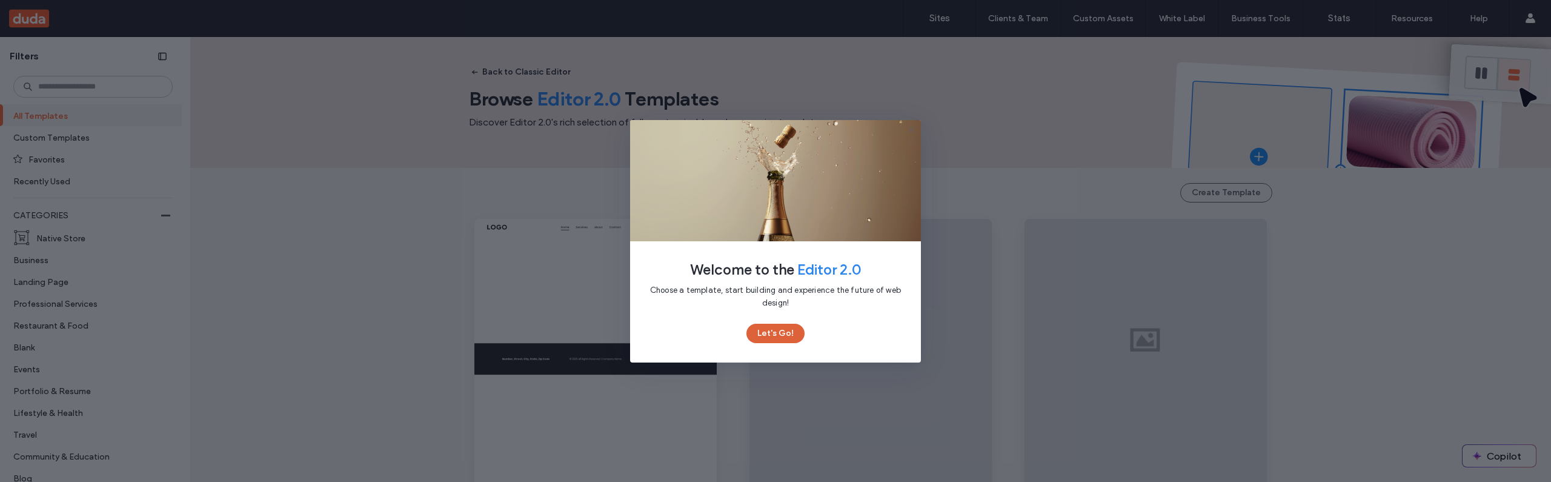
click at [784, 331] on button "Let's Go!" at bounding box center [775, 332] width 58 height 19
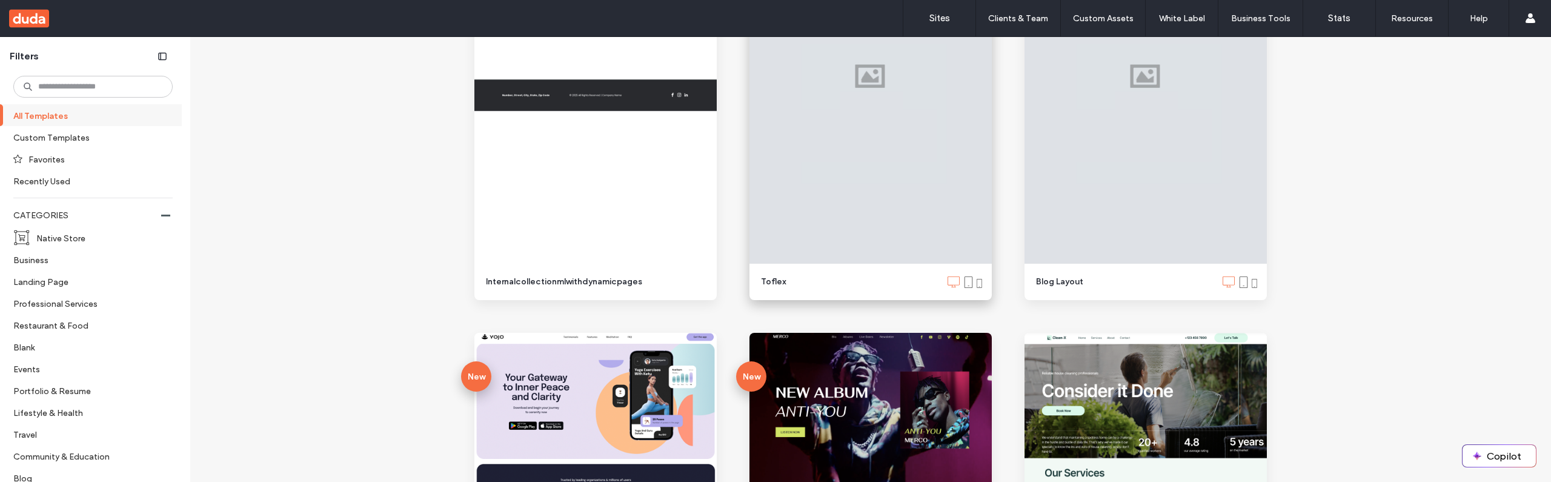
scroll to position [589, 0]
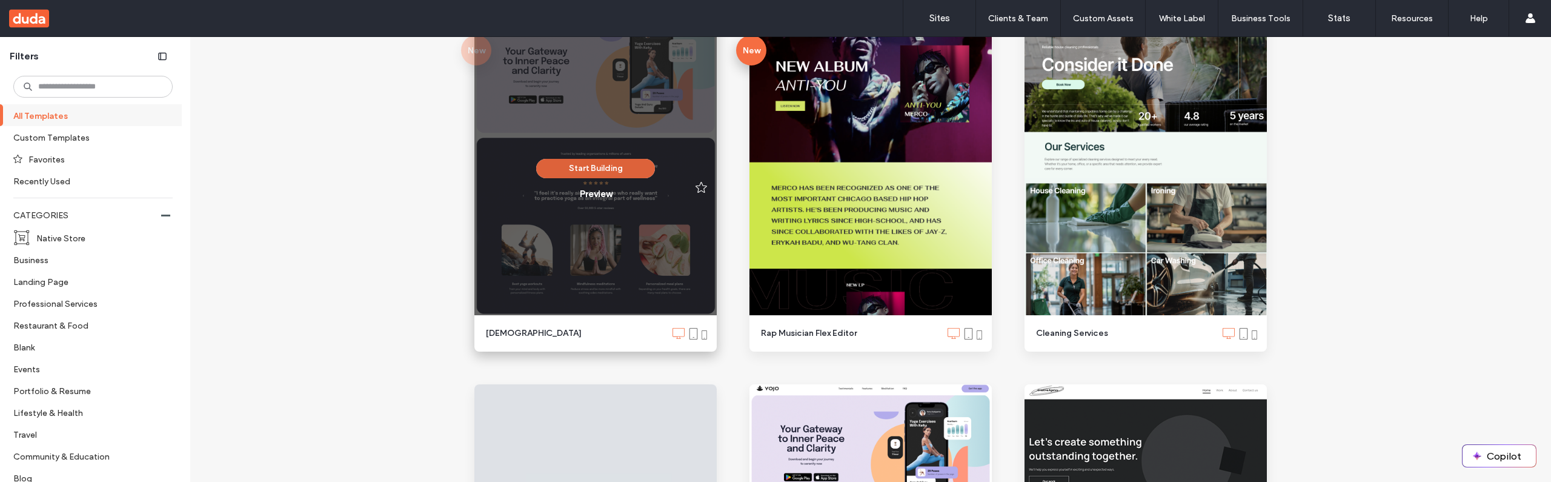
click at [603, 162] on button "Start Building" at bounding box center [595, 168] width 119 height 19
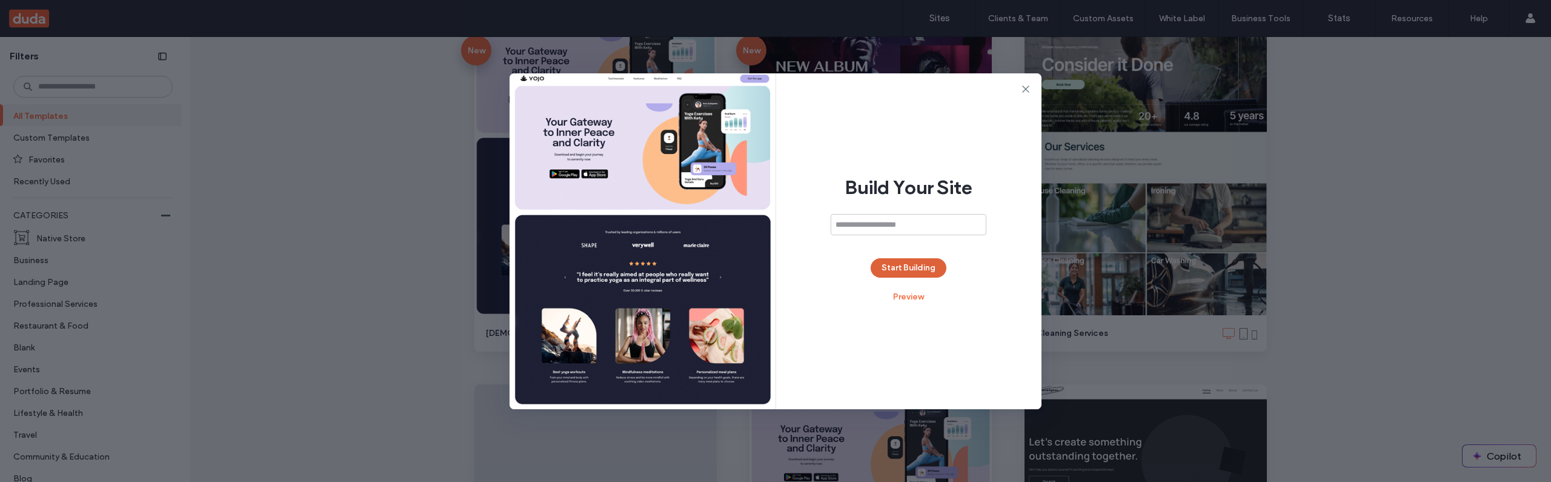
click at [910, 274] on button "Start Building" at bounding box center [908, 267] width 76 height 19
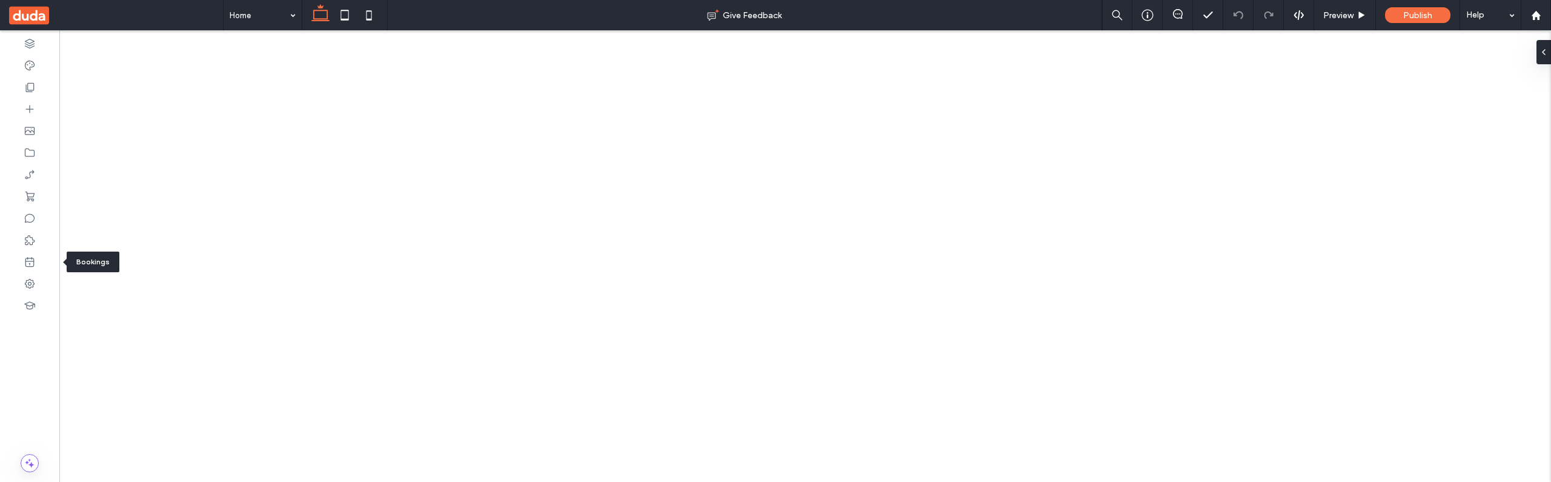
drag, startPoint x: 0, startPoint y: 0, endPoint x: 34, endPoint y: 261, distance: 263.3
click at [34, 261] on icon at bounding box center [30, 262] width 12 height 12
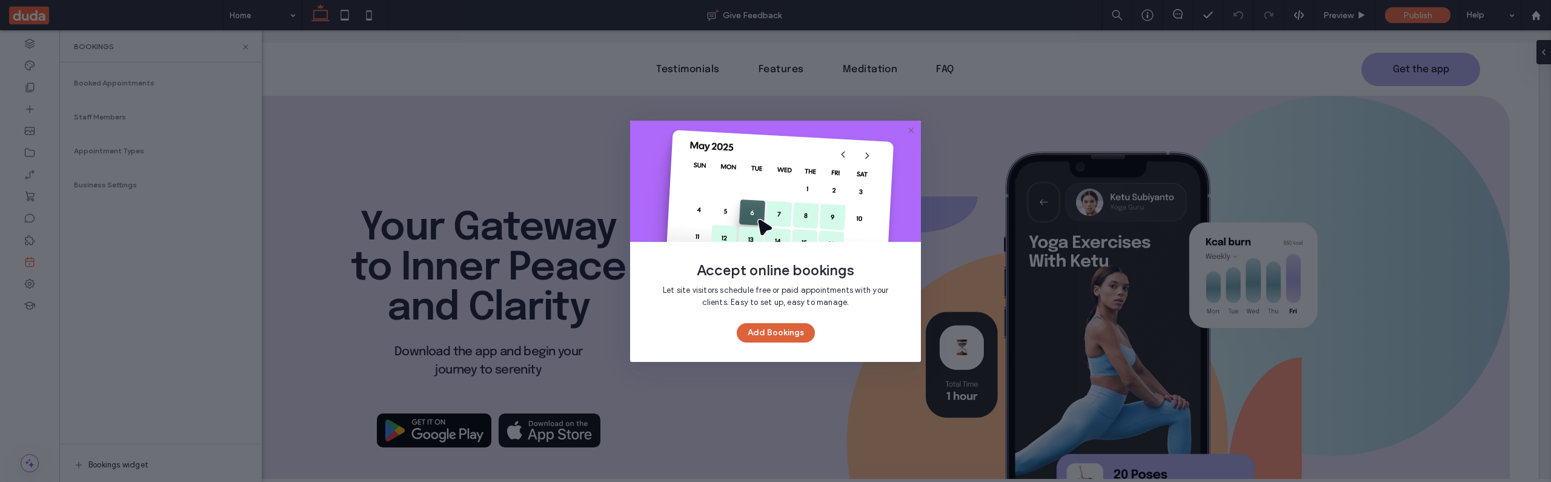
click at [764, 334] on button "Add Bookings" at bounding box center [776, 332] width 78 height 19
